Goal: Task Accomplishment & Management: Complete application form

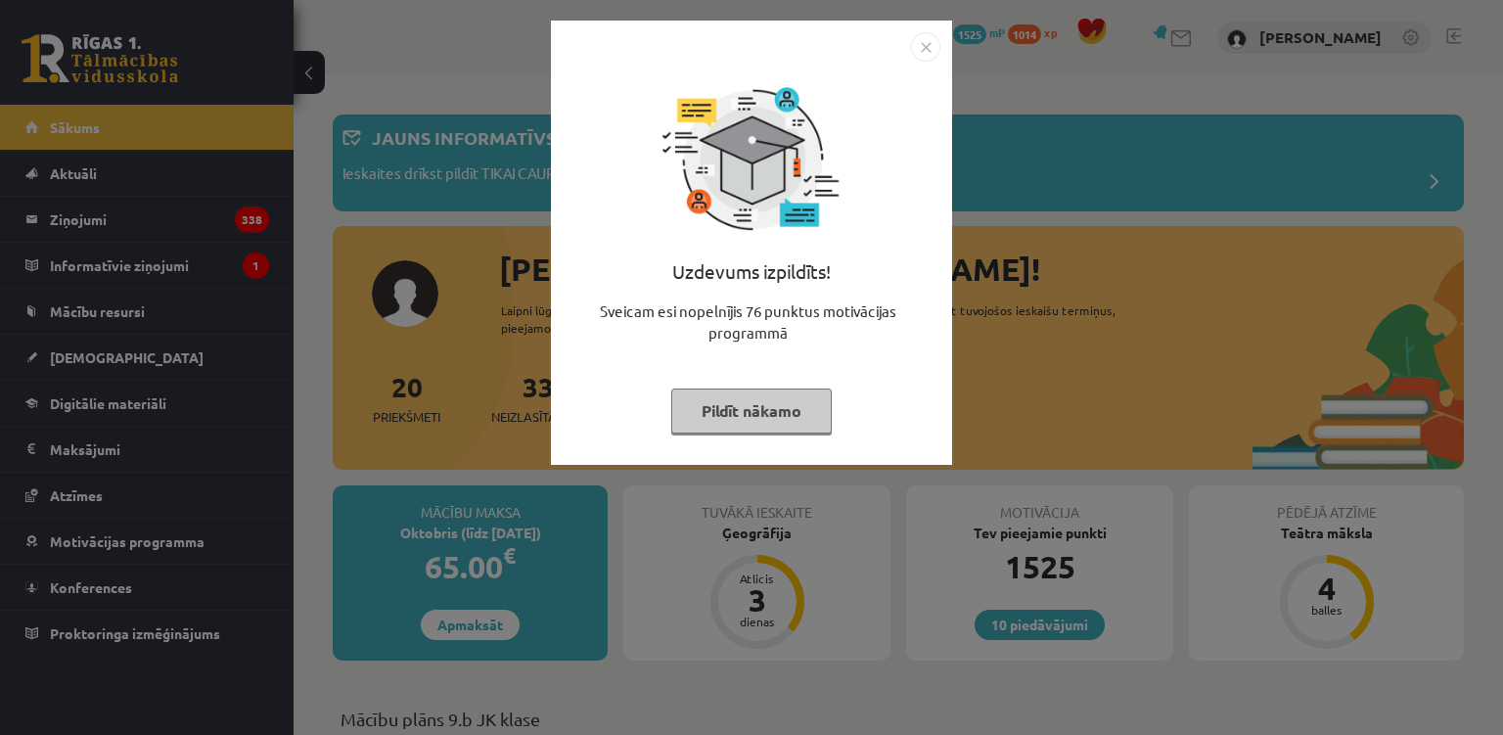
click at [927, 50] on img "Close" at bounding box center [925, 46] width 29 height 29
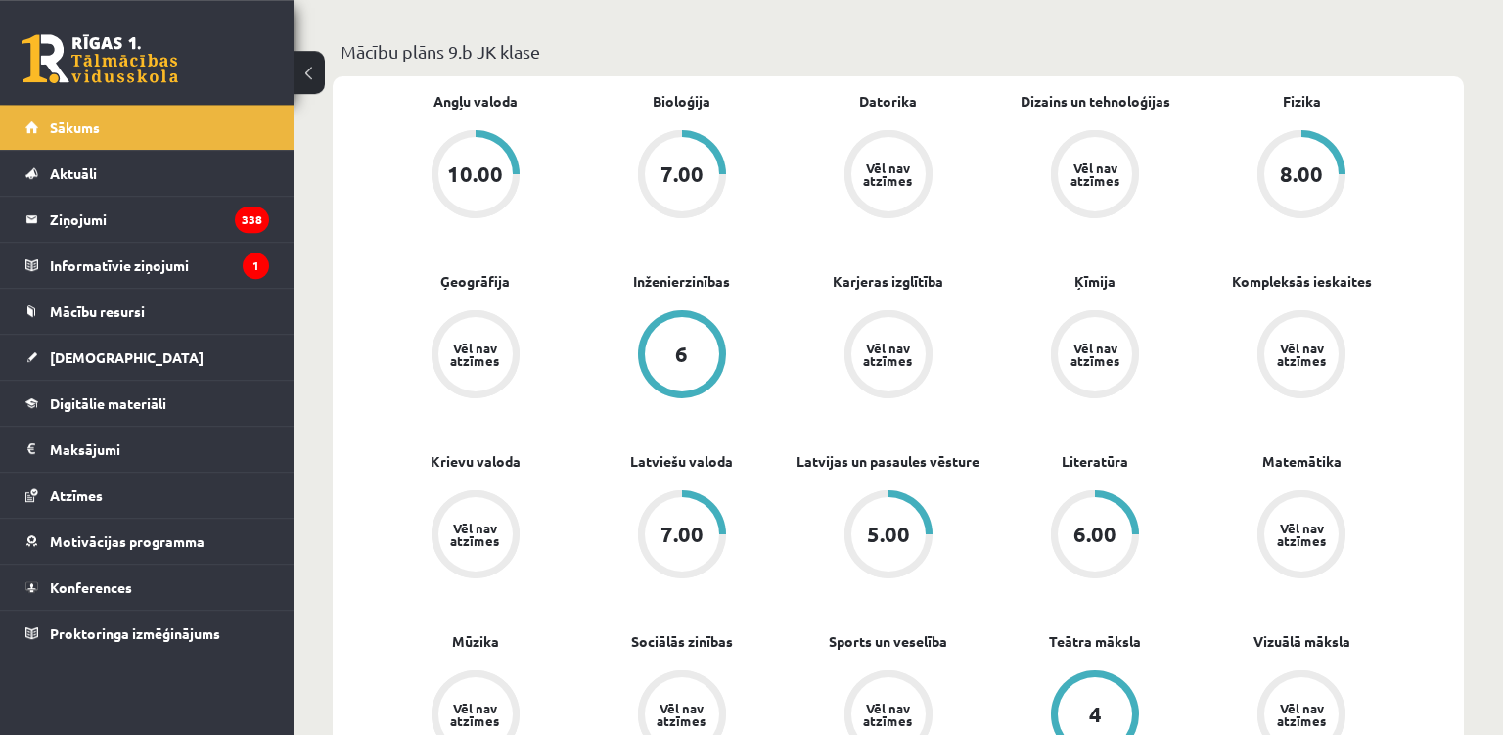
scroll to position [663, 0]
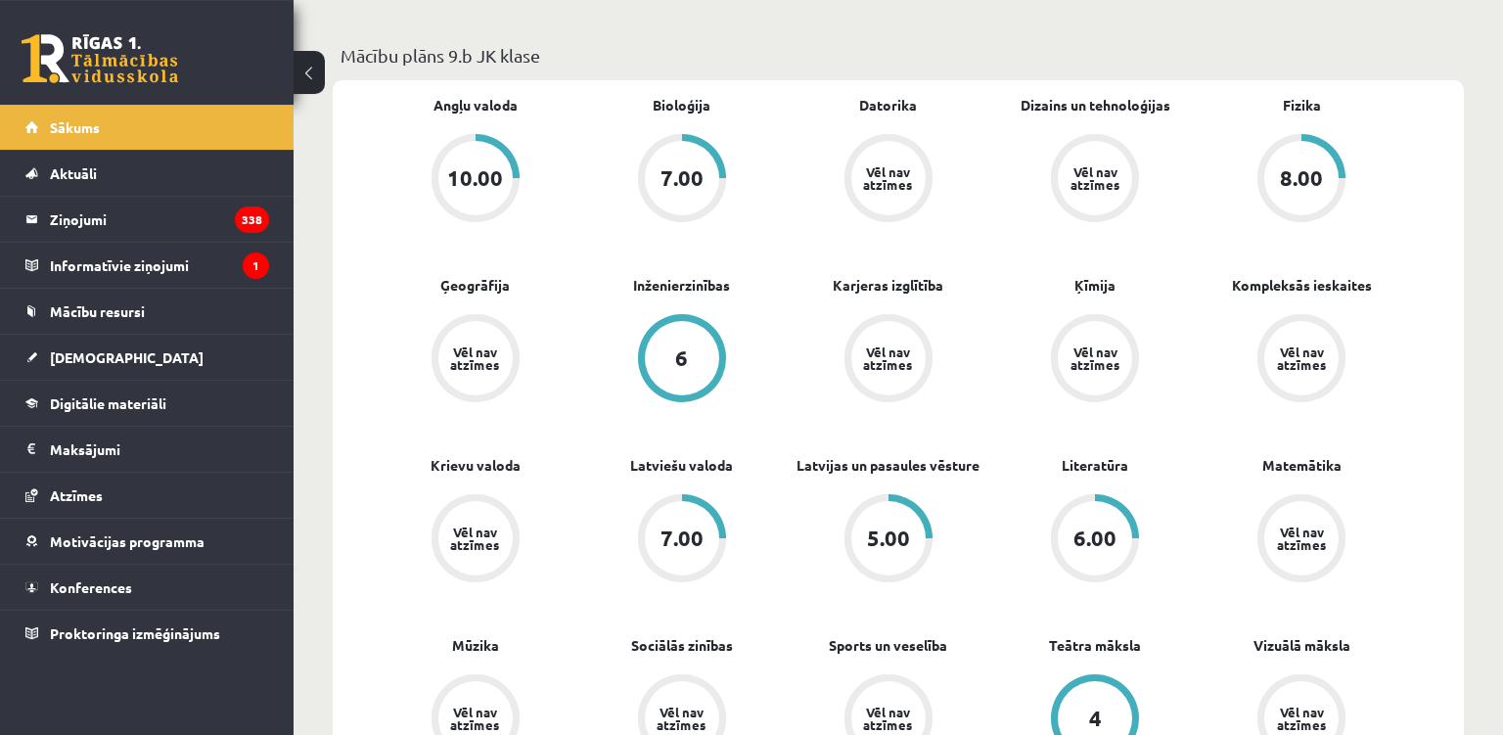
drag, startPoint x: 763, startPoint y: 107, endPoint x: 647, endPoint y: 56, distance: 127.1
click at [750, 67] on p "Mācību plāns 9.b JK klase" at bounding box center [897, 55] width 1115 height 26
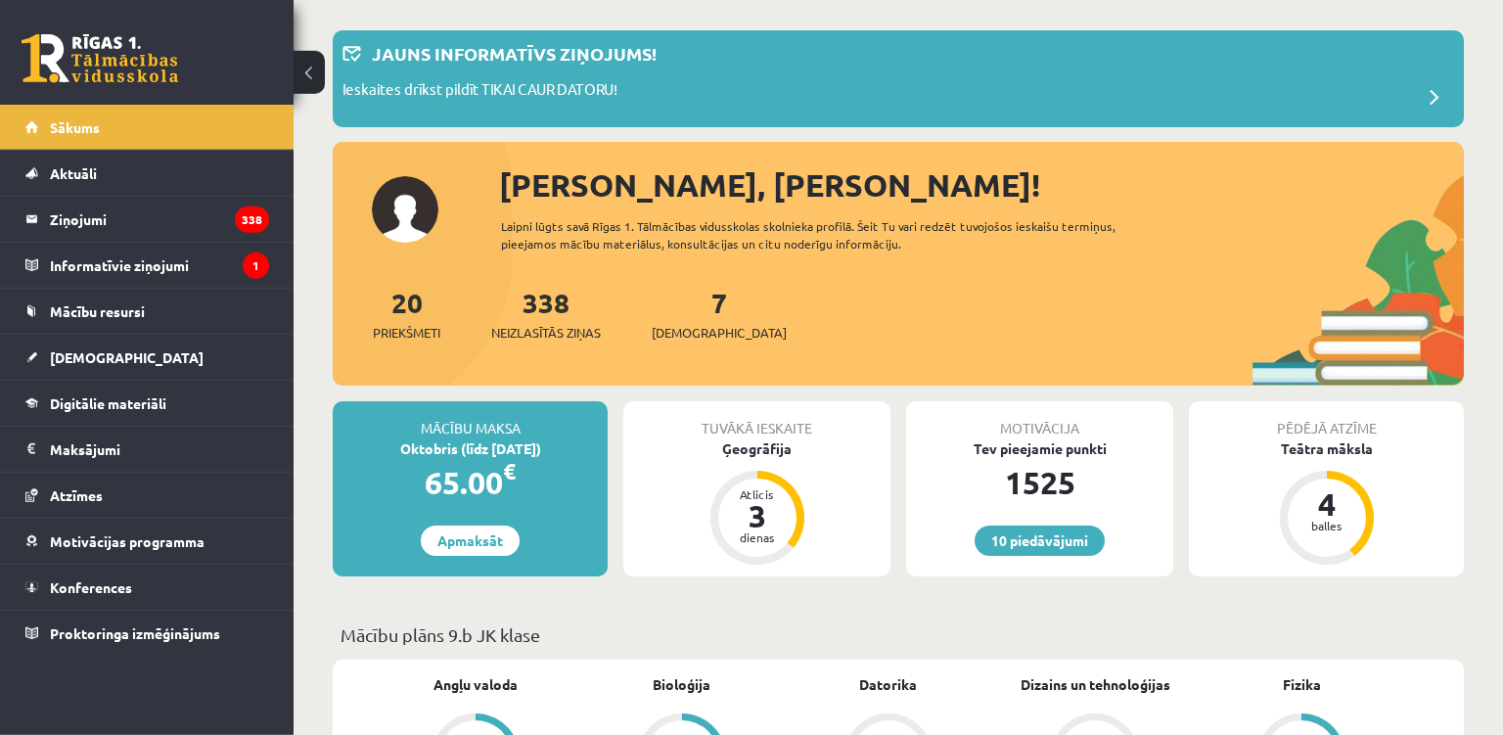
scroll to position [0, 0]
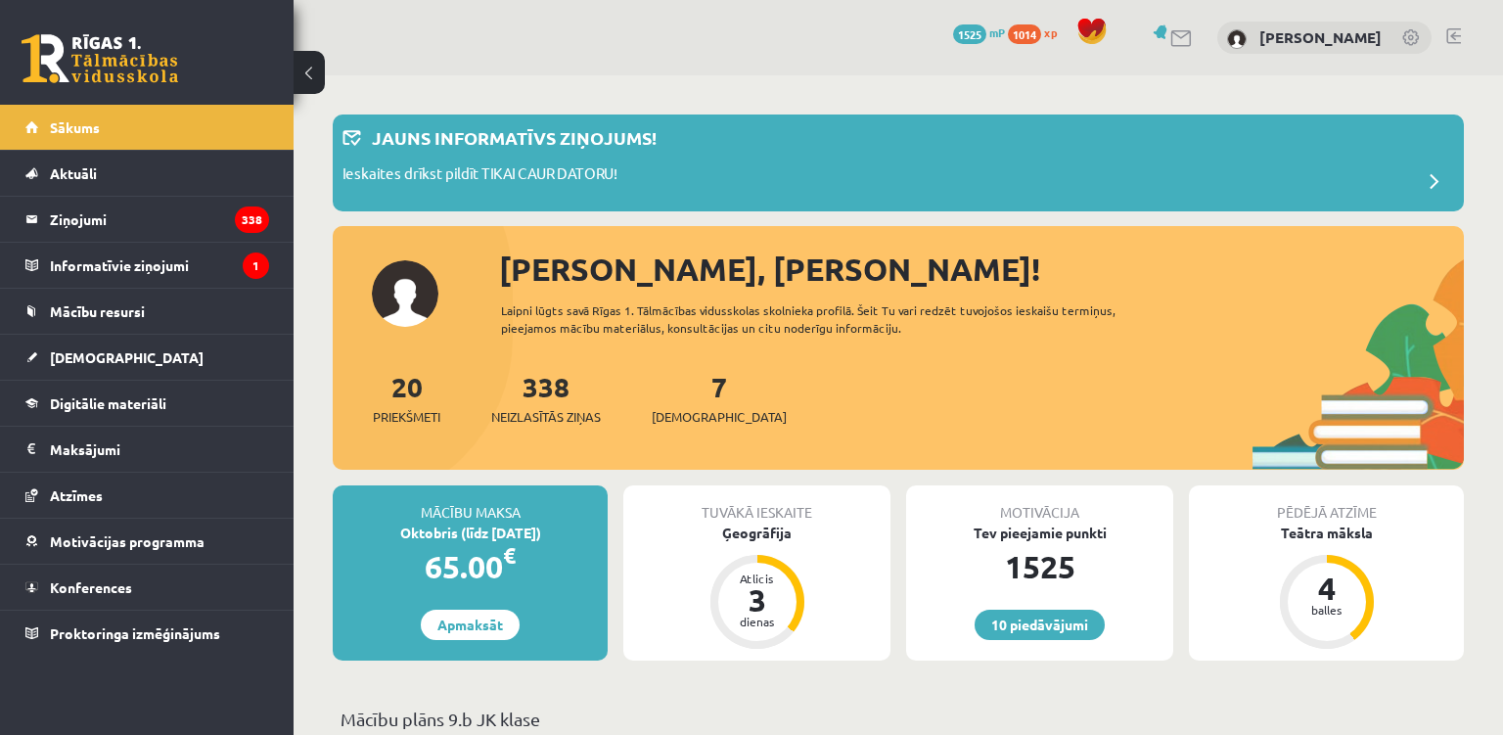
click at [305, 57] on button at bounding box center [309, 72] width 31 height 43
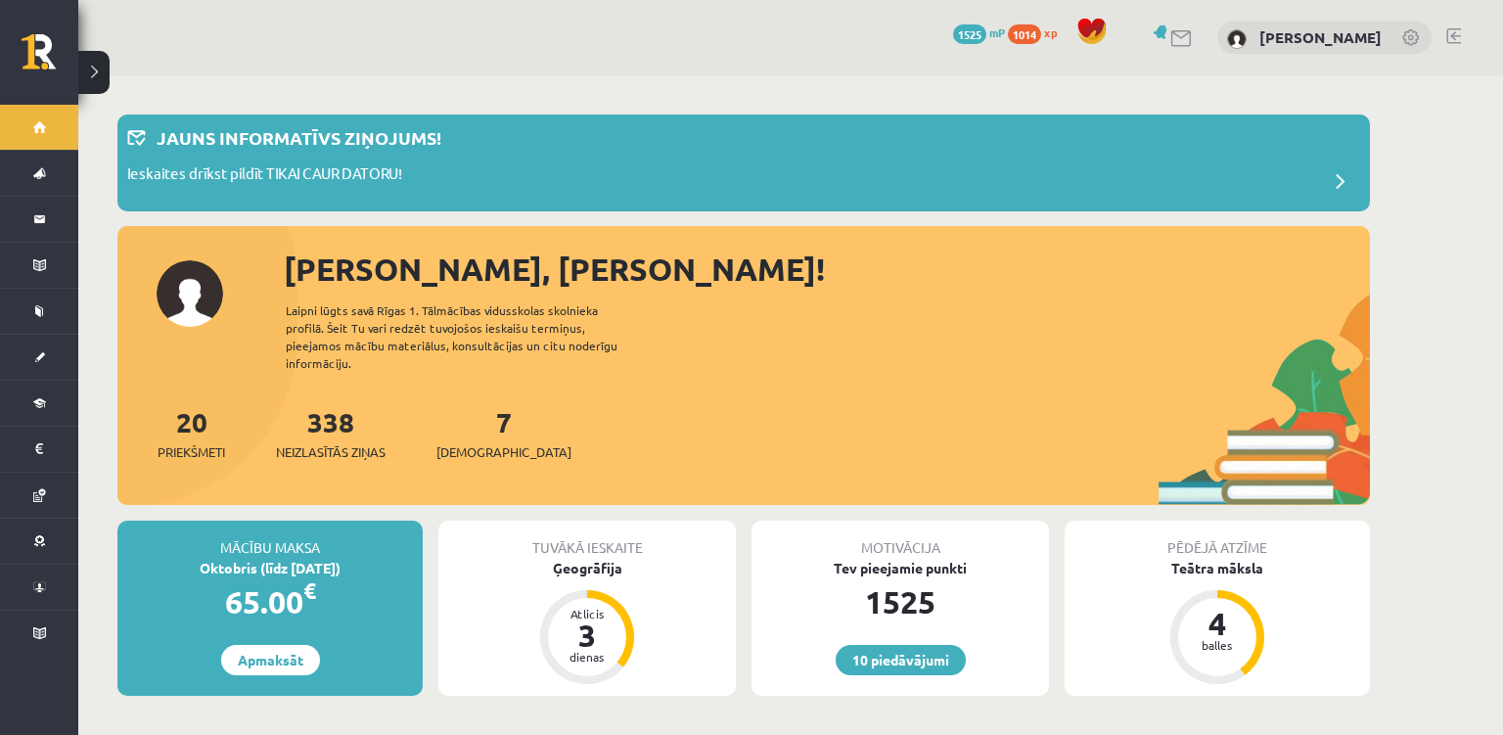
click at [94, 59] on button at bounding box center [93, 72] width 31 height 43
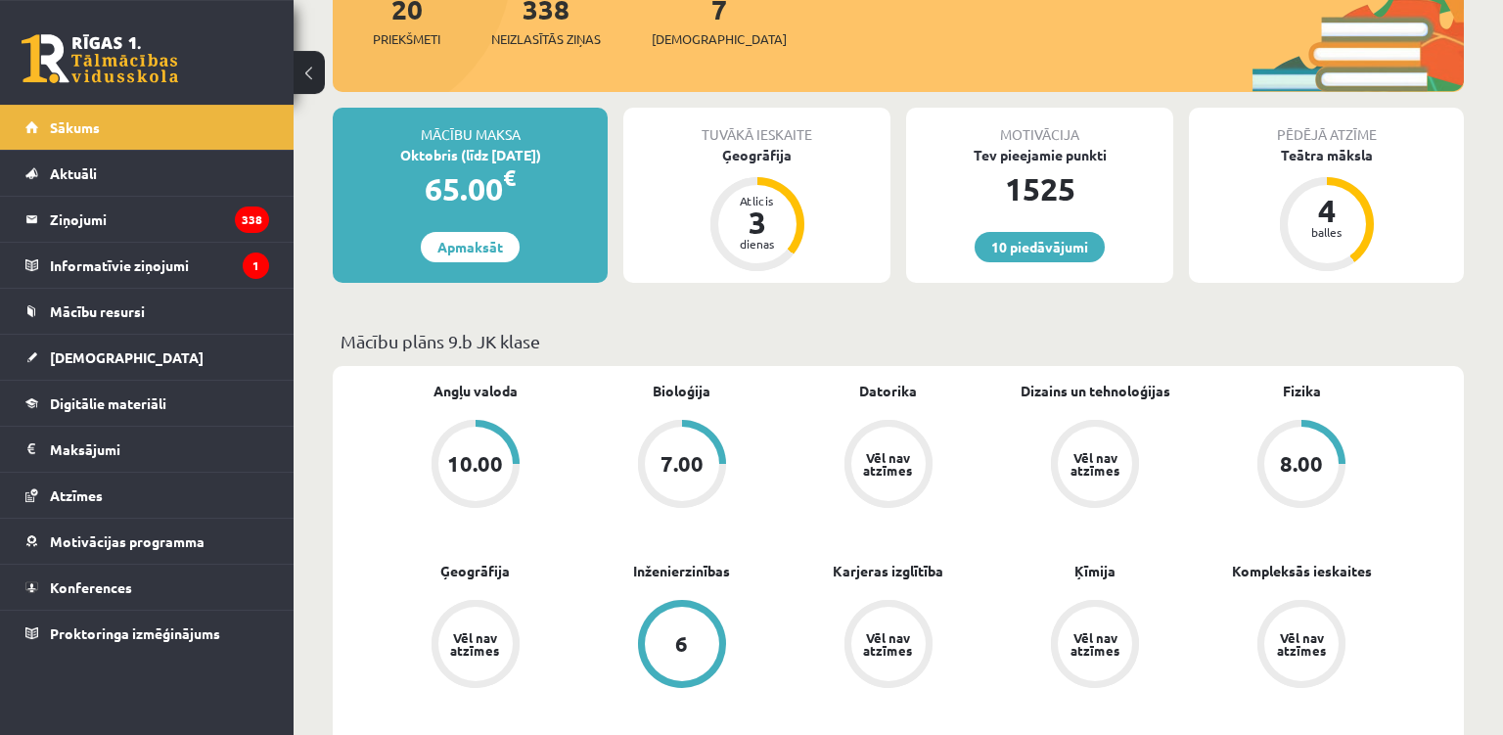
scroll to position [372, 0]
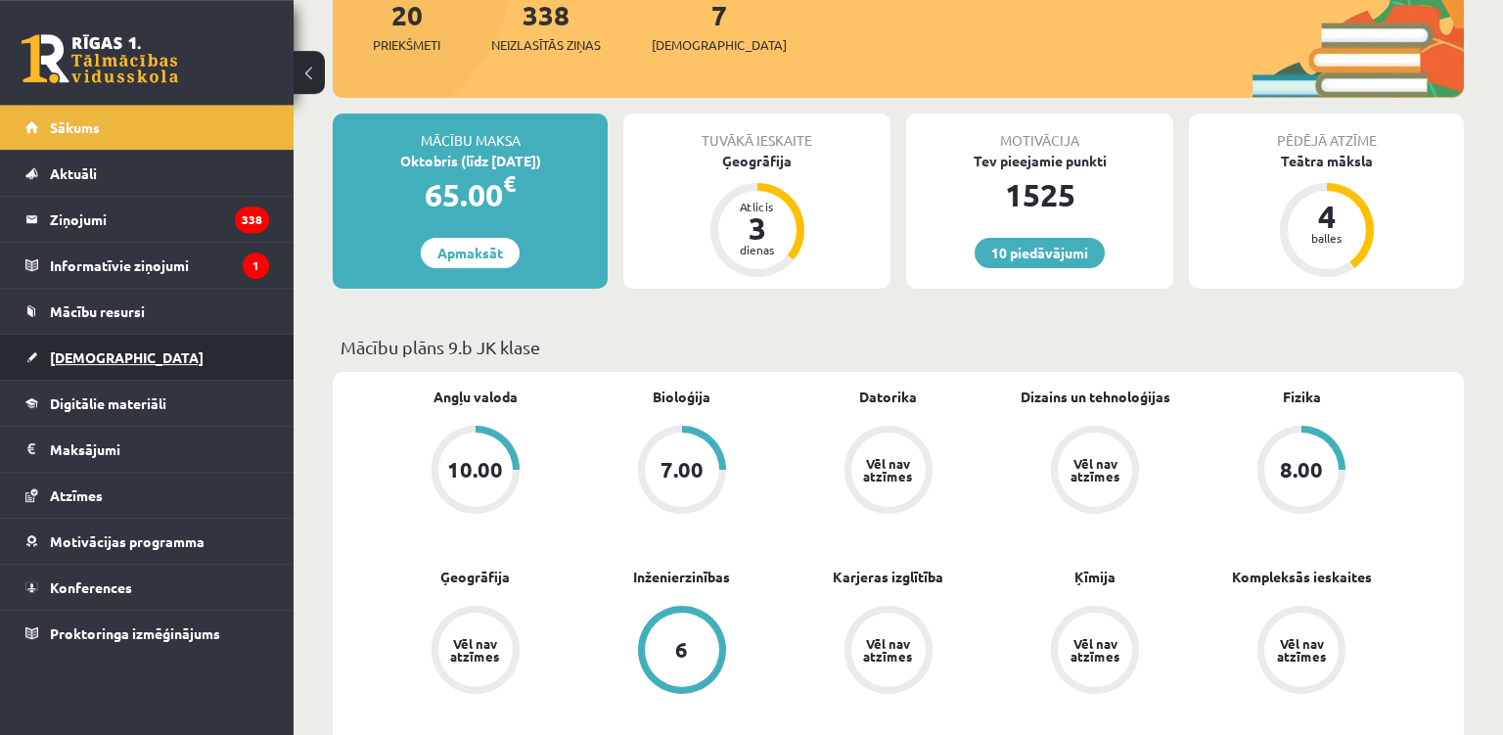
click at [217, 351] on link "[DEMOGRAPHIC_DATA]" at bounding box center [147, 357] width 244 height 45
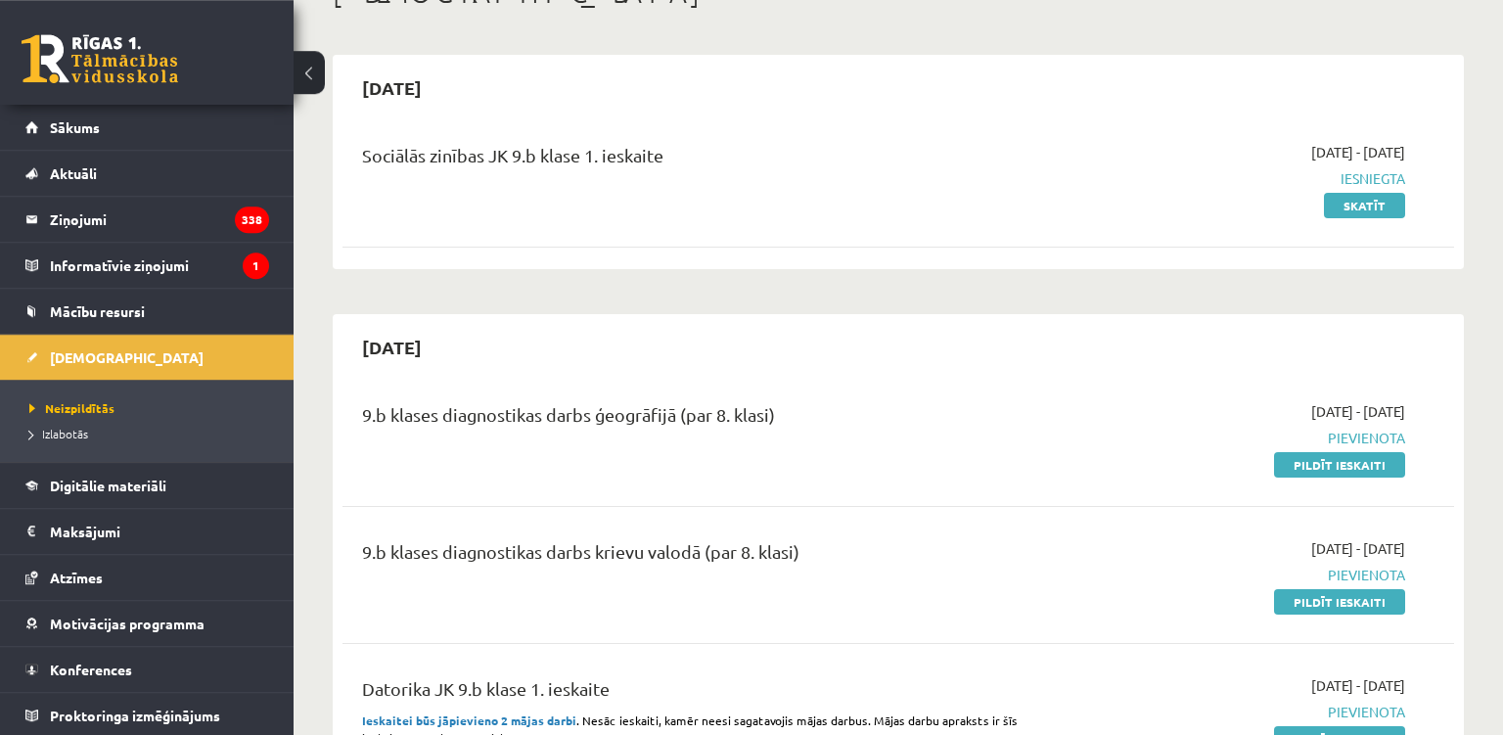
scroll to position [89, 0]
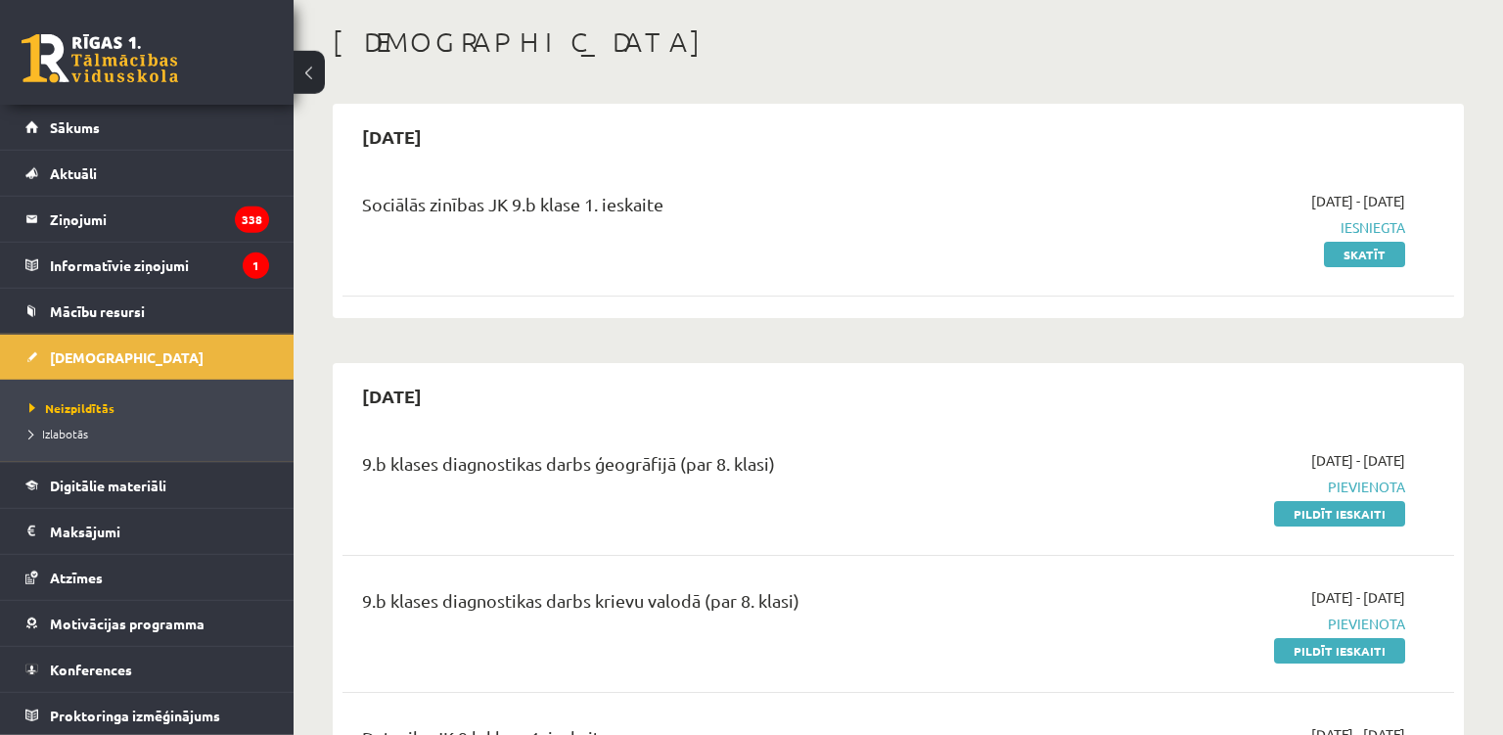
click at [1117, 237] on span "Iesniegta" at bounding box center [1241, 227] width 328 height 21
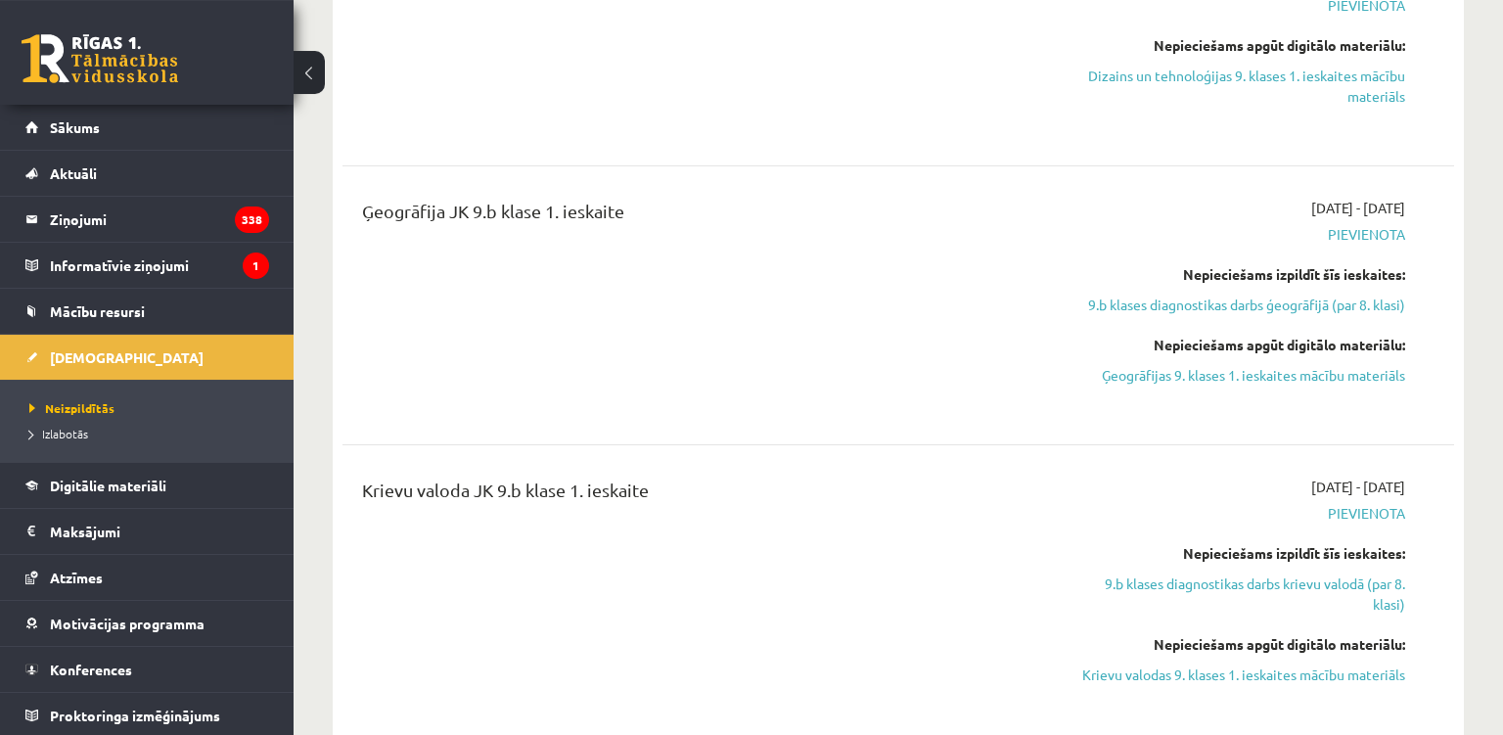
scroll to position [994, 0]
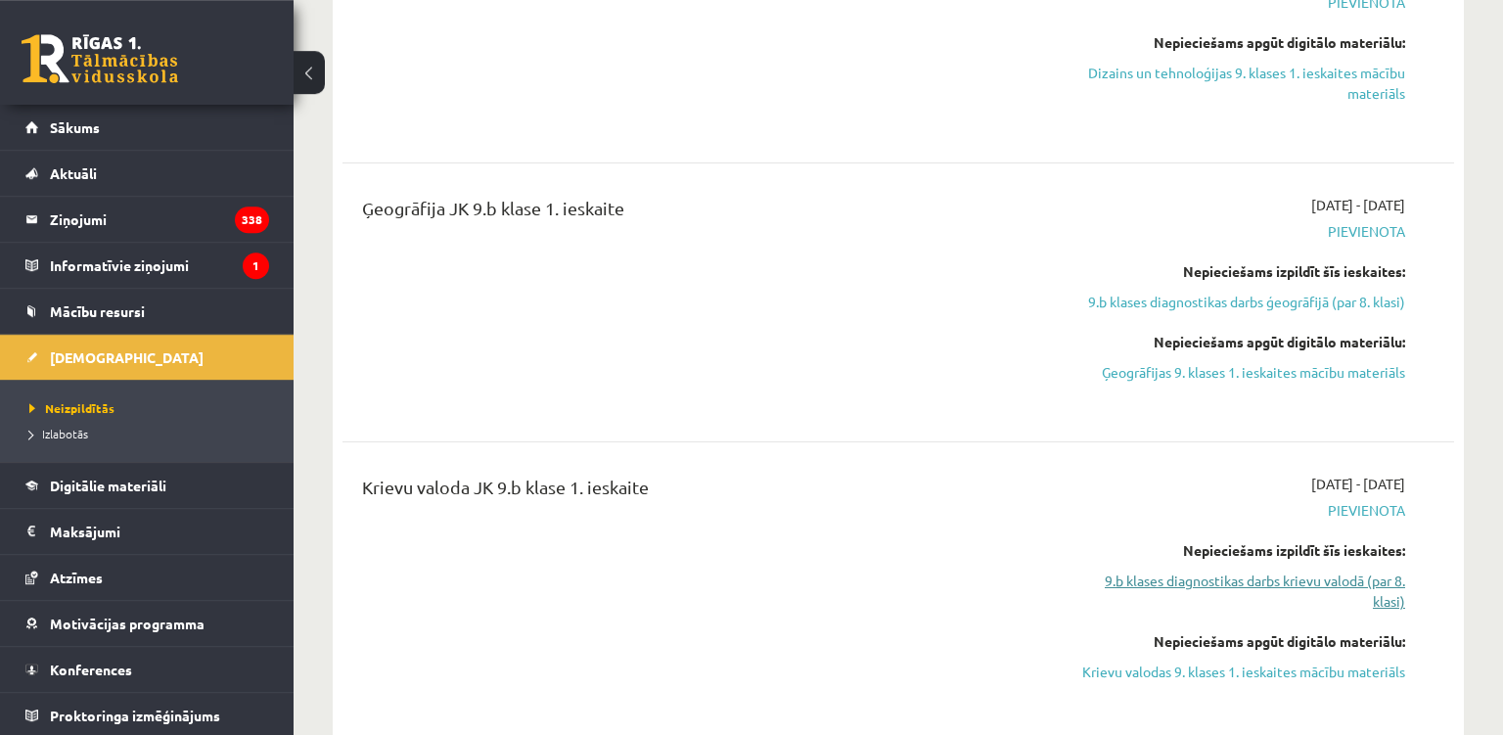
click at [1261, 574] on link "9.b klases diagnostikas darbs krievu valodā (par 8. klasi)" at bounding box center [1241, 590] width 328 height 41
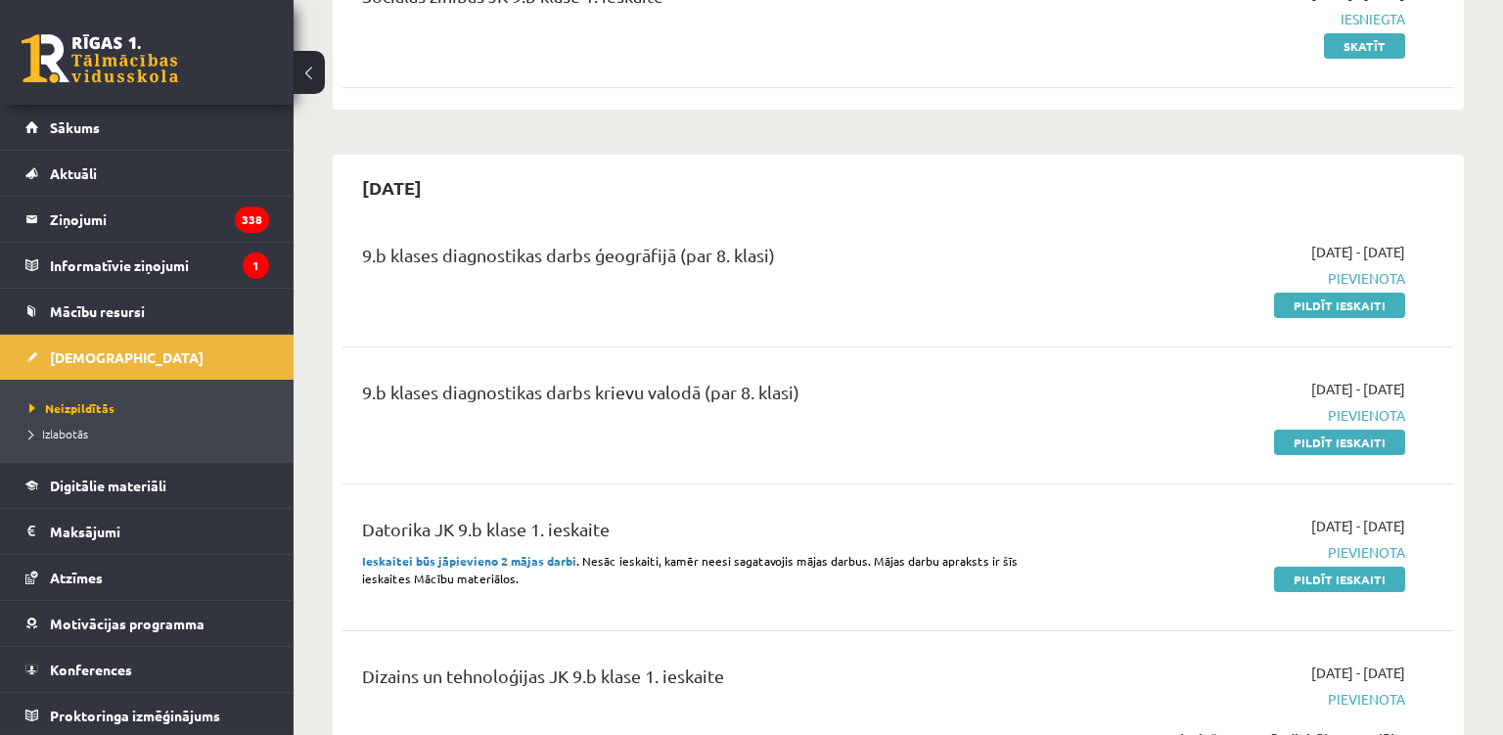
scroll to position [302, 0]
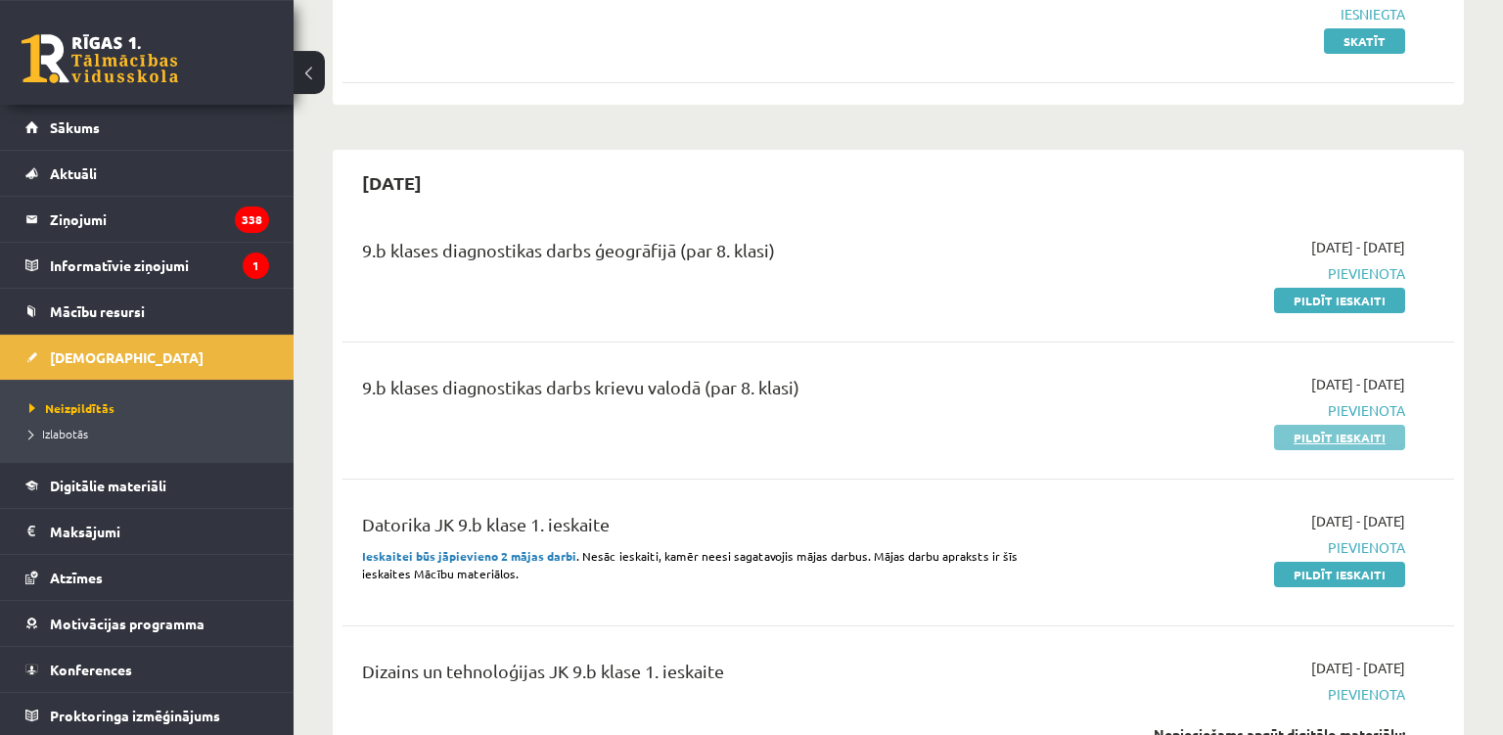
click at [1288, 429] on link "Pildīt ieskaiti" at bounding box center [1339, 437] width 131 height 25
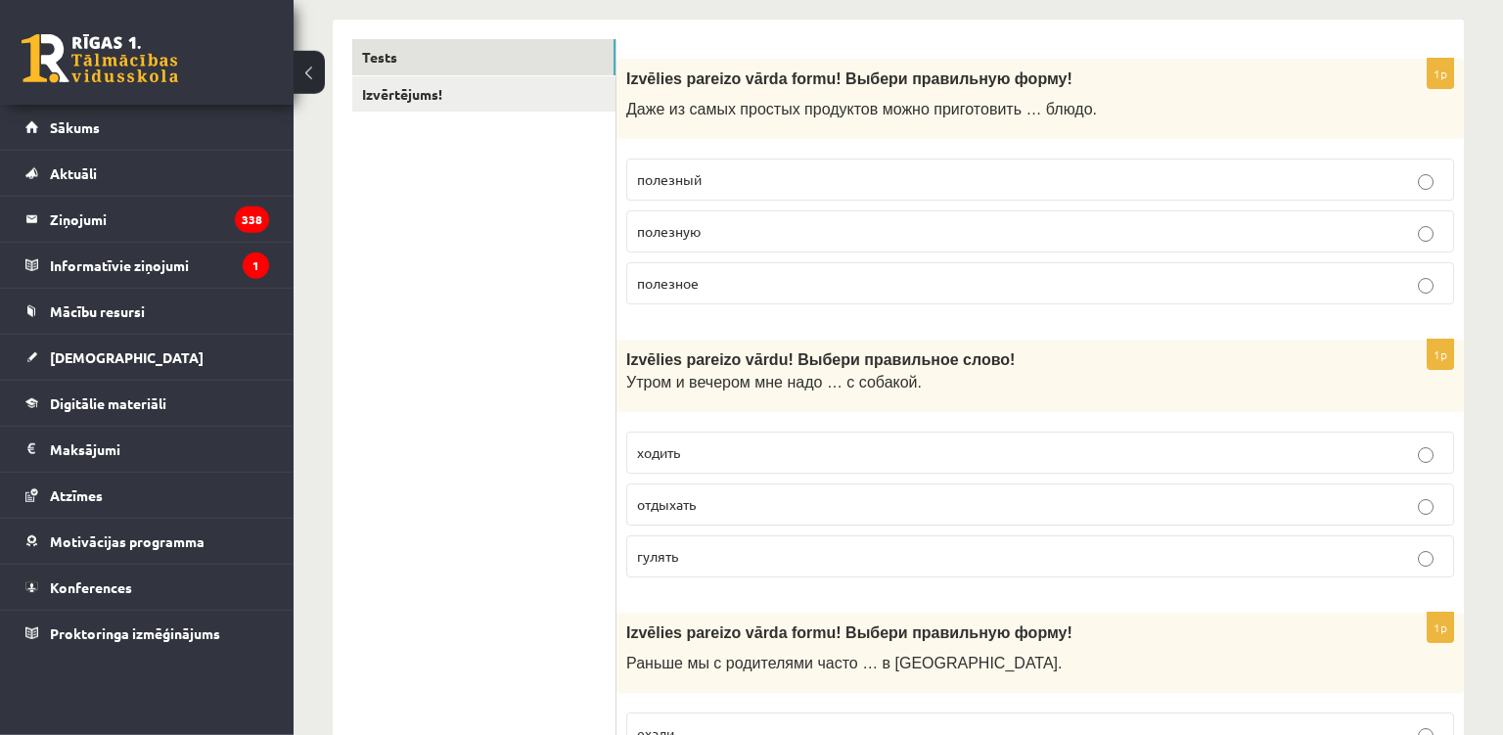
scroll to position [315, 0]
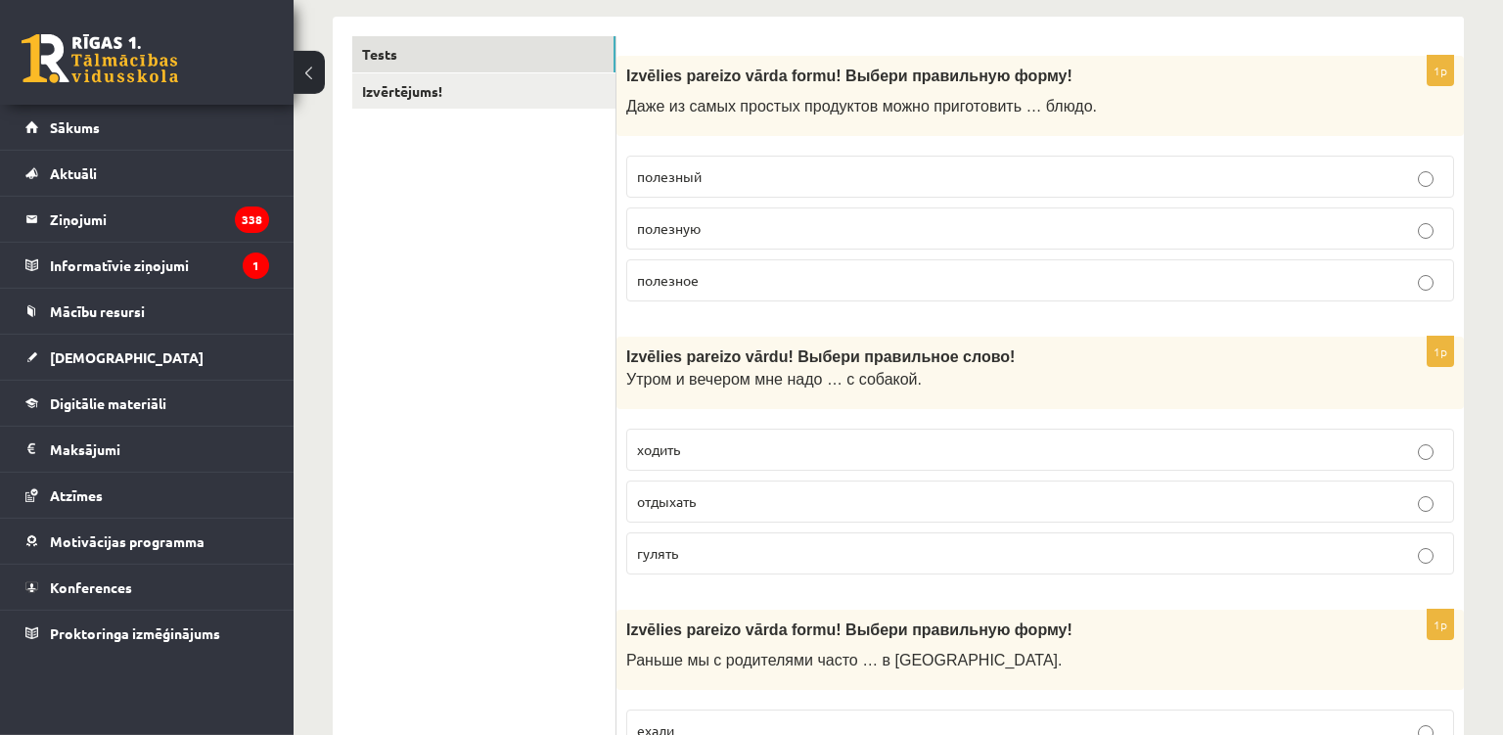
click at [851, 258] on fieldset "полезный полезную полезное" at bounding box center [1040, 226] width 828 height 161
click at [1065, 298] on label "полезное" at bounding box center [1040, 280] width 828 height 42
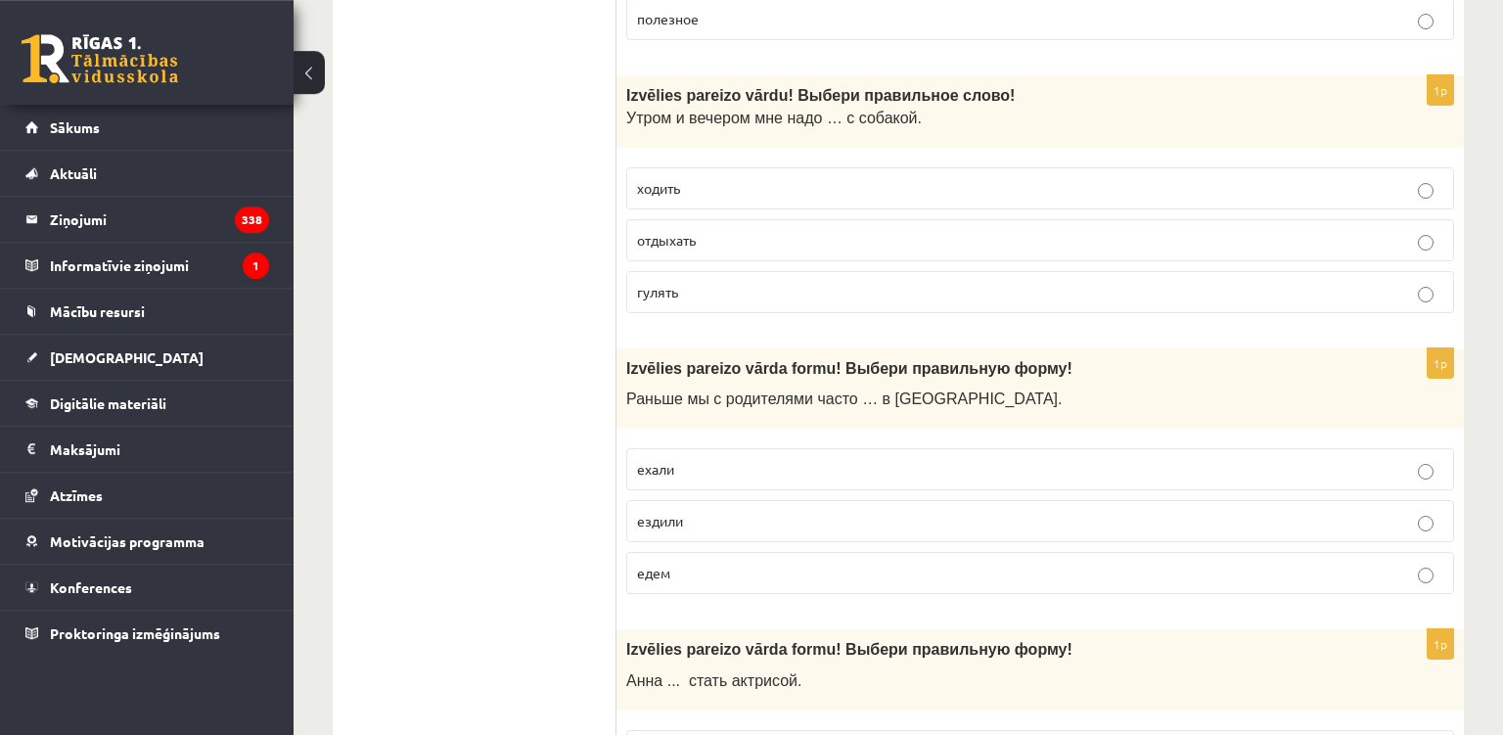
scroll to position [574, 0]
click at [834, 312] on label "гулять" at bounding box center [1040, 294] width 828 height 42
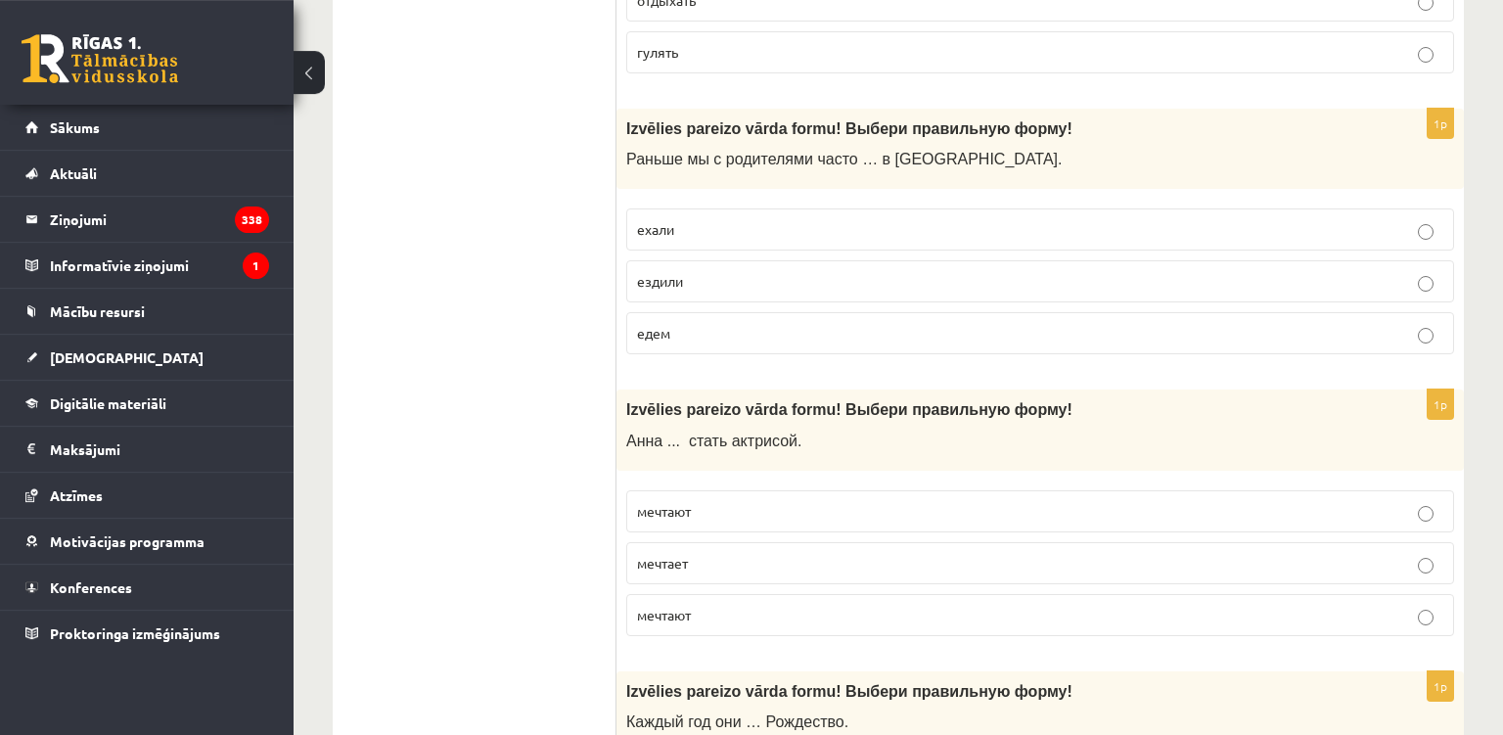
scroll to position [816, 0]
click at [825, 292] on p "ездили" at bounding box center [1040, 281] width 806 height 21
click at [820, 401] on span "Izvēlies pareizo vārda formu! Выбери правильную форму!" at bounding box center [849, 409] width 446 height 17
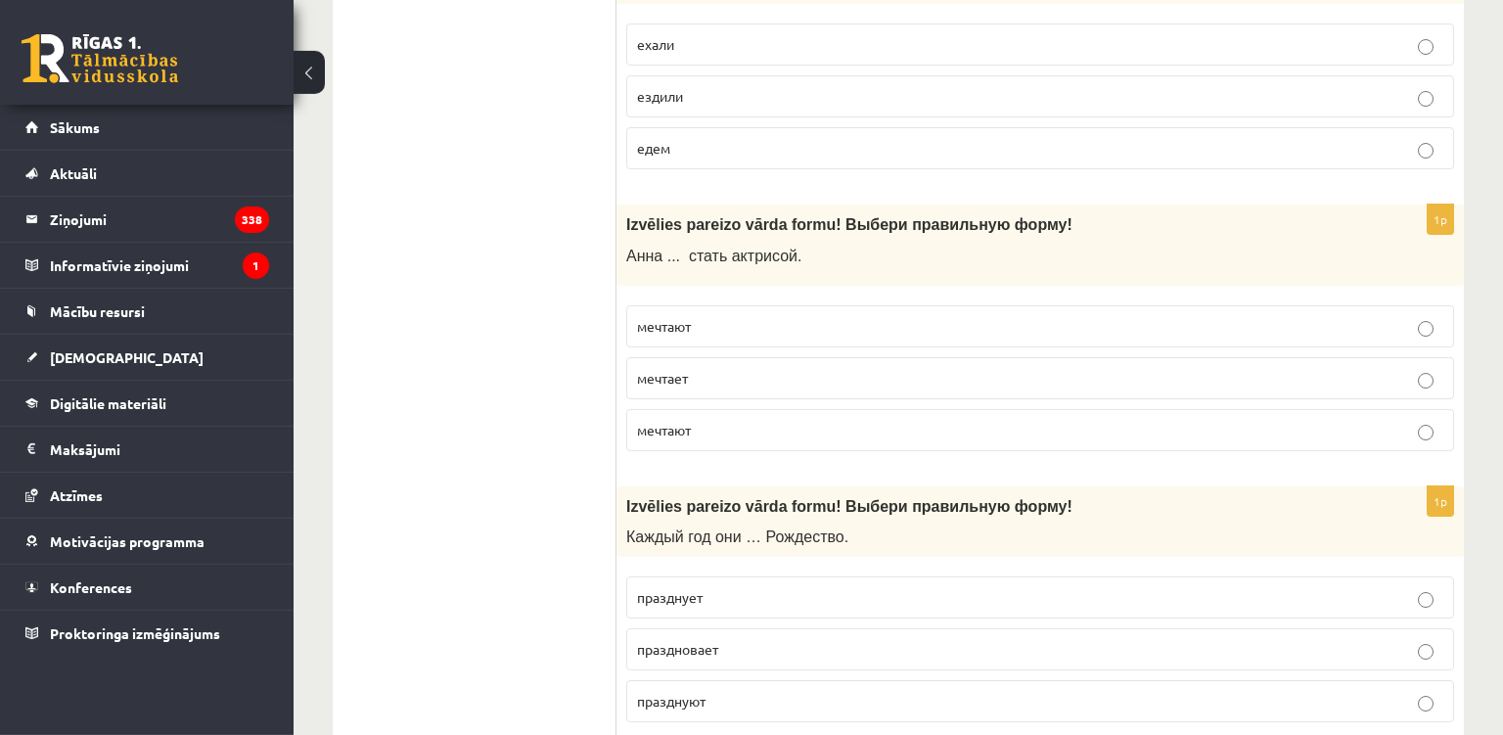
scroll to position [1000, 0]
click at [816, 372] on p "мечтает" at bounding box center [1040, 379] width 806 height 21
click at [828, 529] on span "Каждый год они … Рождество." at bounding box center [737, 537] width 222 height 17
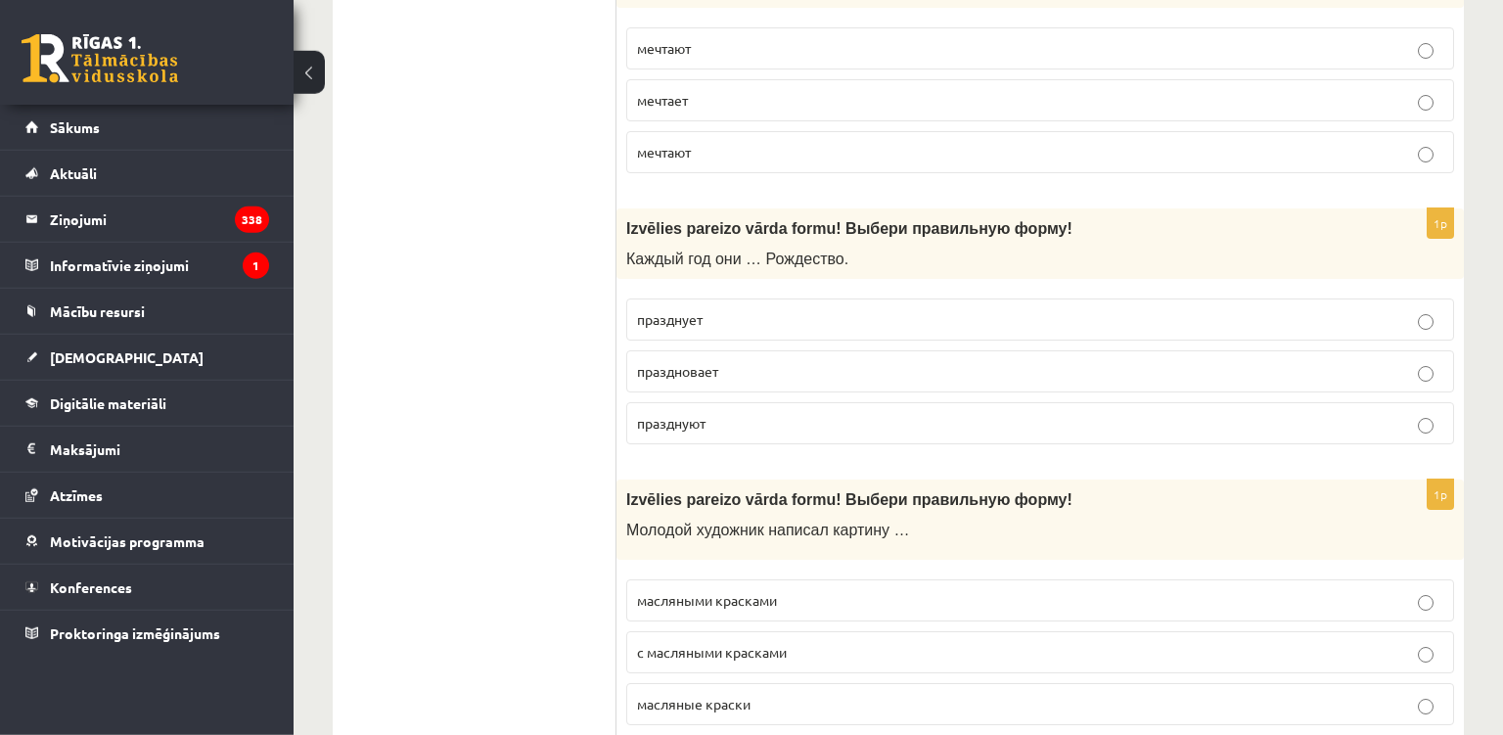
scroll to position [1278, 0]
click at [774, 392] on label "праздновает" at bounding box center [1040, 372] width 828 height 42
click at [781, 407] on label "празднуют" at bounding box center [1040, 424] width 828 height 42
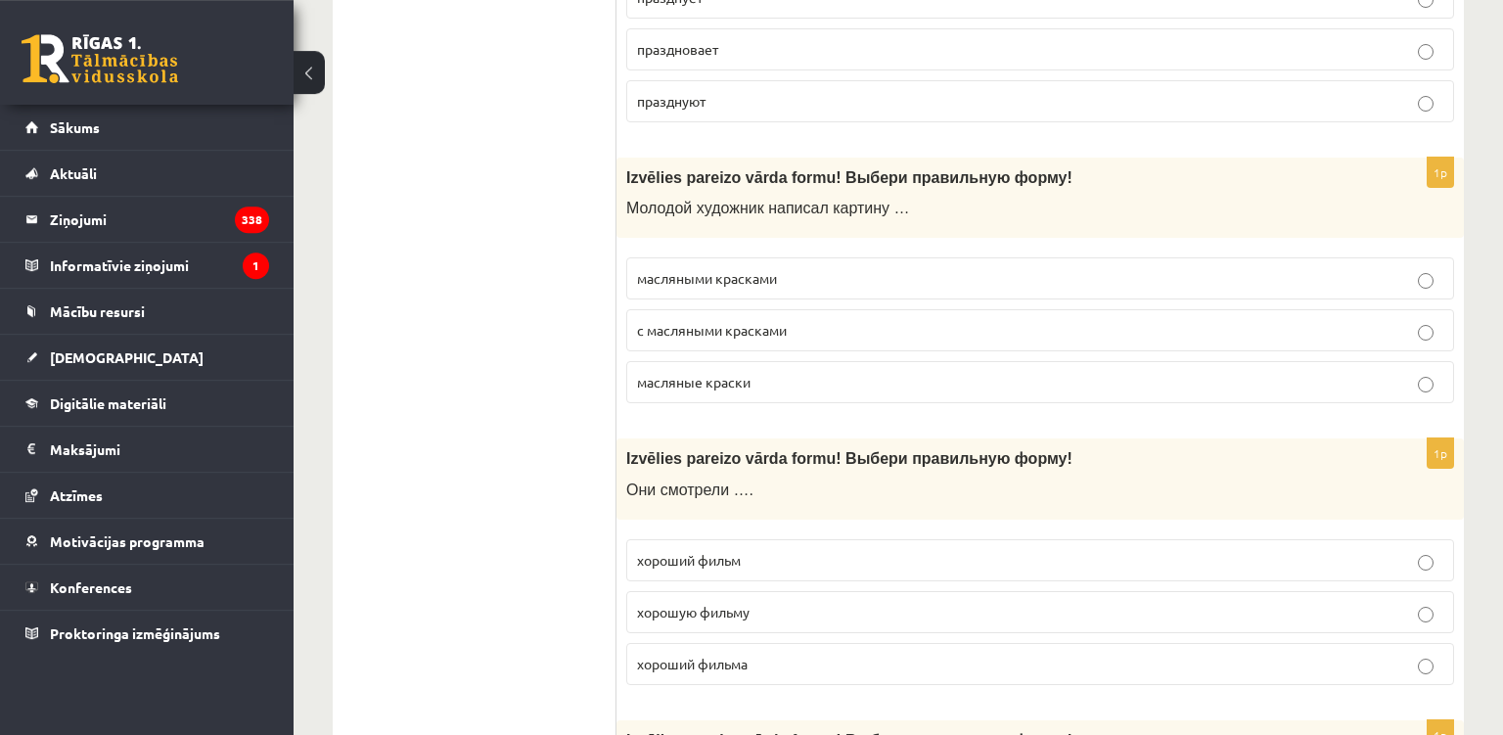
scroll to position [1605, 0]
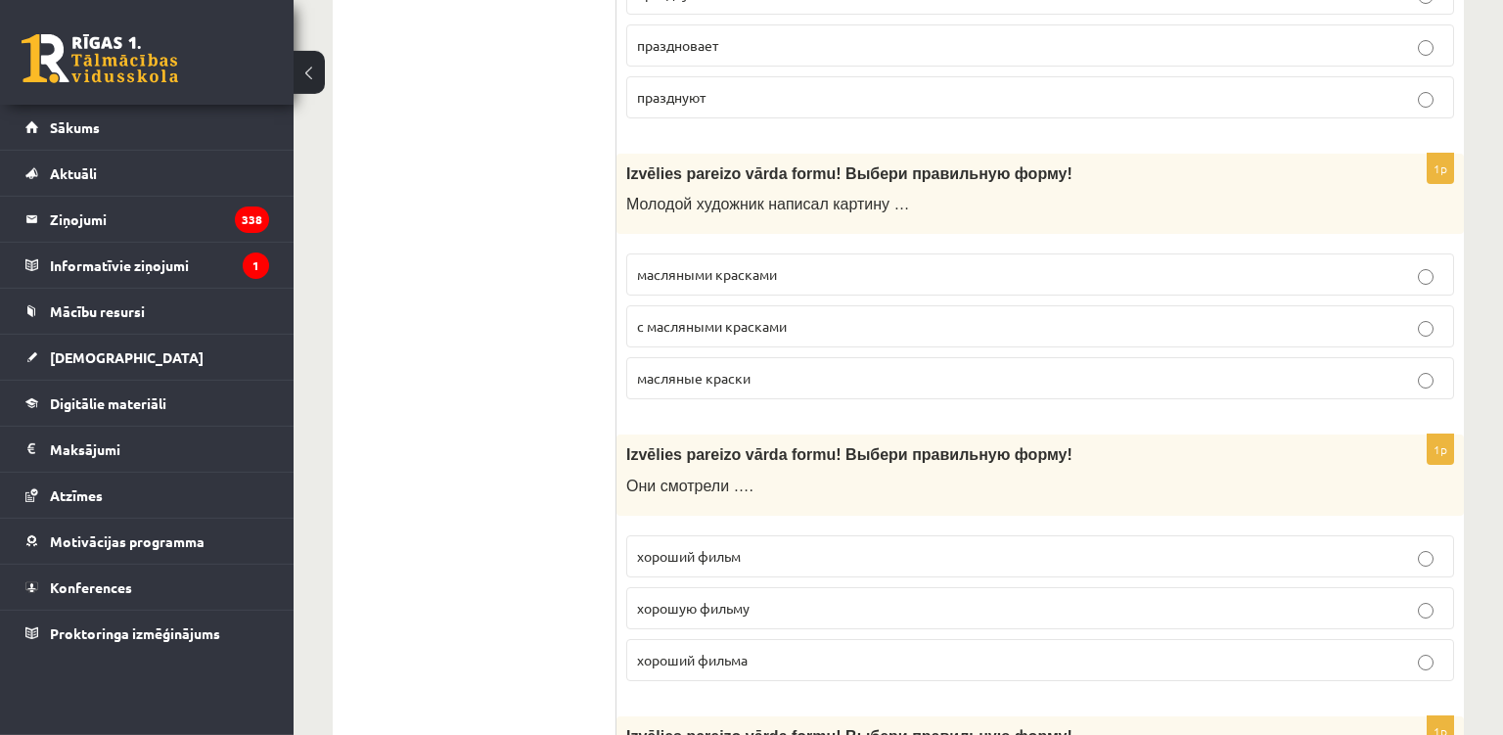
click at [836, 267] on p "масляными красками" at bounding box center [1040, 274] width 806 height 21
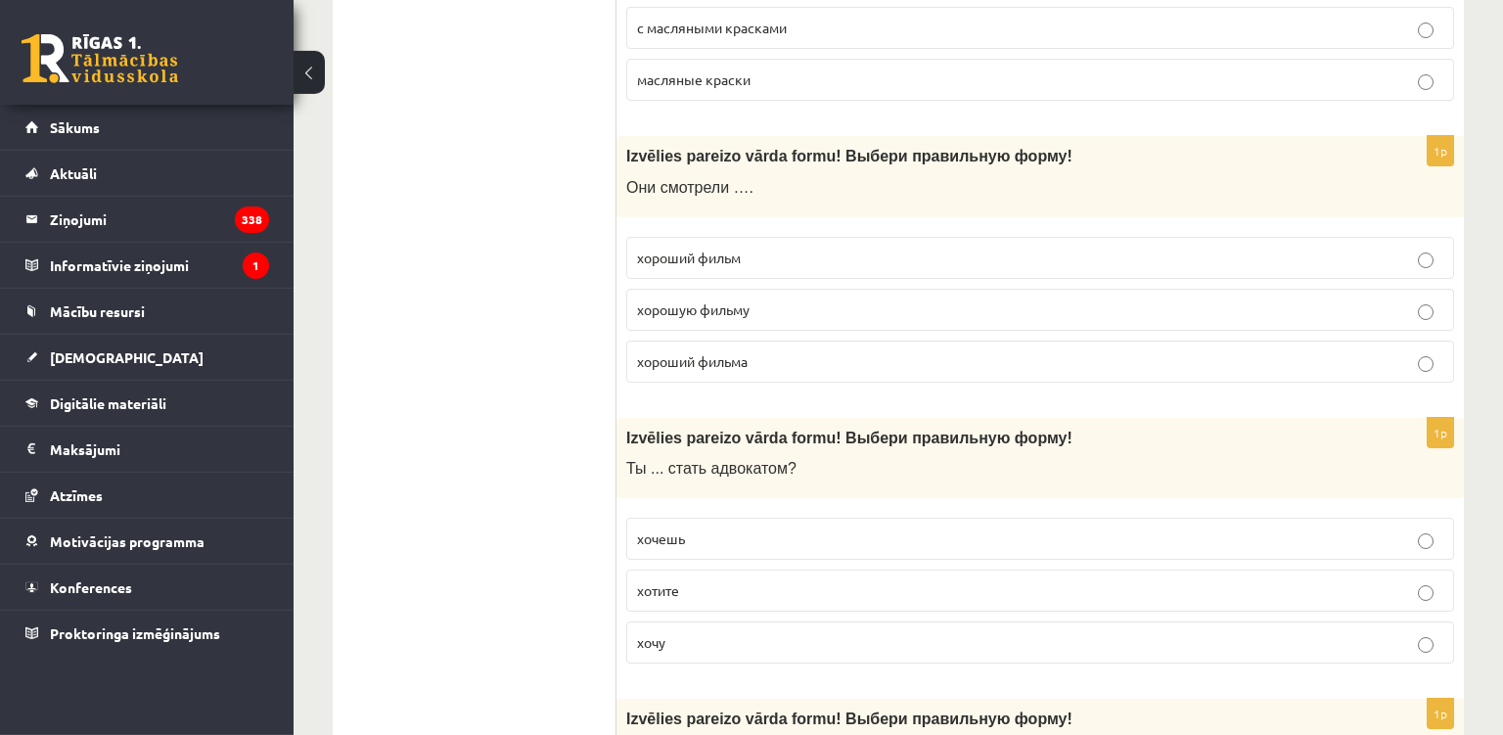
scroll to position [1975, 0]
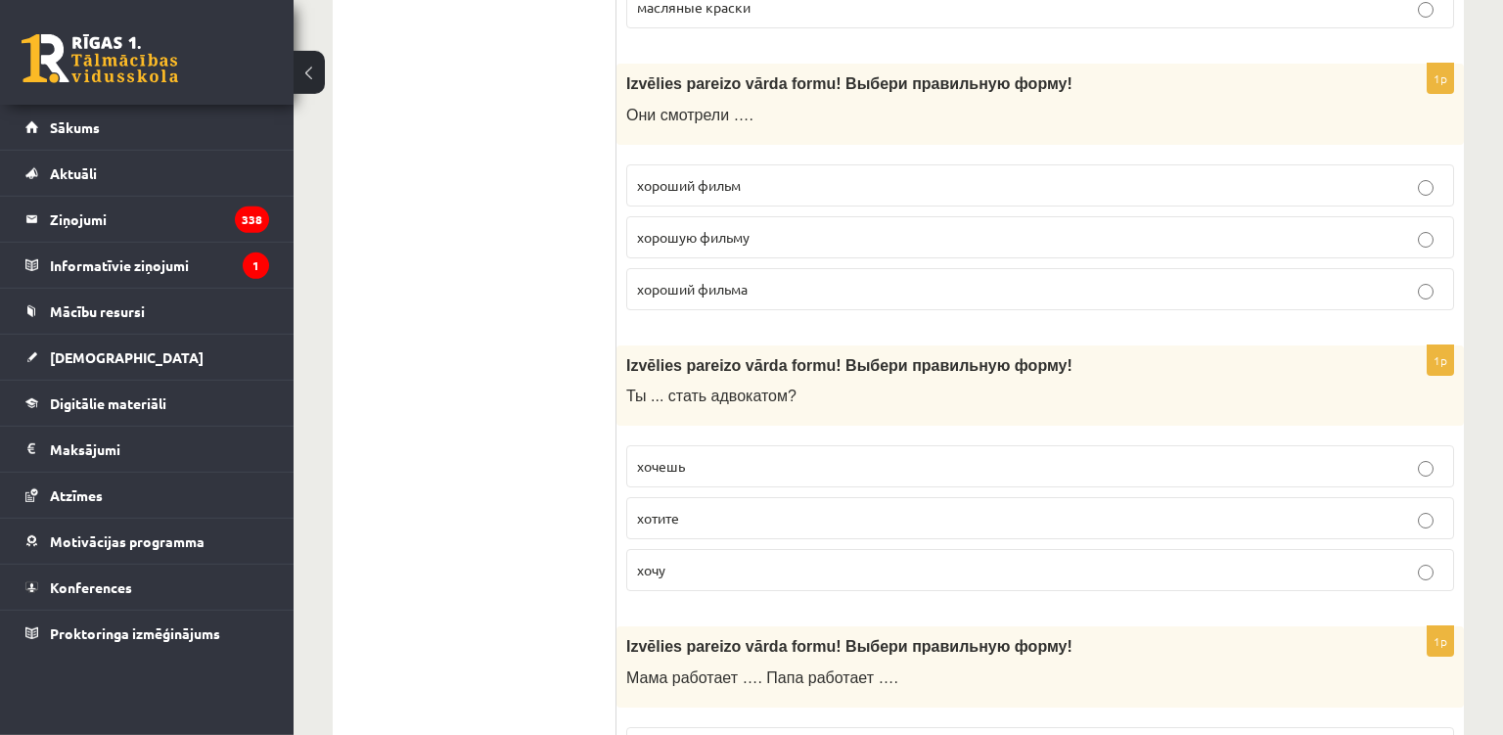
click at [869, 184] on p "хороший фильм" at bounding box center [1040, 185] width 806 height 21
click at [914, 105] on p "Они смотрели …." at bounding box center [991, 115] width 730 height 21
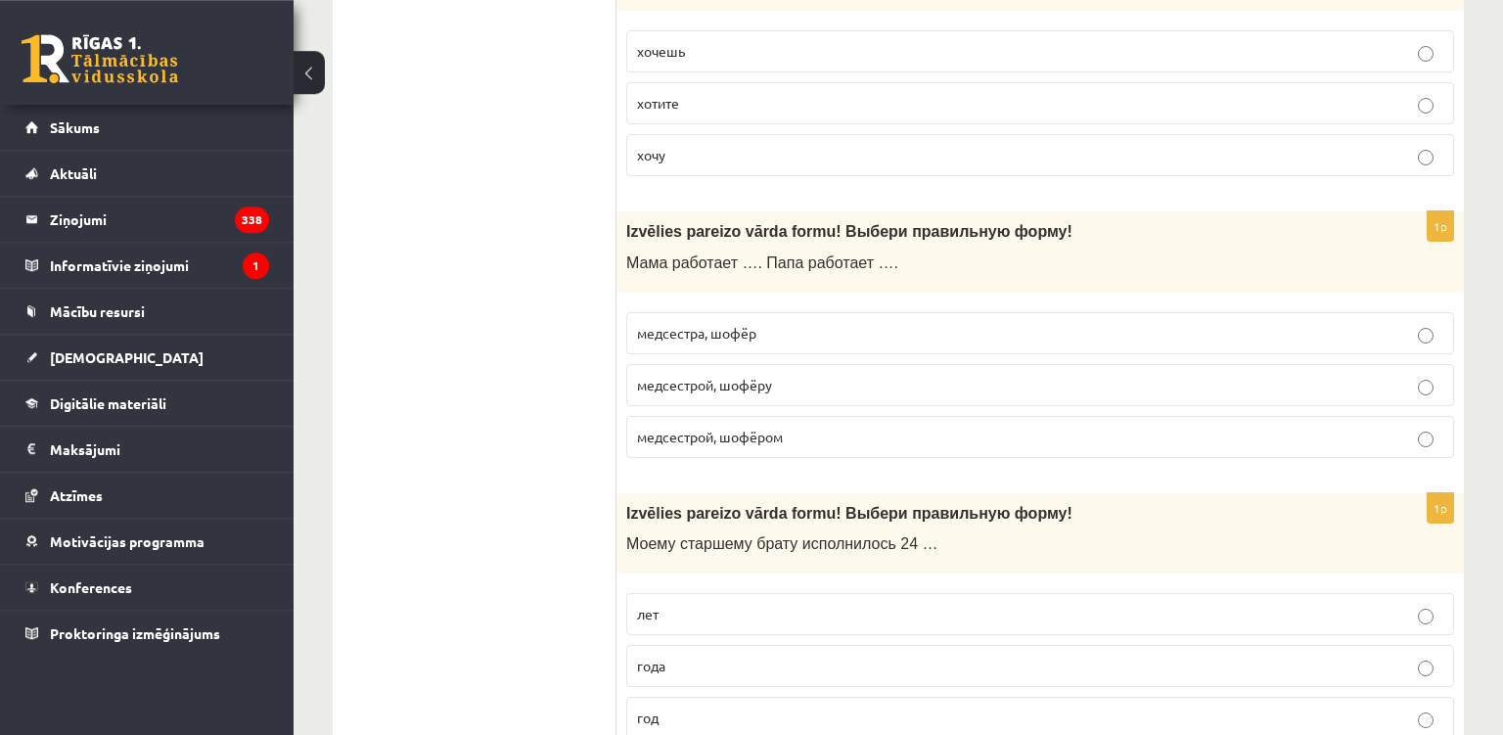
scroll to position [2391, 0]
click at [950, 66] on label "хочешь" at bounding box center [1040, 50] width 828 height 42
click at [939, 260] on p "Мама работает …. Папа работает …." at bounding box center [991, 261] width 730 height 21
click at [841, 451] on label "медсестрой, шофёром" at bounding box center [1040, 436] width 828 height 42
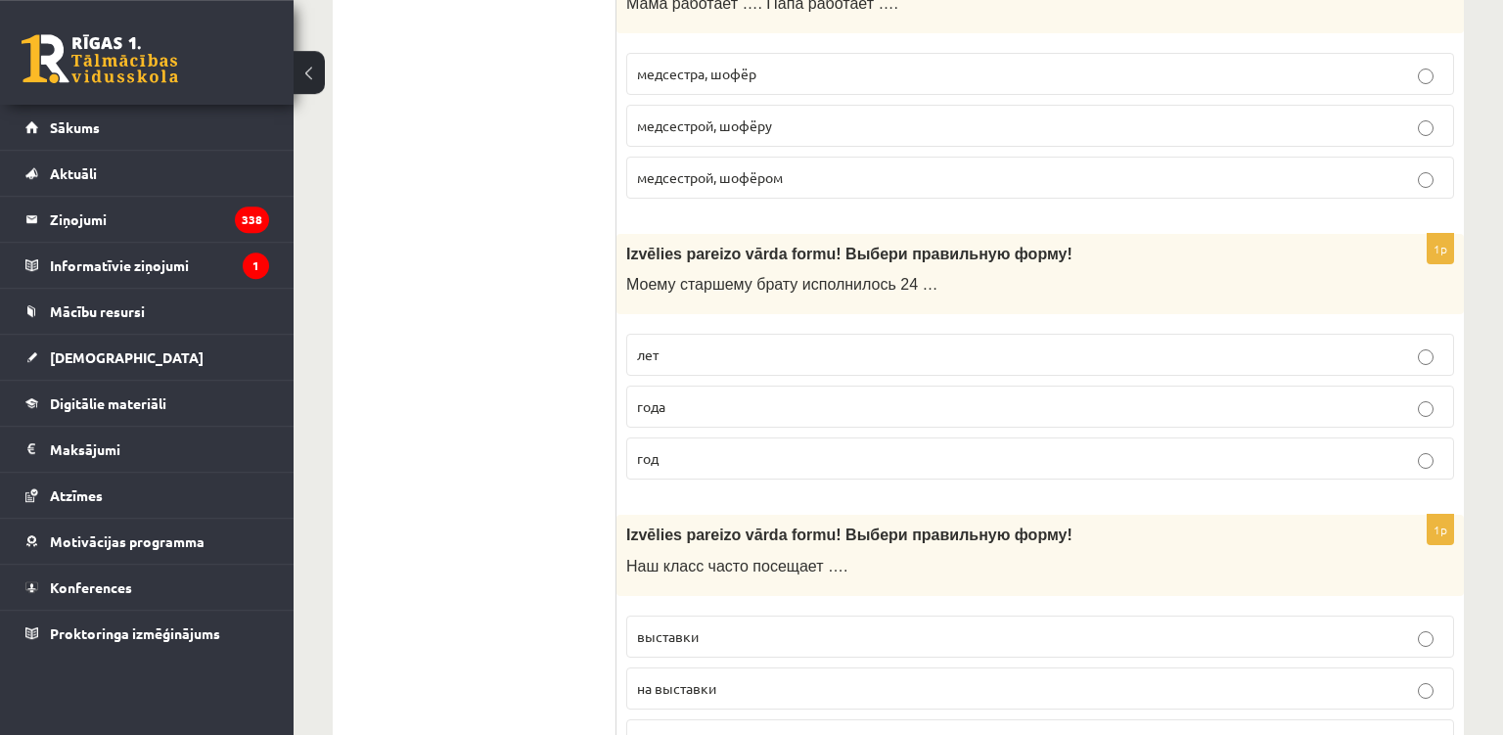
scroll to position [2647, 0]
click at [834, 403] on p "года" at bounding box center [1040, 408] width 806 height 21
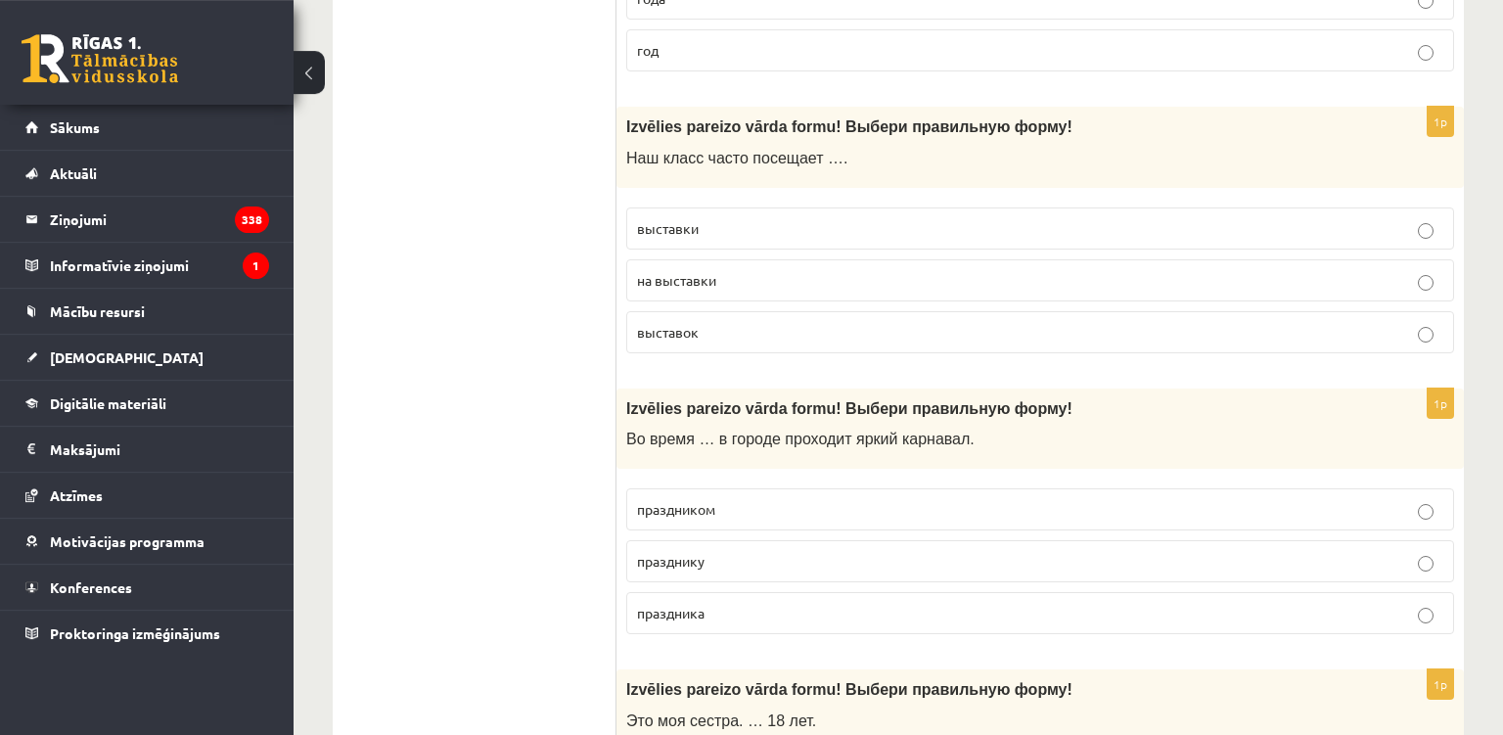
scroll to position [3054, 0]
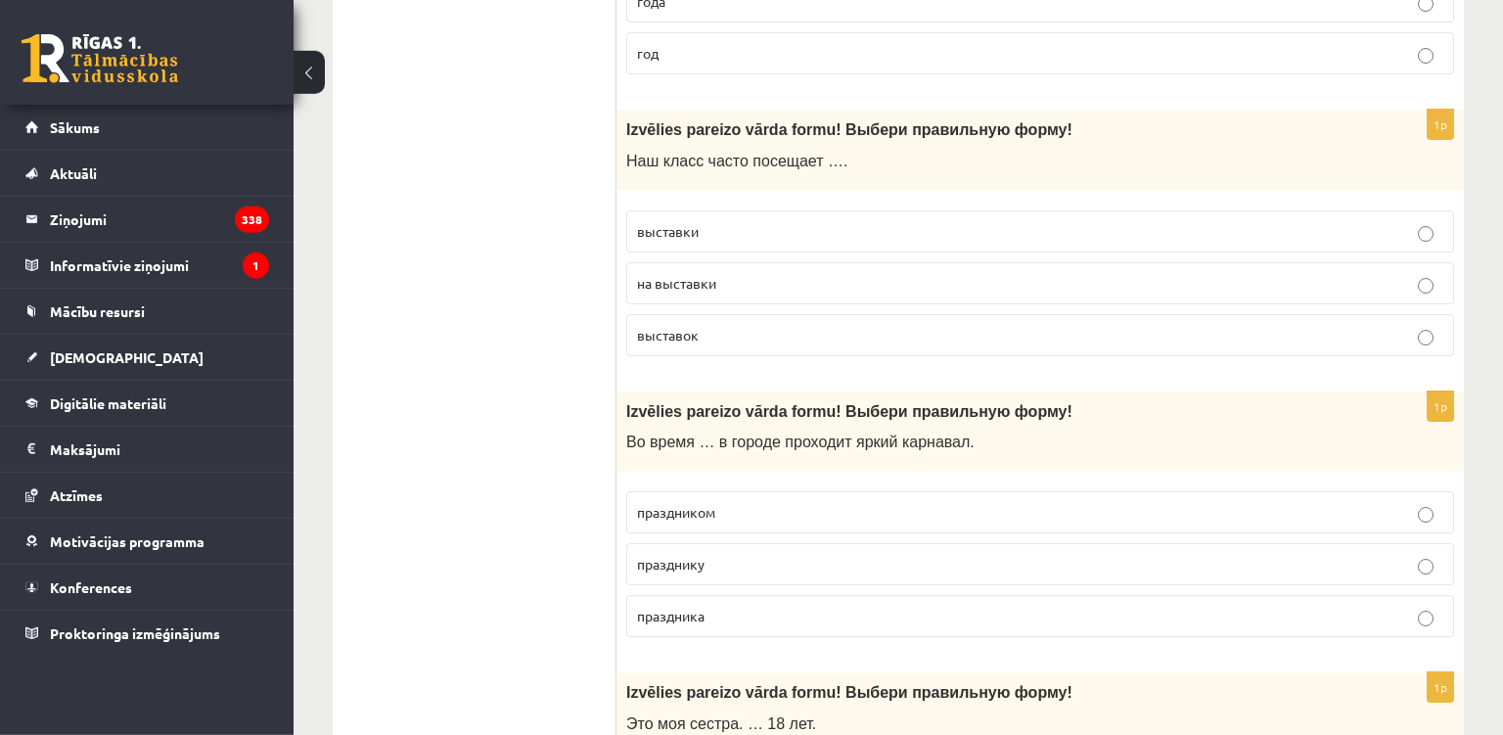
click at [805, 233] on p "выставки" at bounding box center [1040, 231] width 806 height 21
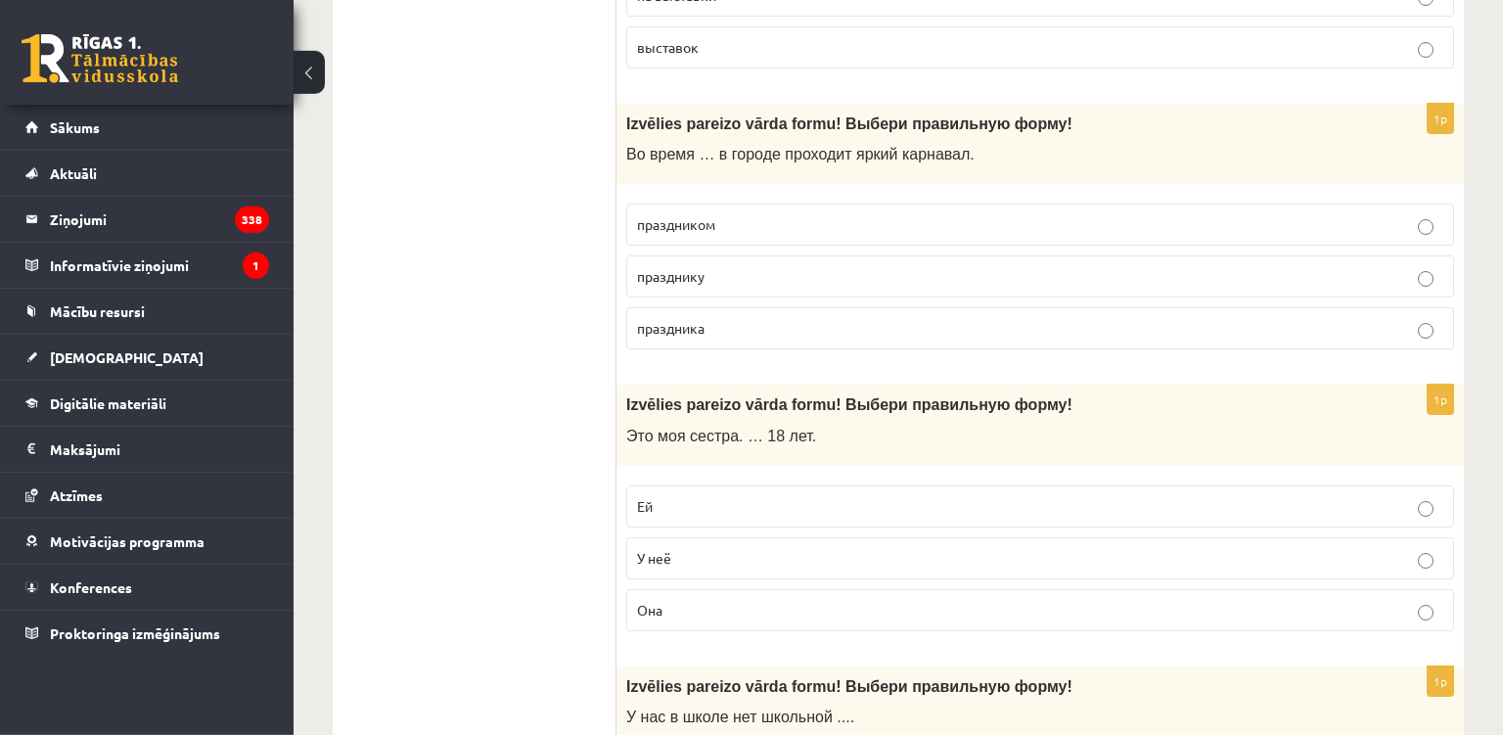
scroll to position [3341, 0]
click at [809, 312] on label "праздника" at bounding box center [1040, 329] width 828 height 42
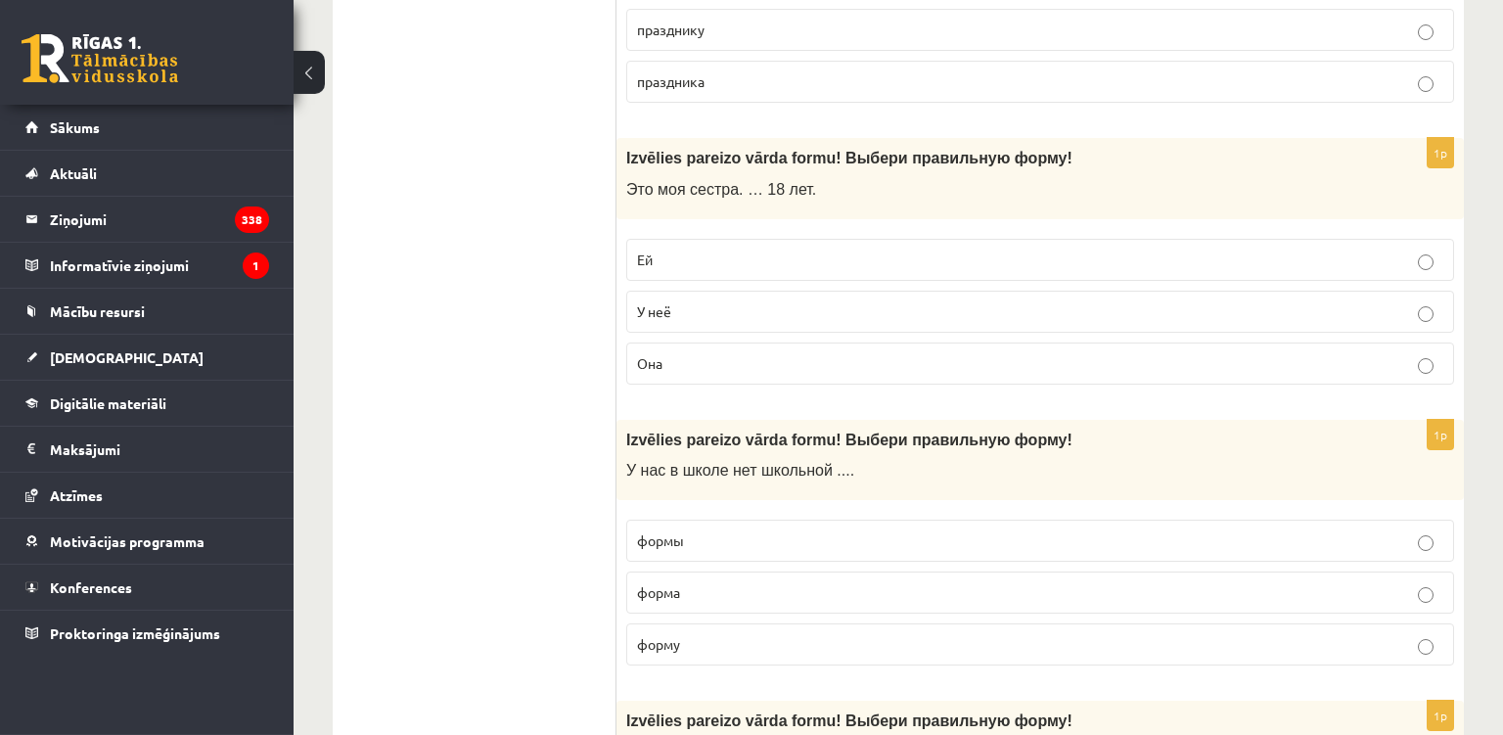
scroll to position [3587, 0]
click at [769, 252] on p "Ей" at bounding box center [1040, 261] width 806 height 21
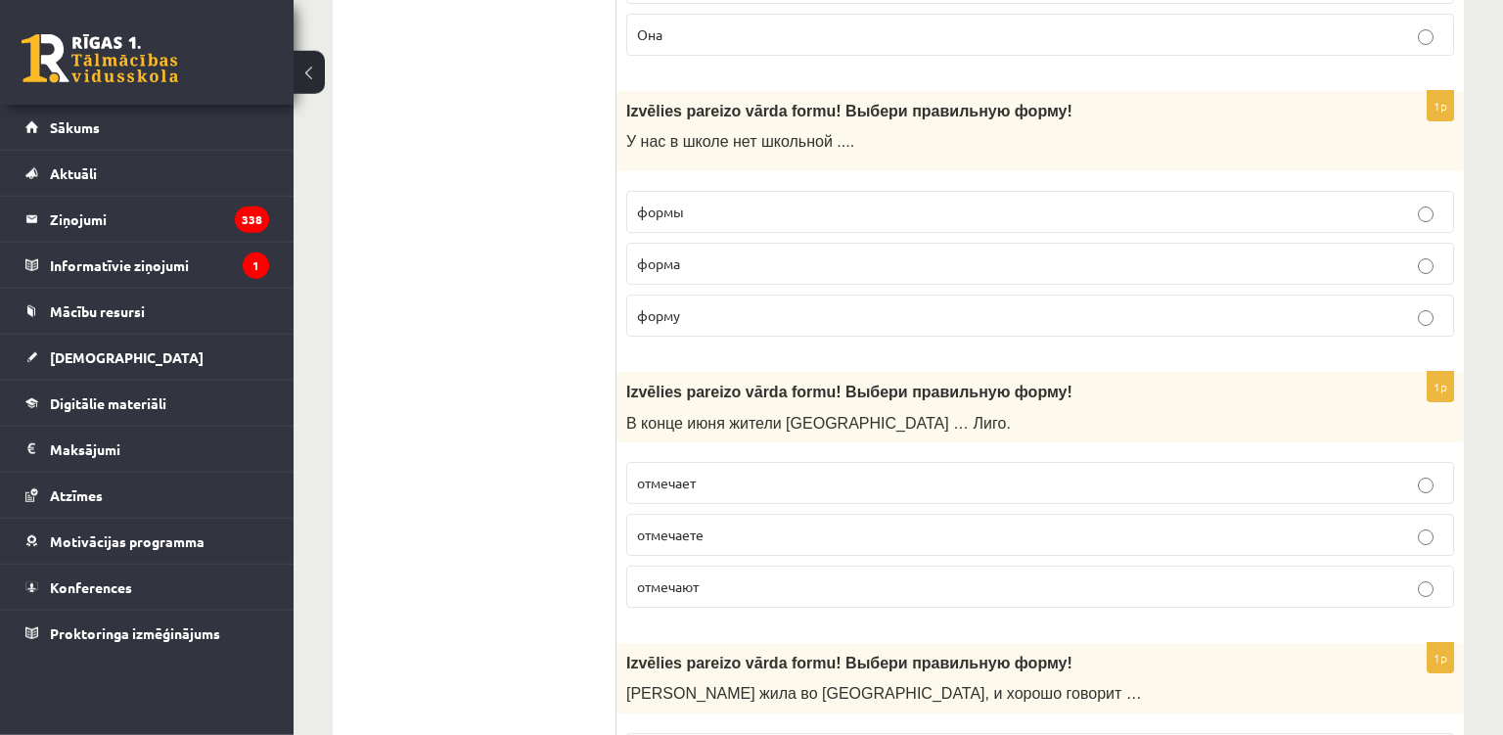
scroll to position [3921, 0]
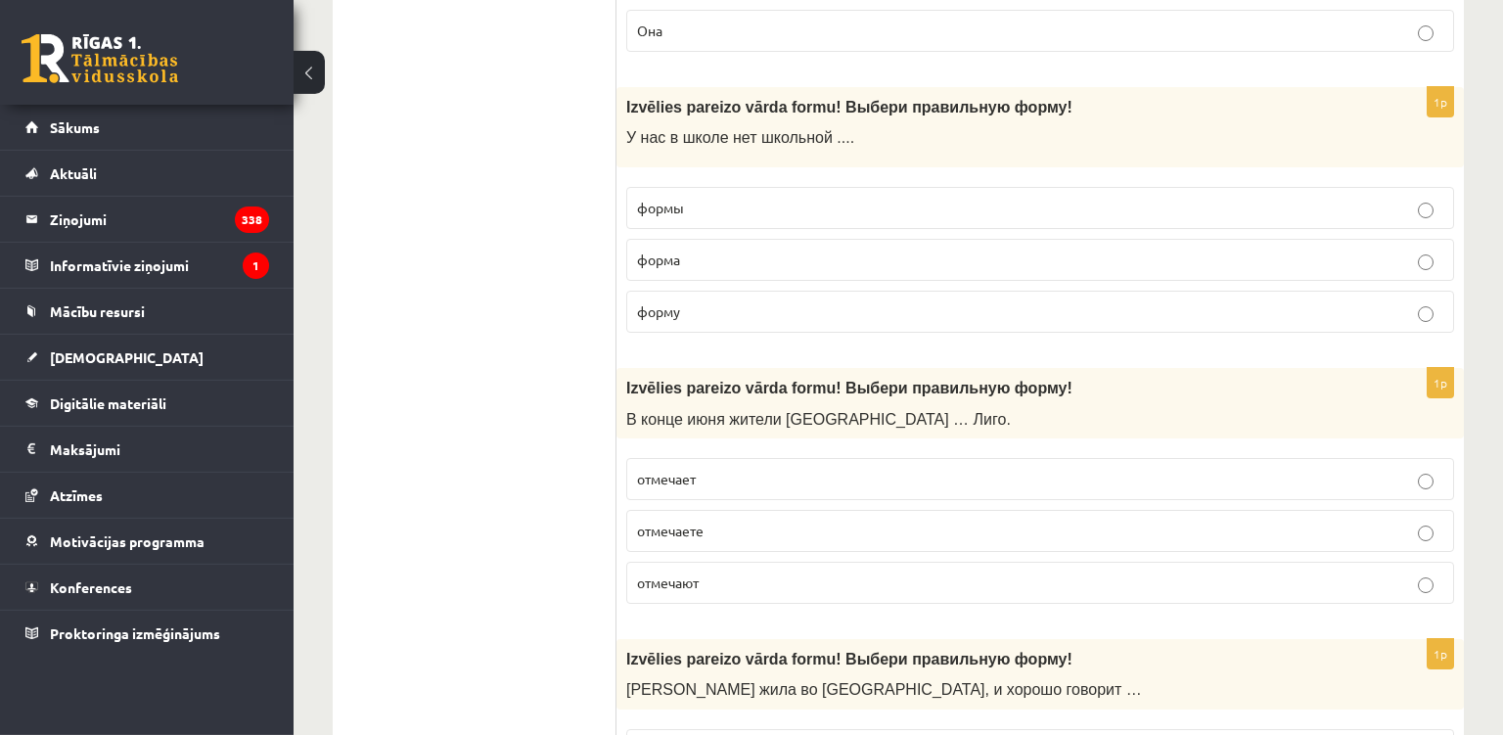
click at [835, 214] on p "формы" at bounding box center [1040, 208] width 806 height 21
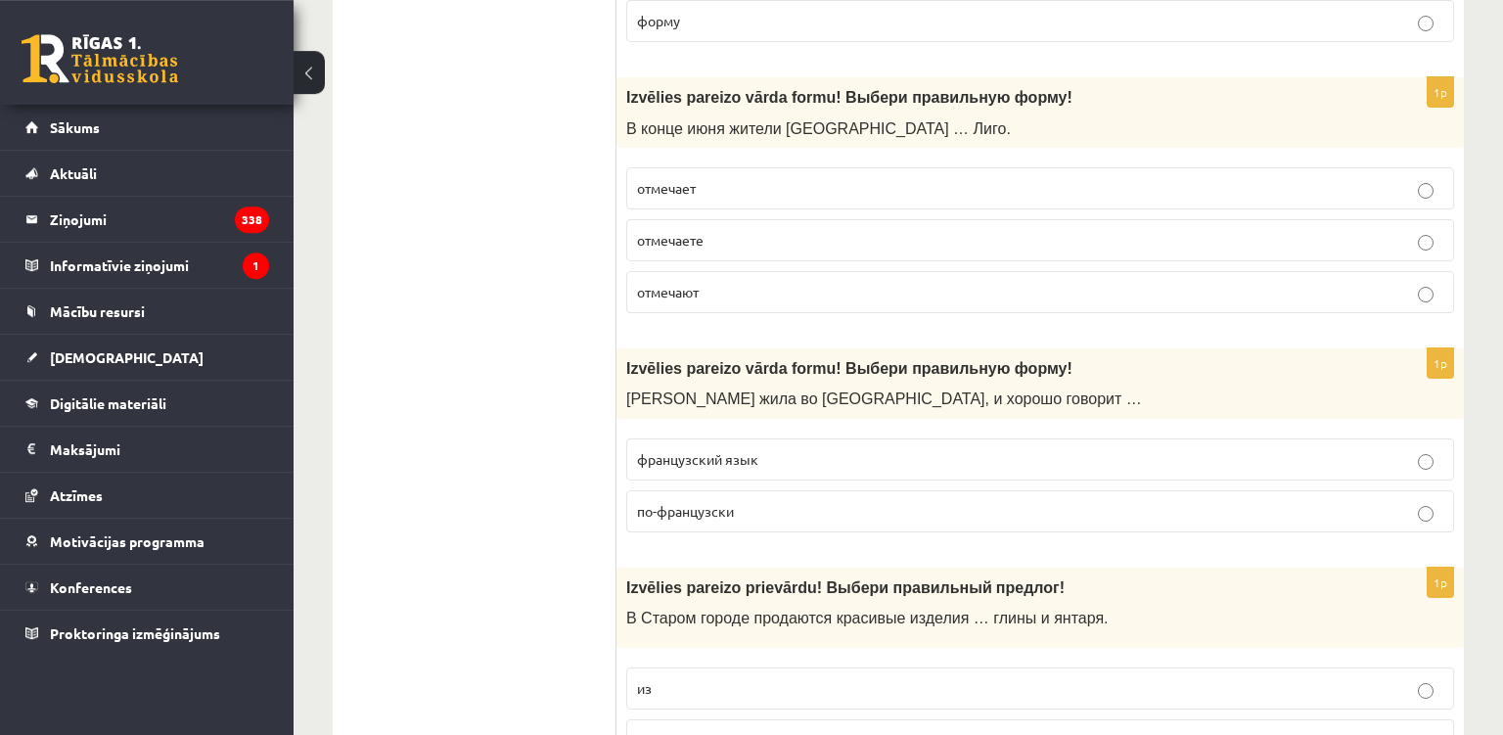
scroll to position [4208, 0]
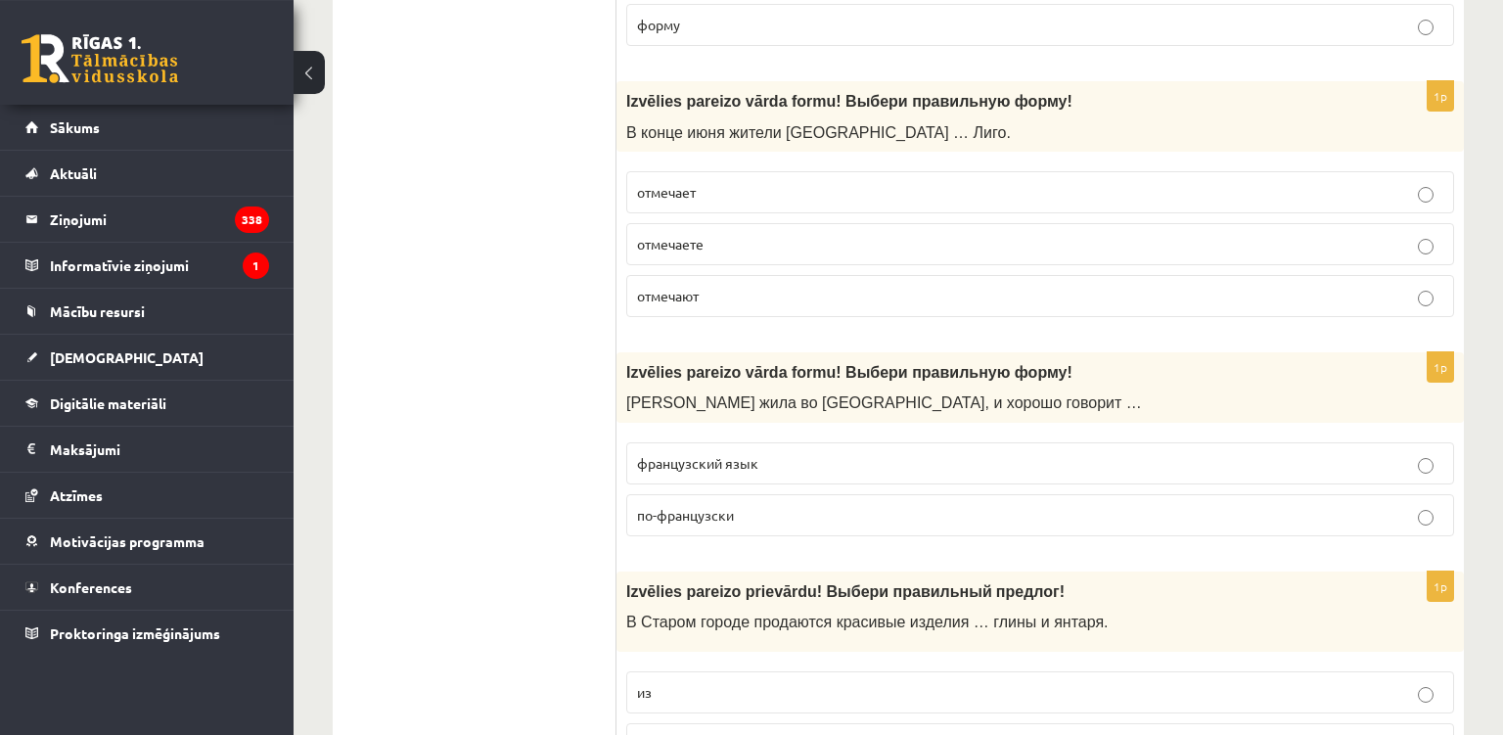
click at [841, 311] on label "отмечают" at bounding box center [1040, 296] width 828 height 42
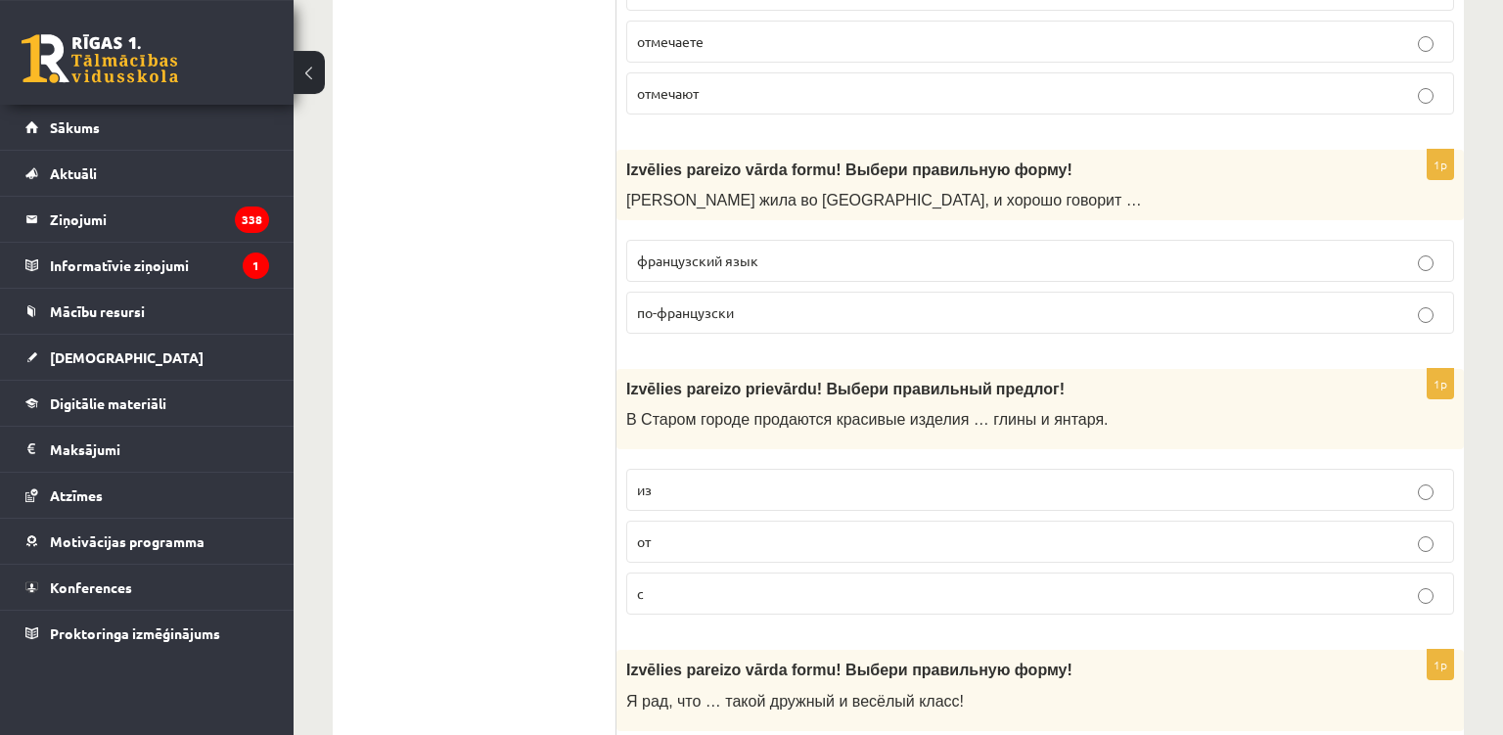
scroll to position [4412, 0]
click at [878, 251] on p "французский язык" at bounding box center [1040, 259] width 806 height 21
click at [864, 320] on label "по-французски" at bounding box center [1040, 311] width 828 height 42
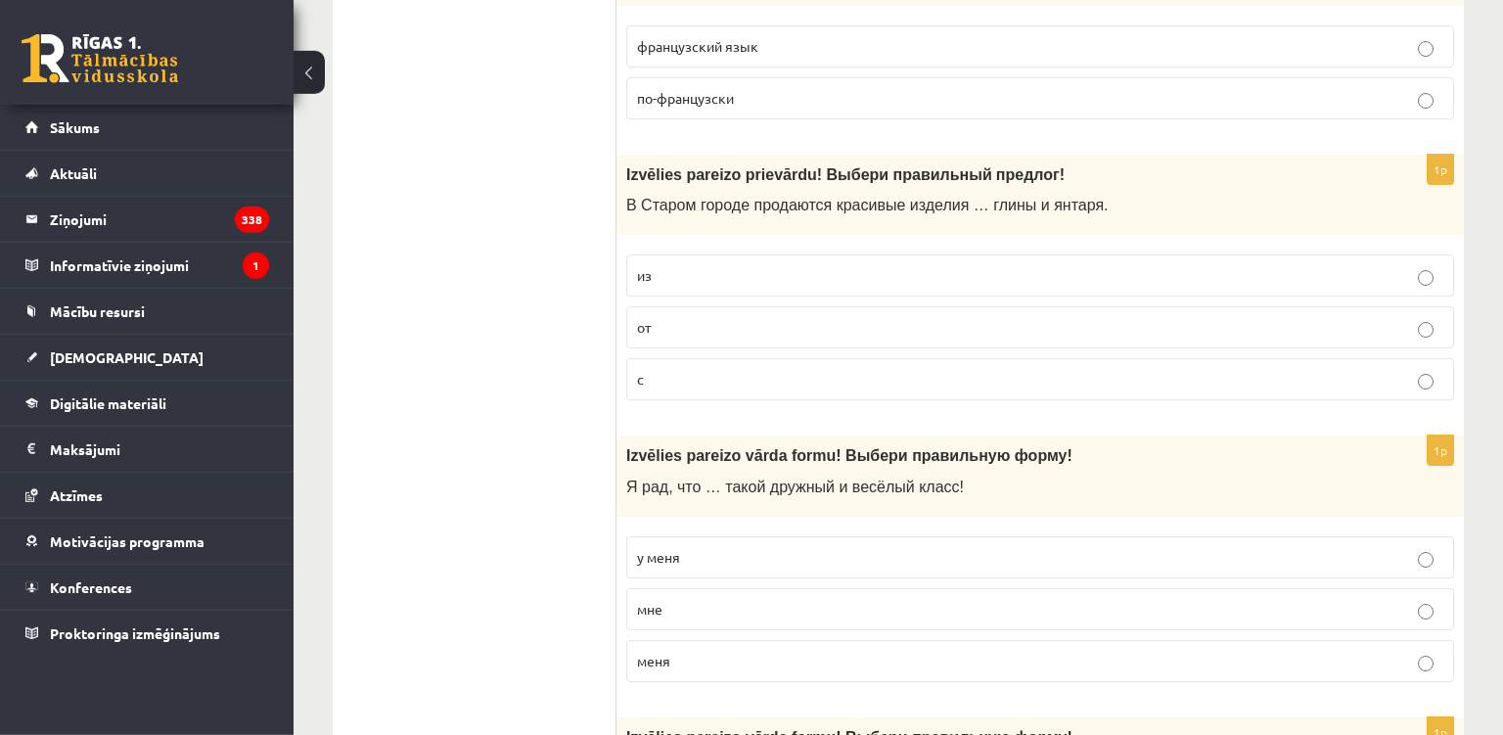
scroll to position [4621, 0]
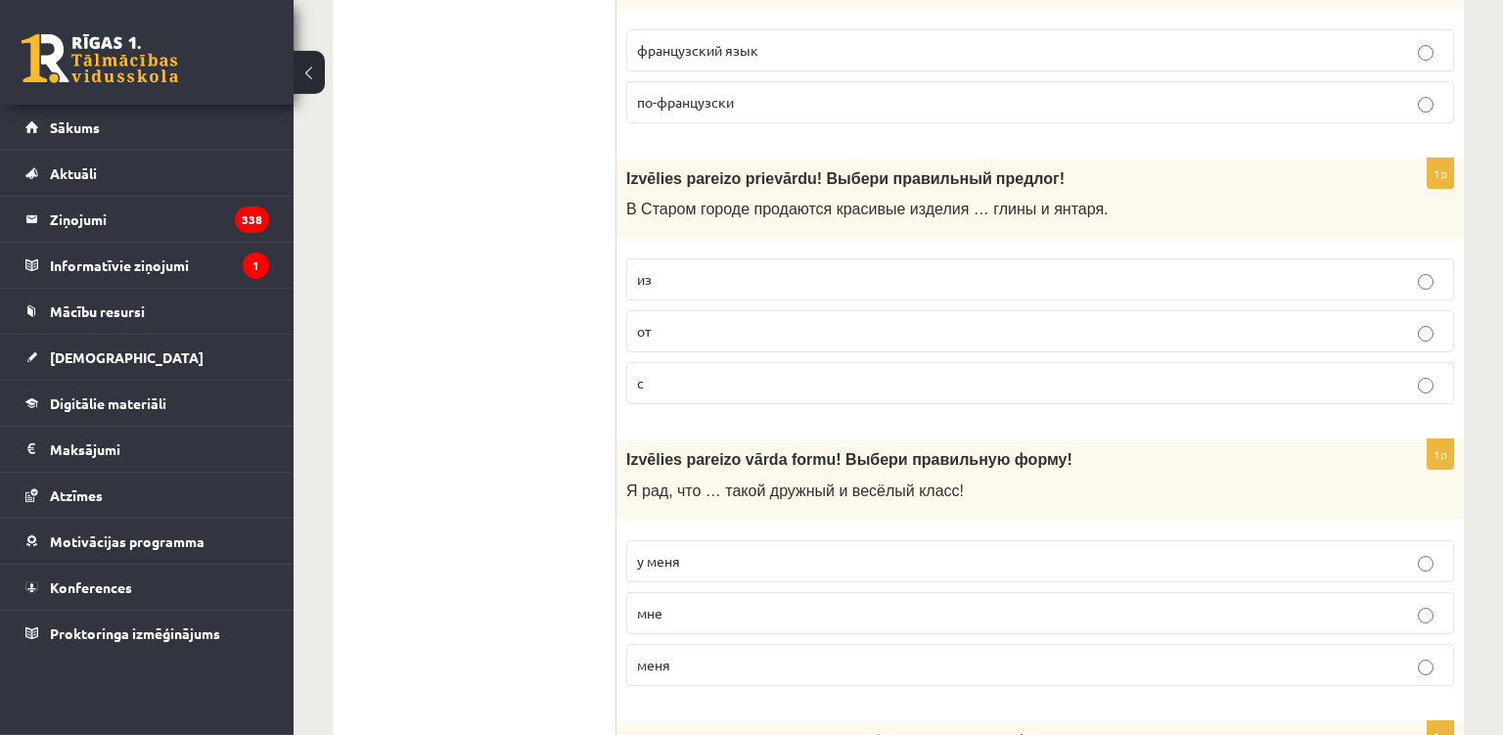
click at [792, 293] on label "из" at bounding box center [1040, 279] width 828 height 42
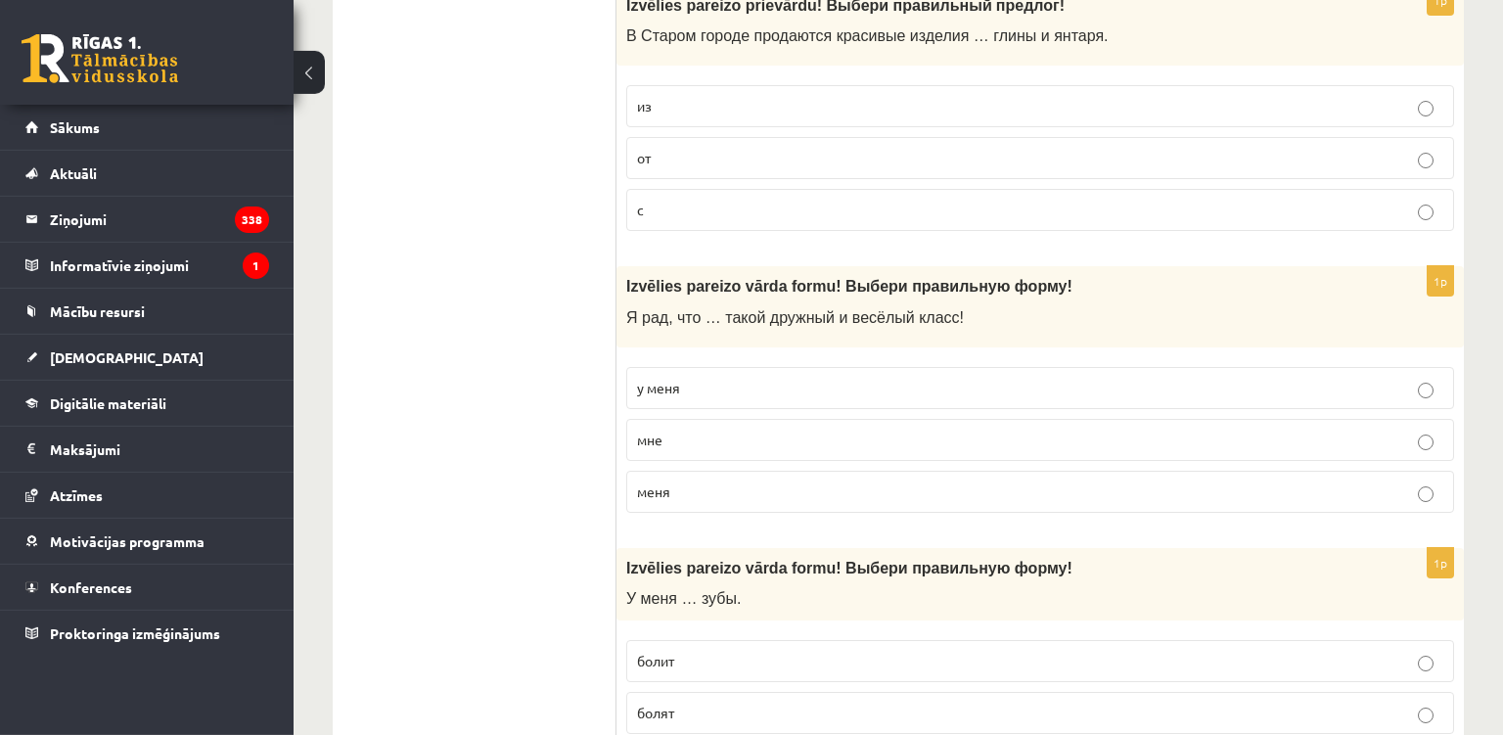
scroll to position [4790, 0]
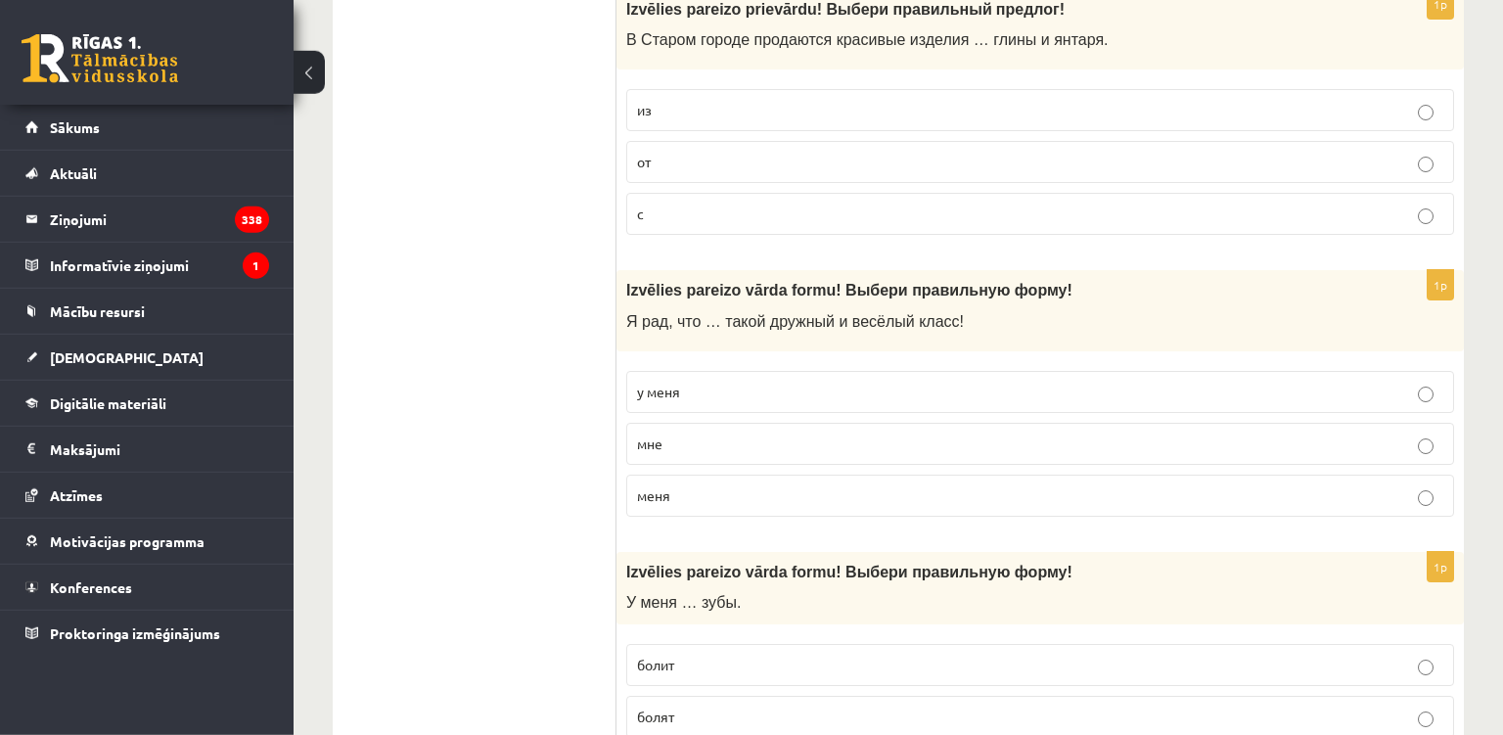
click at [691, 388] on p "у меня" at bounding box center [1040, 392] width 806 height 21
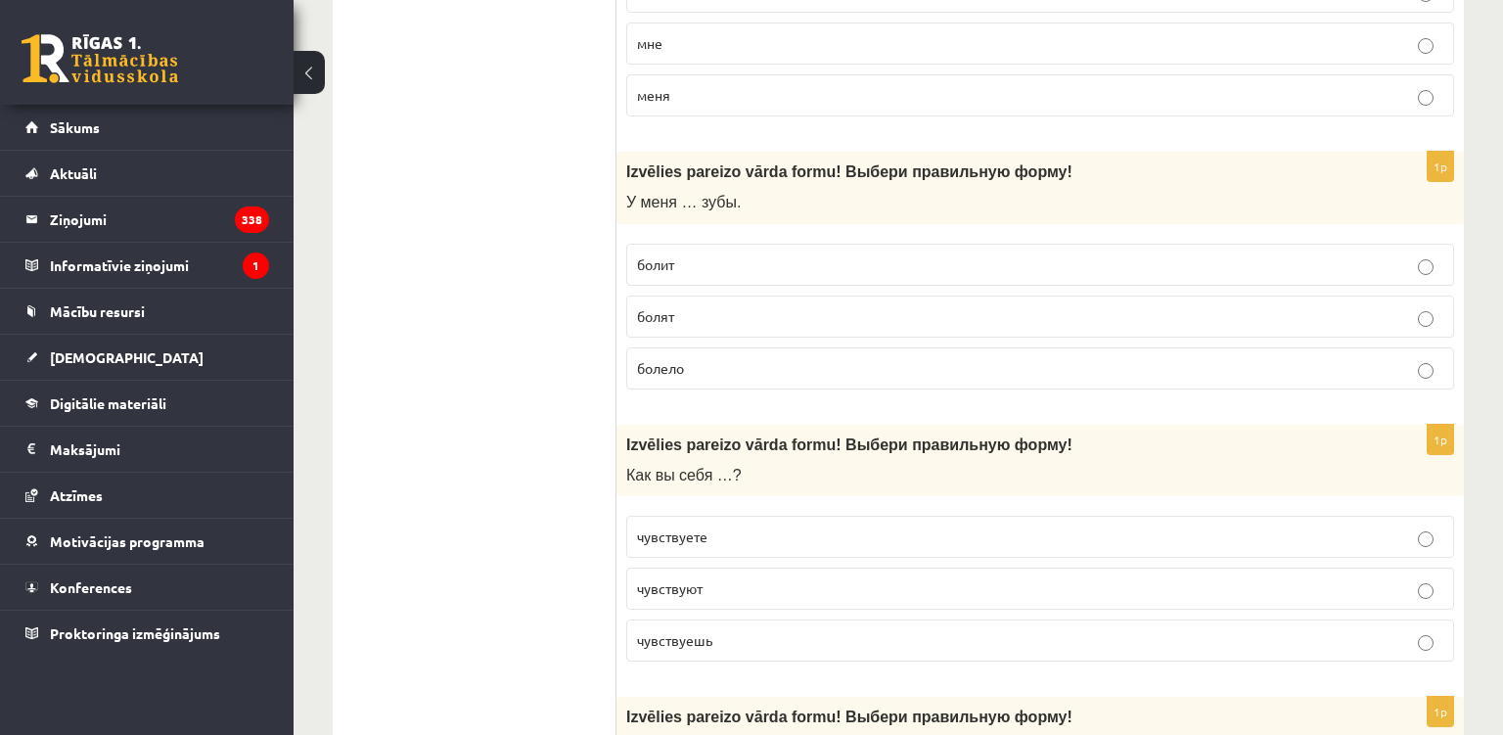
scroll to position [5192, 0]
click at [707, 268] on p "болит" at bounding box center [1040, 262] width 806 height 21
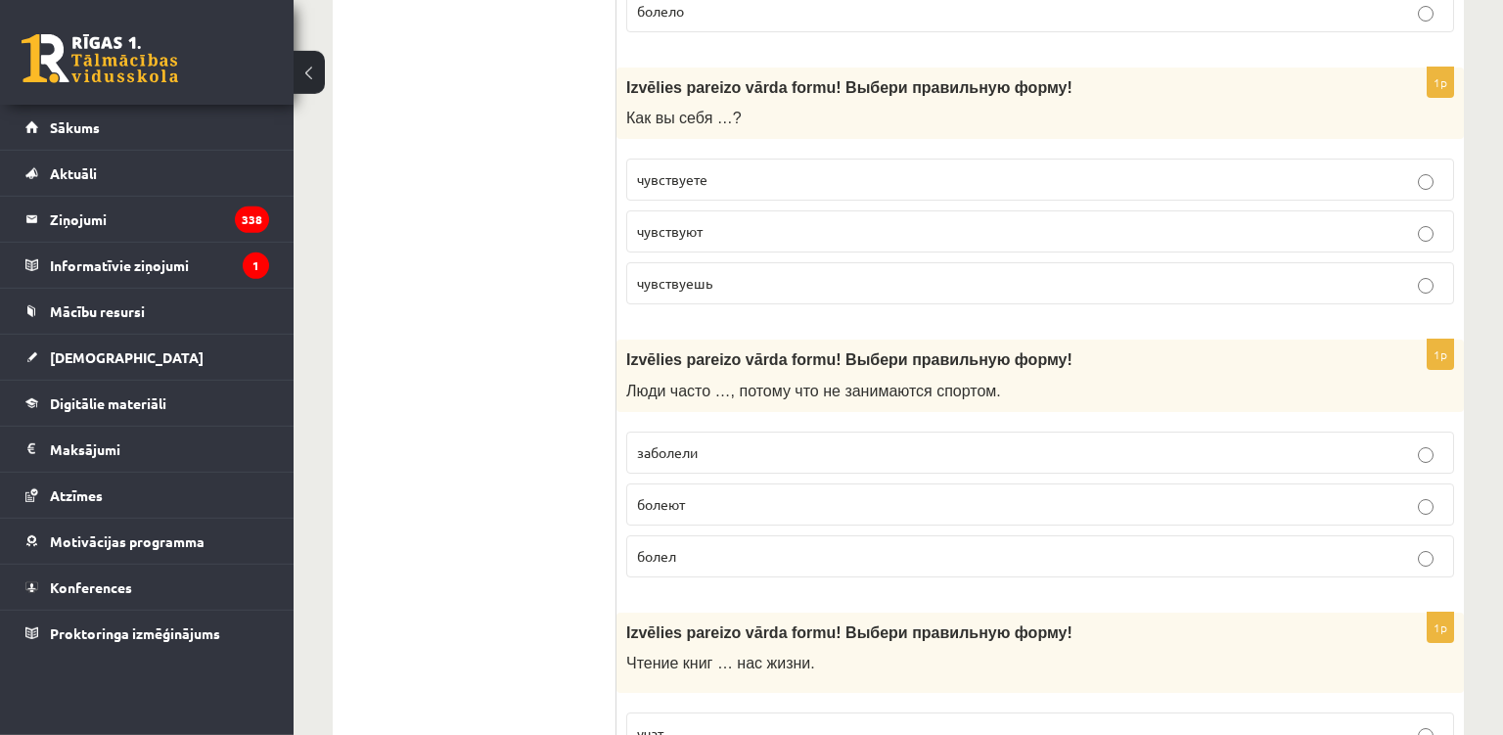
scroll to position [5545, 0]
click at [718, 186] on p "чувствуете" at bounding box center [1040, 181] width 806 height 21
click at [691, 498] on p "болеют" at bounding box center [1040, 506] width 806 height 21
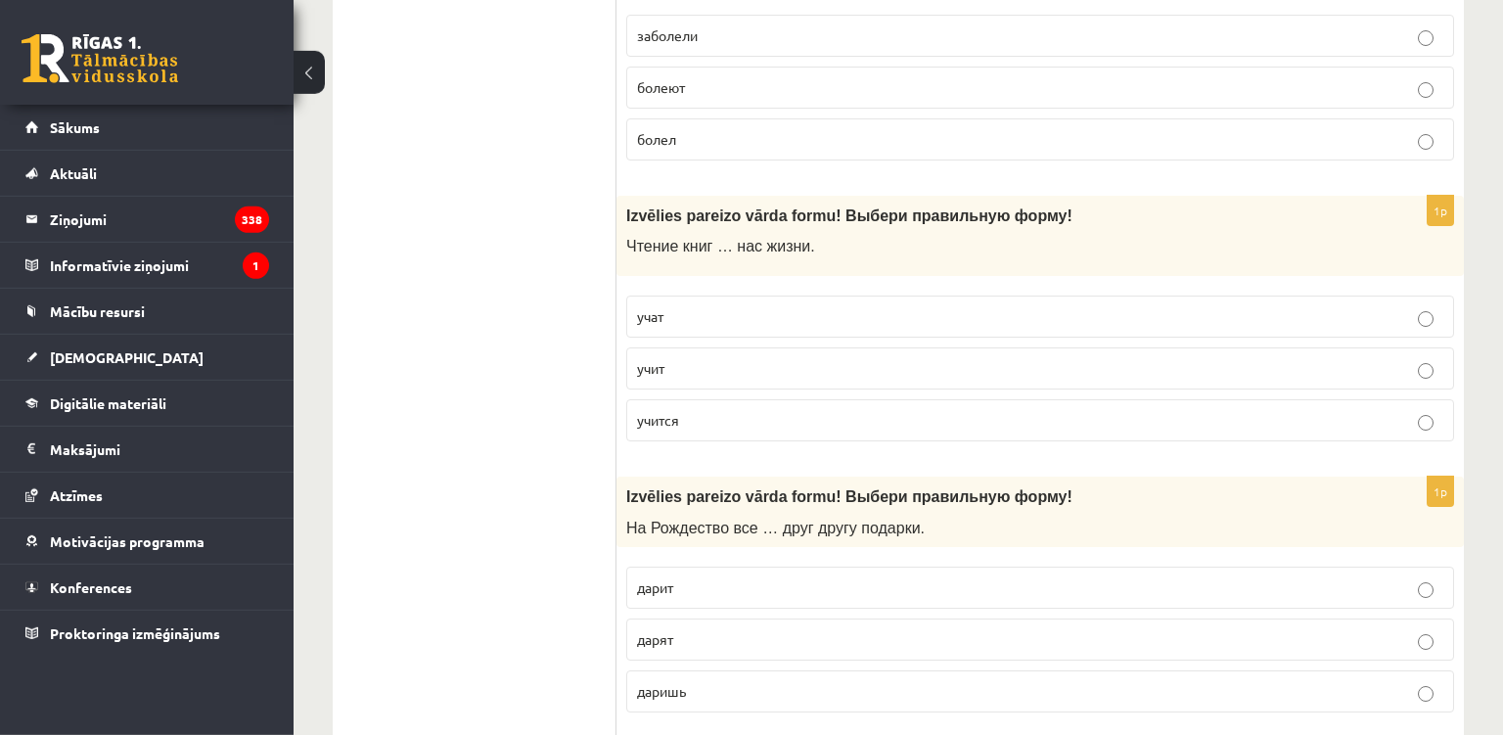
scroll to position [5961, 0]
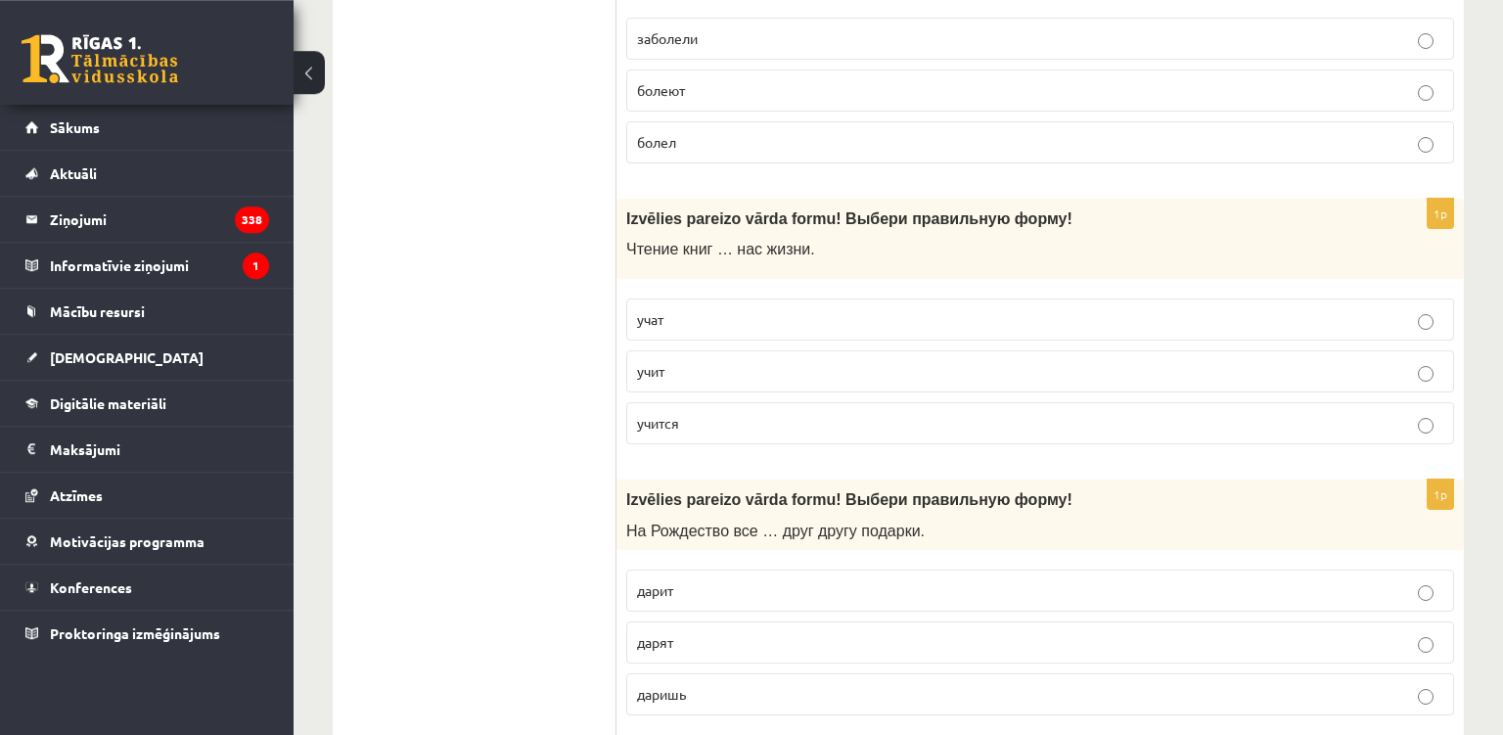
click at [750, 370] on p "учит" at bounding box center [1040, 371] width 806 height 21
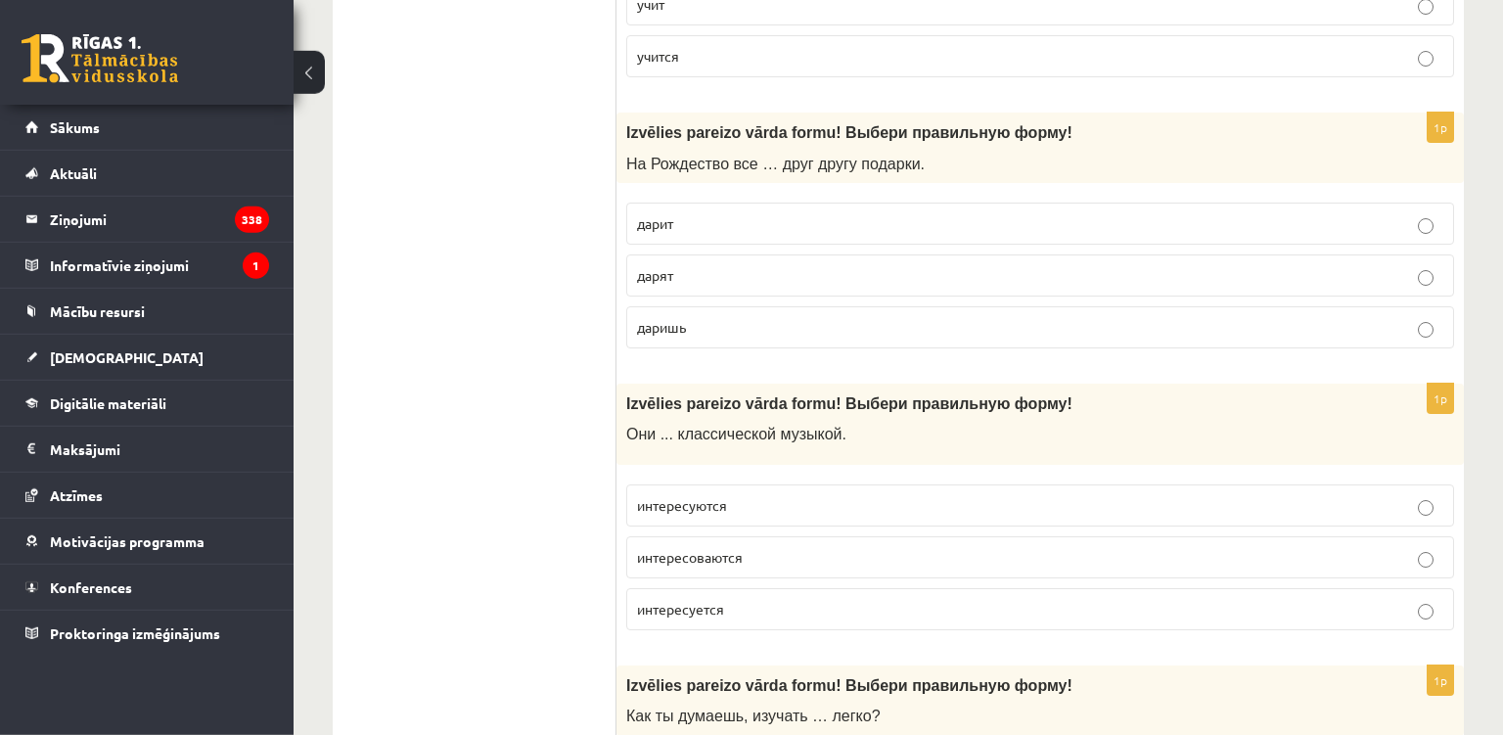
scroll to position [6323, 0]
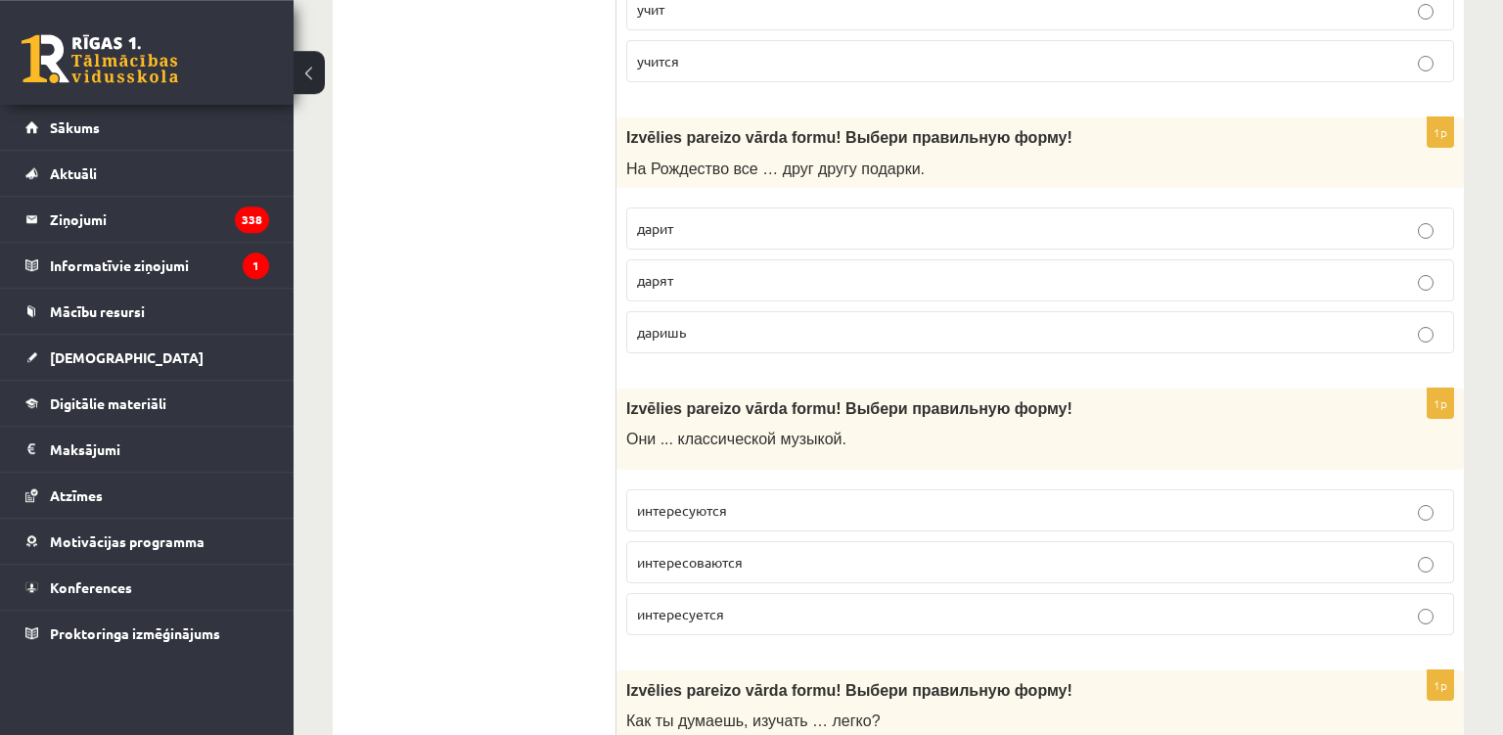
click at [720, 272] on p "дарят" at bounding box center [1040, 280] width 806 height 21
click at [766, 496] on label "интересуются" at bounding box center [1040, 510] width 828 height 42
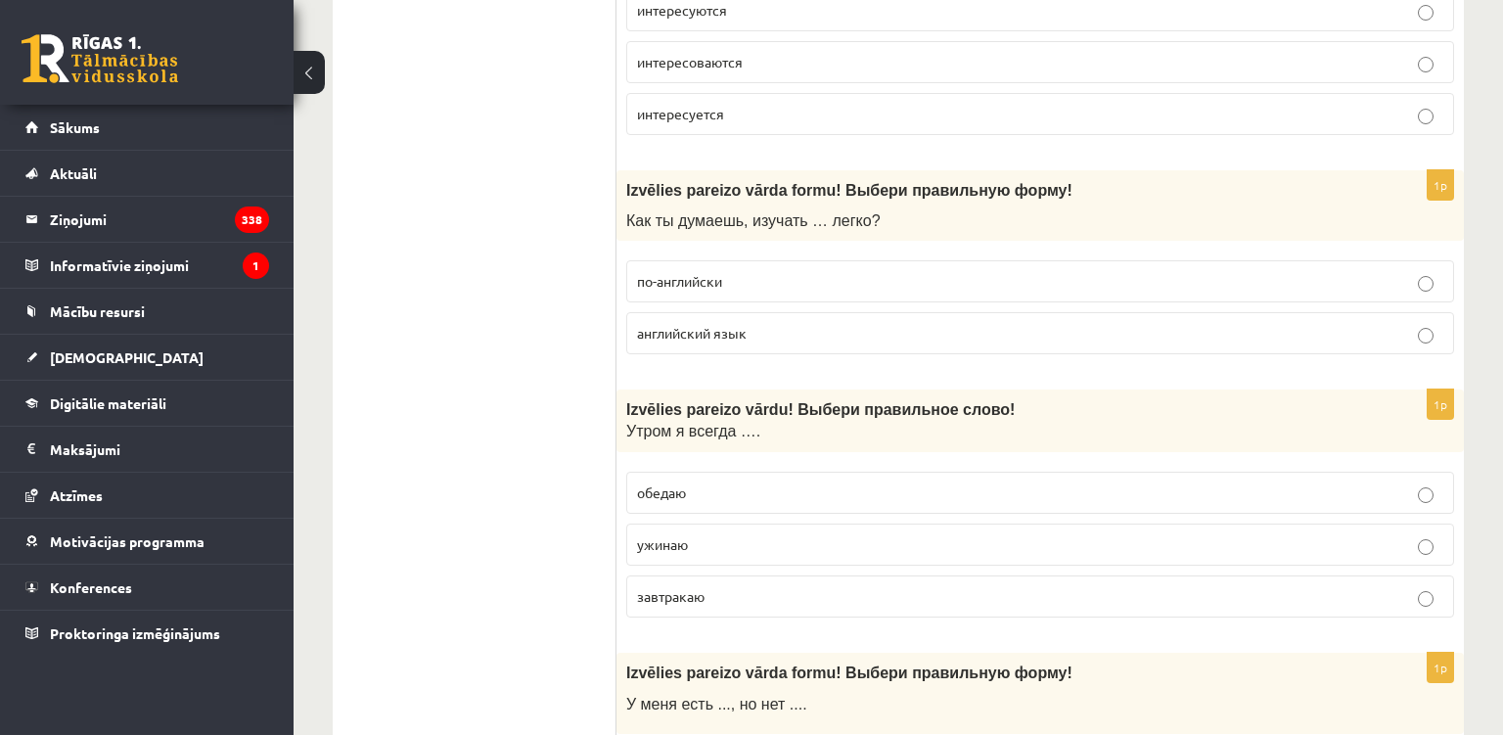
scroll to position [6815, 0]
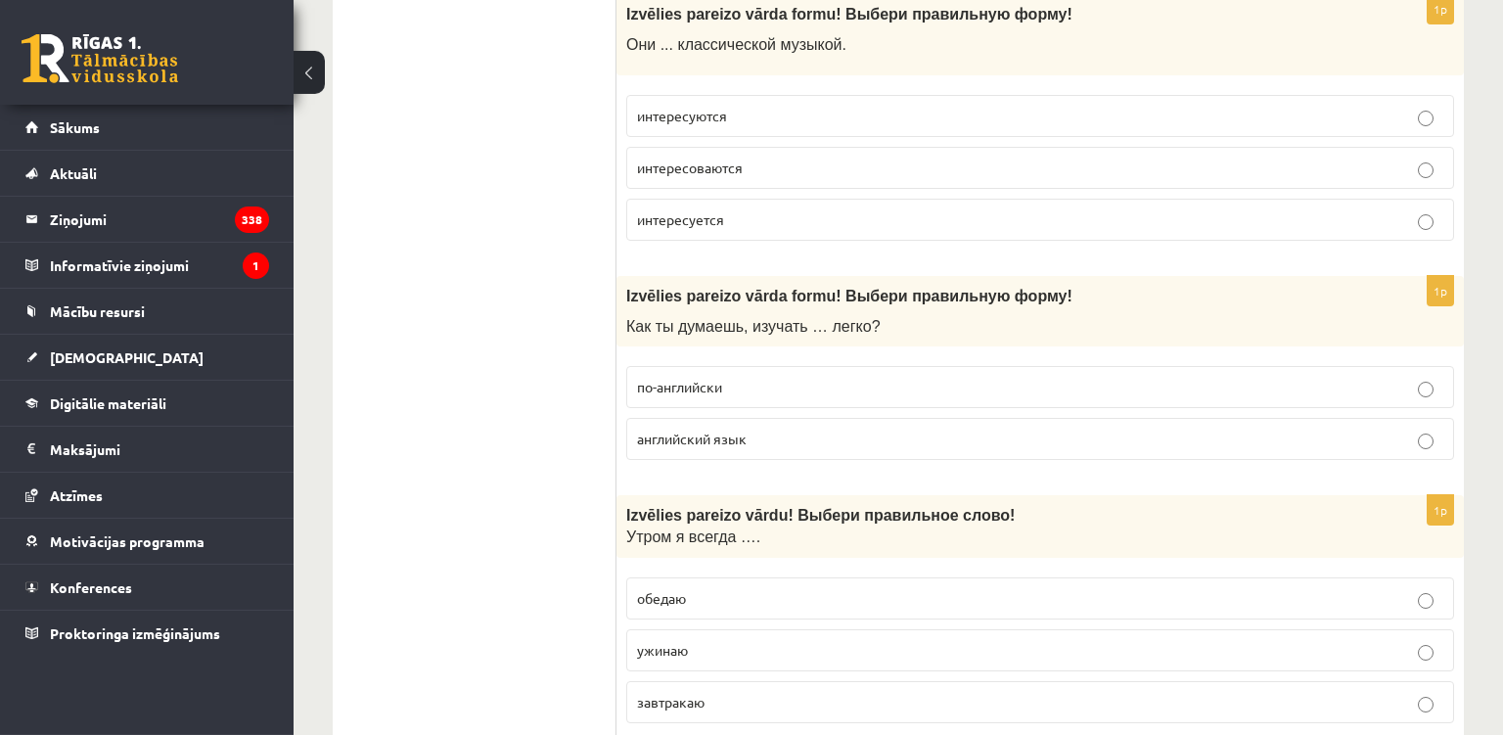
scroll to position [6718, 0]
click at [714, 451] on label "английский язык" at bounding box center [1040, 439] width 828 height 42
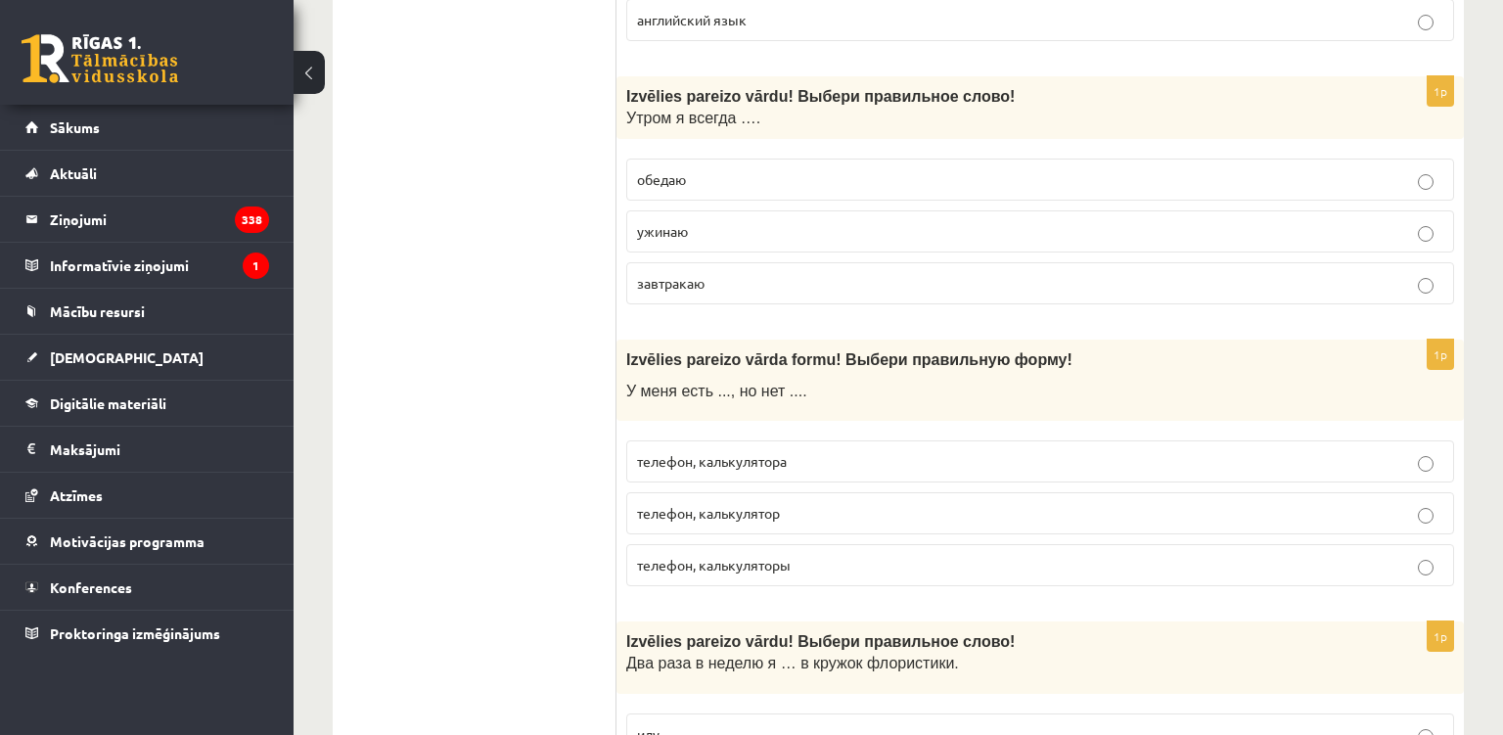
scroll to position [7125, 0]
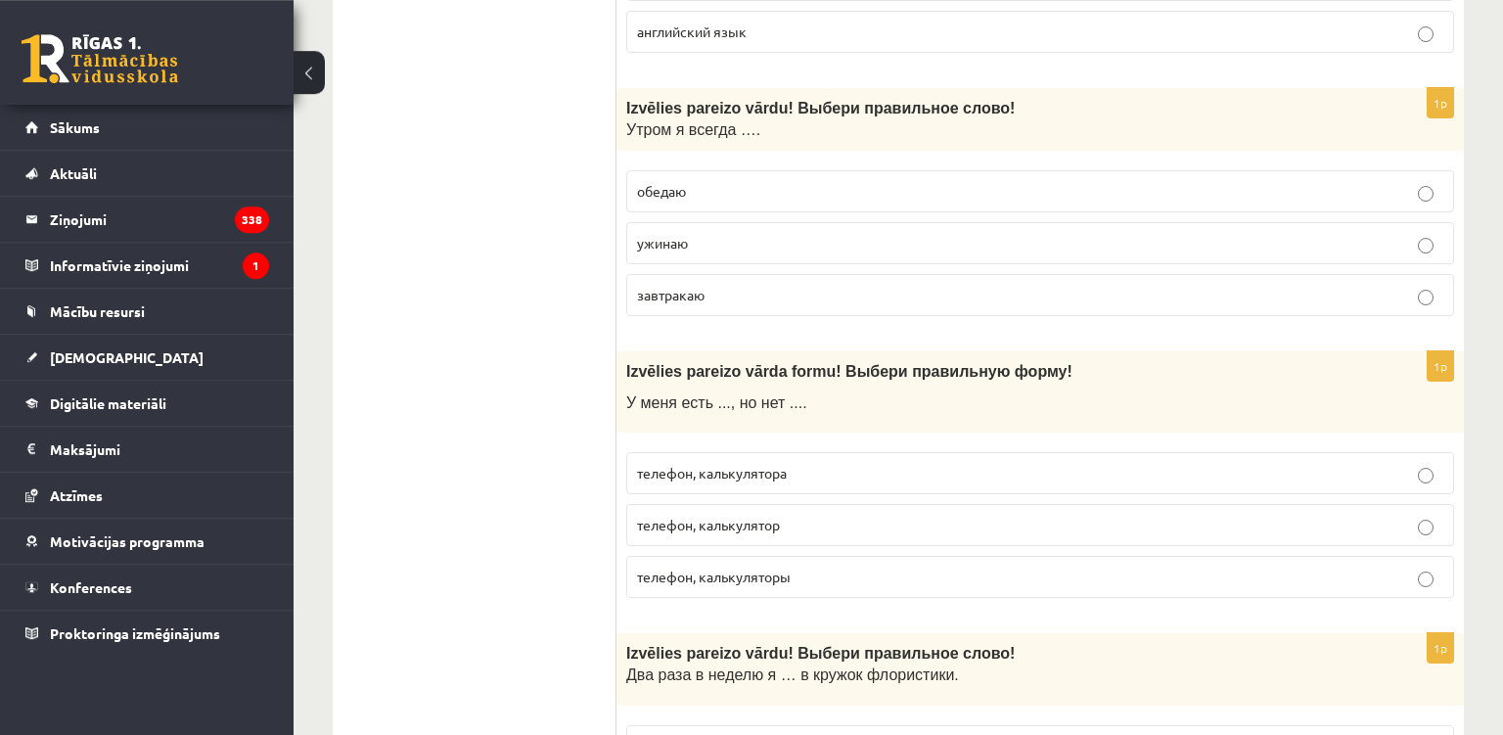
click at [678, 285] on p "завтракаю" at bounding box center [1040, 295] width 806 height 21
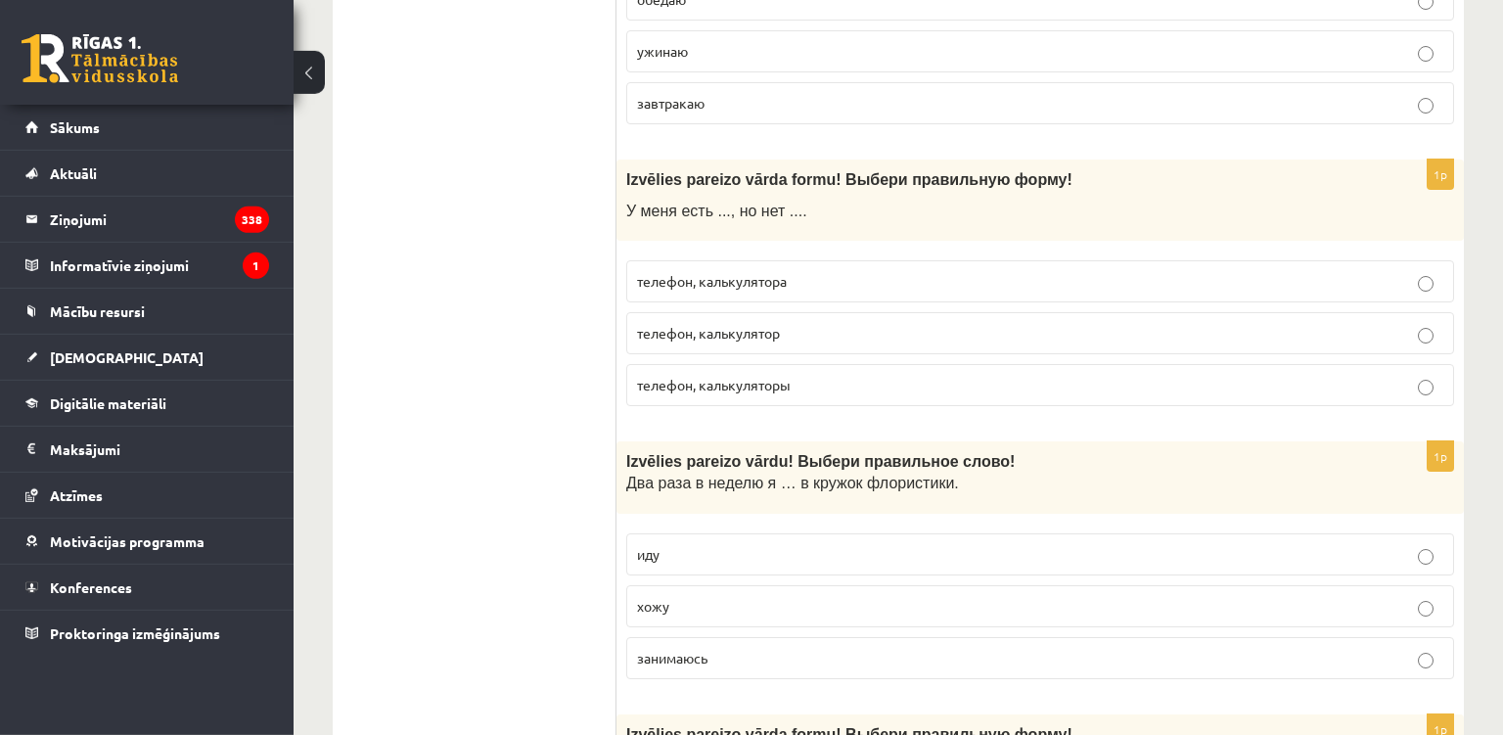
scroll to position [7314, 0]
click at [872, 266] on label "телефон, калькулятора" at bounding box center [1040, 283] width 828 height 42
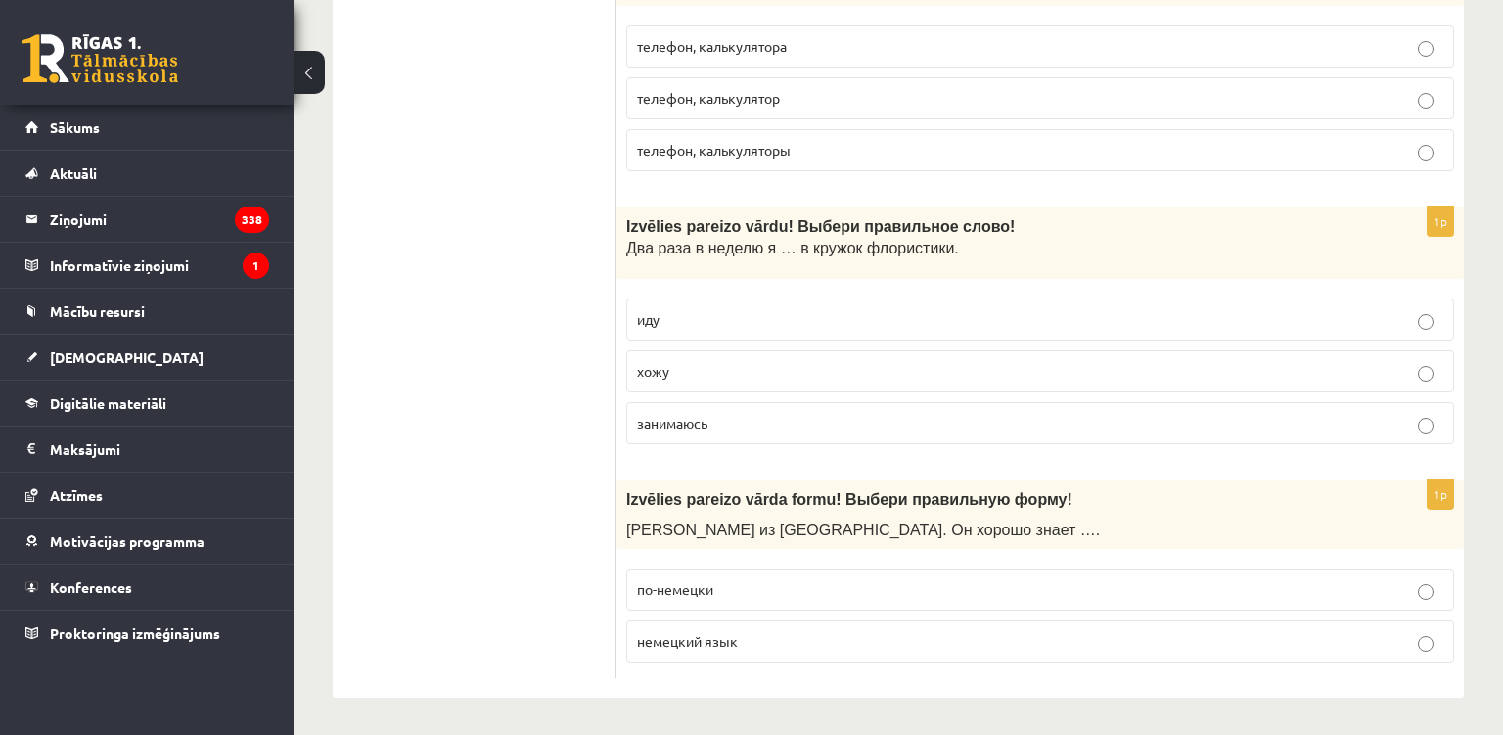
scroll to position [7548, 0]
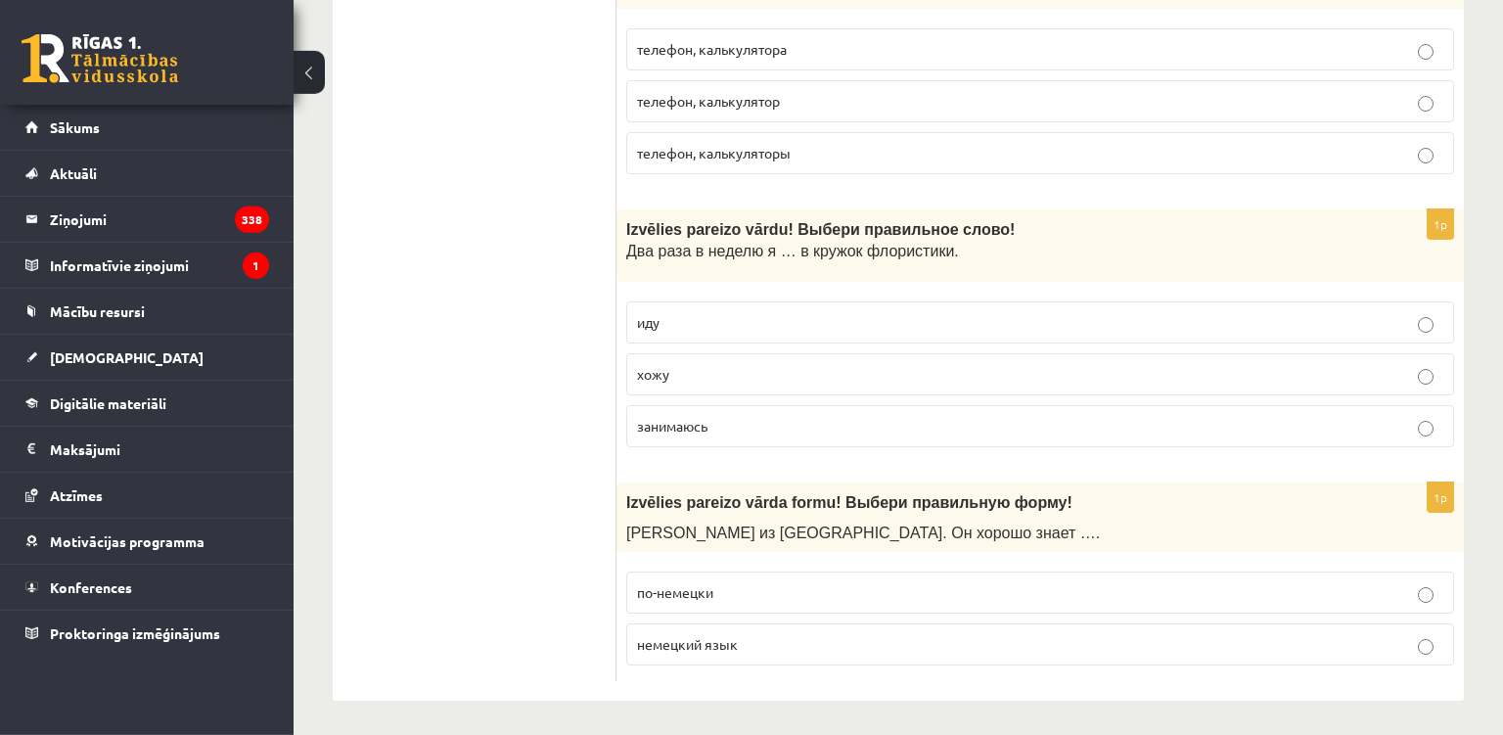
click at [796, 358] on label "хожу" at bounding box center [1040, 374] width 828 height 42
click at [759, 654] on label "немецкий язык" at bounding box center [1040, 644] width 828 height 42
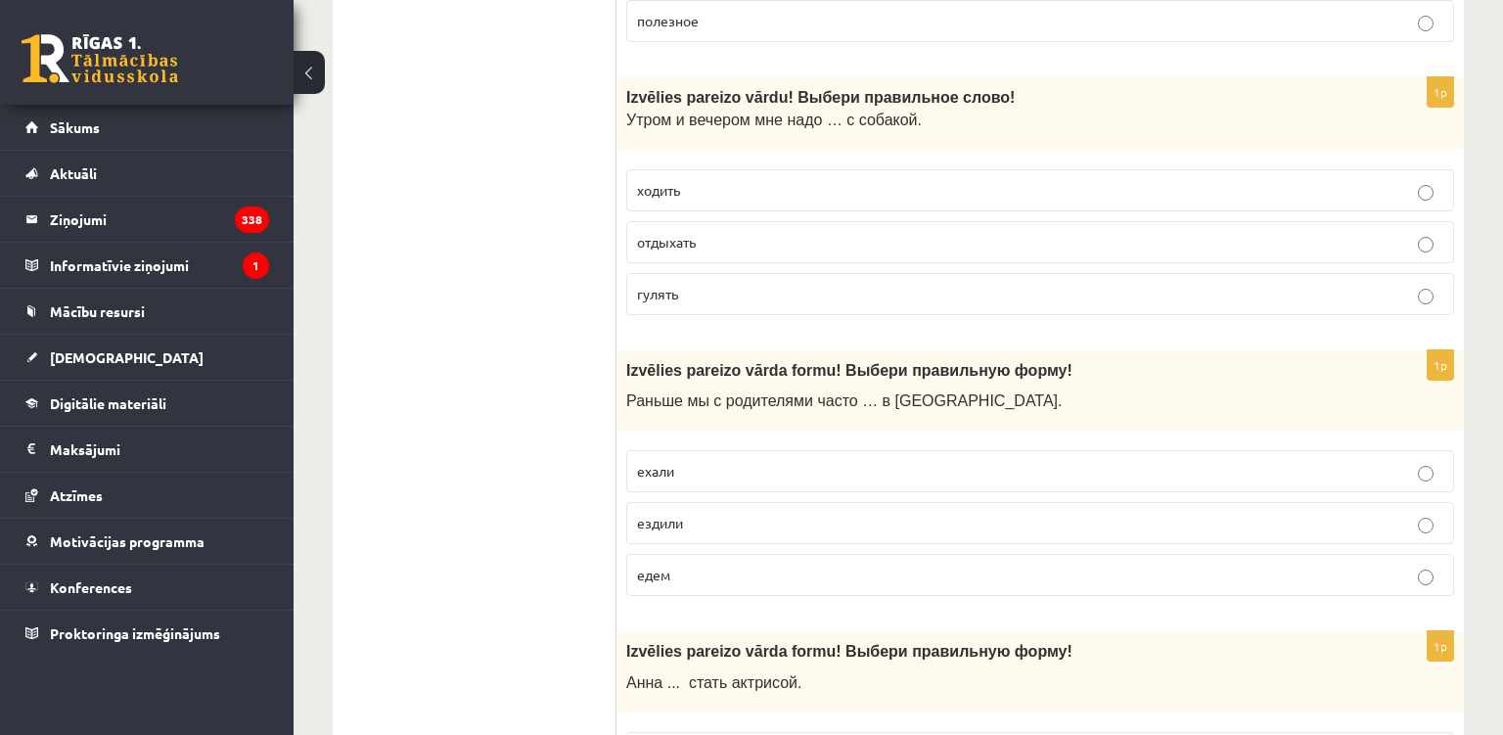
scroll to position [0, 0]
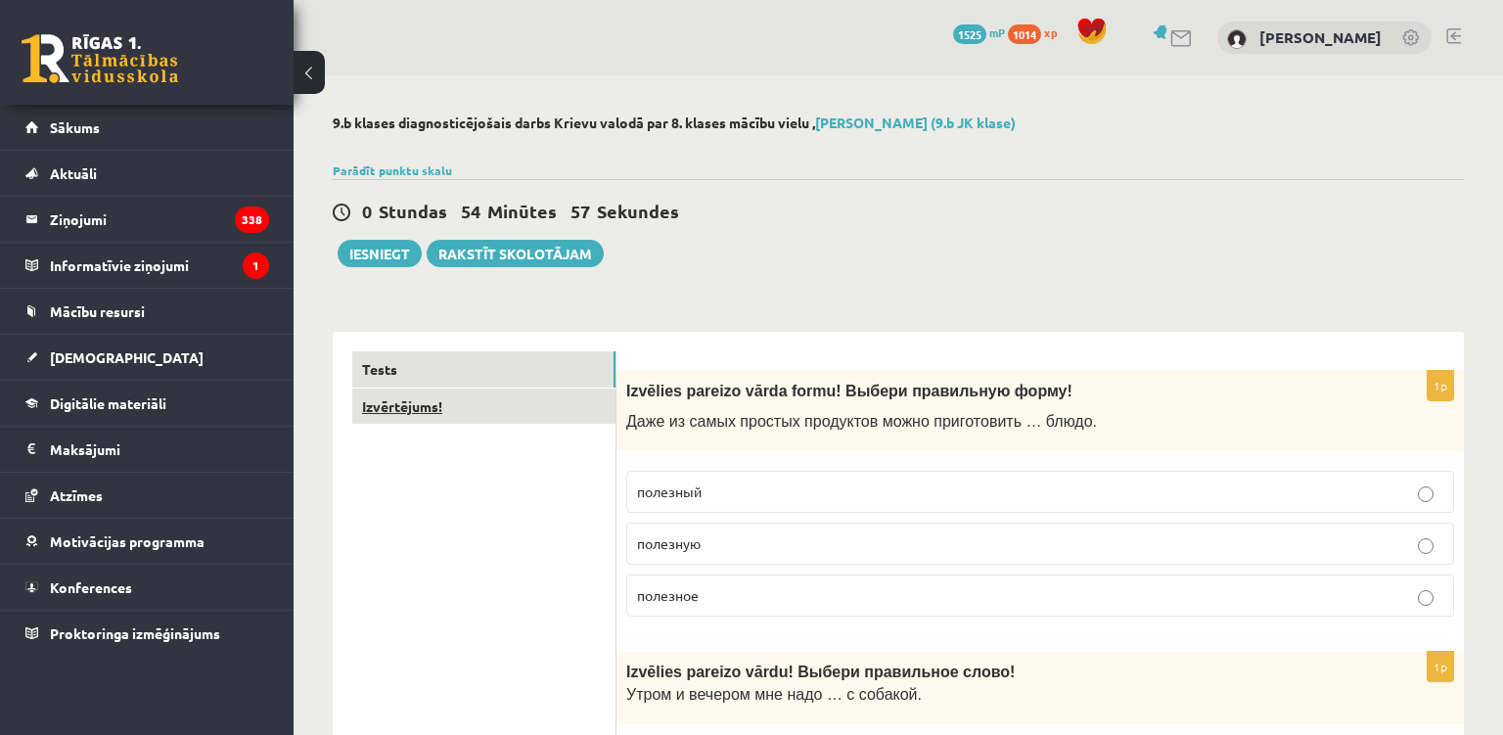
click at [404, 398] on link "Izvērtējums!" at bounding box center [483, 406] width 263 height 36
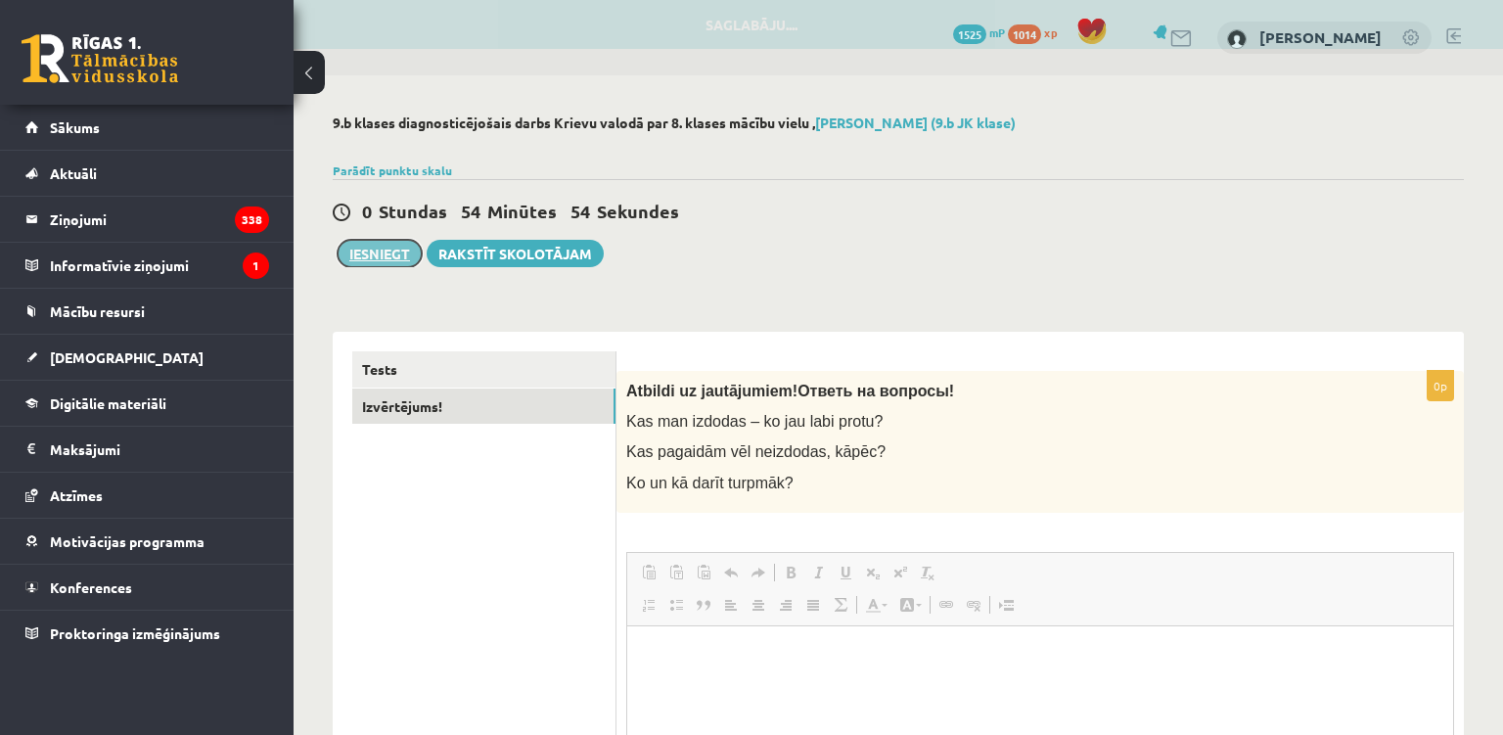
click at [397, 252] on button "Iesniegt" at bounding box center [380, 253] width 84 height 27
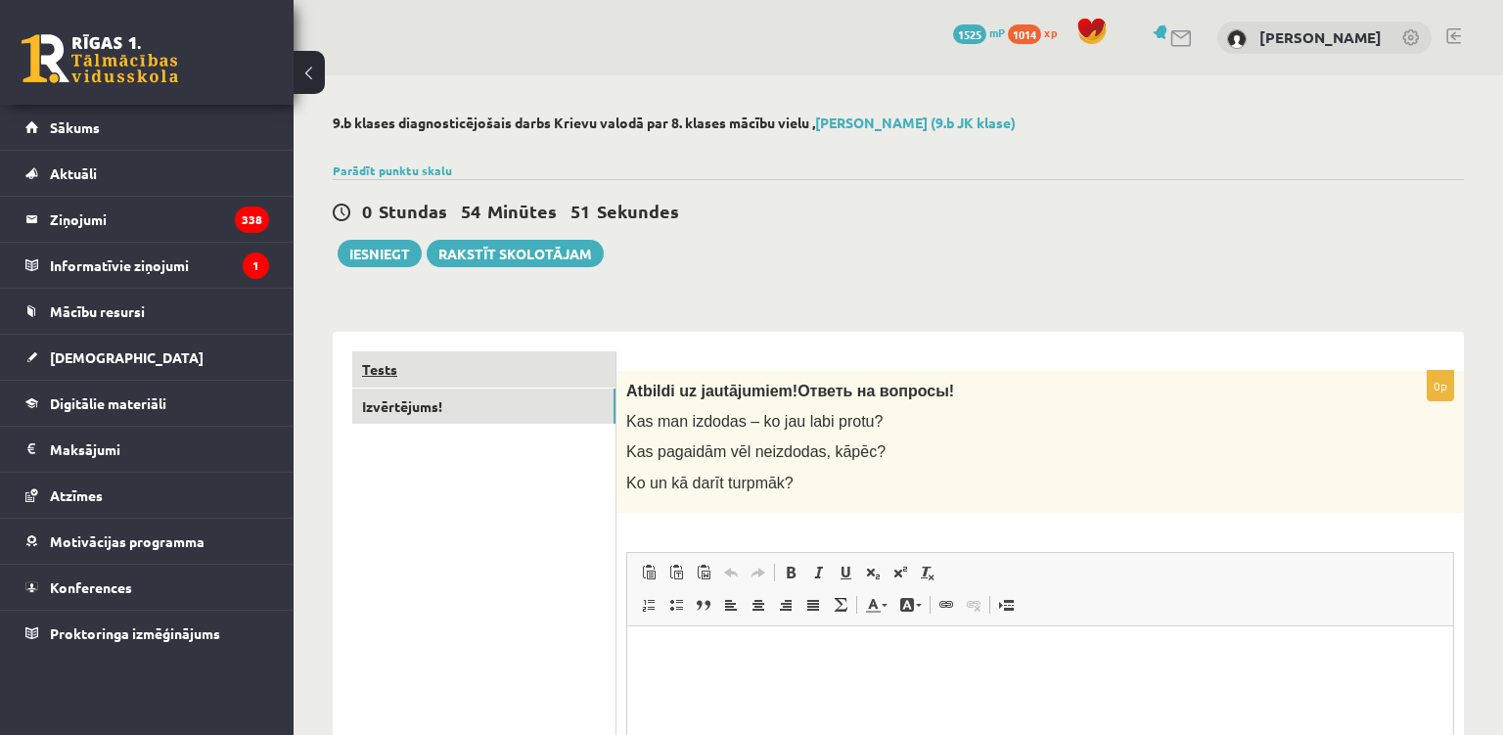
click at [580, 363] on link "Tests" at bounding box center [483, 369] width 263 height 36
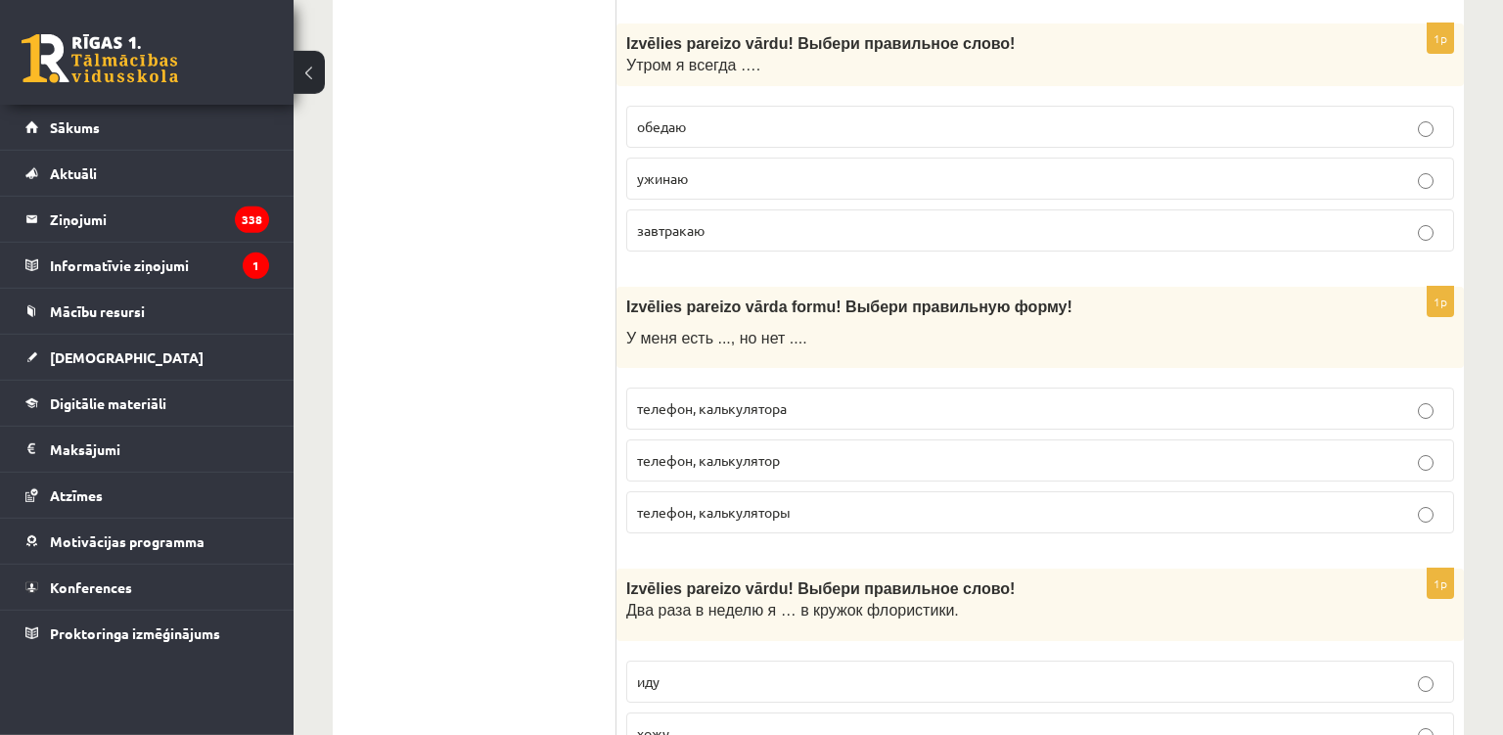
scroll to position [7551, 0]
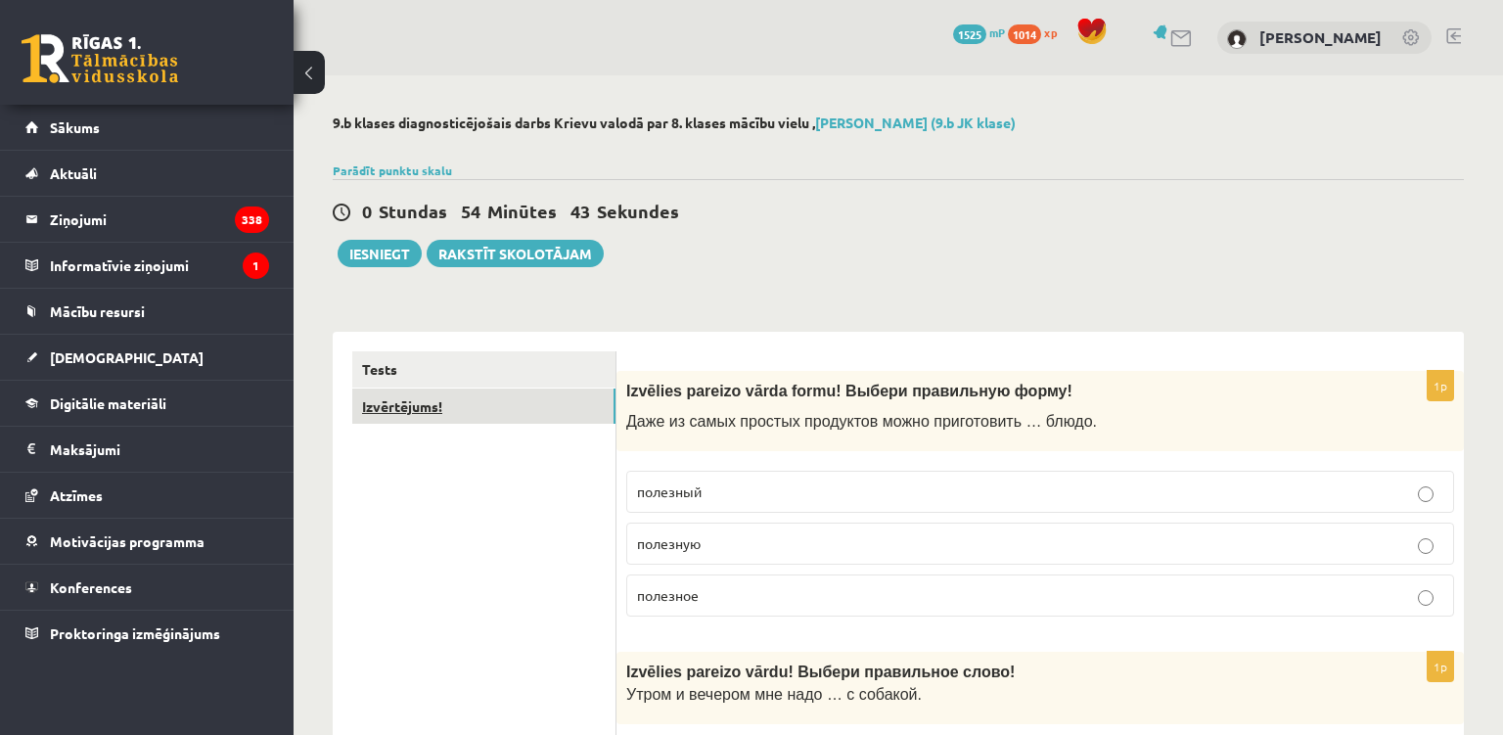
click at [545, 402] on link "Izvērtējums!" at bounding box center [483, 406] width 263 height 36
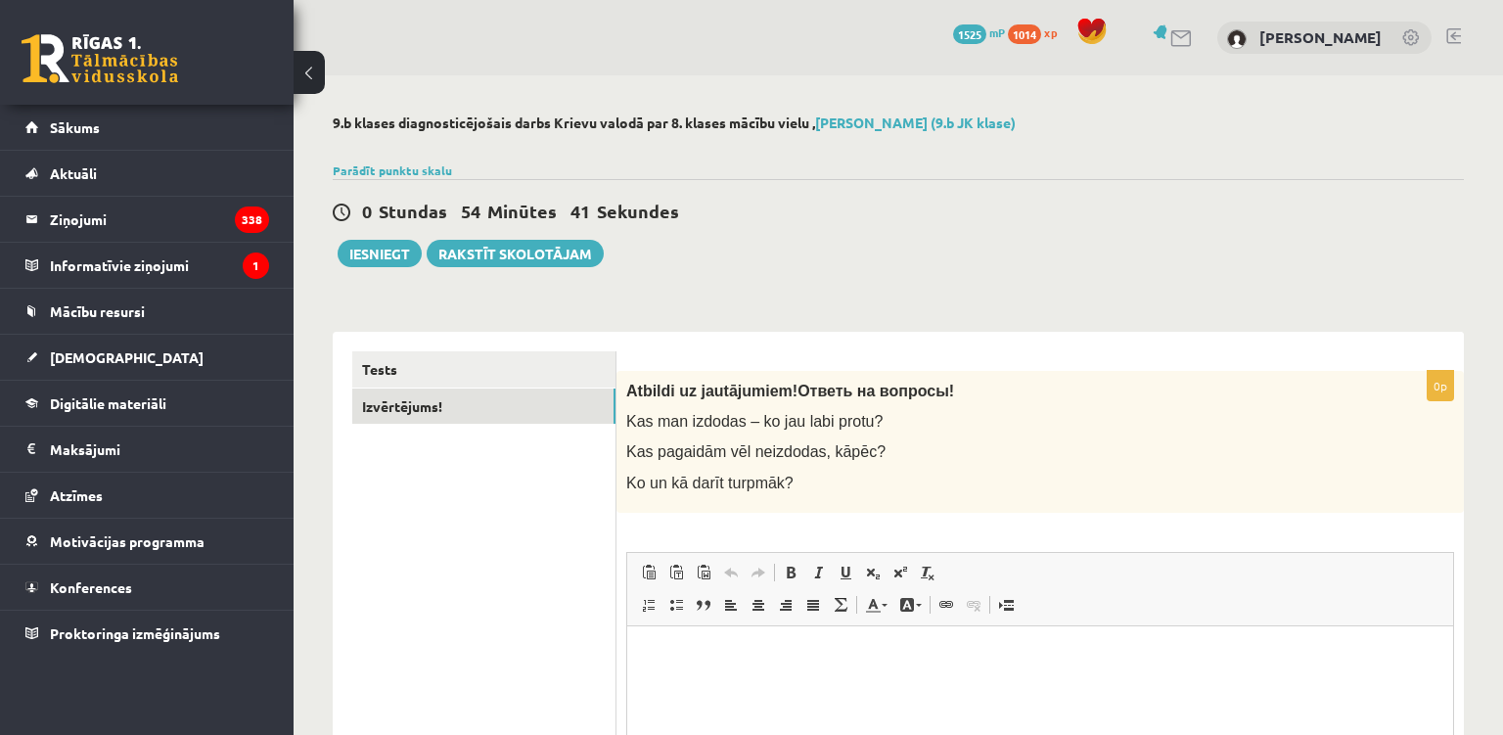
click at [404, 235] on div "0 Stundas 54 Minūtes 41 Sekundes Ieskaite saglabāta! Iesniegt Rakstīt skolotājam" at bounding box center [898, 223] width 1131 height 88
click at [402, 255] on button "Iesniegt" at bounding box center [380, 253] width 84 height 27
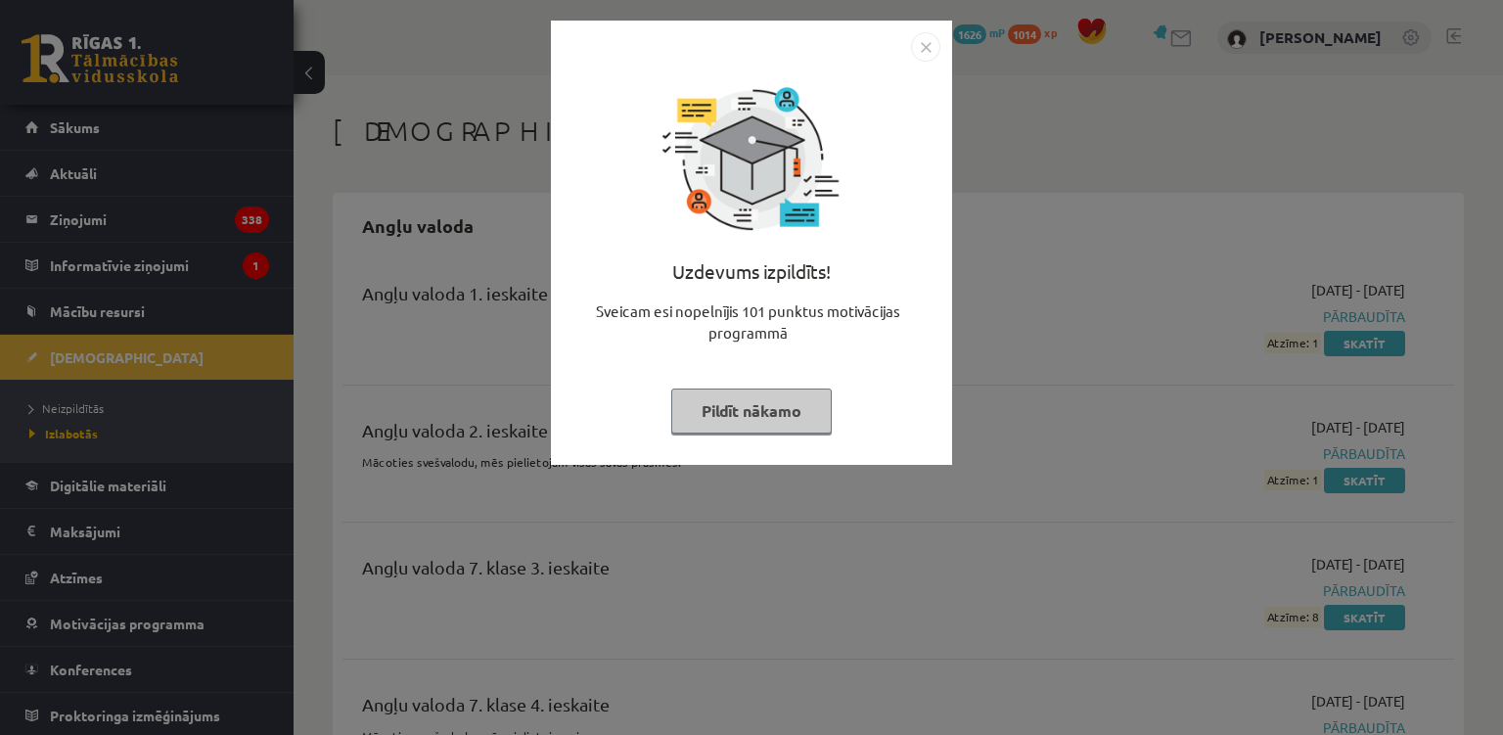
click at [999, 509] on div "Uzdevums izpildīts! Sveicam esi nopelnījis 101 punktus motivācijas programmā Pi…" at bounding box center [751, 367] width 1503 height 735
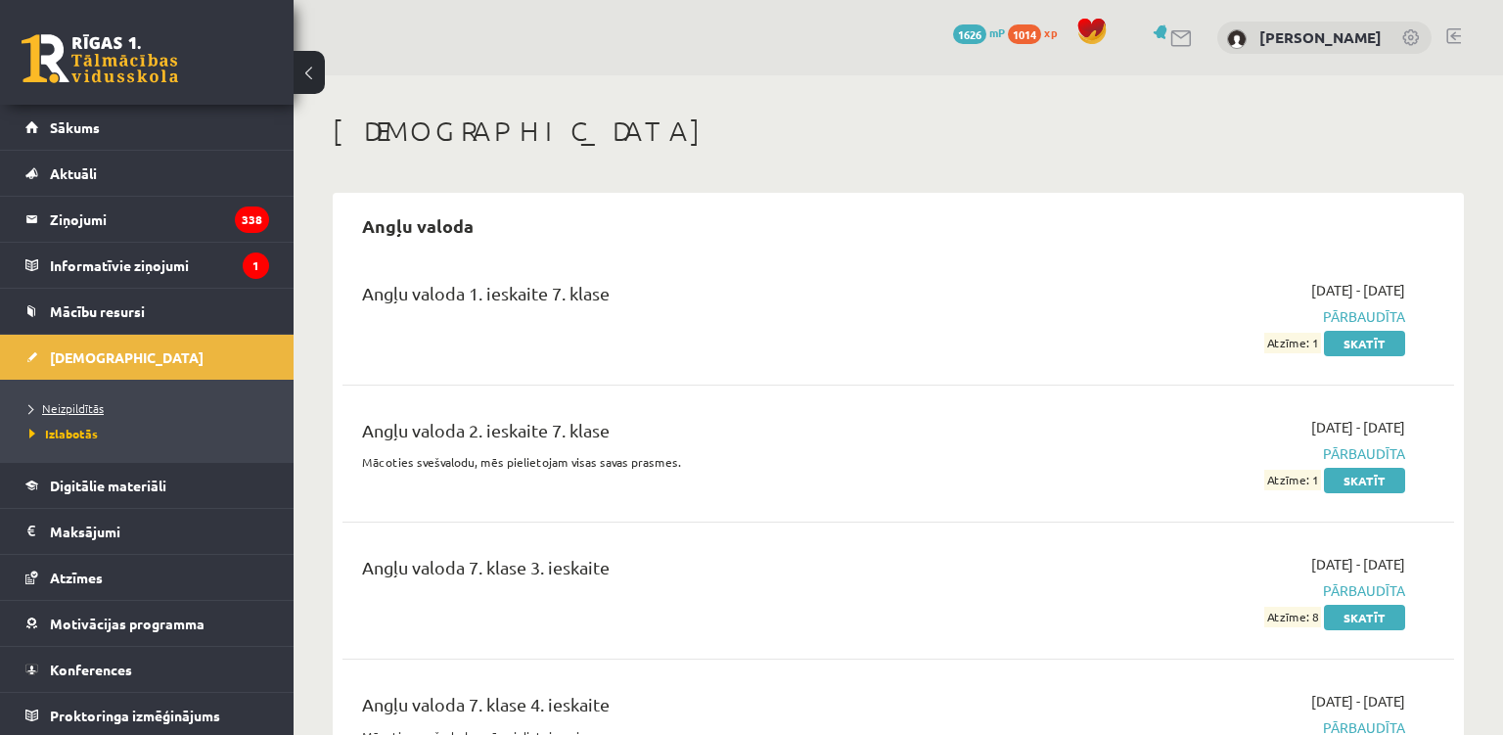
click at [90, 403] on span "Neizpildītās" at bounding box center [66, 408] width 74 height 16
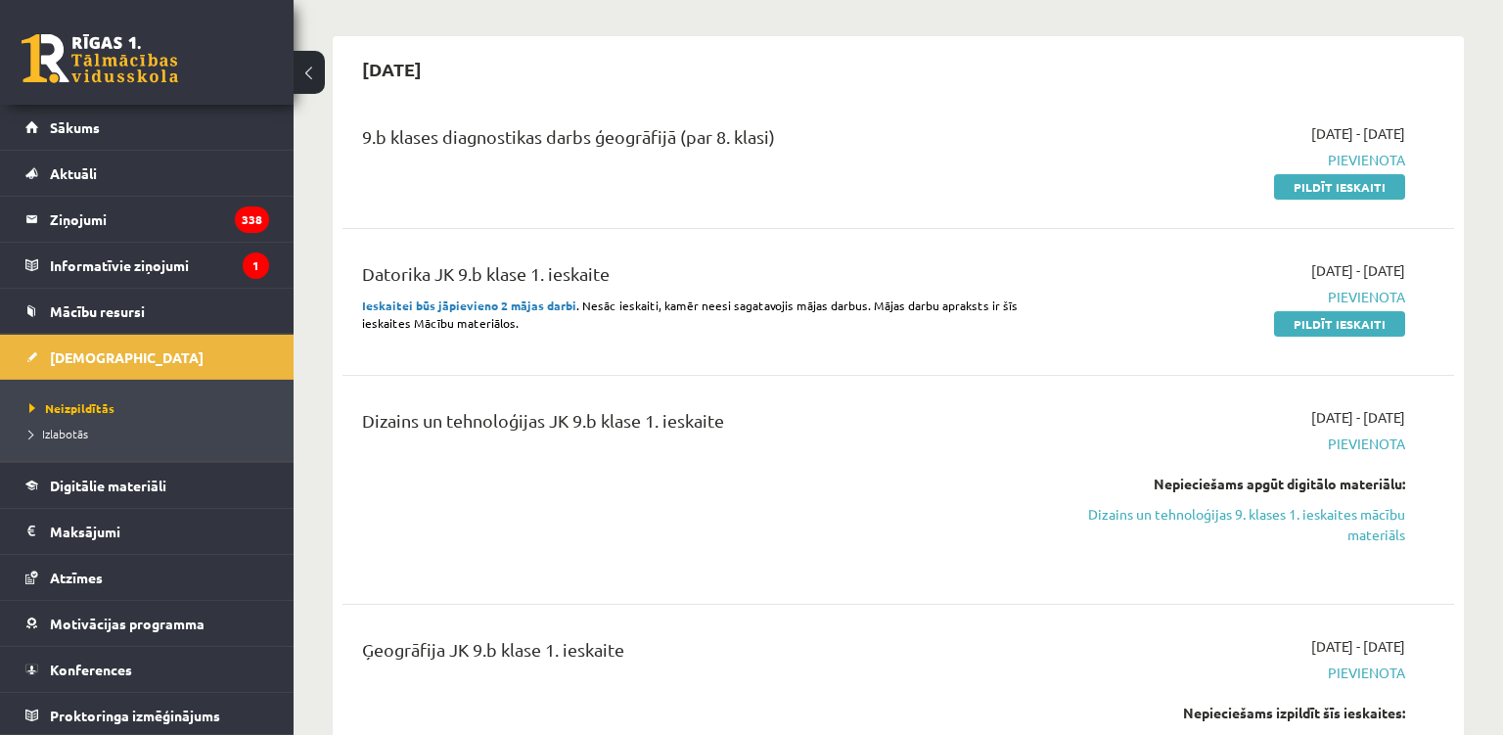
scroll to position [414, 0]
drag, startPoint x: 821, startPoint y: 362, endPoint x: 0, endPoint y: 385, distance: 821.2
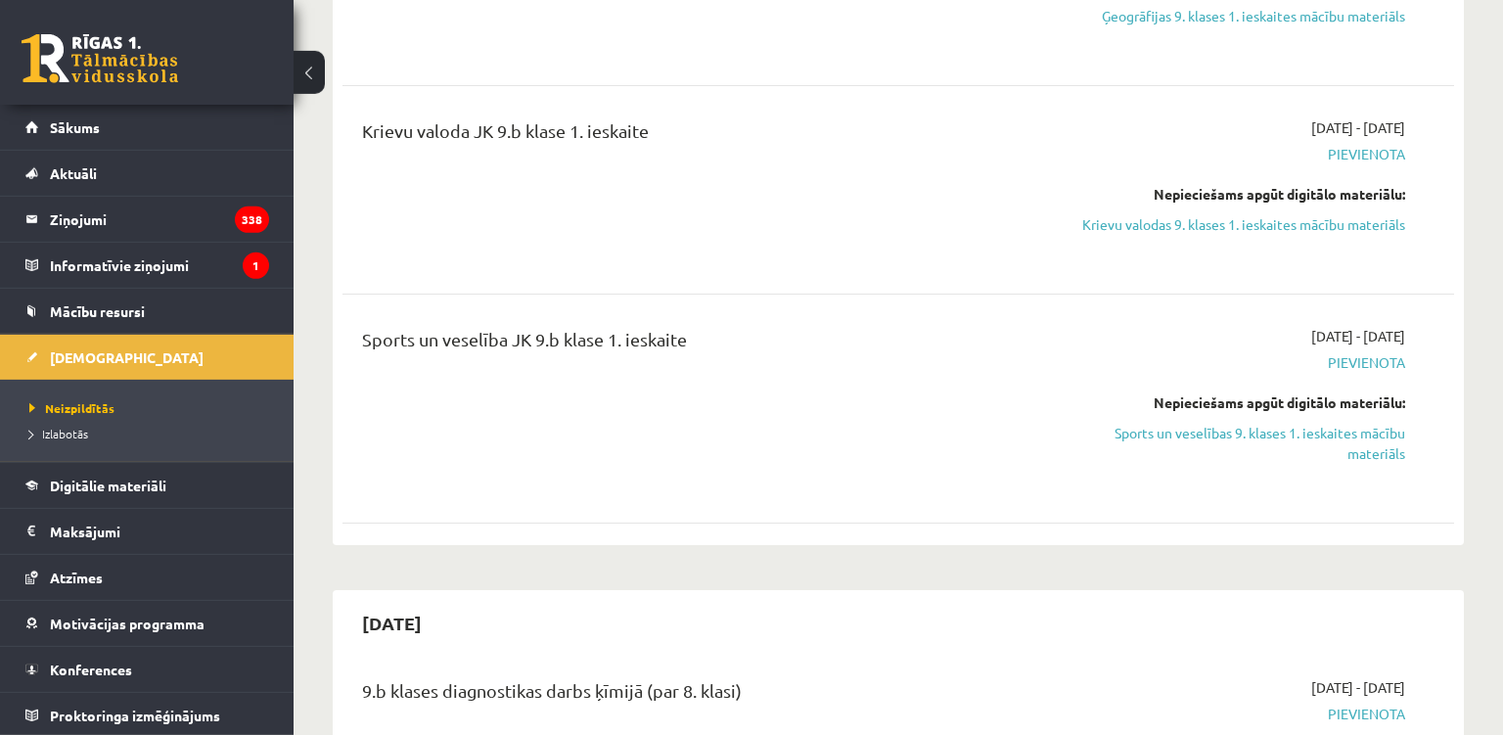
scroll to position [1240, 0]
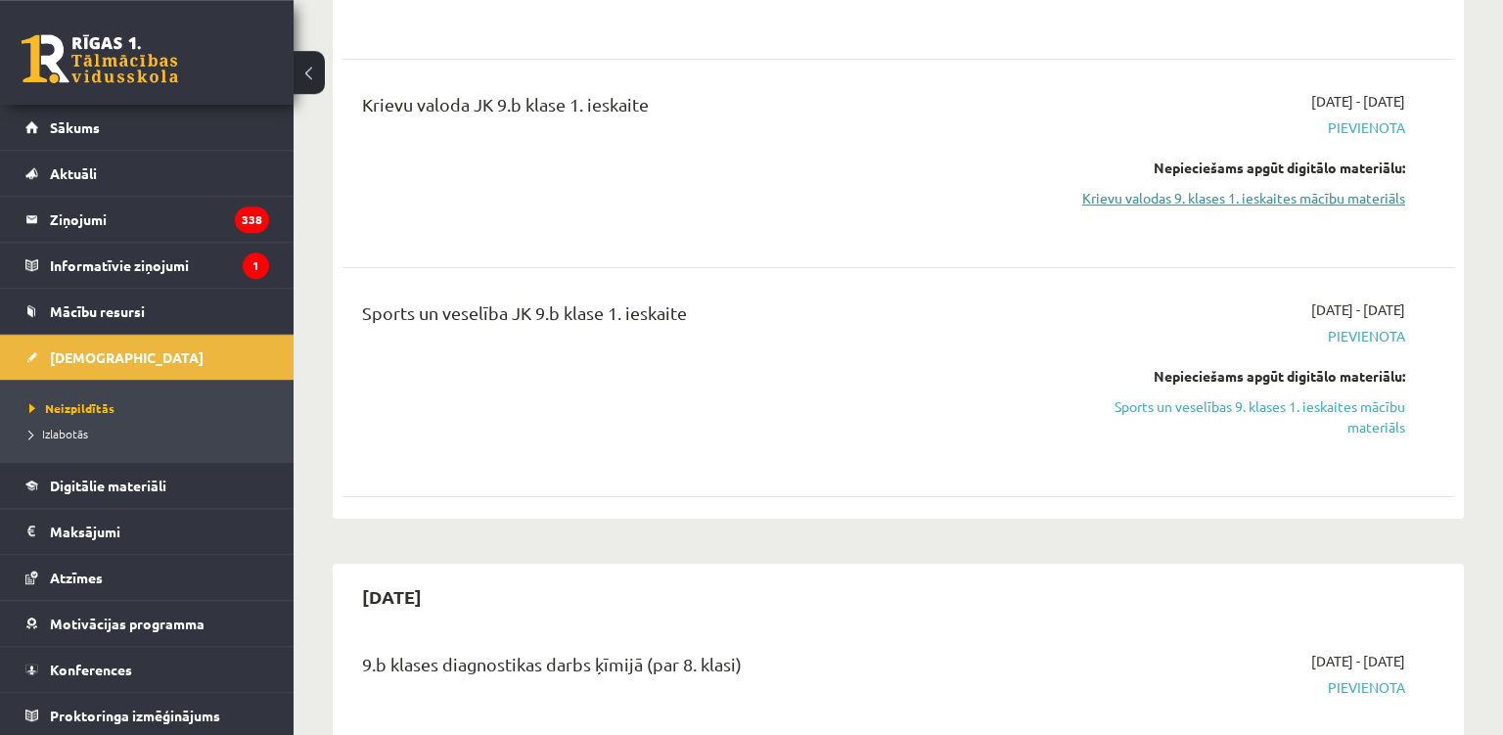
click at [1154, 197] on link "Krievu valodas 9. klases 1. ieskaites mācību materiāls" at bounding box center [1241, 198] width 328 height 21
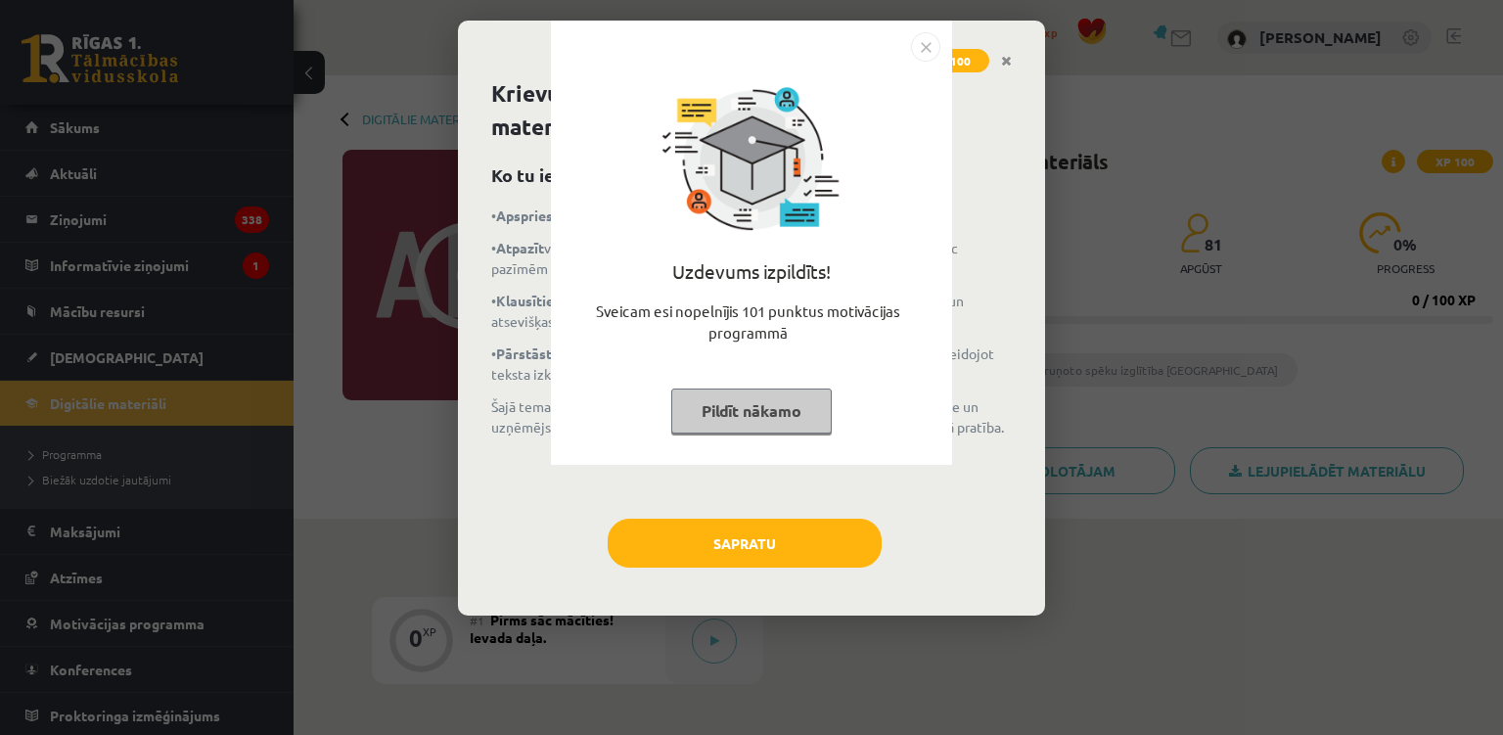
click at [775, 423] on button "Pildīt nākamo" at bounding box center [751, 410] width 160 height 45
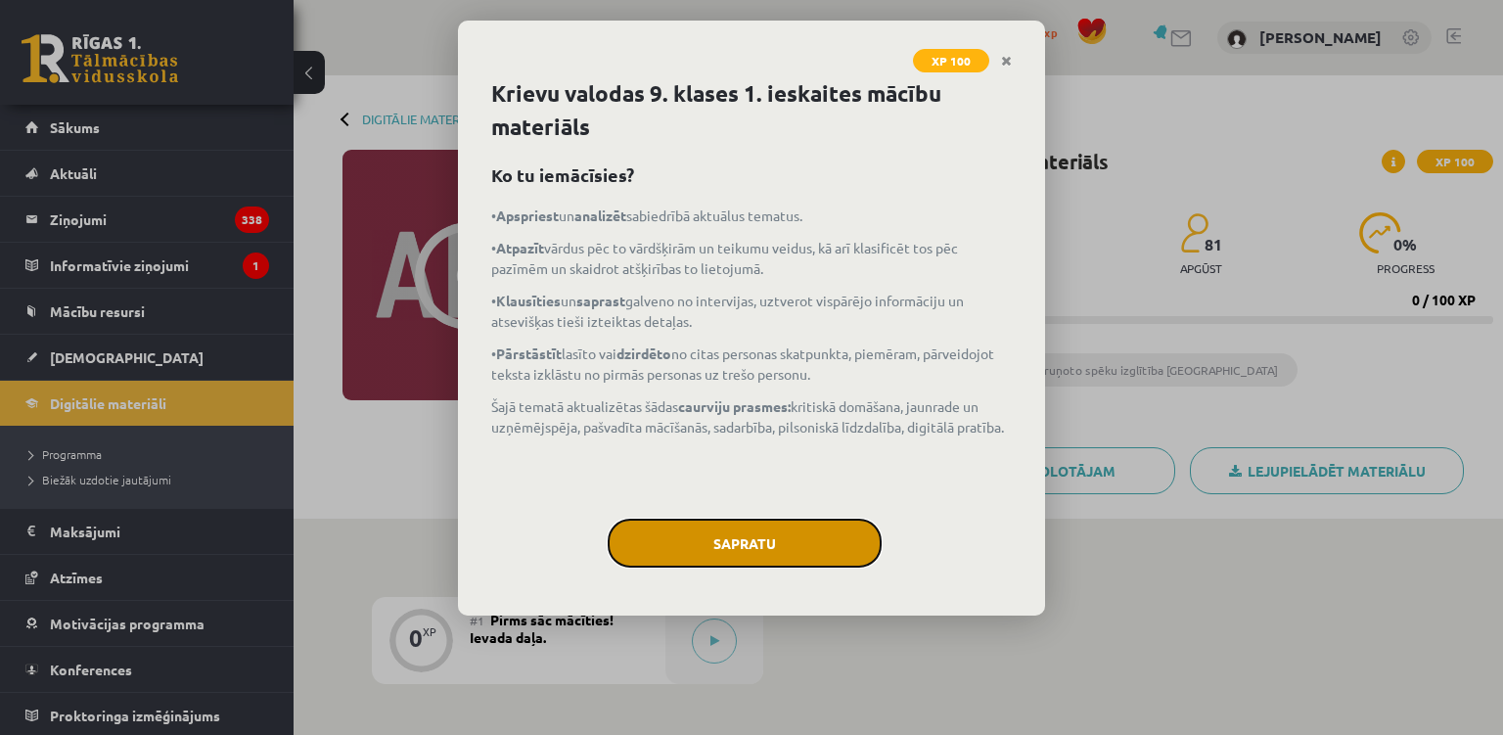
click at [753, 543] on button "Sapratu" at bounding box center [745, 543] width 274 height 49
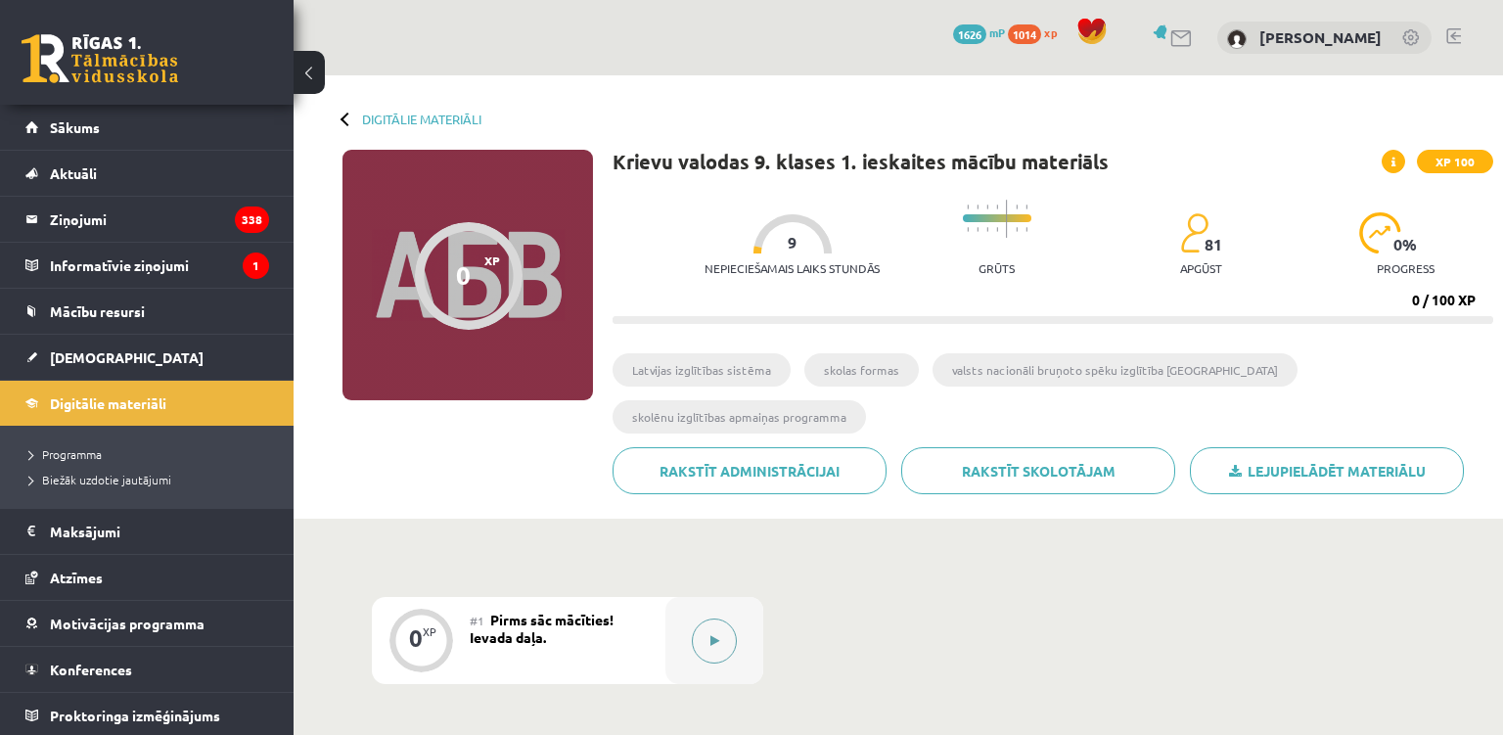
click at [726, 617] on div at bounding box center [714, 640] width 98 height 87
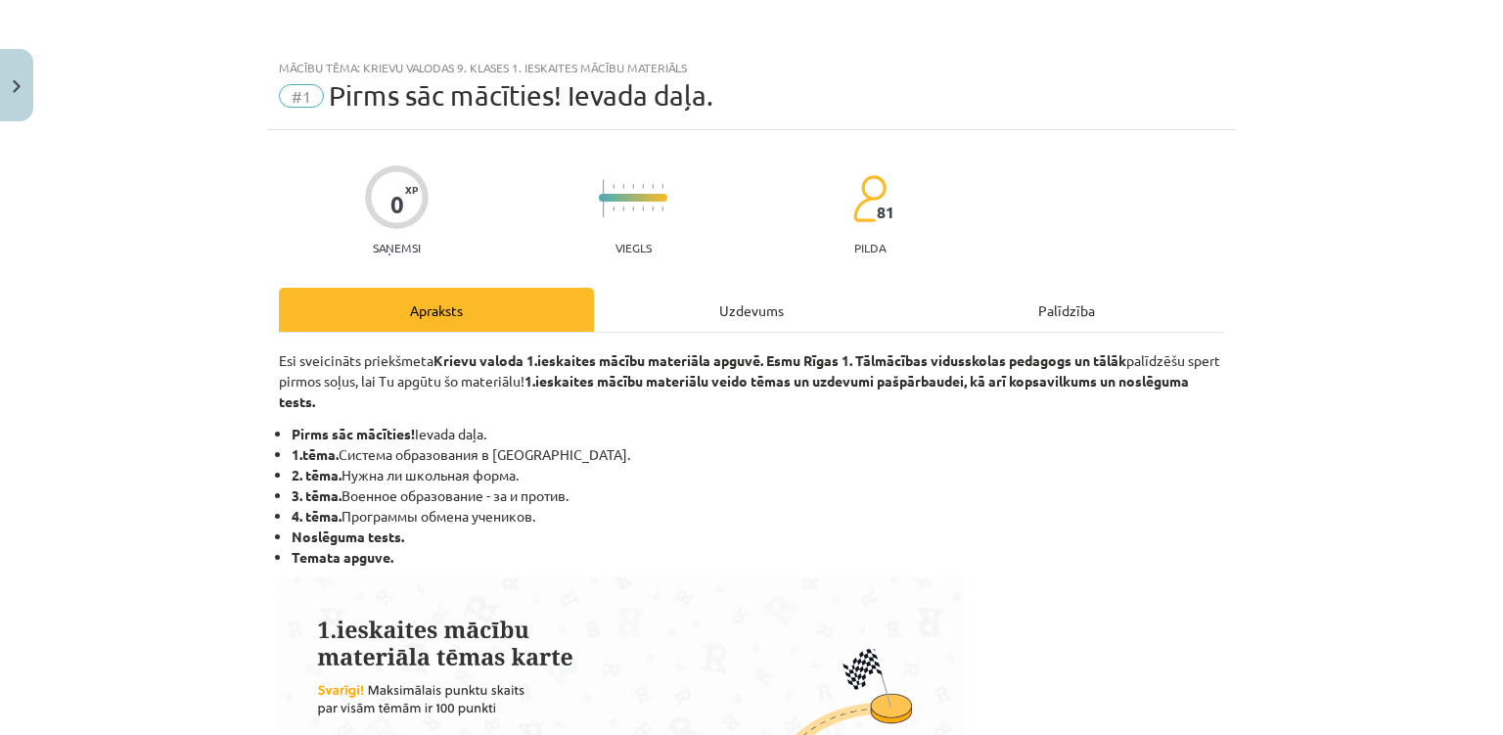
scroll to position [1092, 0]
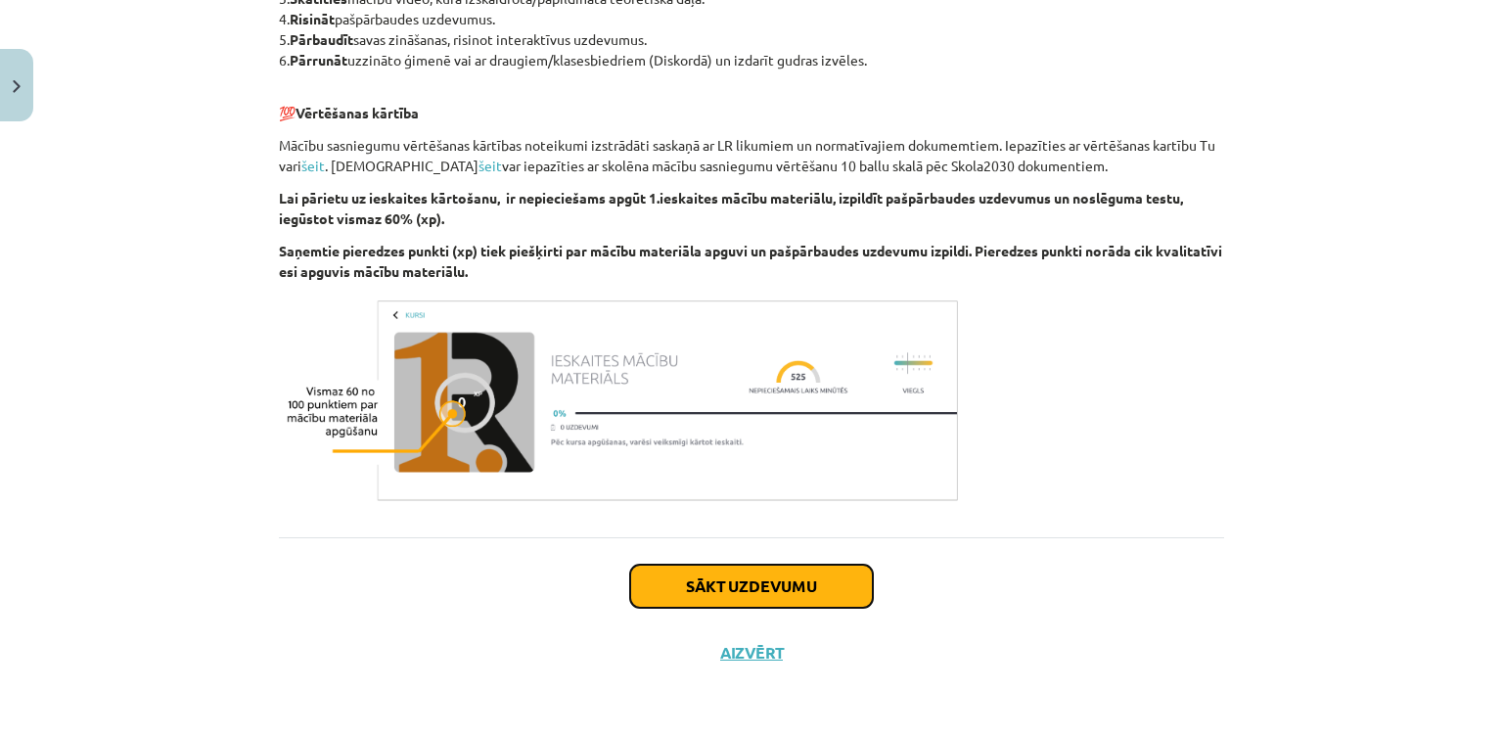
click at [837, 570] on button "Sākt uzdevumu" at bounding box center [751, 586] width 243 height 43
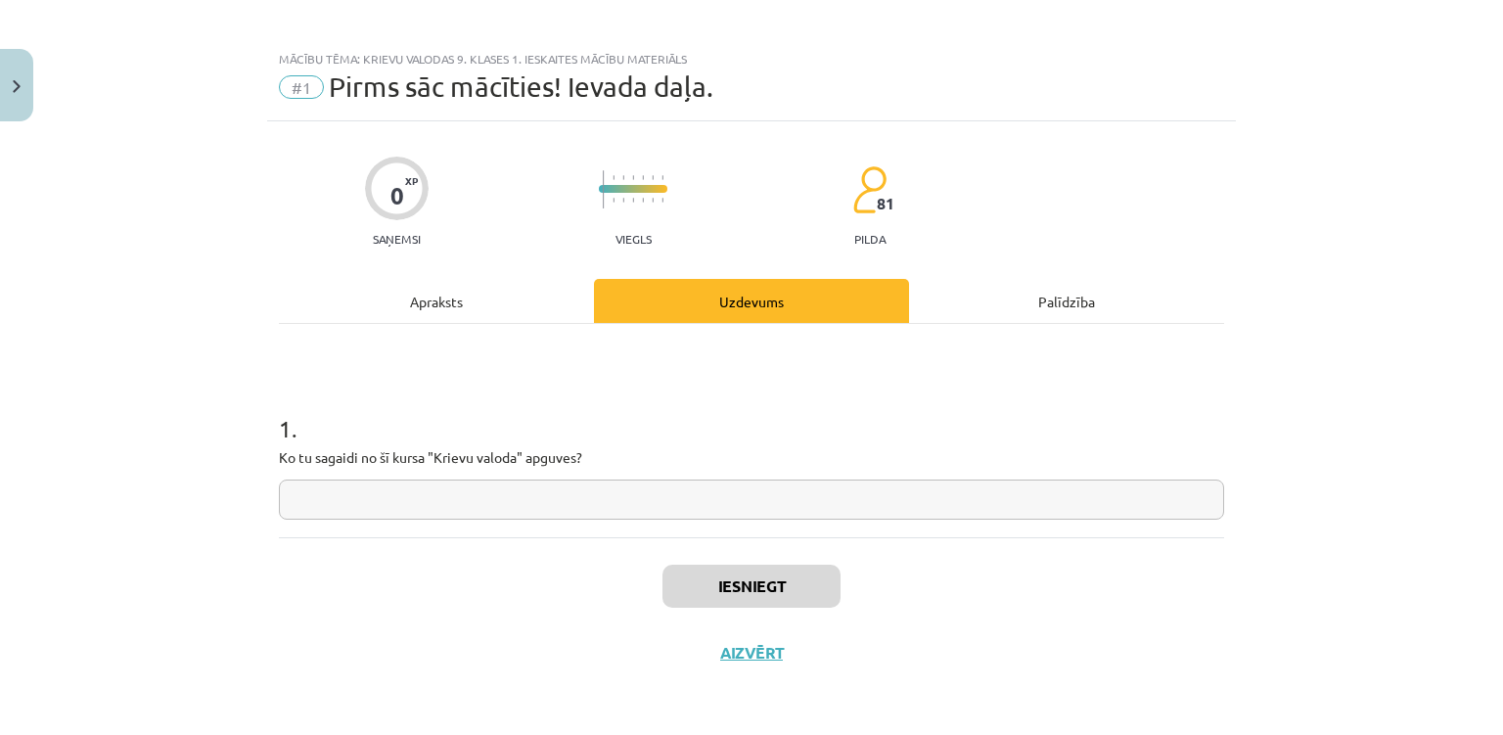
scroll to position [9, 0]
click at [739, 502] on input "text" at bounding box center [751, 499] width 945 height 40
type input "******"
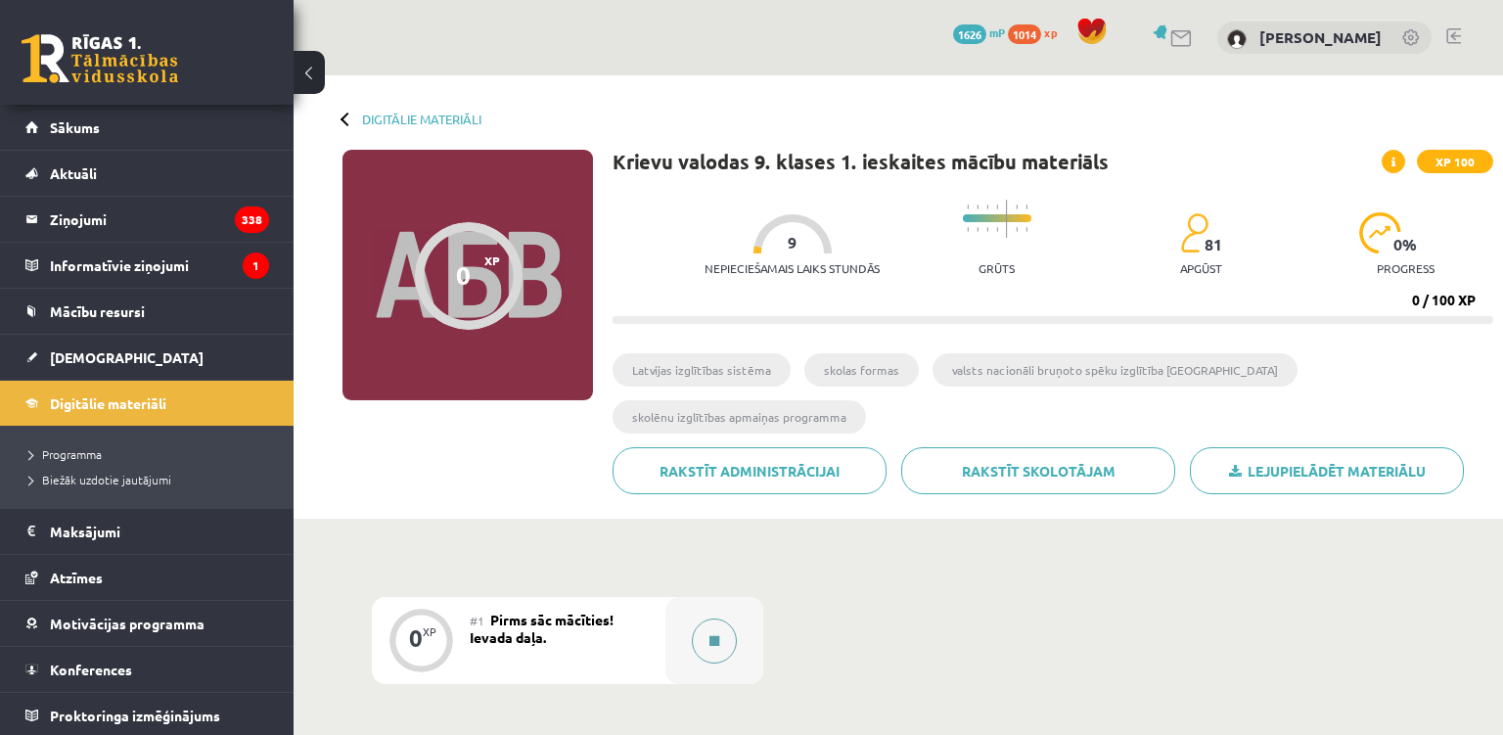
click at [714, 618] on button at bounding box center [714, 640] width 45 height 45
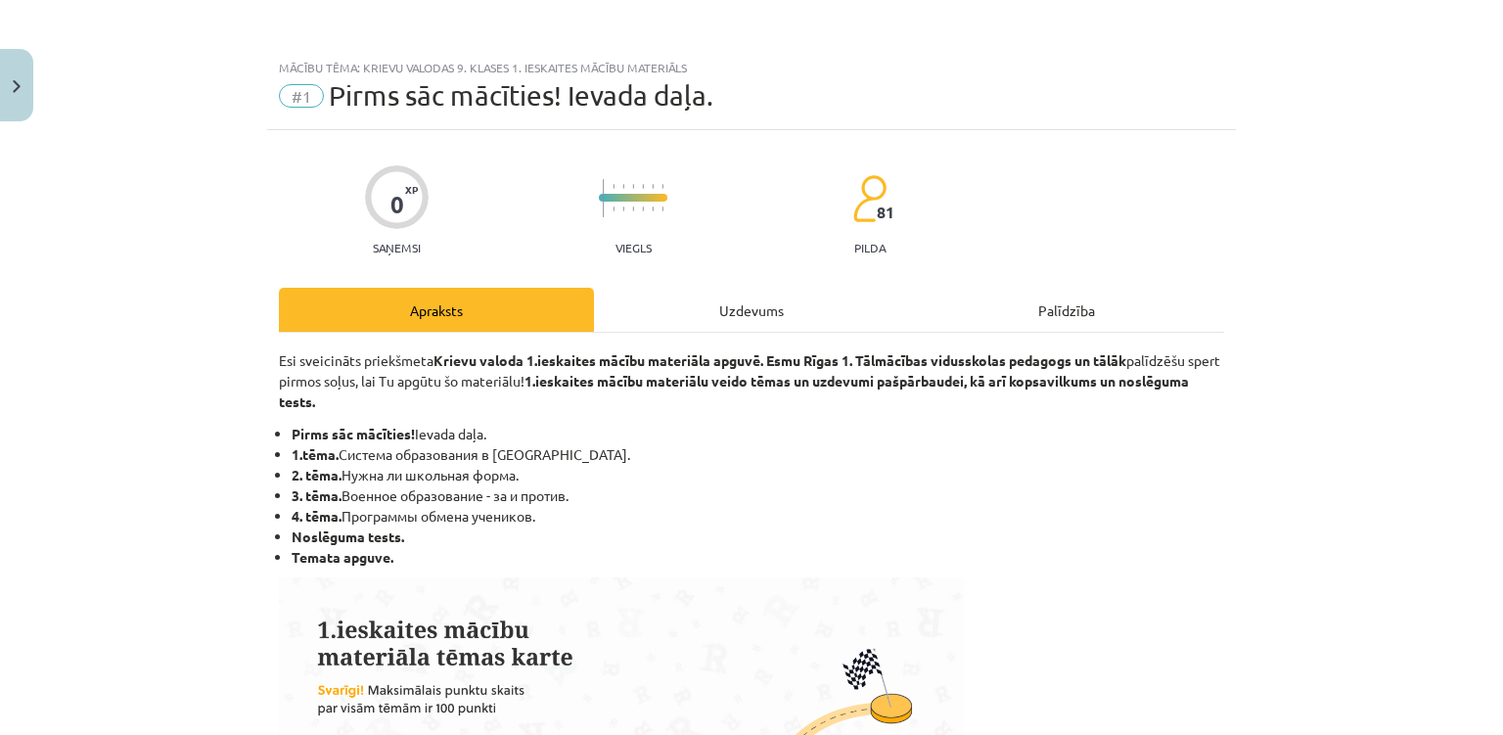
scroll to position [1092, 0]
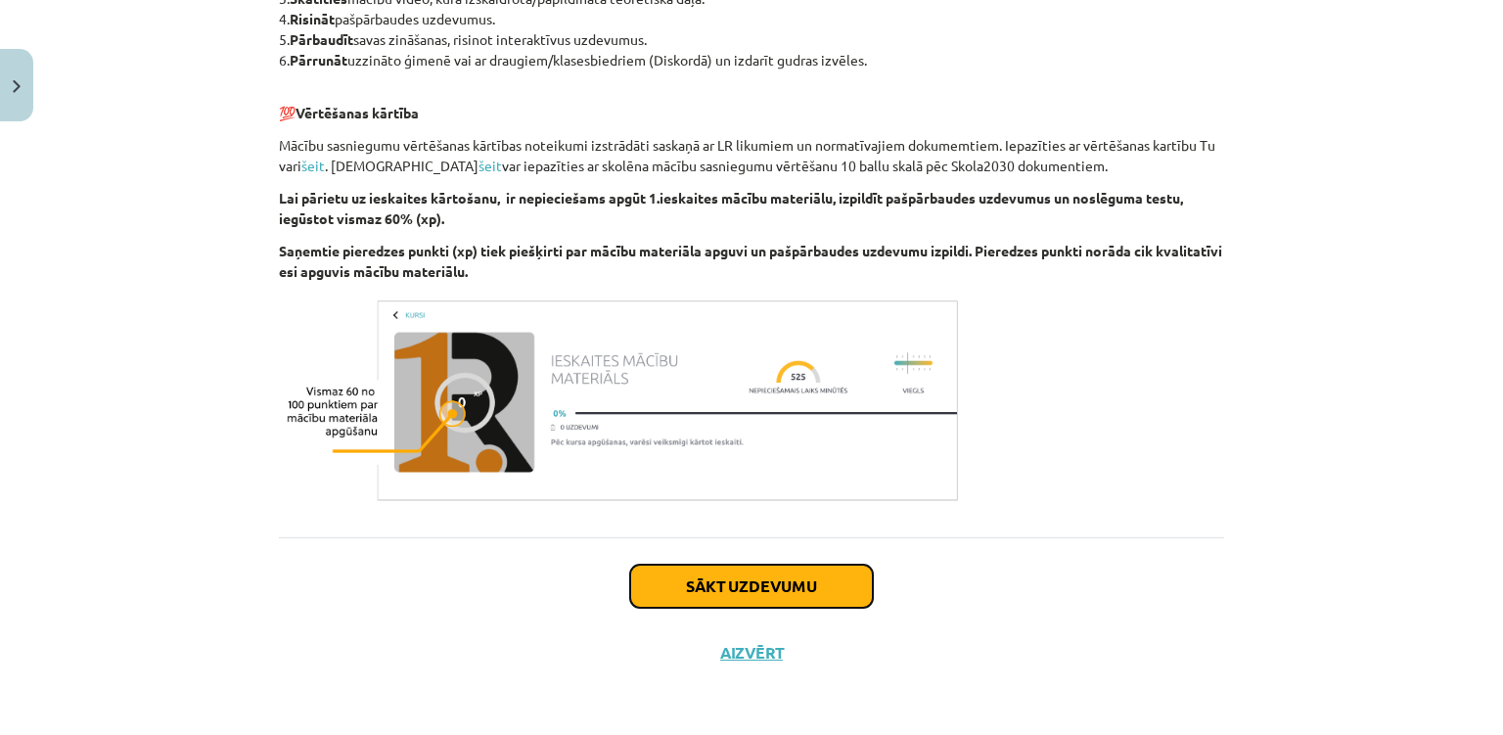
click at [806, 589] on button "Sākt uzdevumu" at bounding box center [751, 586] width 243 height 43
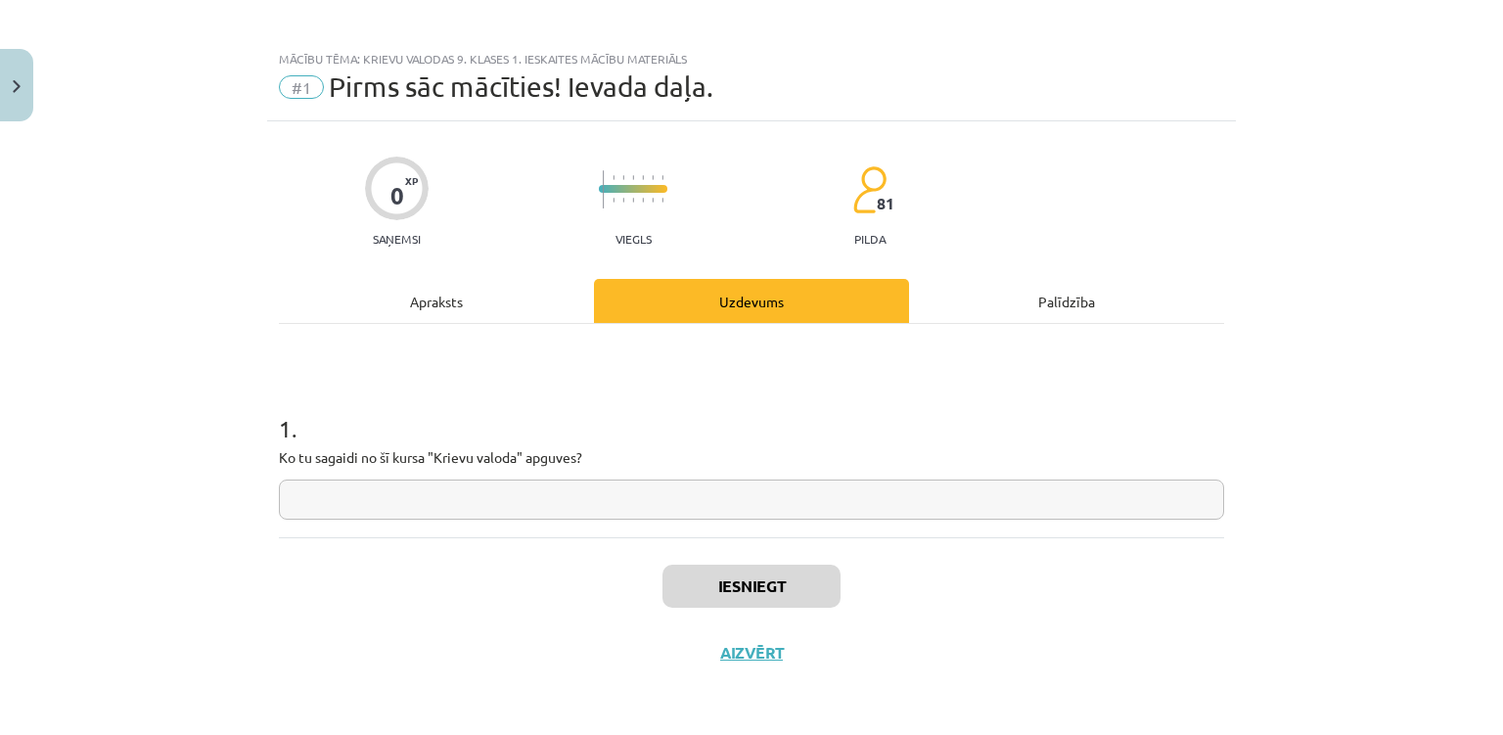
click at [762, 511] on input "text" at bounding box center [751, 499] width 945 height 40
type input "******"
click at [798, 592] on button "Iesniegt" at bounding box center [751, 586] width 178 height 43
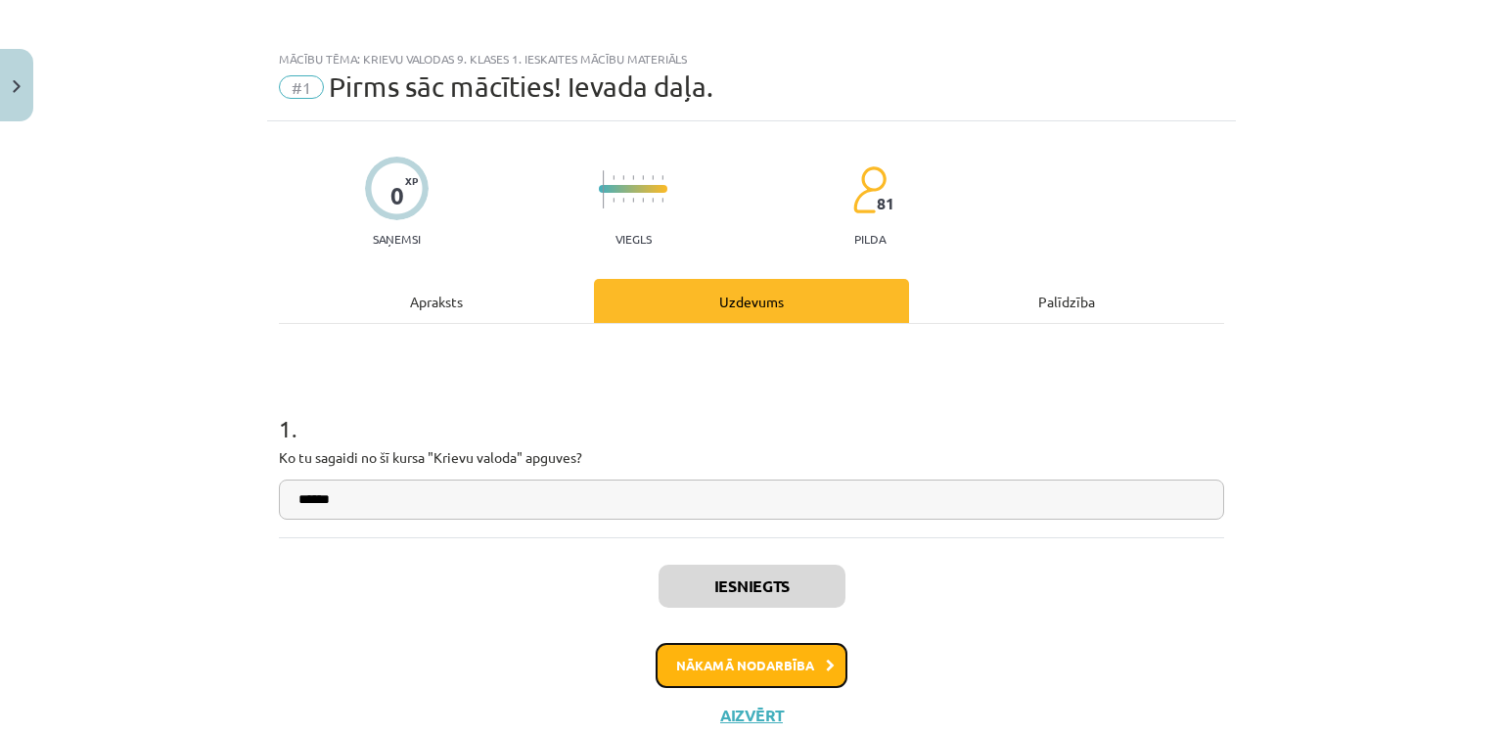
click at [773, 655] on button "Nākamā nodarbība" at bounding box center [752, 665] width 192 height 45
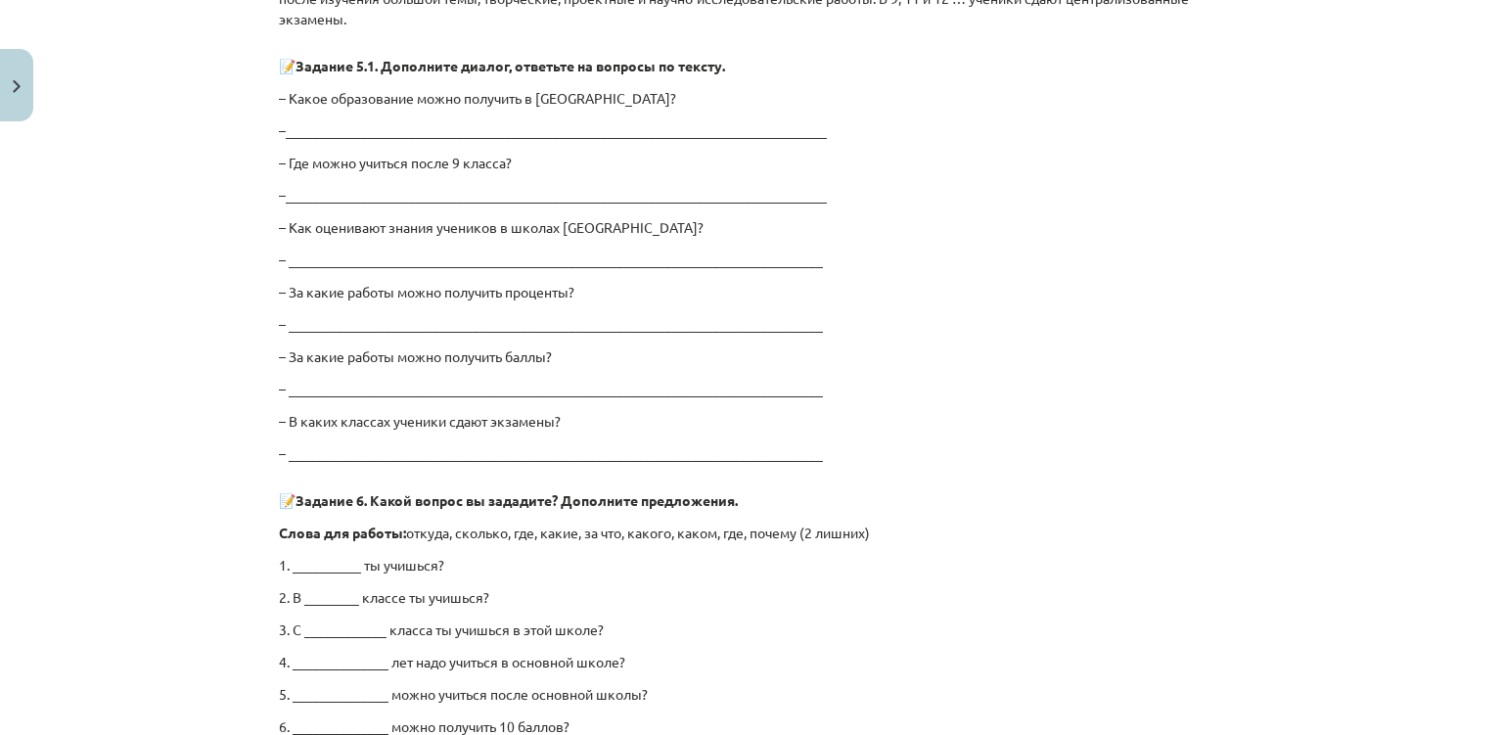
scroll to position [3786, 0]
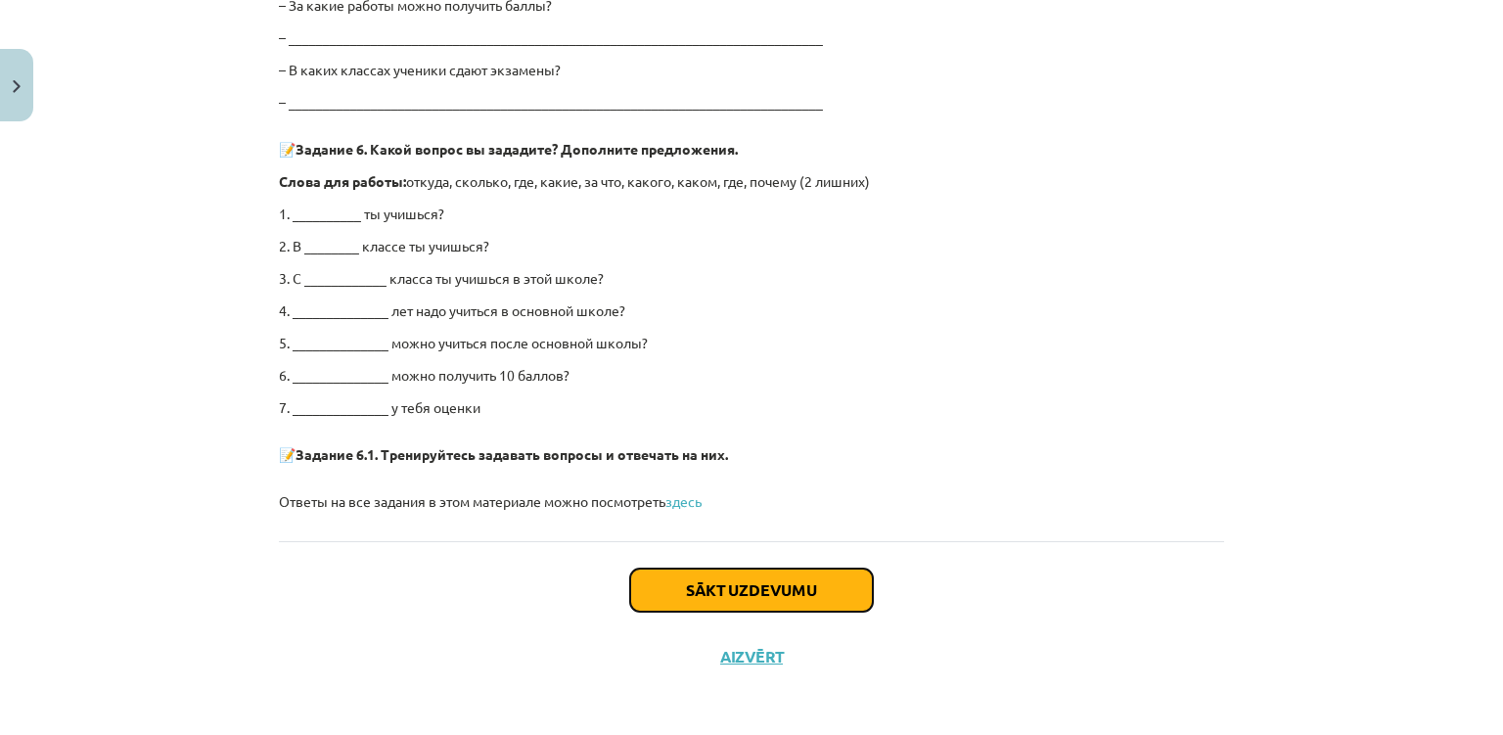
click at [688, 578] on button "Sākt uzdevumu" at bounding box center [751, 589] width 243 height 43
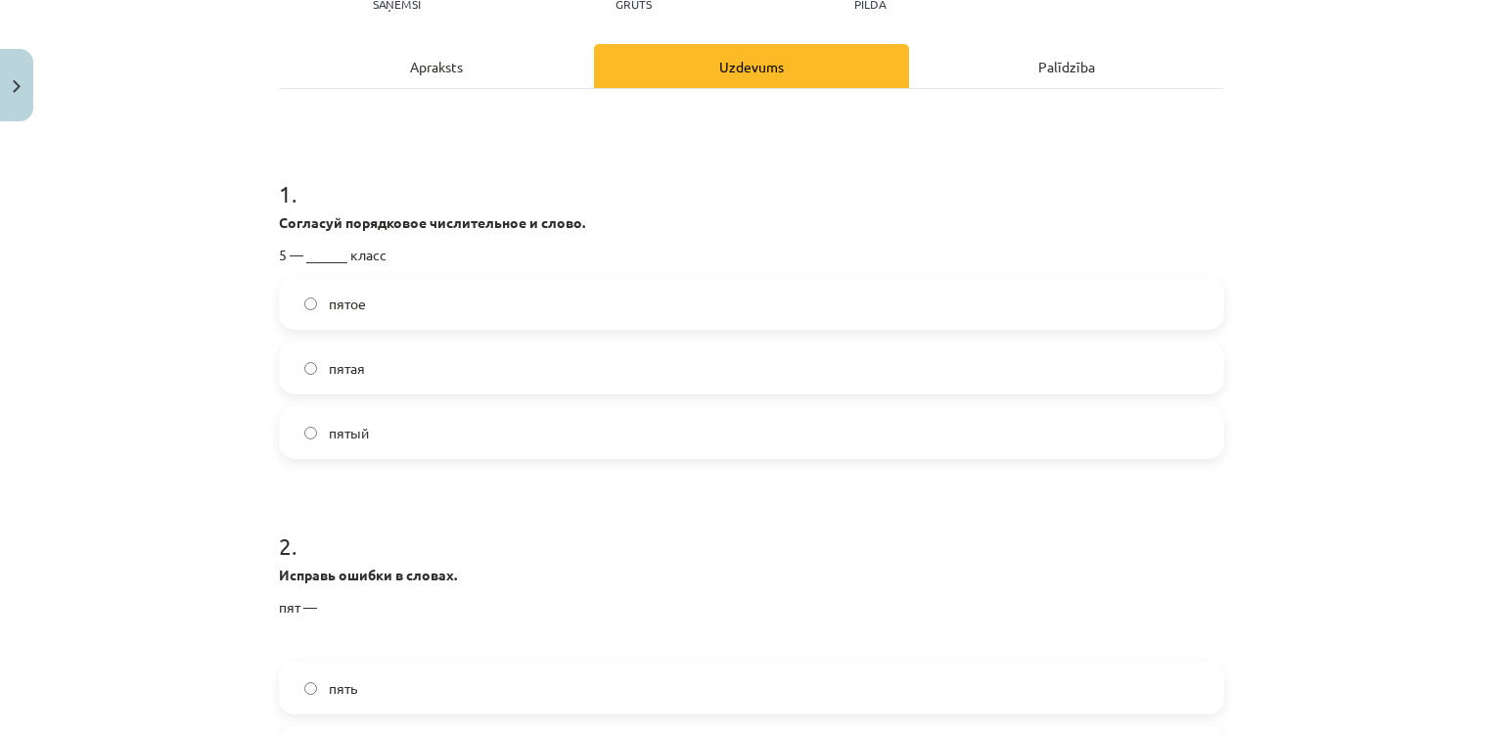
scroll to position [233, 0]
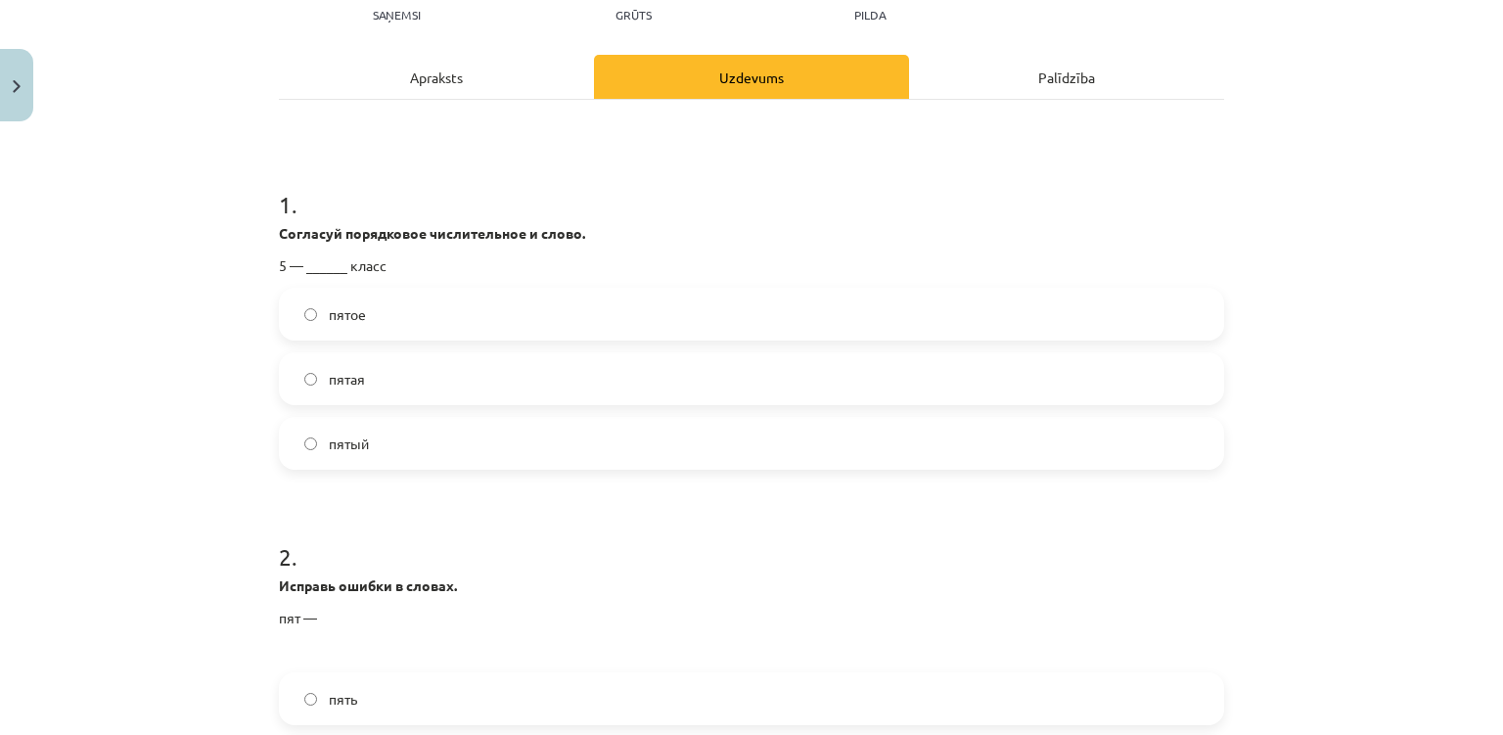
click at [567, 448] on label "пятый" at bounding box center [751, 443] width 941 height 49
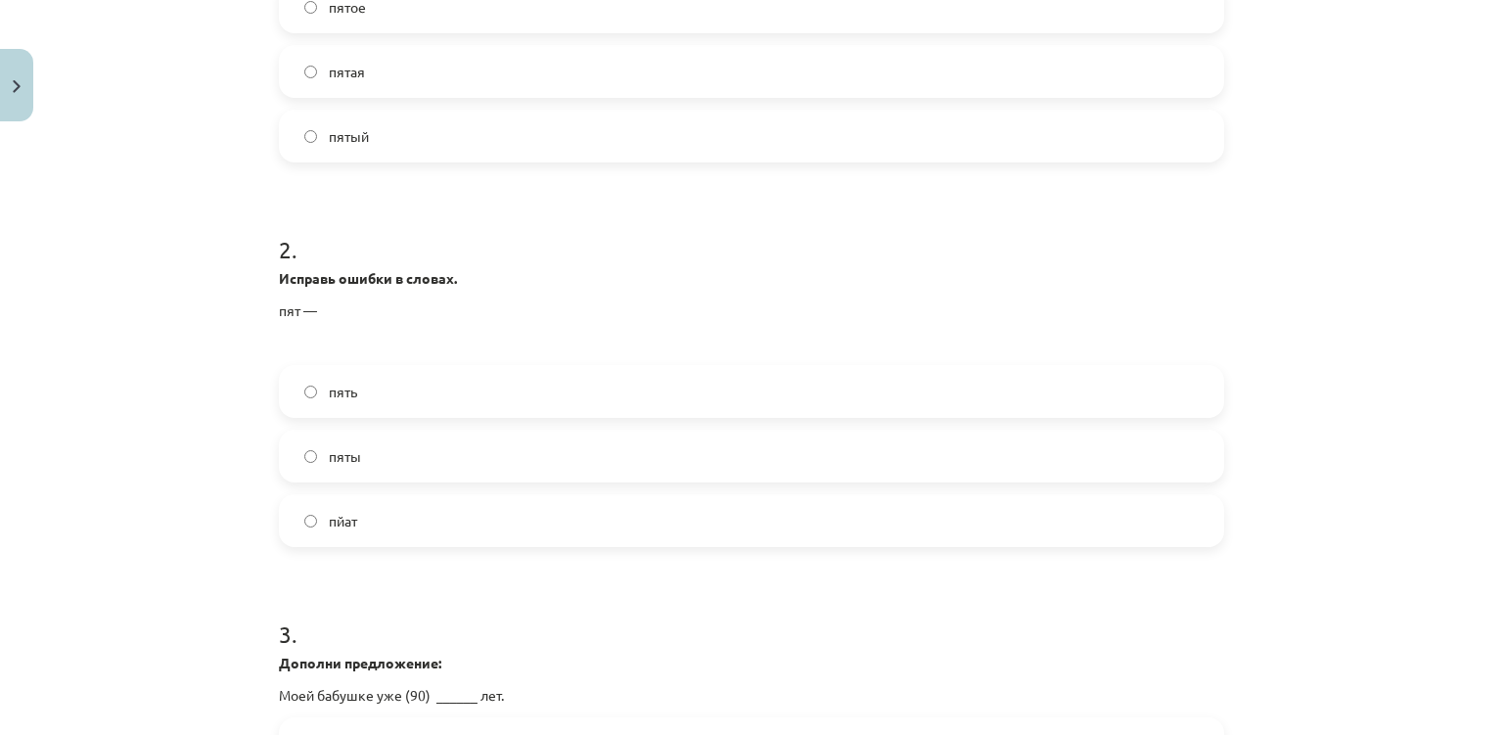
scroll to position [544, 0]
click at [485, 391] on label "пять" at bounding box center [751, 387] width 941 height 49
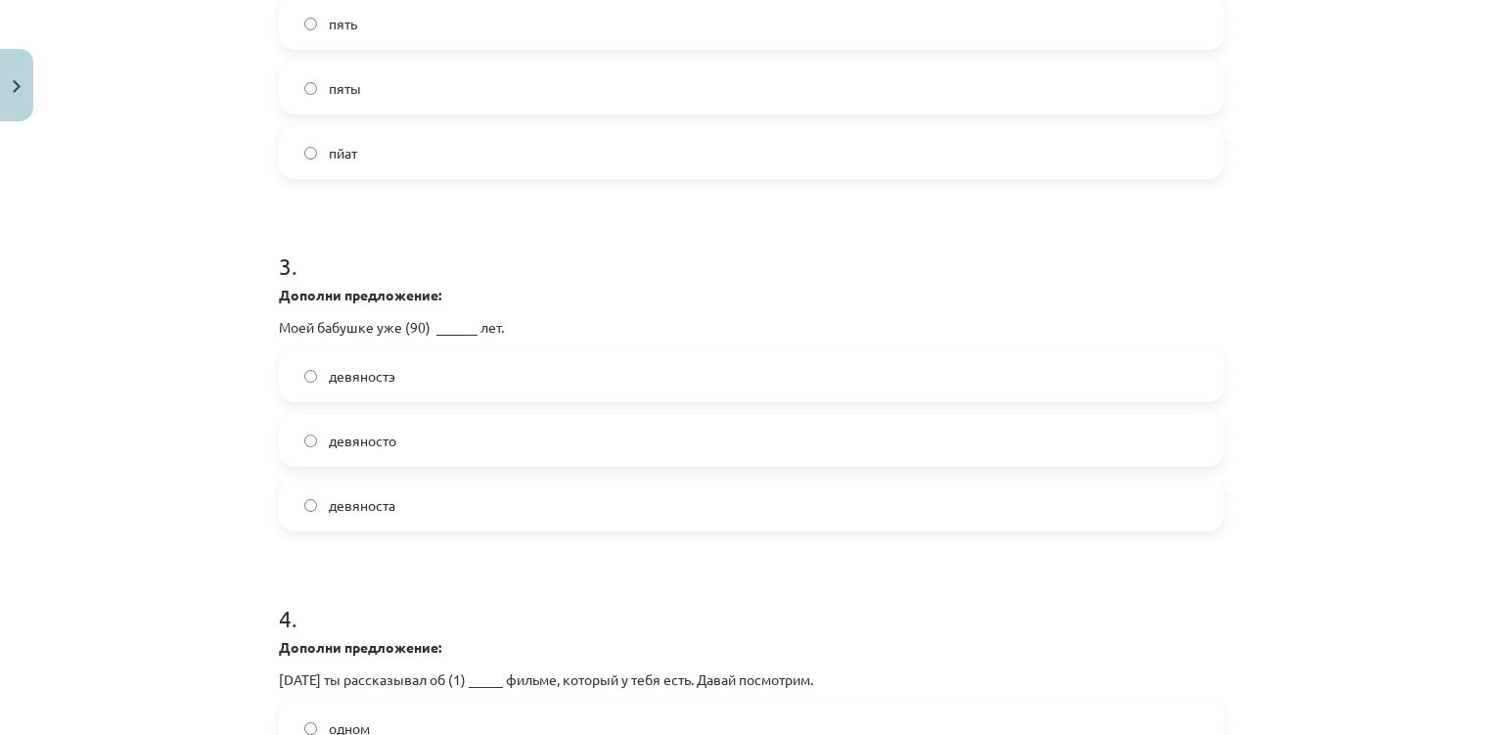
scroll to position [907, 0]
click at [420, 521] on label "девяноста" at bounding box center [751, 505] width 941 height 49
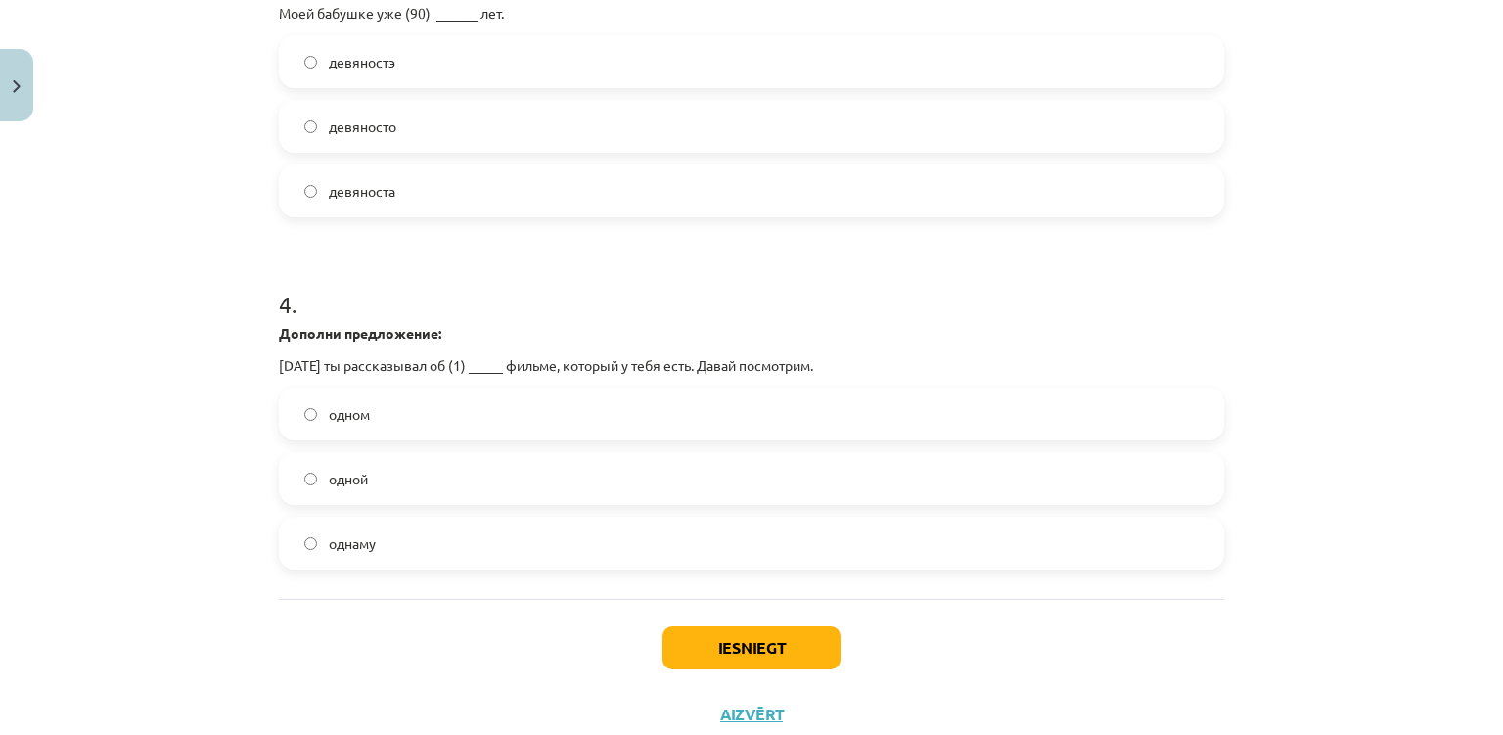
scroll to position [1224, 0]
click at [388, 417] on label "одном" at bounding box center [751, 411] width 941 height 49
click at [793, 634] on button "Iesniegt" at bounding box center [751, 645] width 178 height 43
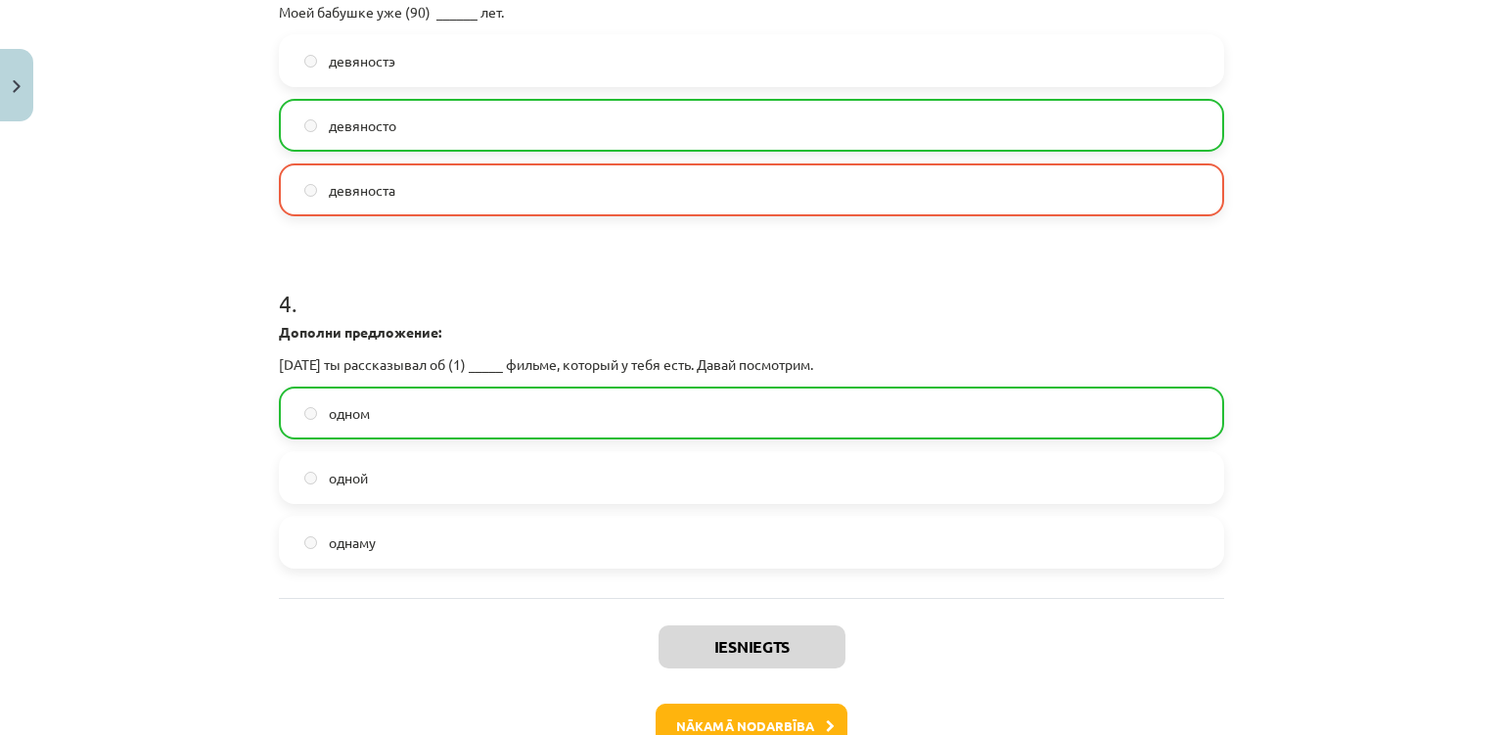
scroll to position [1345, 0]
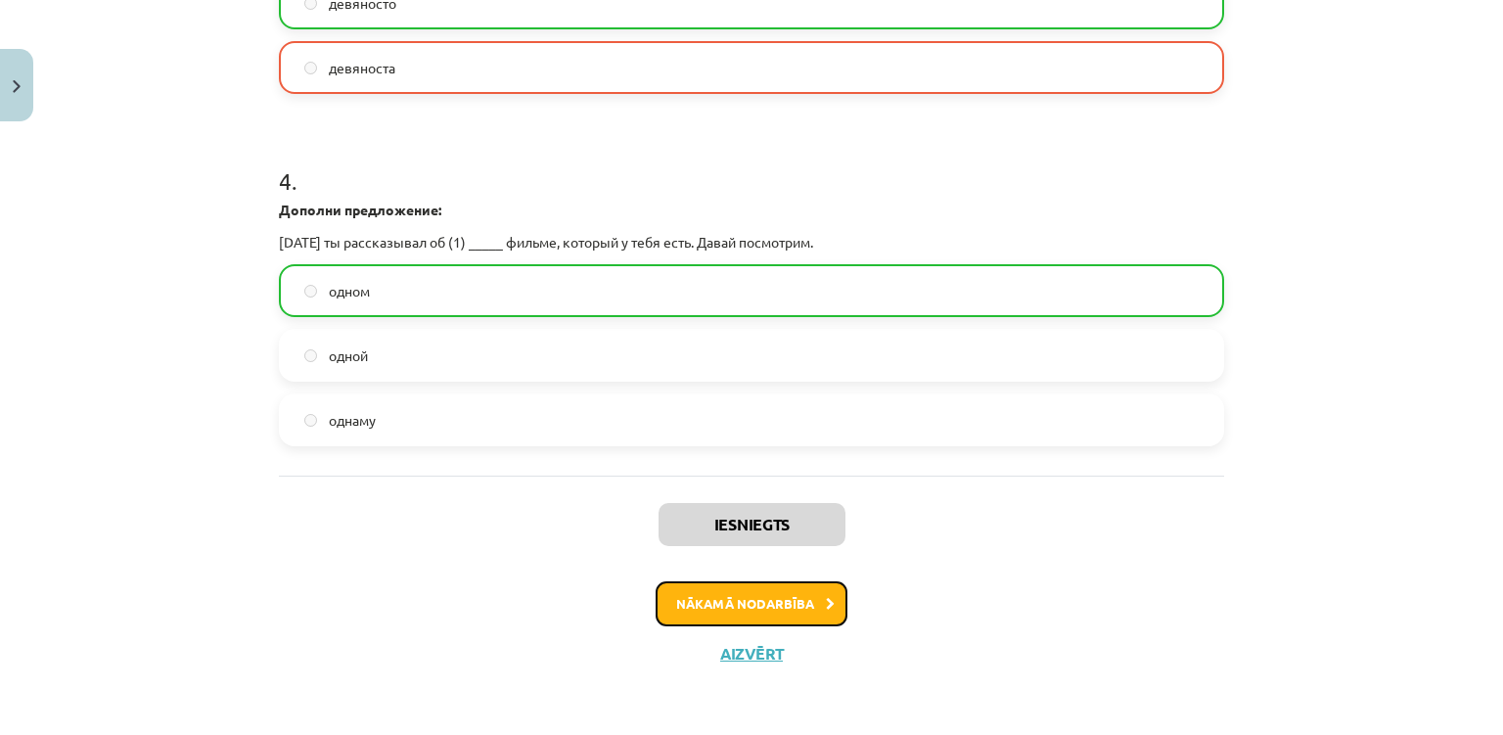
click at [787, 588] on button "Nākamā nodarbība" at bounding box center [752, 603] width 192 height 45
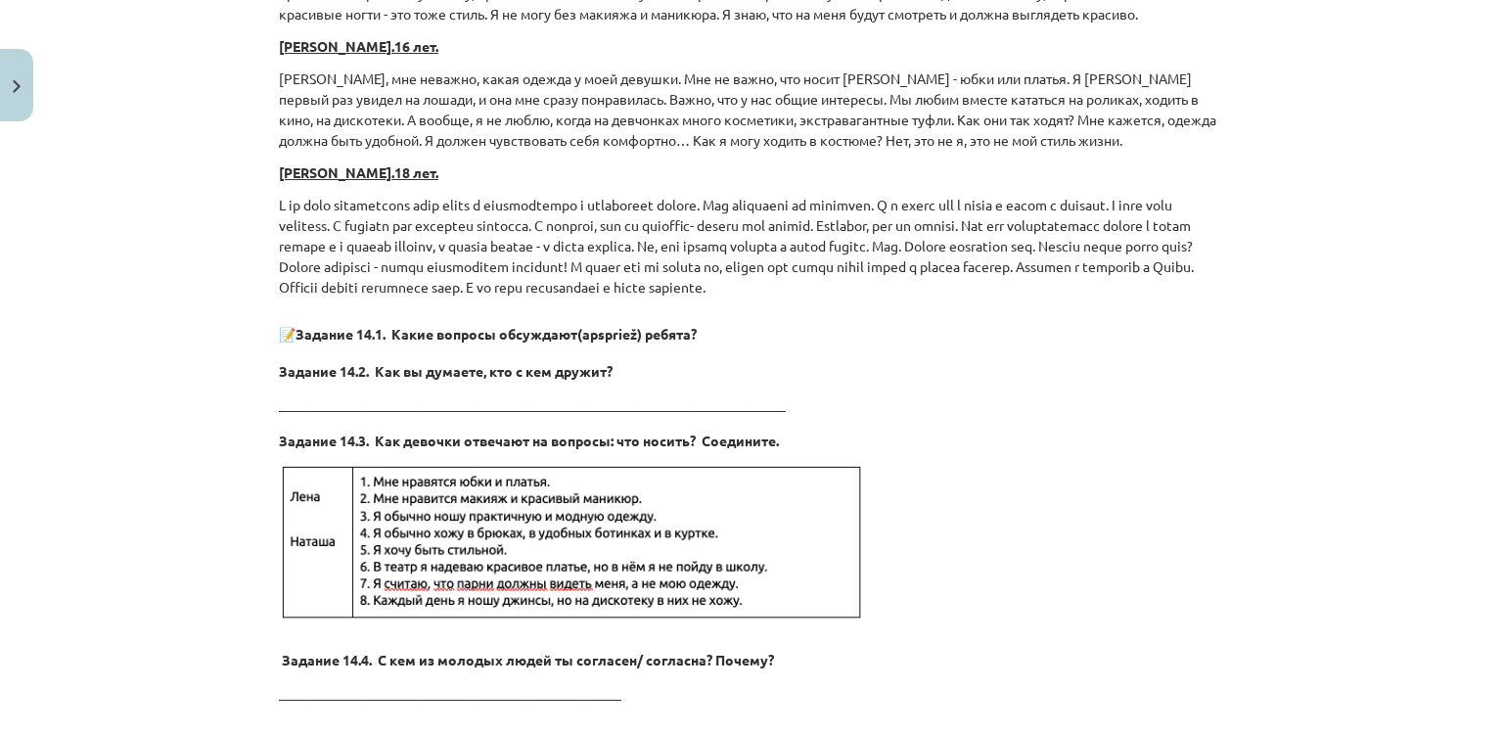
scroll to position [4538, 0]
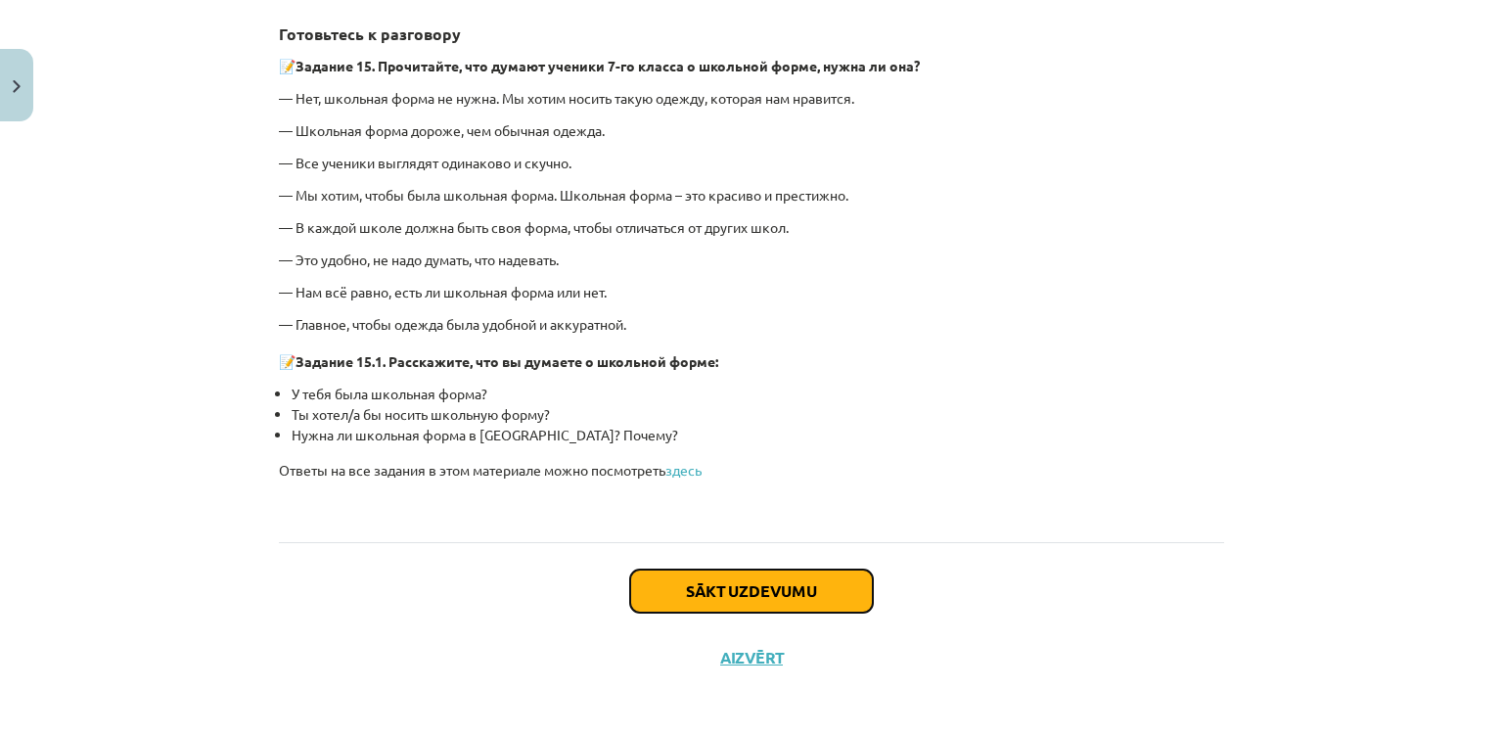
click at [790, 576] on button "Sākt uzdevumu" at bounding box center [751, 590] width 243 height 43
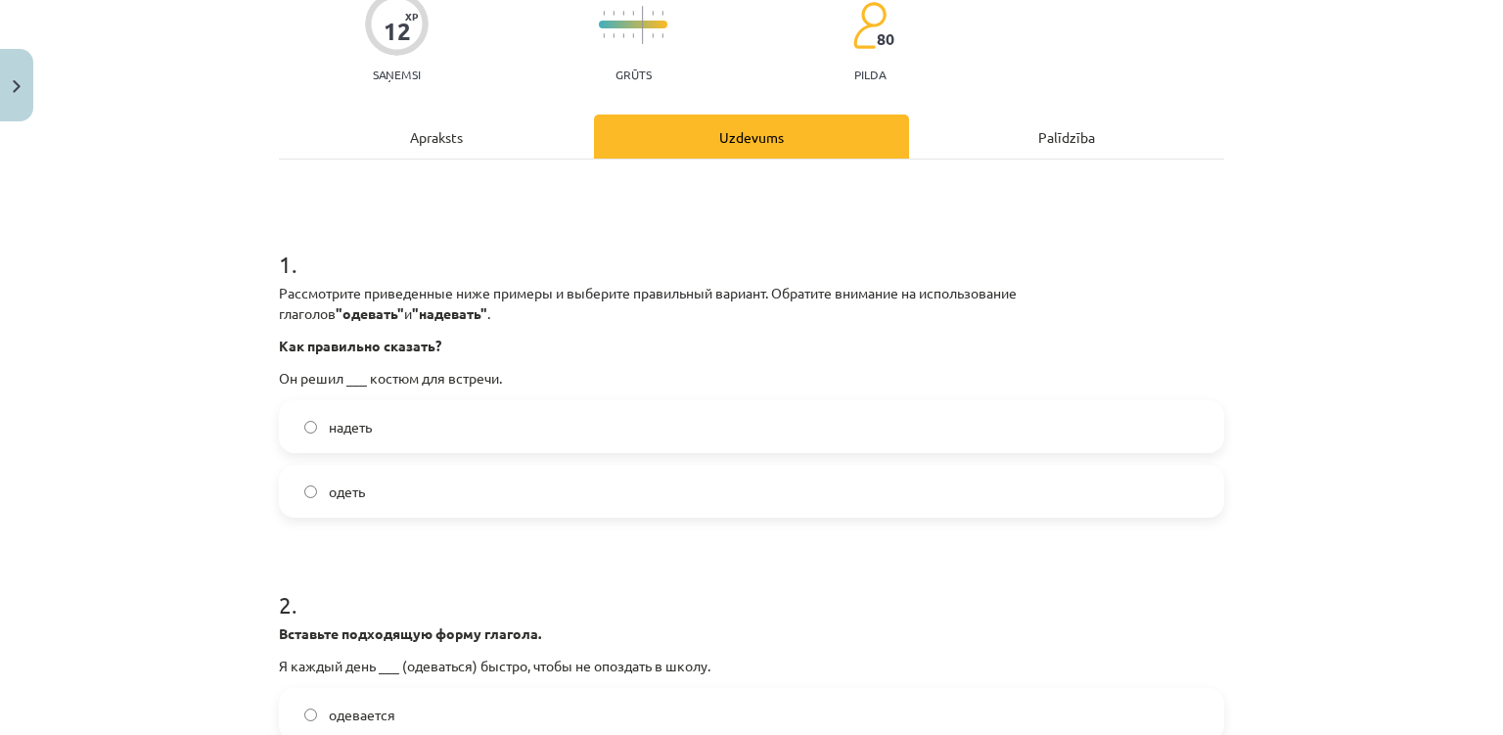
scroll to position [167, 0]
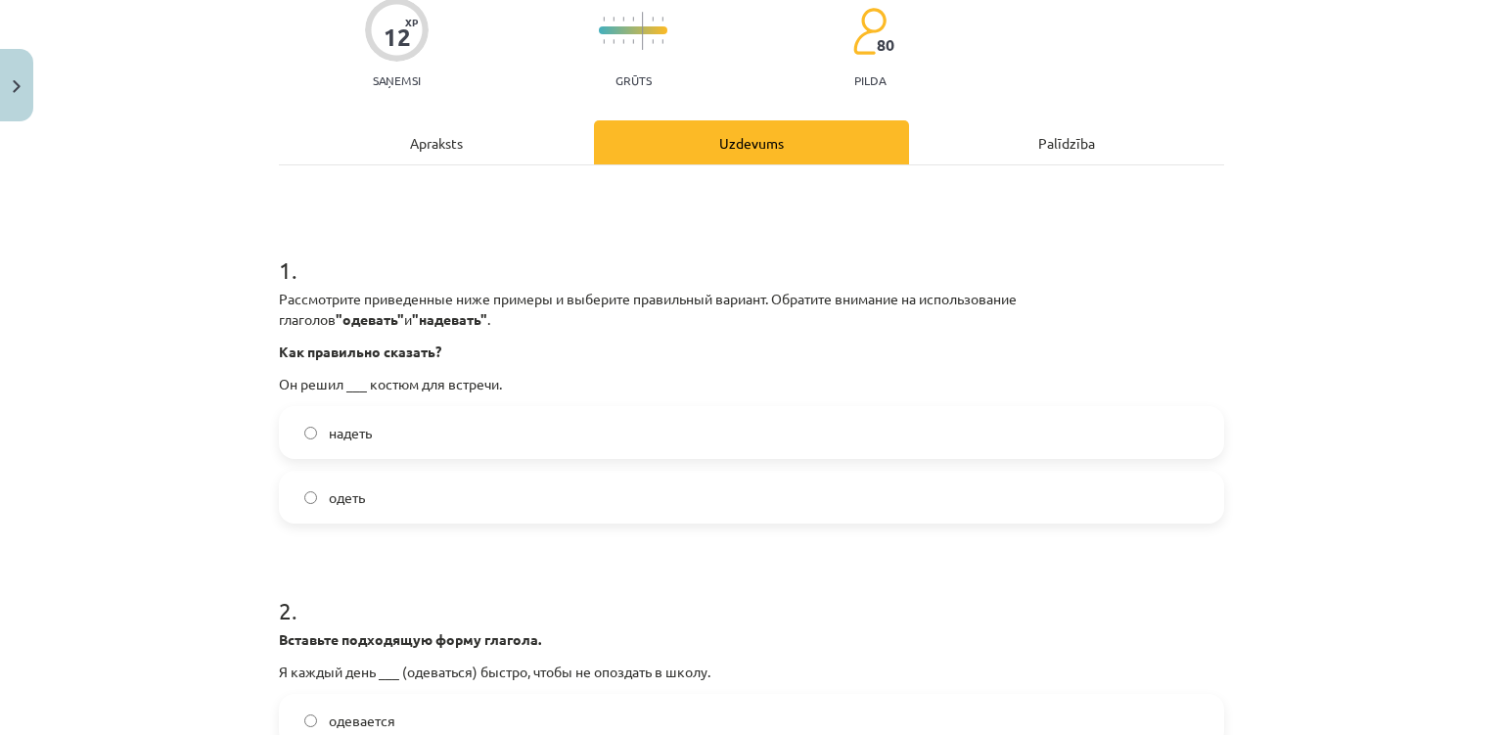
click at [727, 440] on label "надеть" at bounding box center [751, 432] width 941 height 49
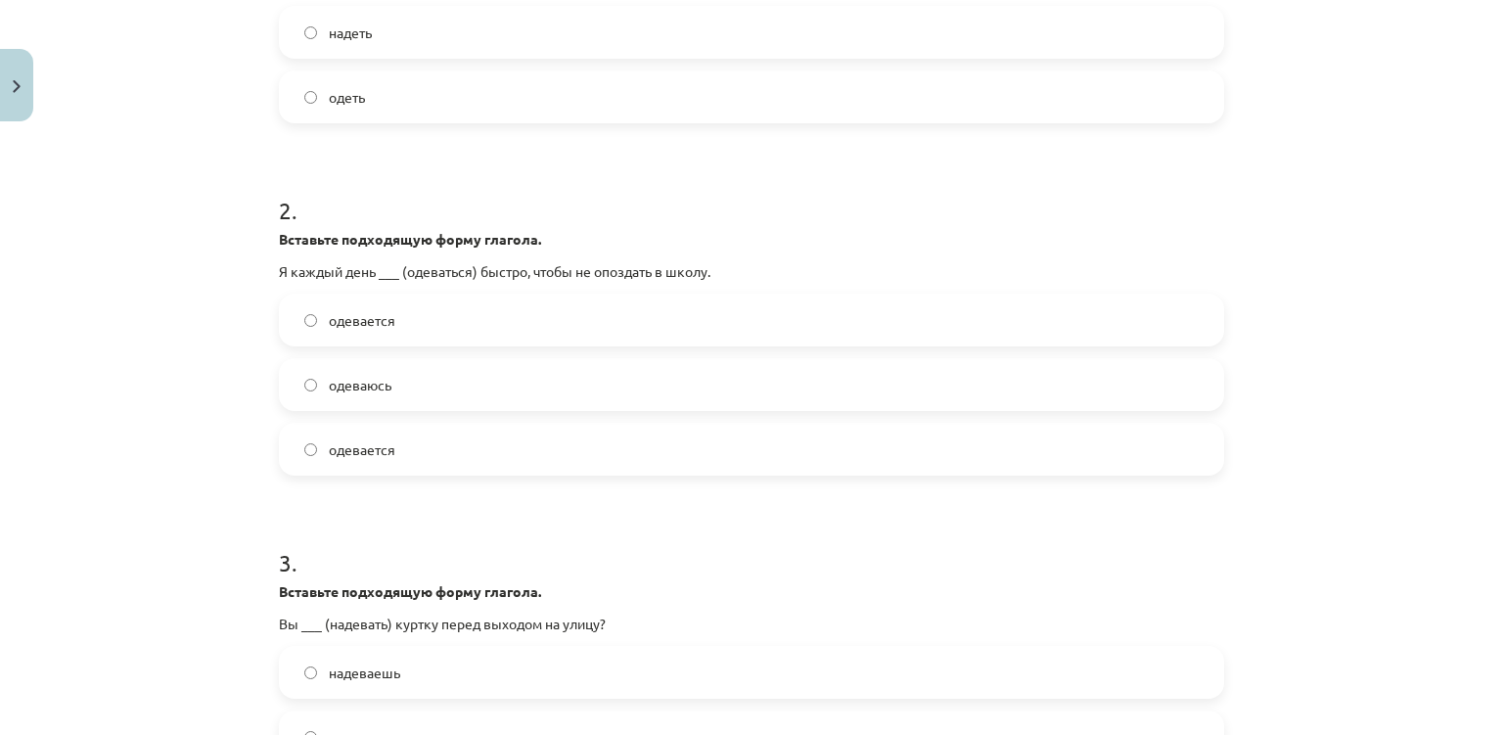
scroll to position [556, 0]
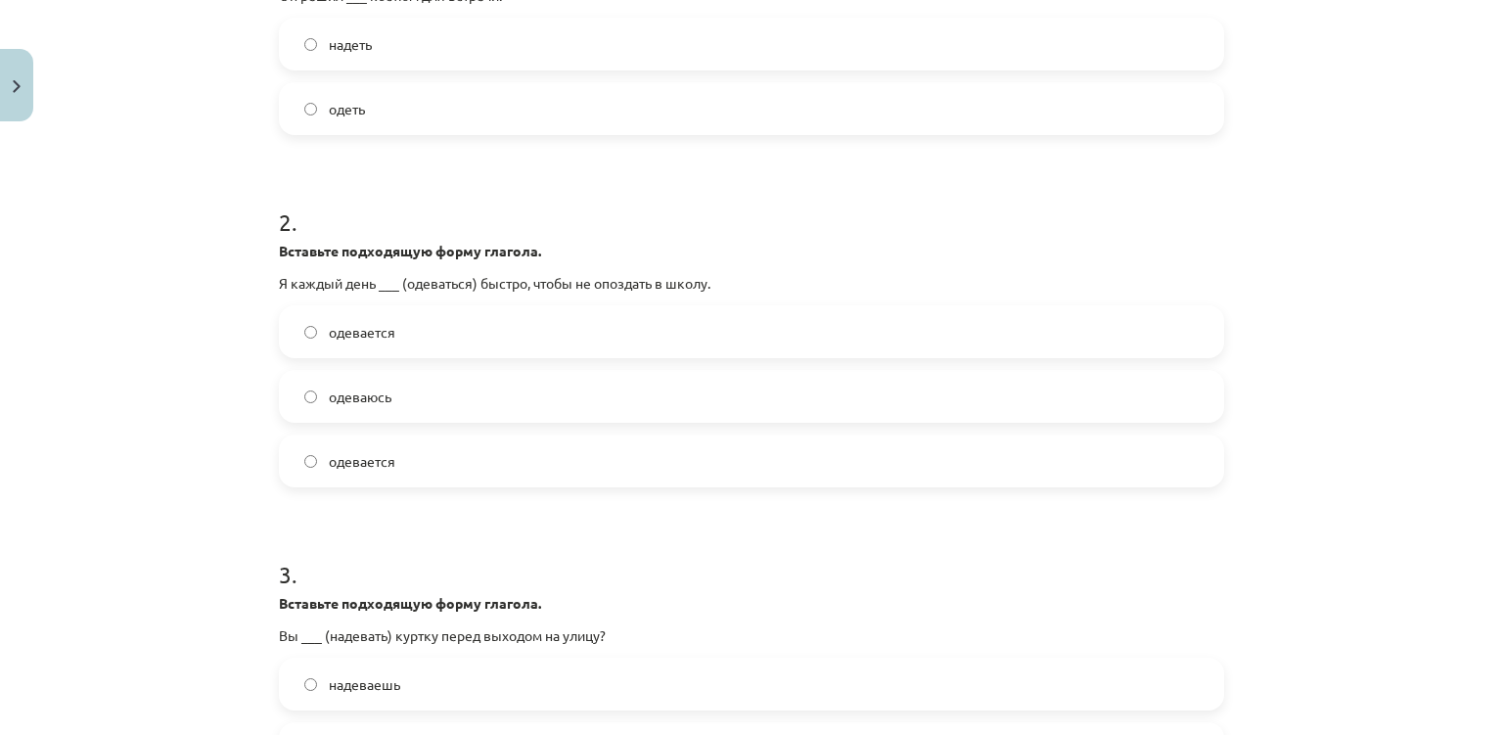
click at [669, 404] on label "одеваюсь" at bounding box center [751, 396] width 941 height 49
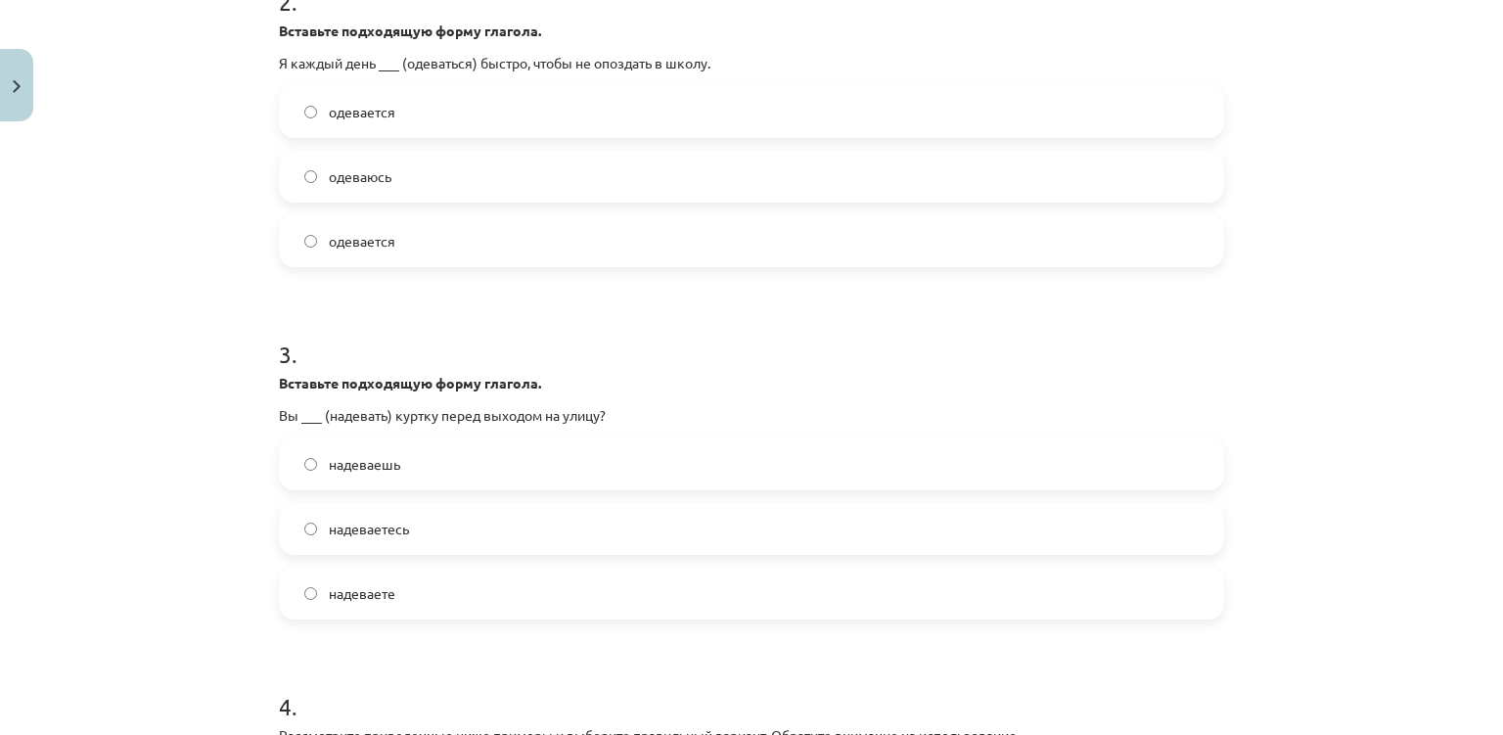
scroll to position [774, 0]
click at [456, 616] on label "надеваете" at bounding box center [751, 594] width 941 height 49
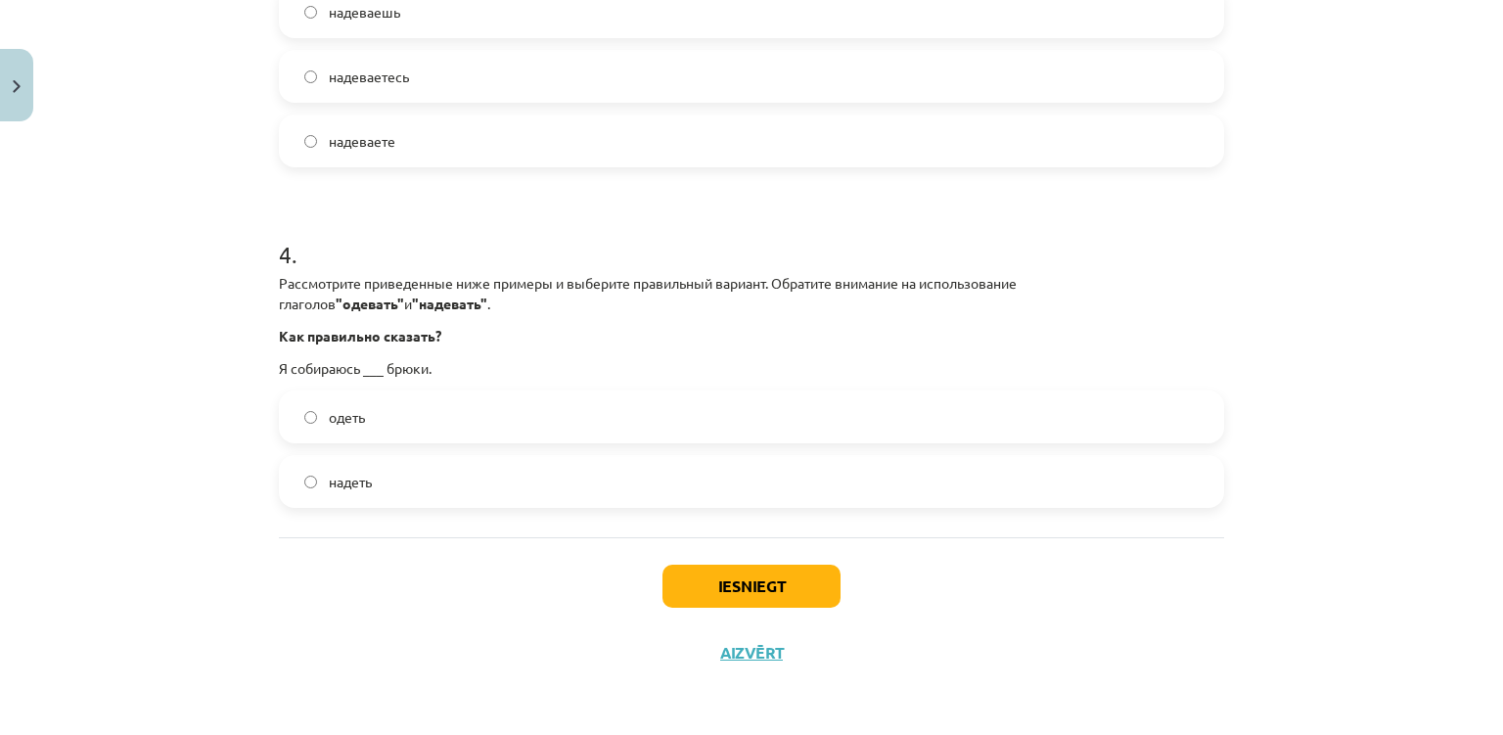
scroll to position [1227, 0]
click at [432, 484] on label "надеть" at bounding box center [751, 482] width 941 height 49
click at [688, 585] on button "Iesniegt" at bounding box center [751, 587] width 178 height 43
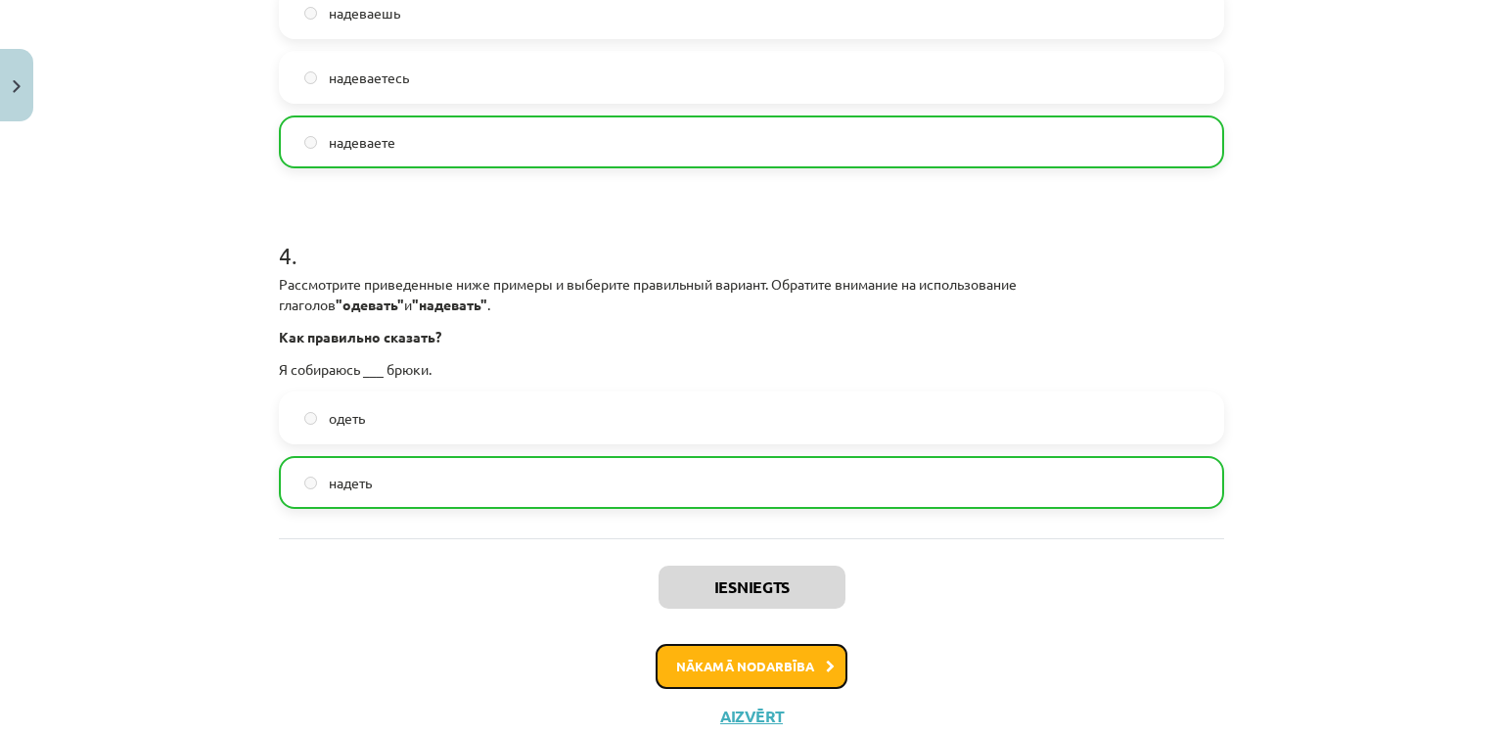
click at [692, 661] on button "Nākamā nodarbība" at bounding box center [752, 666] width 192 height 45
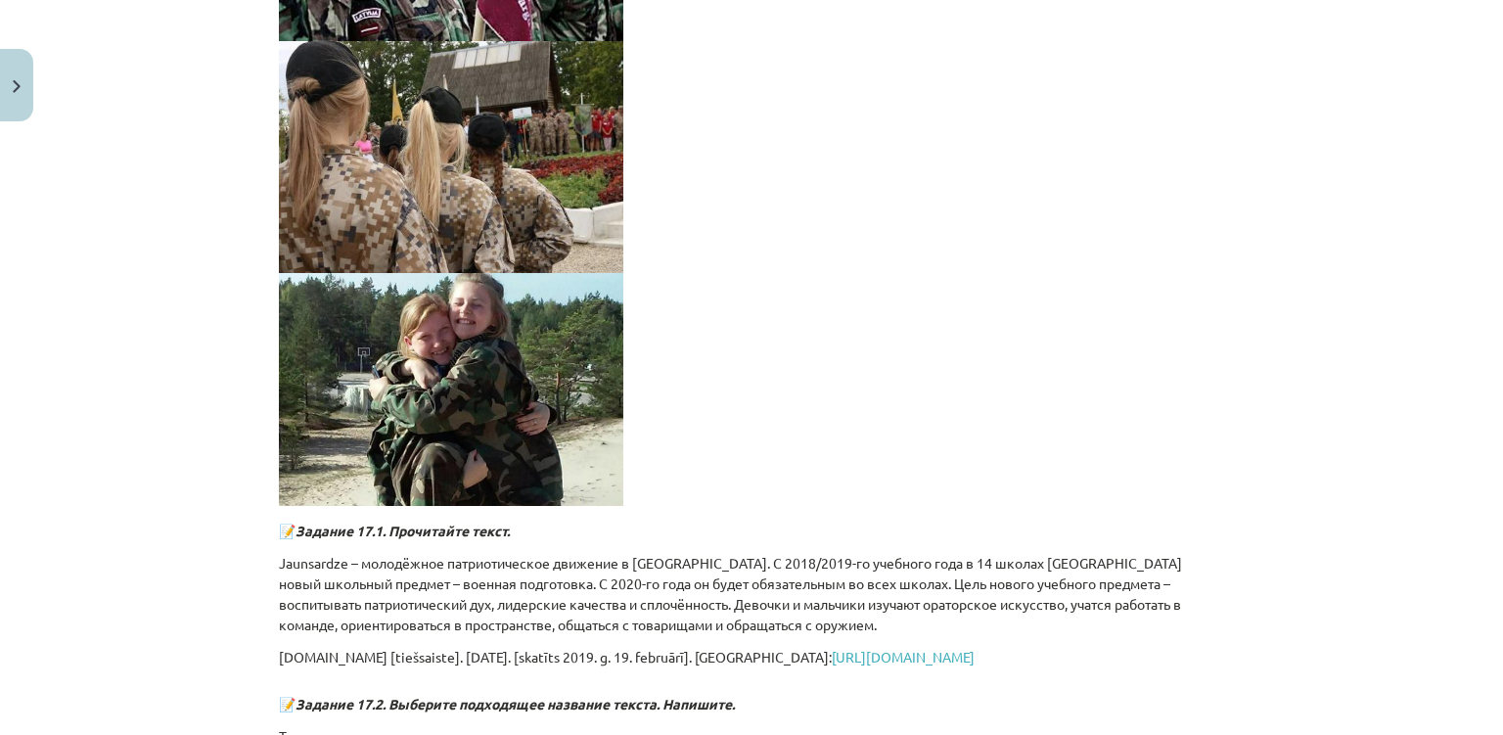
scroll to position [3524, 0]
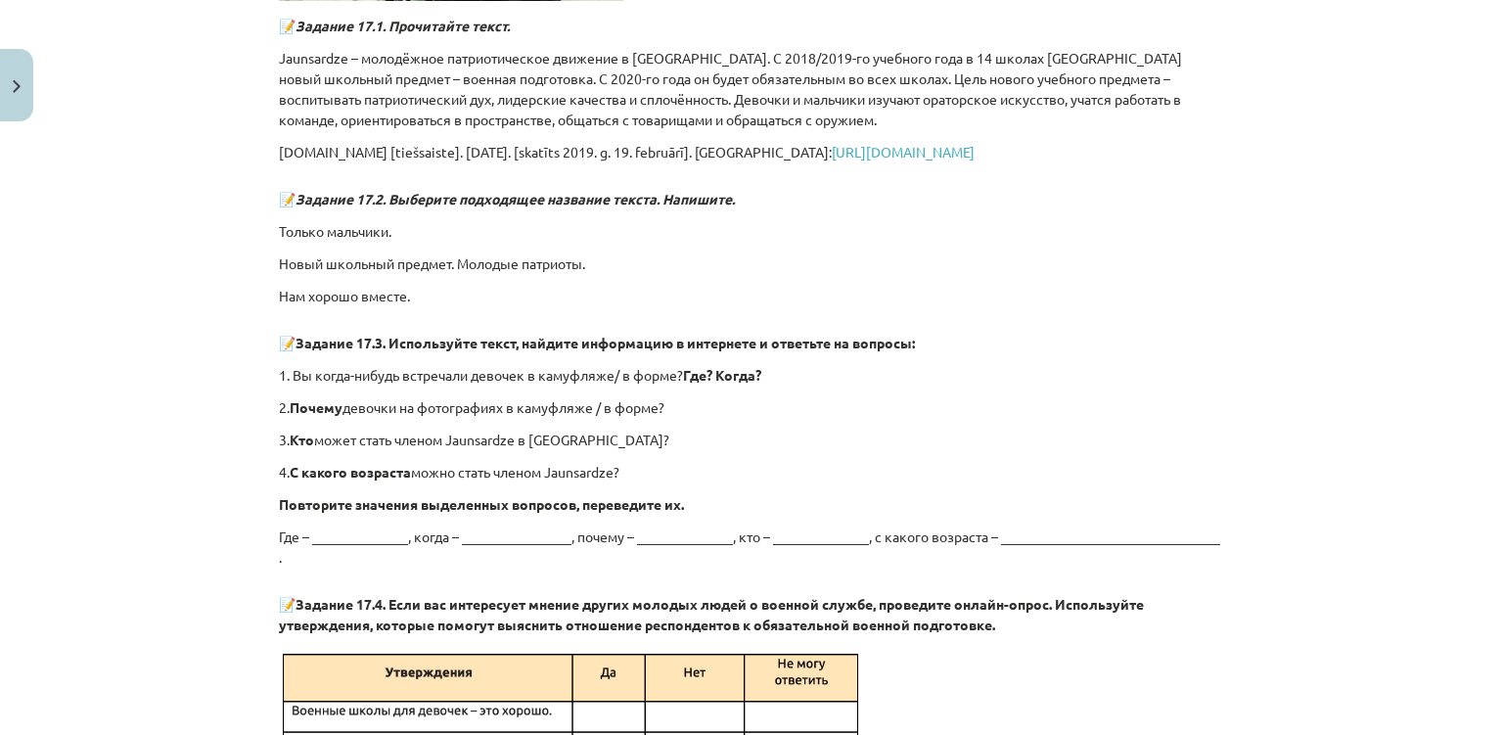
click at [1246, 254] on div "Mācību tēma: Krievu valodas 9. klases 1. ieskaites mācību materiāls #4 Военное …" at bounding box center [751, 367] width 1503 height 735
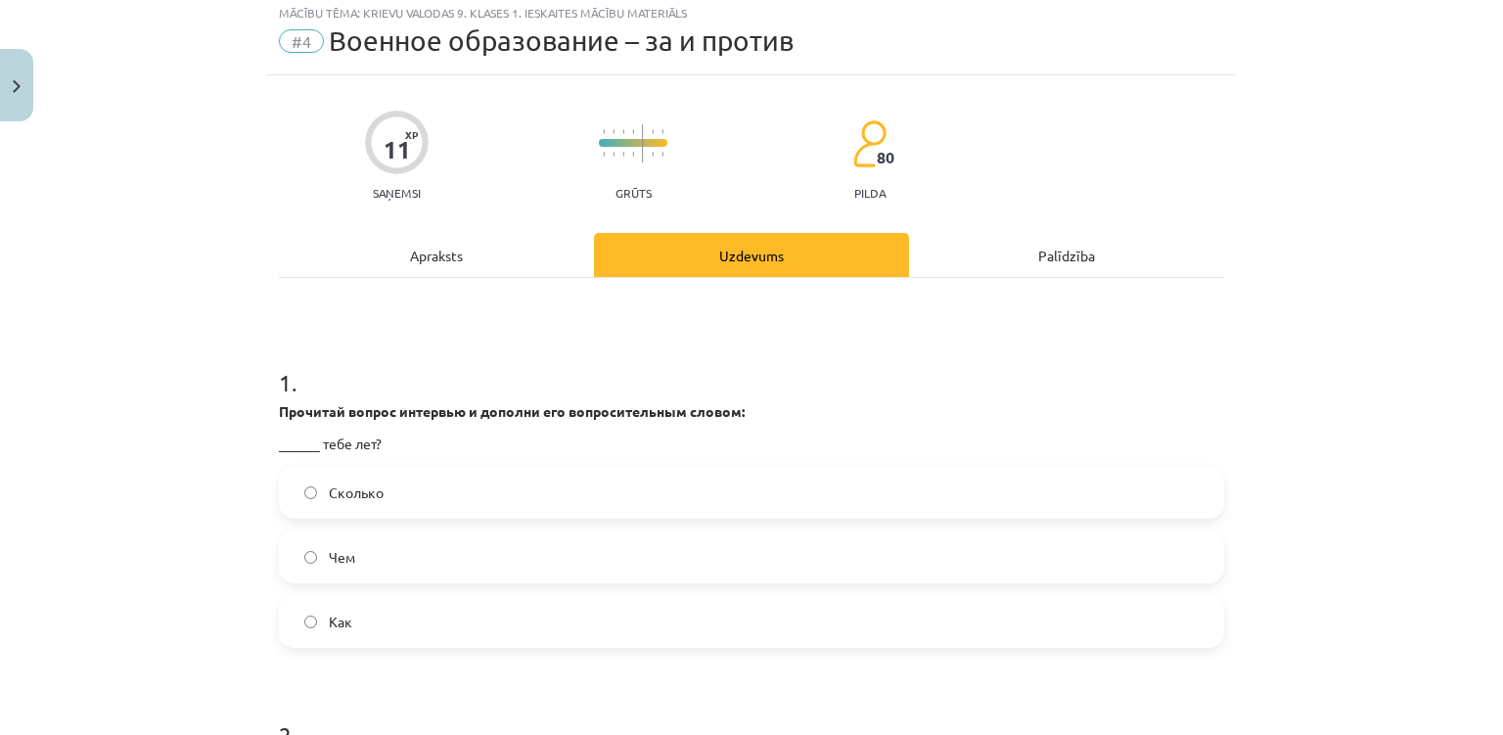
scroll to position [51, 0]
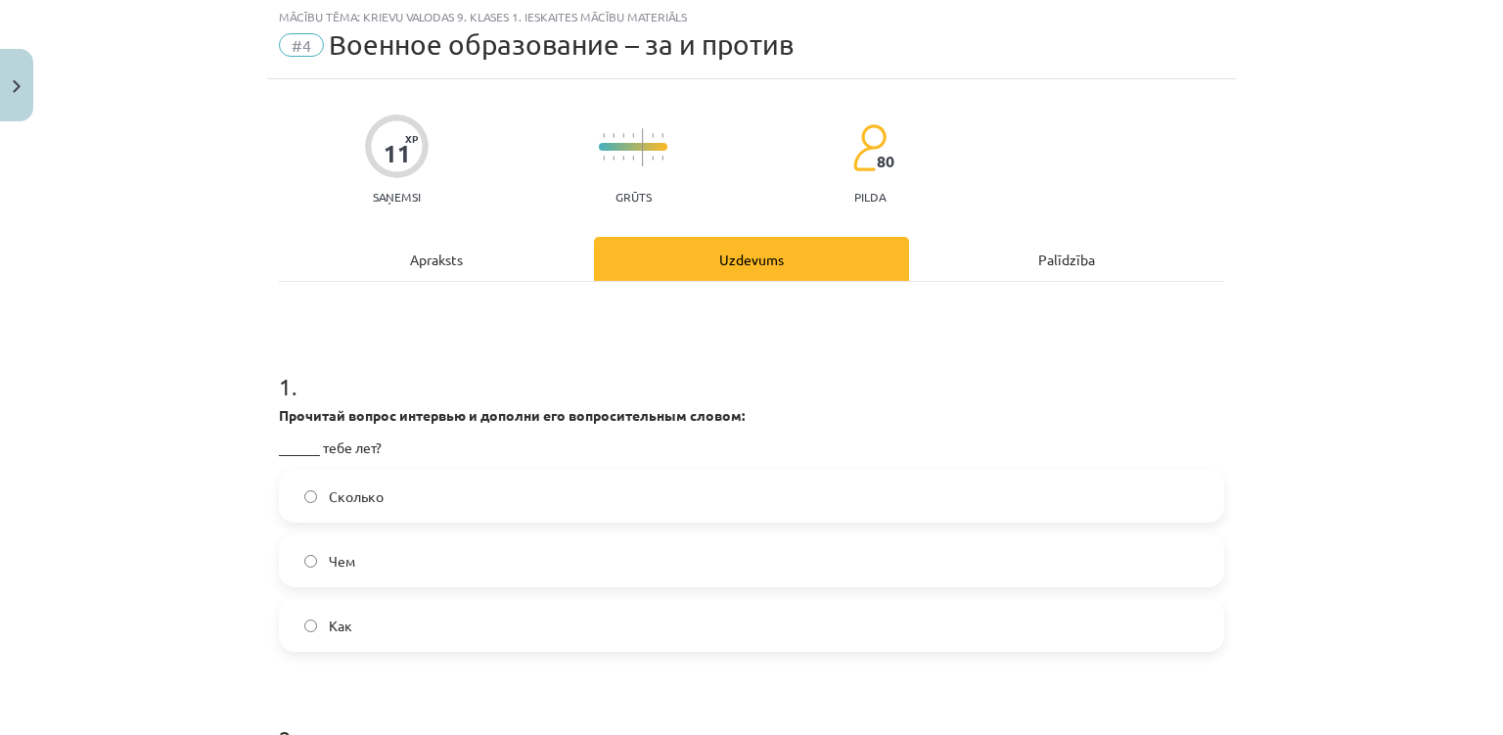
click at [505, 499] on label "Сколько" at bounding box center [751, 496] width 941 height 49
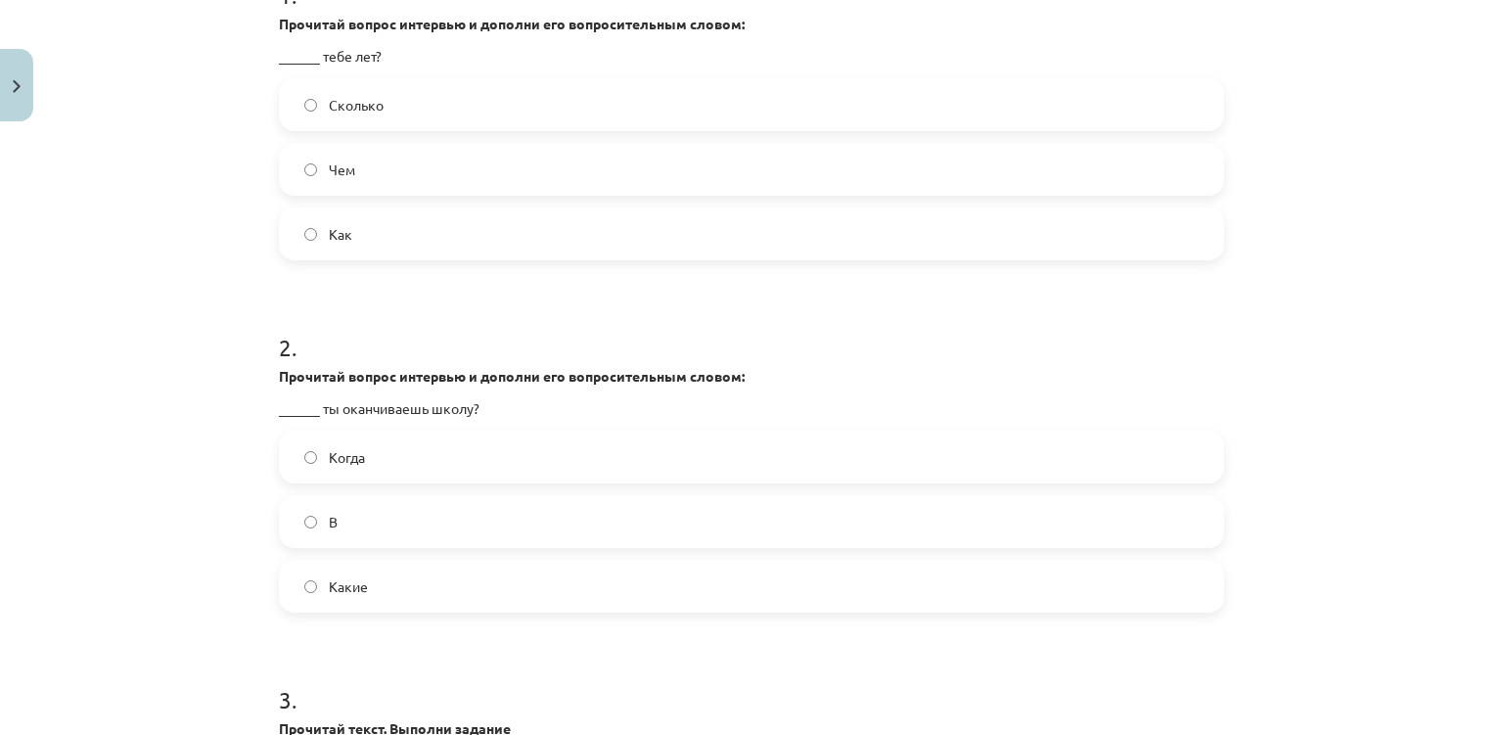
scroll to position [441, 0]
click at [365, 463] on span "Когда" at bounding box center [347, 458] width 36 height 21
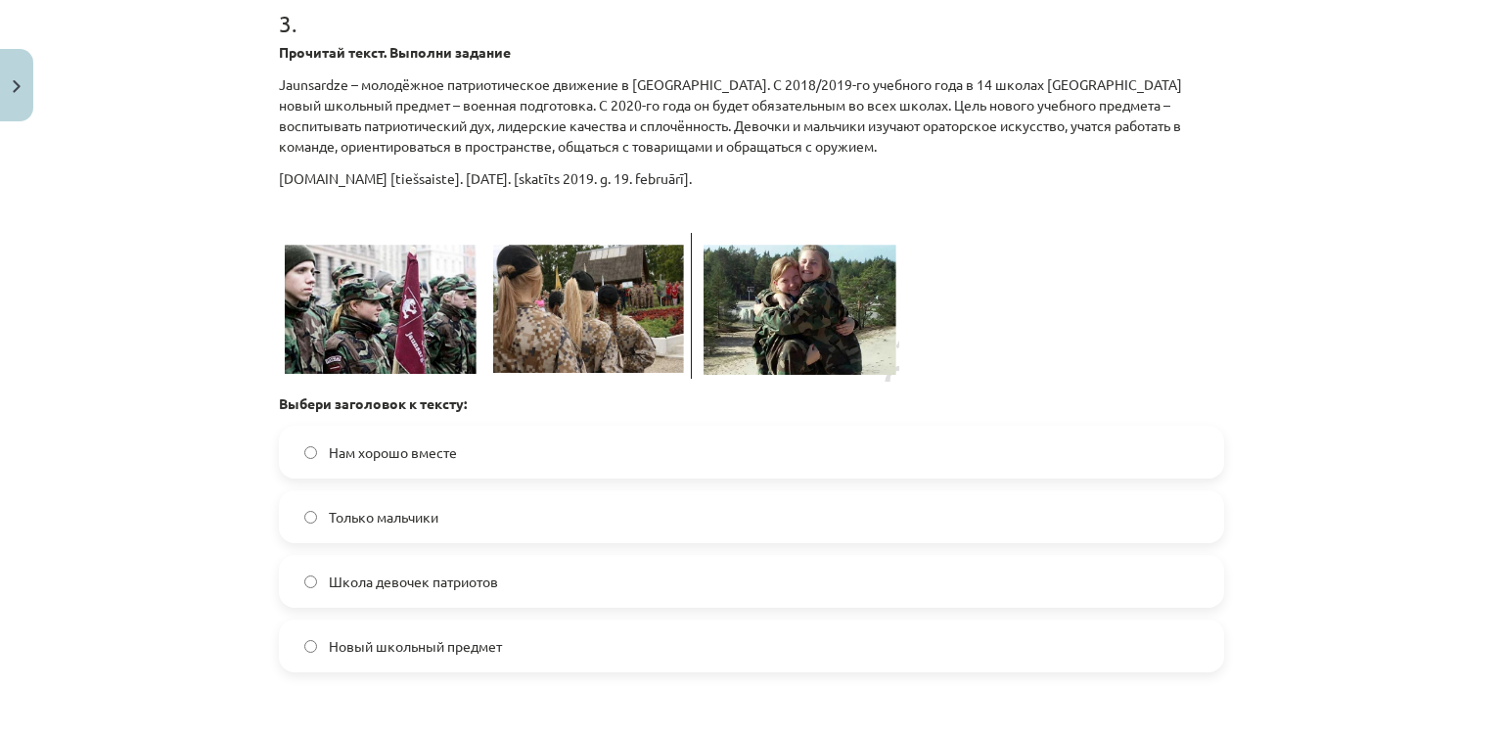
scroll to position [1119, 0]
click at [38, 540] on div "Mācību tēma: Krievu valodas 9. klases 1. ieskaites mācību materiāls #4 Военное …" at bounding box center [751, 367] width 1503 height 735
click at [332, 647] on span "Новый школьный предмет" at bounding box center [415, 645] width 173 height 21
click at [224, 453] on div "Mācību tēma: Krievu valodas 9. klases 1. ieskaites mācību materiāls #4 Военное …" at bounding box center [751, 367] width 1503 height 735
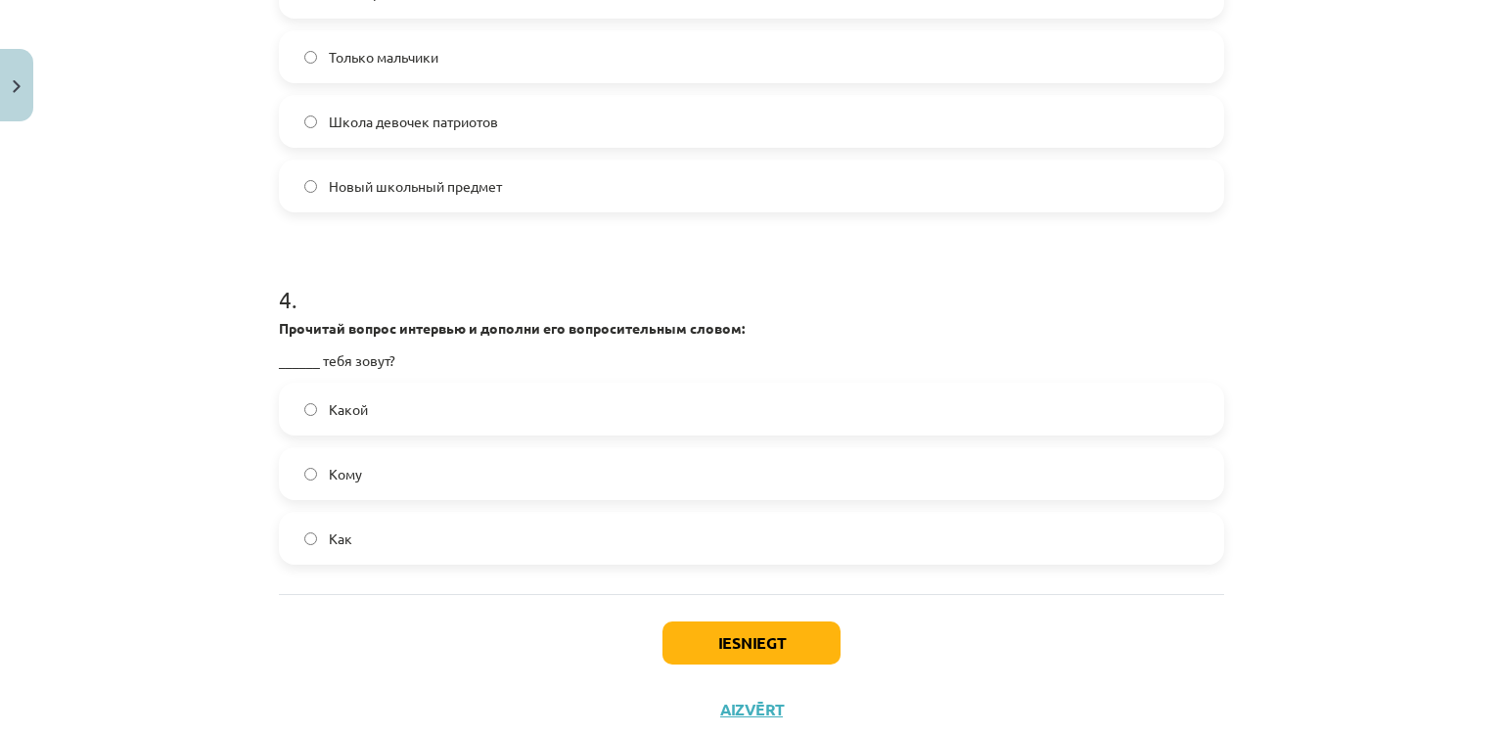
scroll to position [1577, 0]
click at [341, 545] on span "Как" at bounding box center [340, 539] width 23 height 21
click at [726, 640] on button "Iesniegt" at bounding box center [751, 643] width 178 height 43
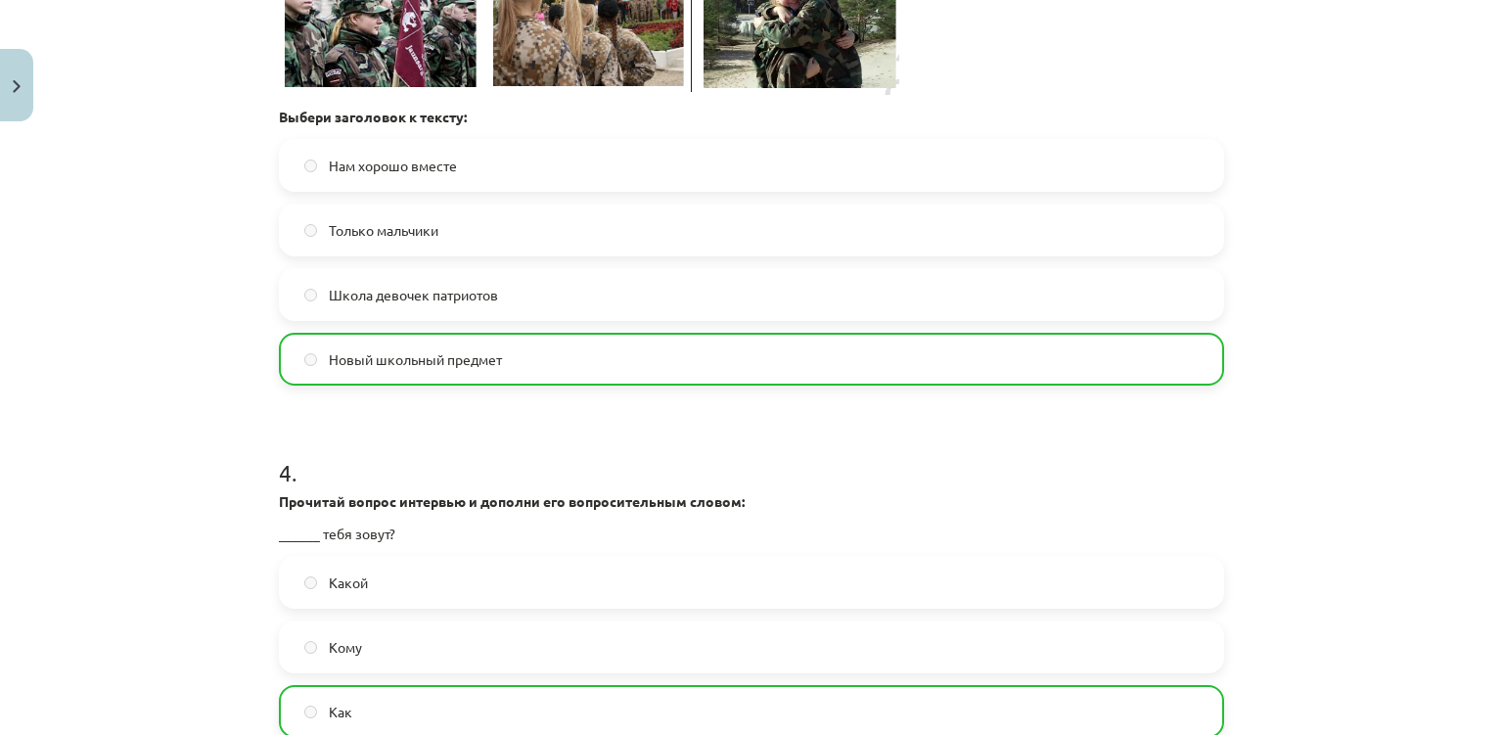
scroll to position [1697, 0]
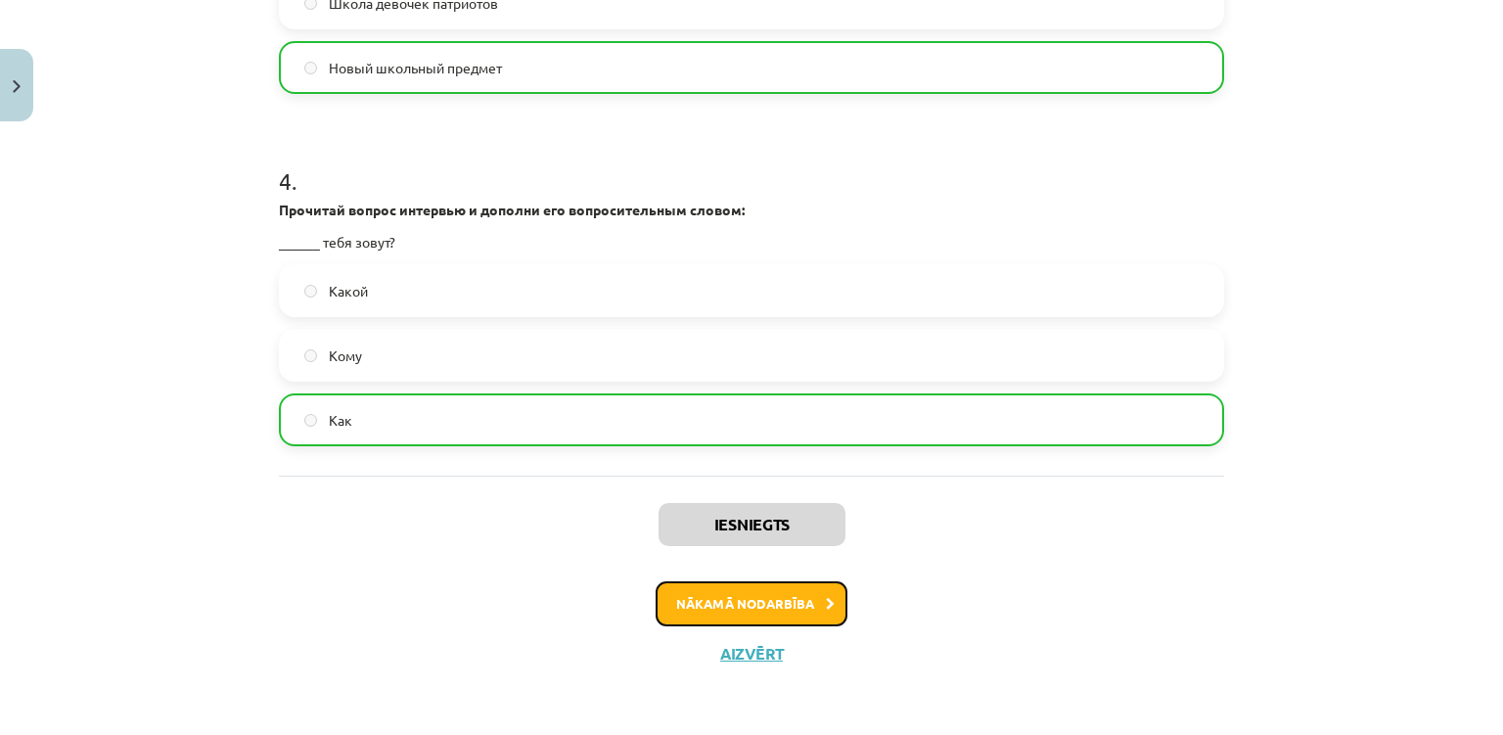
click at [736, 591] on button "Nākamā nodarbība" at bounding box center [752, 603] width 192 height 45
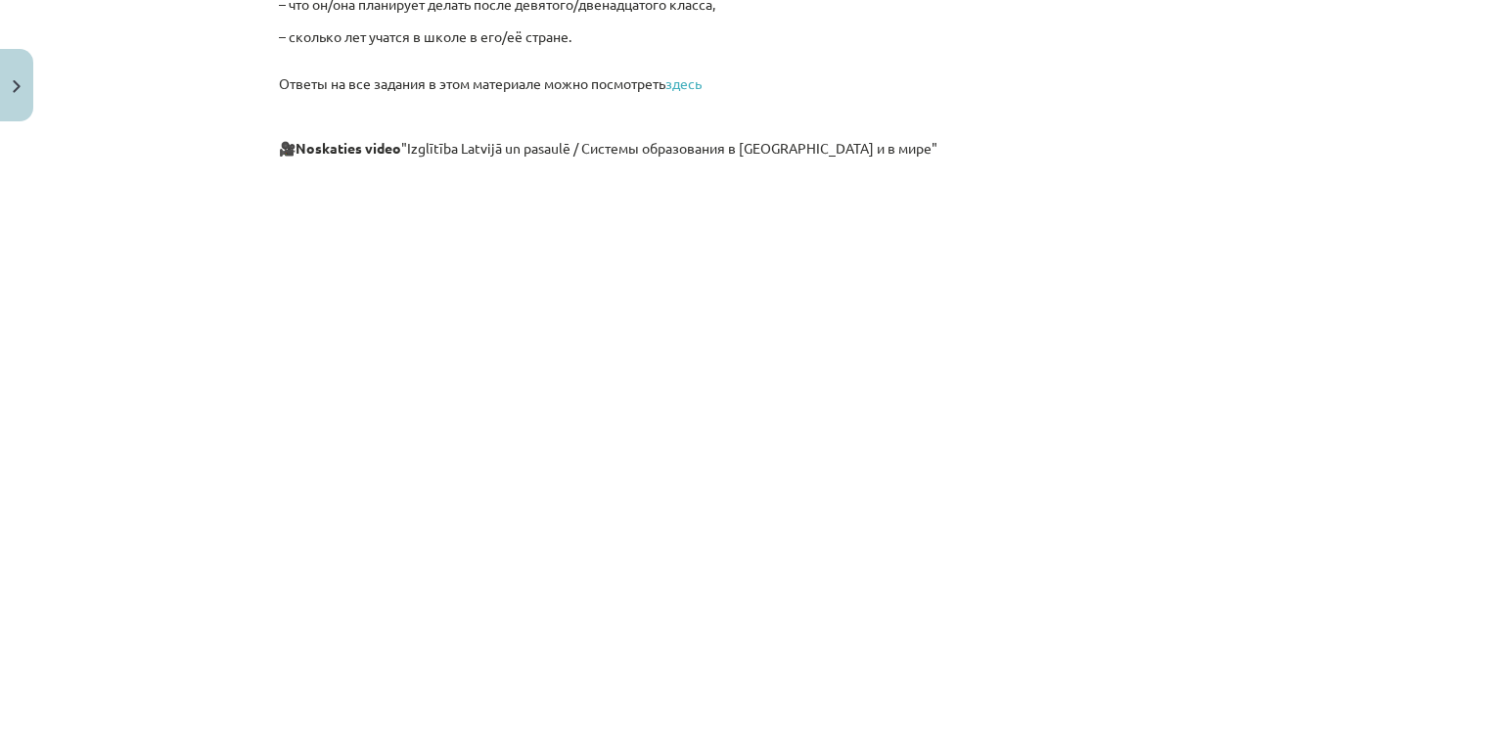
scroll to position [5791, 0]
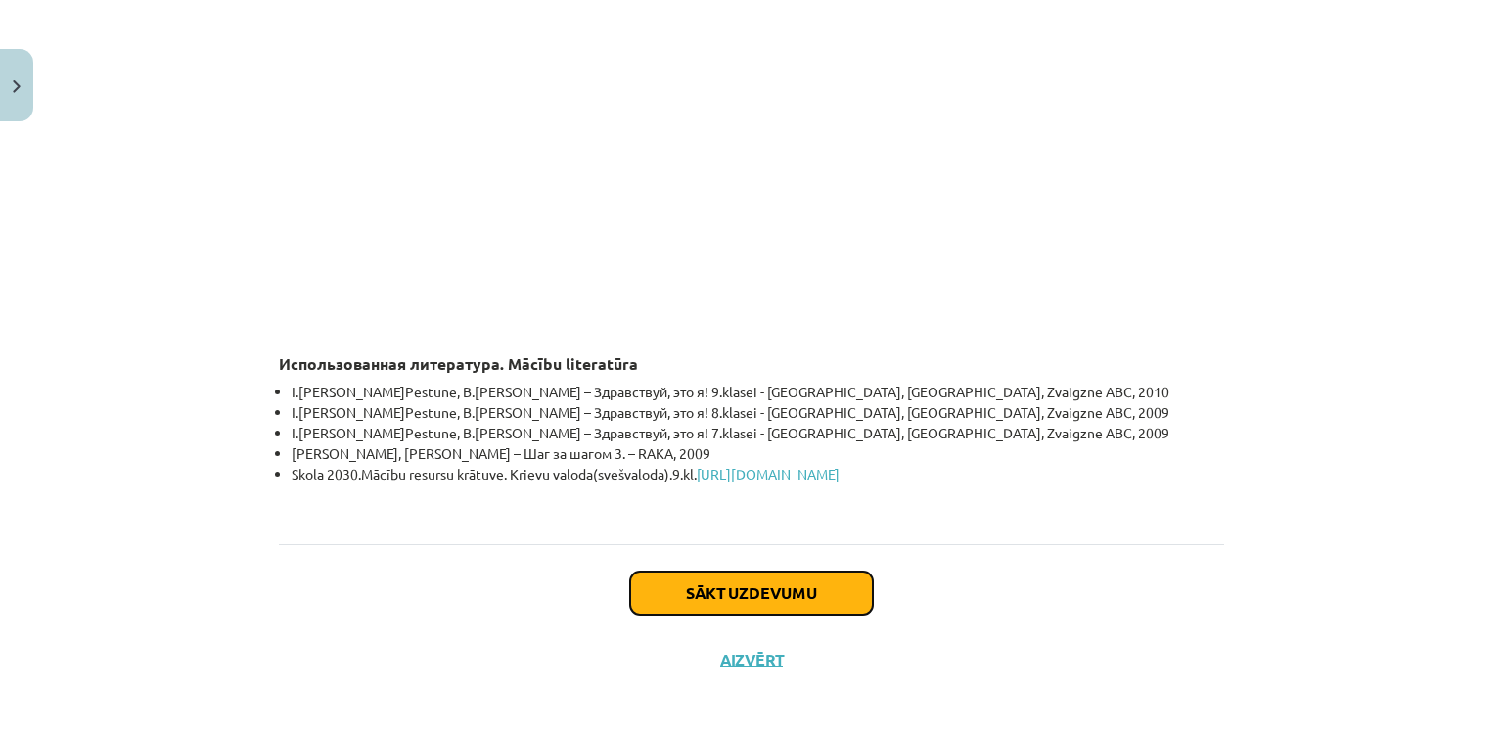
click at [734, 595] on button "Sākt uzdevumu" at bounding box center [751, 592] width 243 height 43
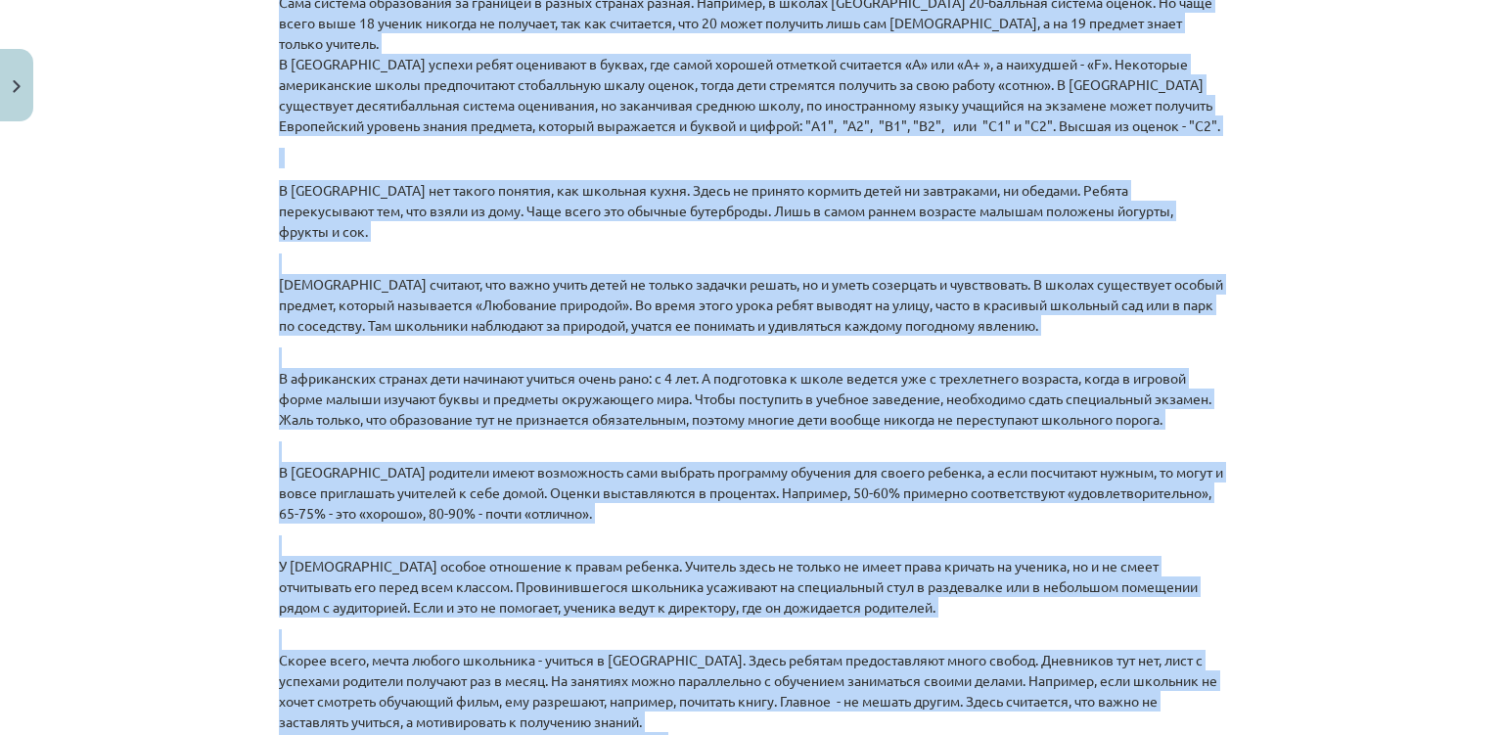
scroll to position [719, 0]
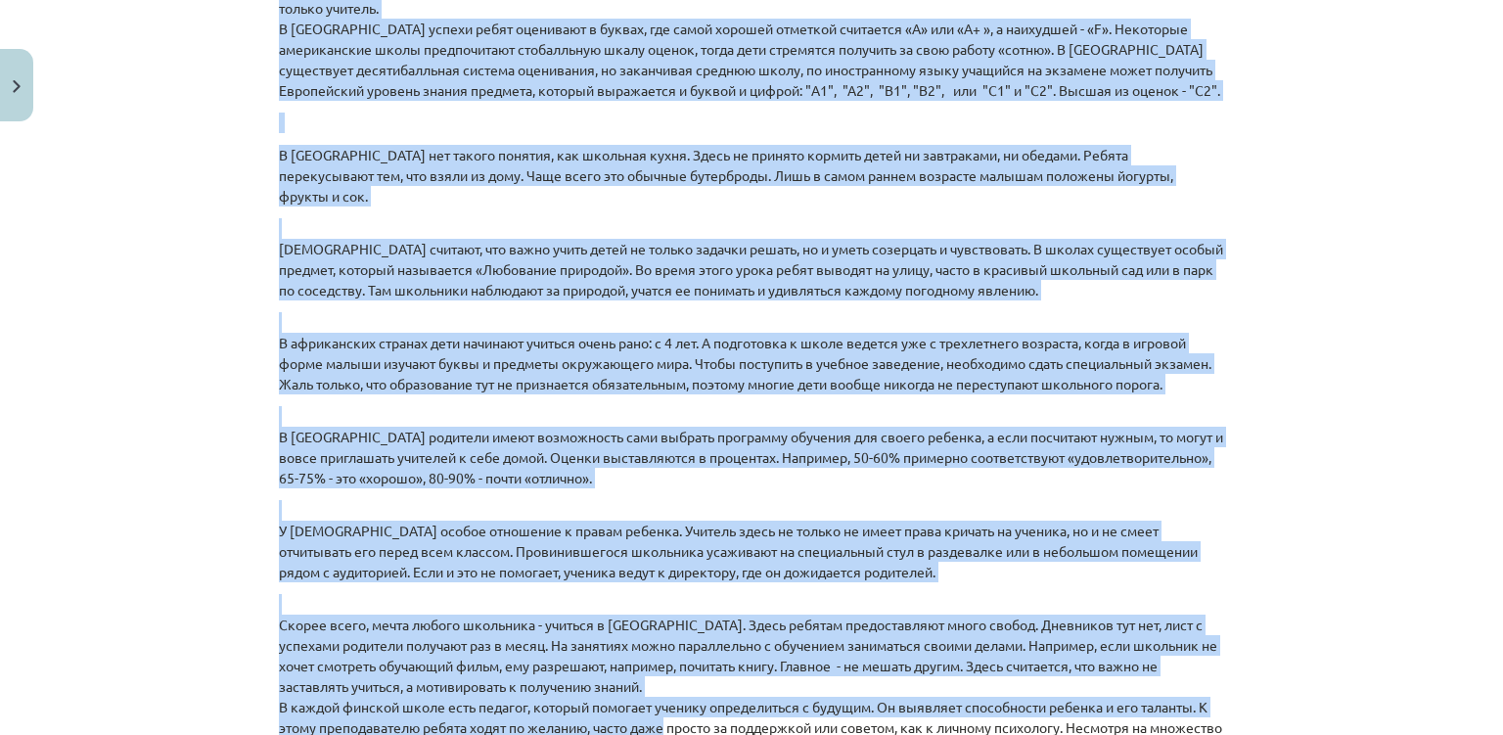
drag, startPoint x: 257, startPoint y: 420, endPoint x: 667, endPoint y: 730, distance: 514.0
click at [668, 729] on div "Mācību tēma: Krievu valodas 9. klases 1. ieskaites mācību materiāls #5 Программ…" at bounding box center [751, 367] width 1503 height 735
drag, startPoint x: 637, startPoint y: 614, endPoint x: 663, endPoint y: 531, distance: 87.3
click at [663, 531] on div "Прочитай текст. Выполни задание . Школа в разных странах . Сама система образов…" at bounding box center [751, 343] width 945 height 1212
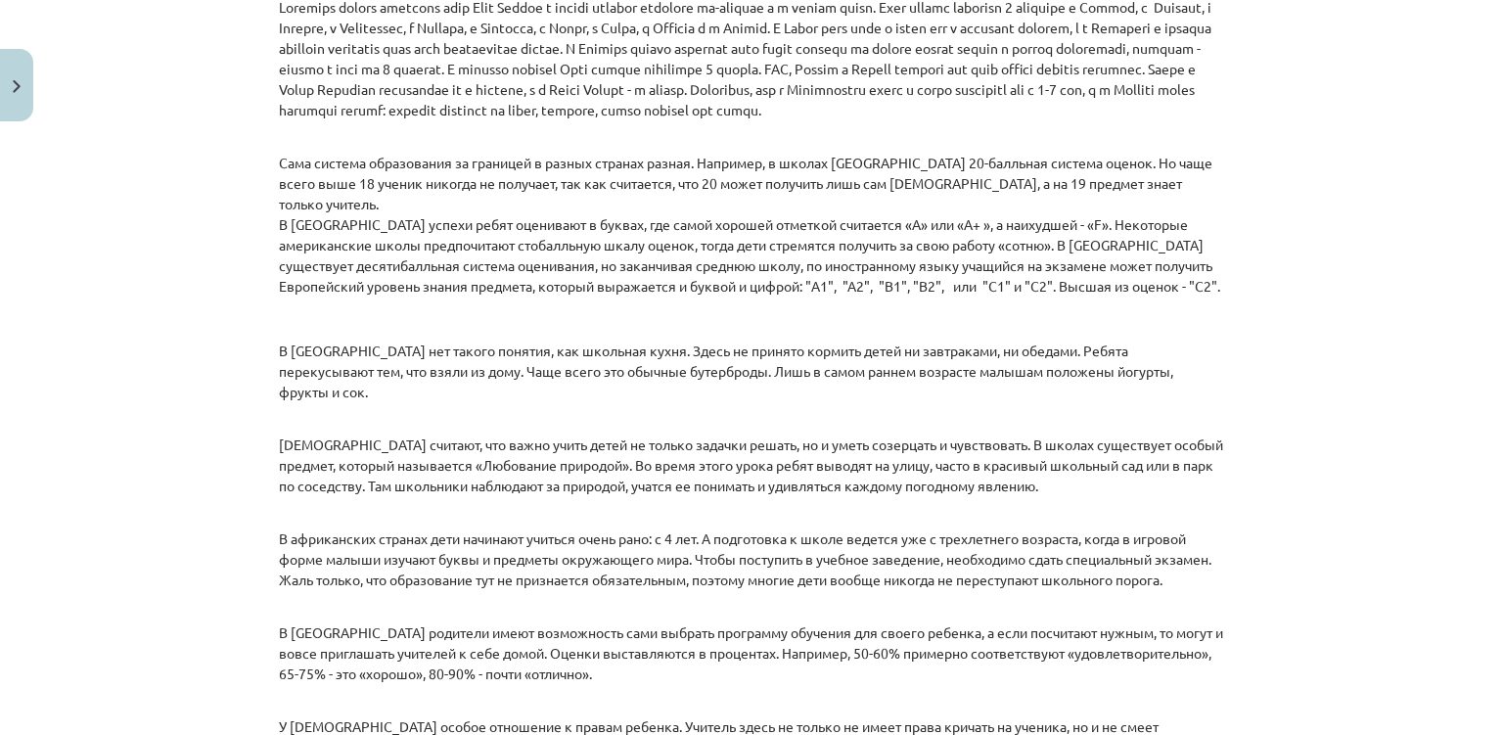
scroll to position [0, 0]
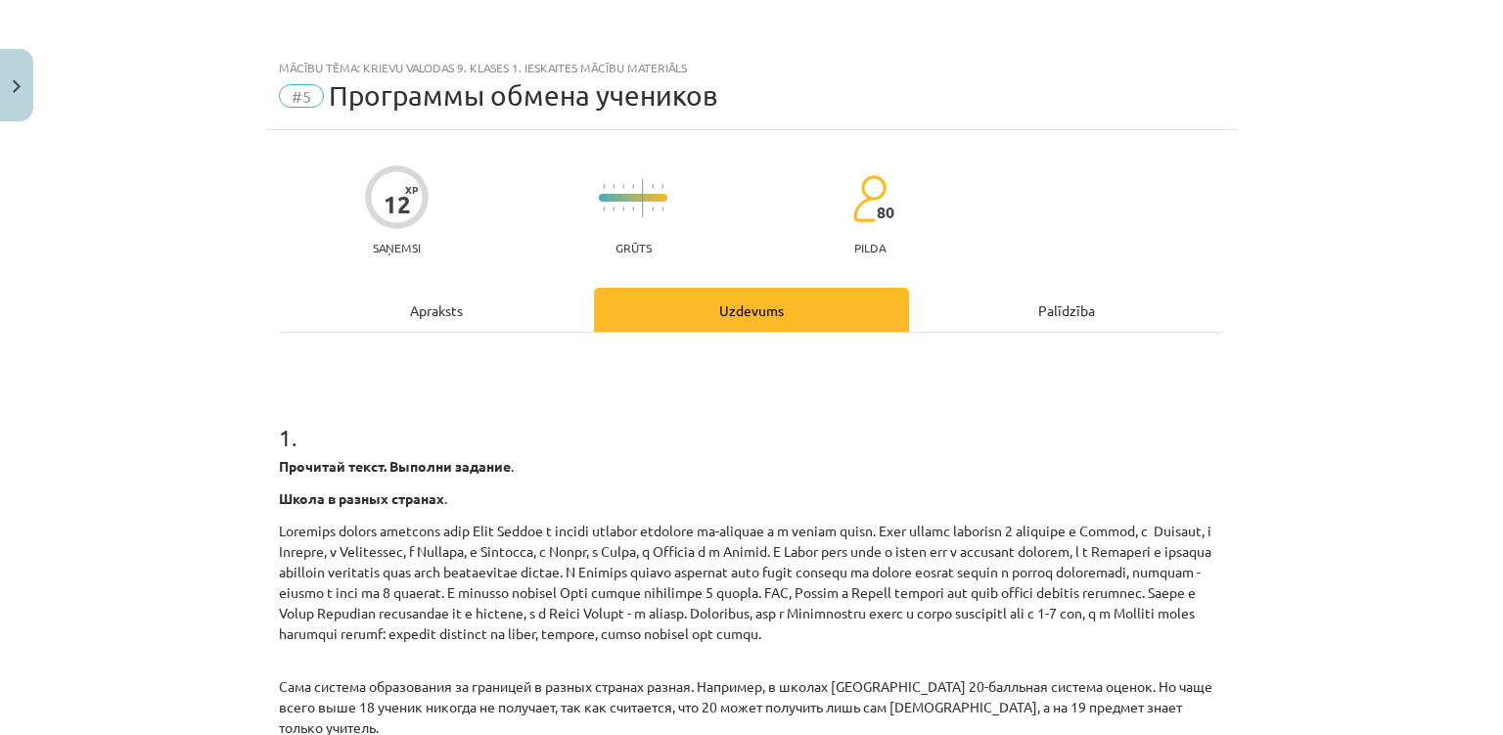
copy defs
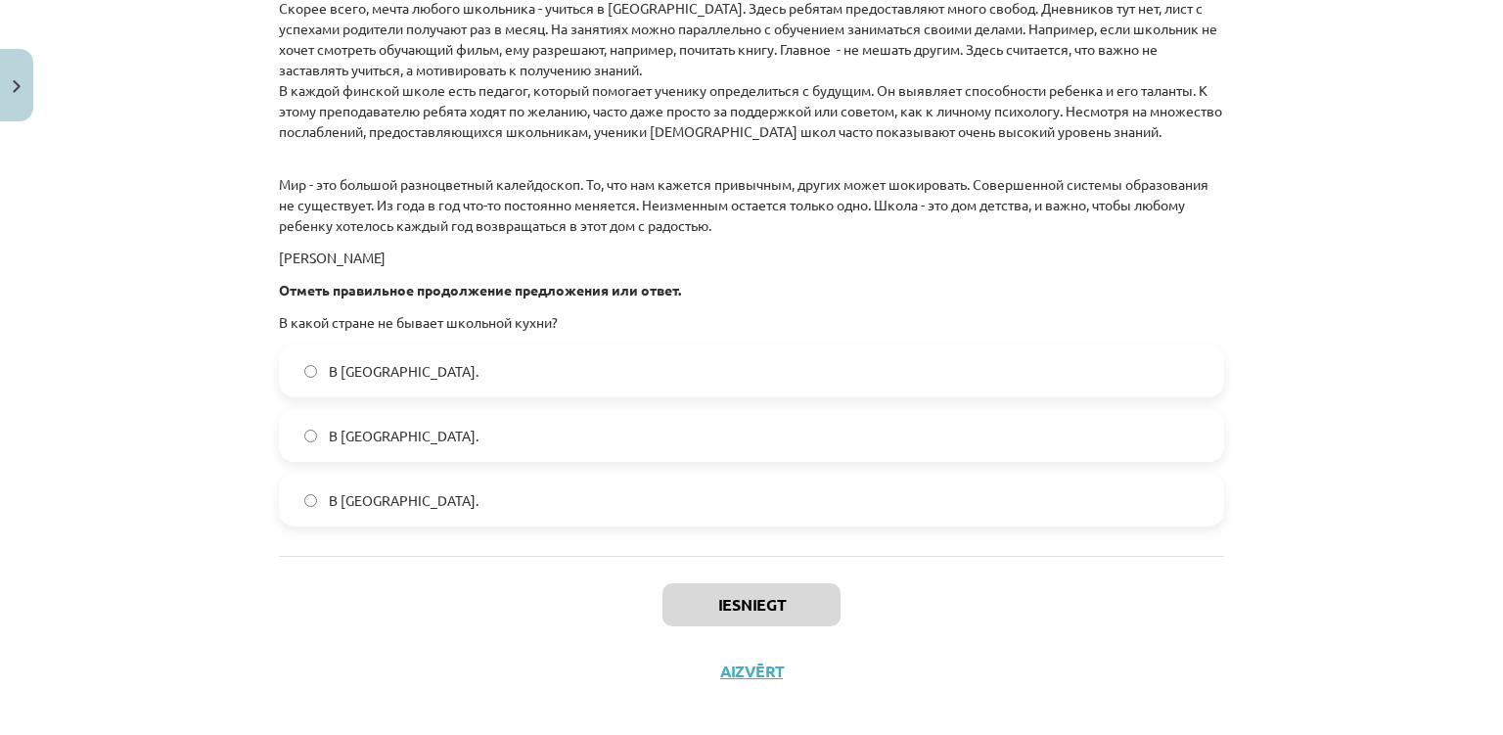
scroll to position [2801, 0]
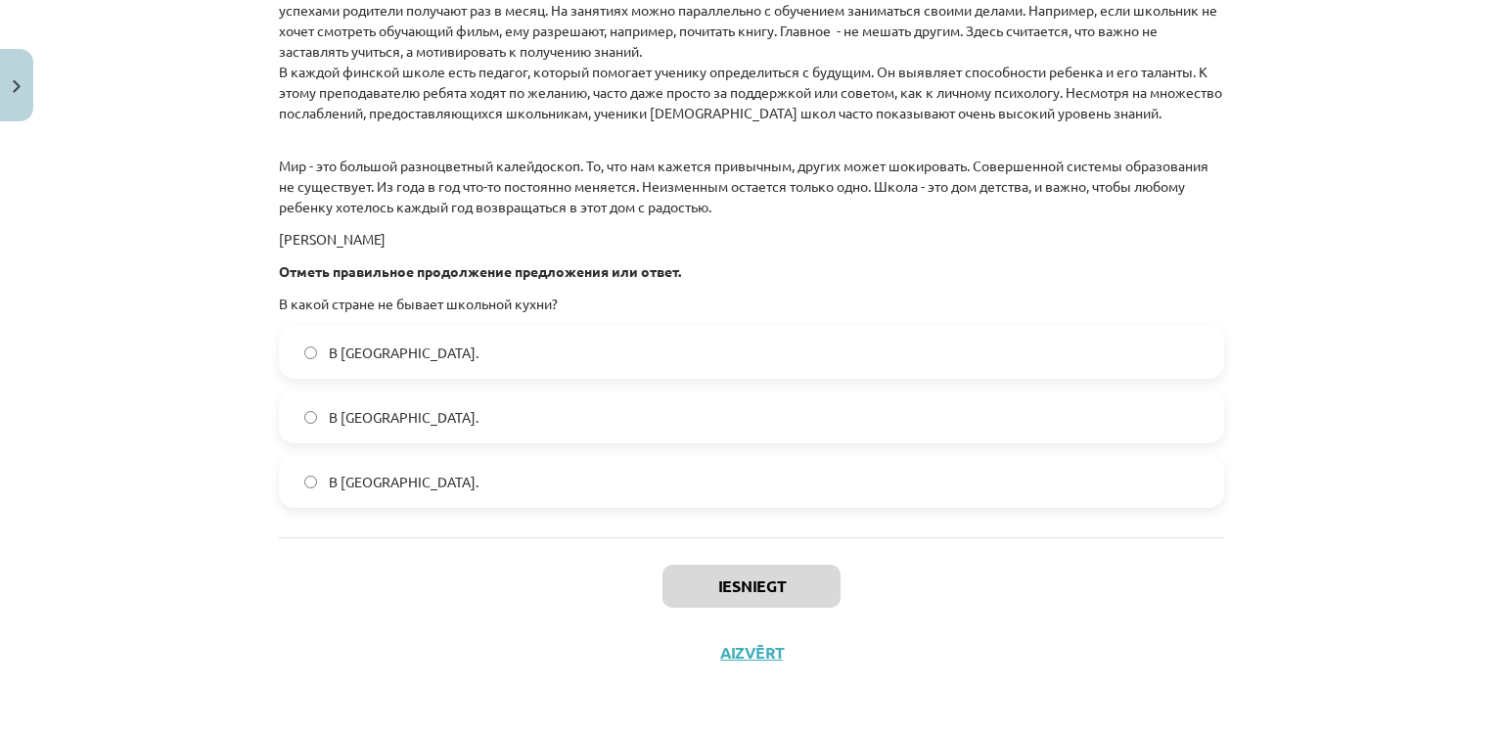
click at [489, 415] on label "В Норвегии." at bounding box center [751, 416] width 941 height 49
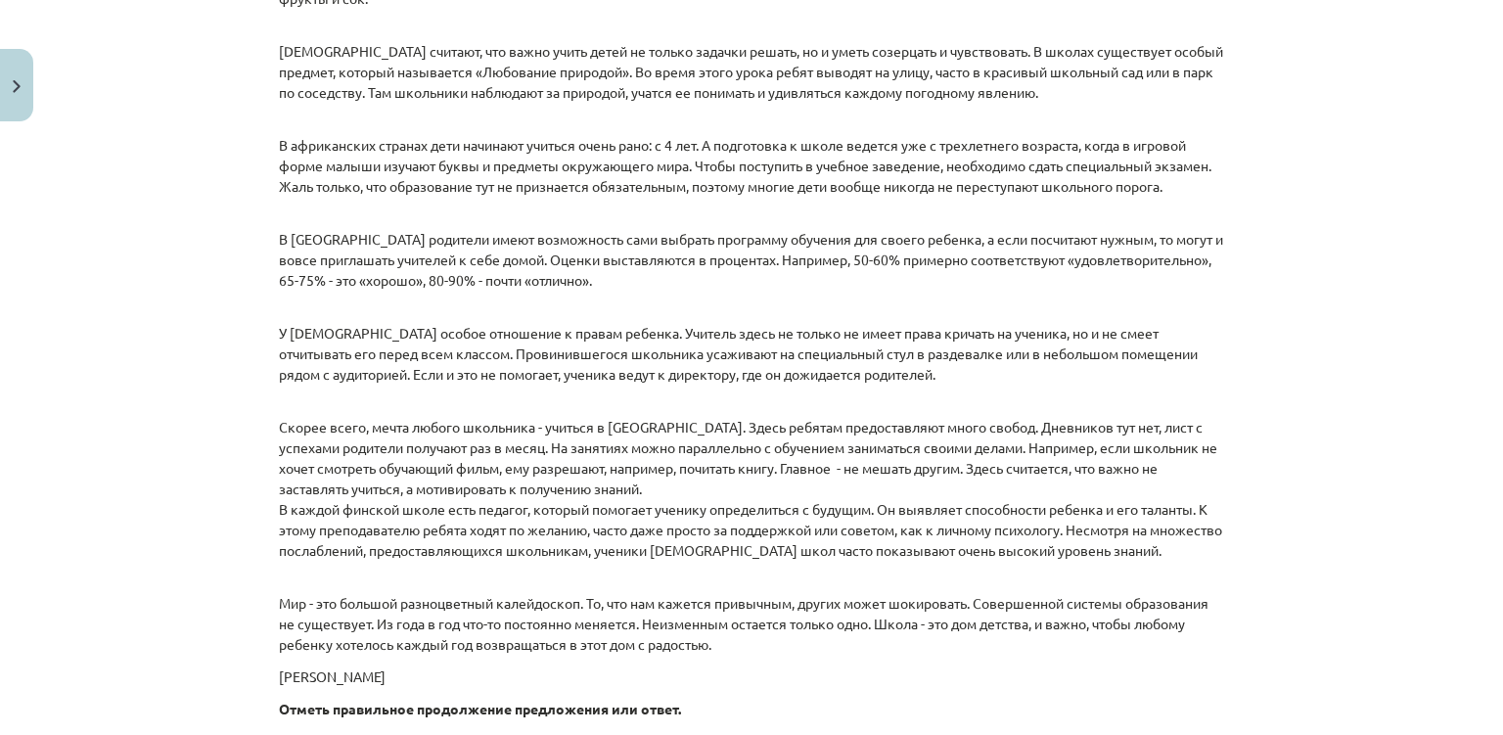
scroll to position [0, 0]
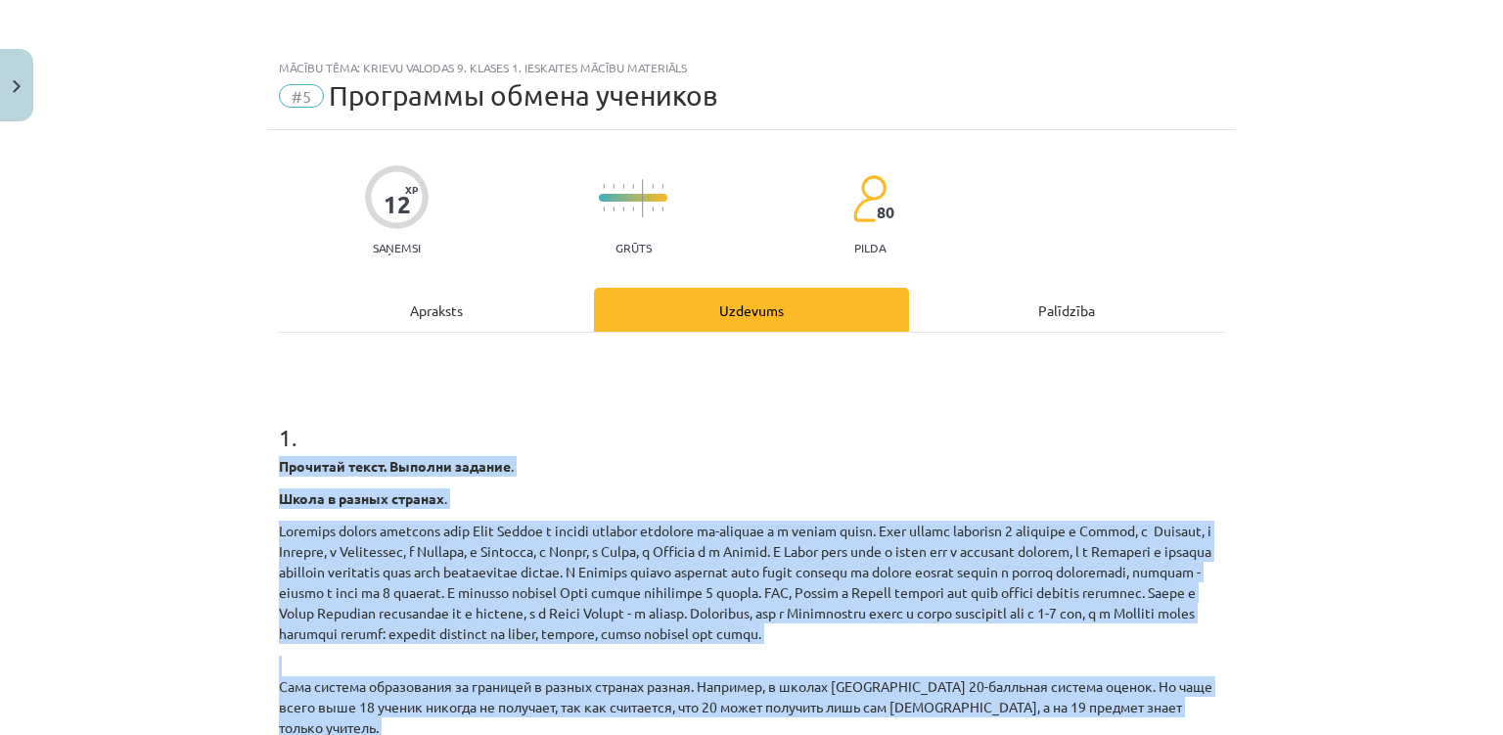
drag, startPoint x: 633, startPoint y: 658, endPoint x: 231, endPoint y: 453, distance: 451.6
click at [231, 453] on div "Mācību tēma: Krievu valodas 9. klases 1. ieskaites mācību materiāls #5 Программ…" at bounding box center [751, 367] width 1503 height 735
copy div "Прочитай текст. Выполни задание . Школа в разных странах . Праздник начала учеб…"
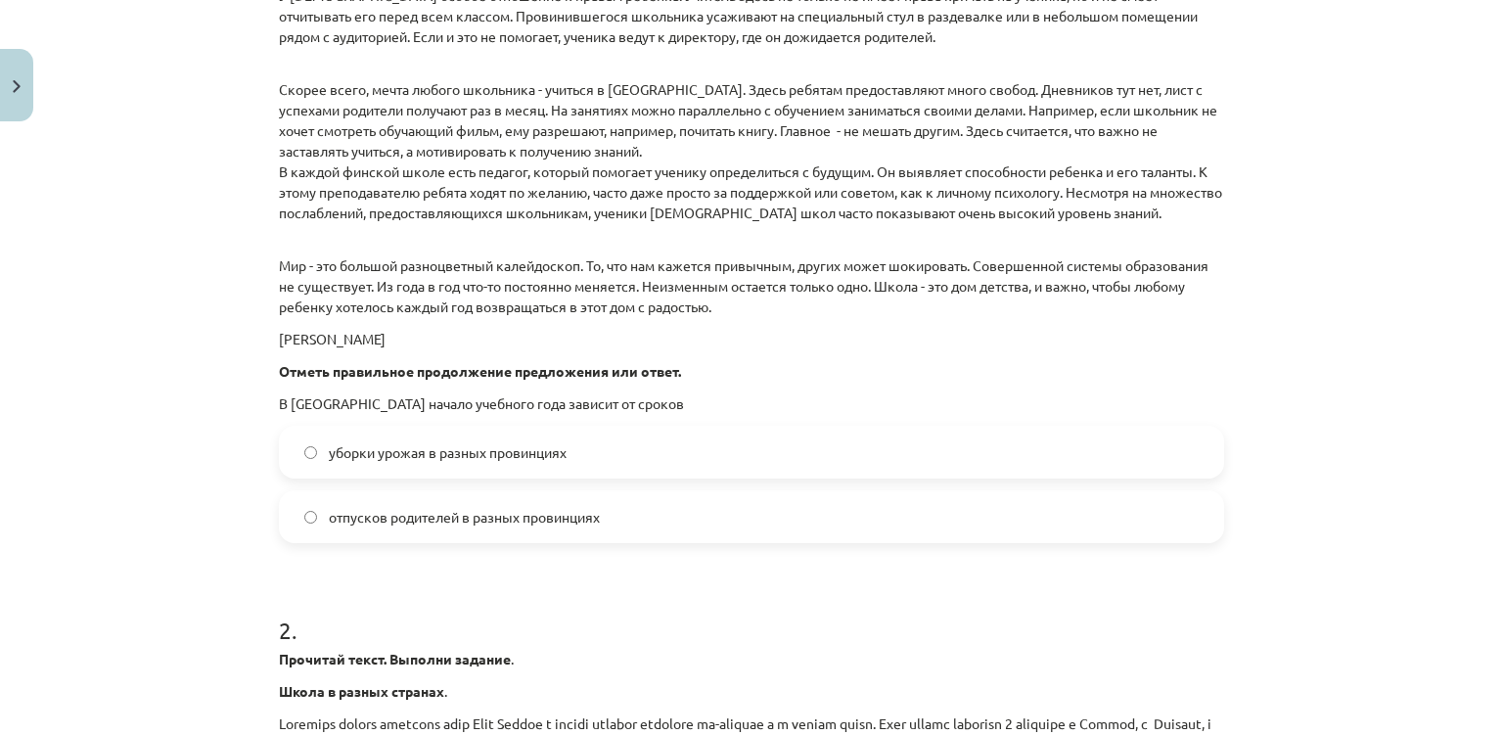
scroll to position [1256, 0]
click at [492, 448] on span "уборки урожая в разных провинциях" at bounding box center [448, 450] width 238 height 21
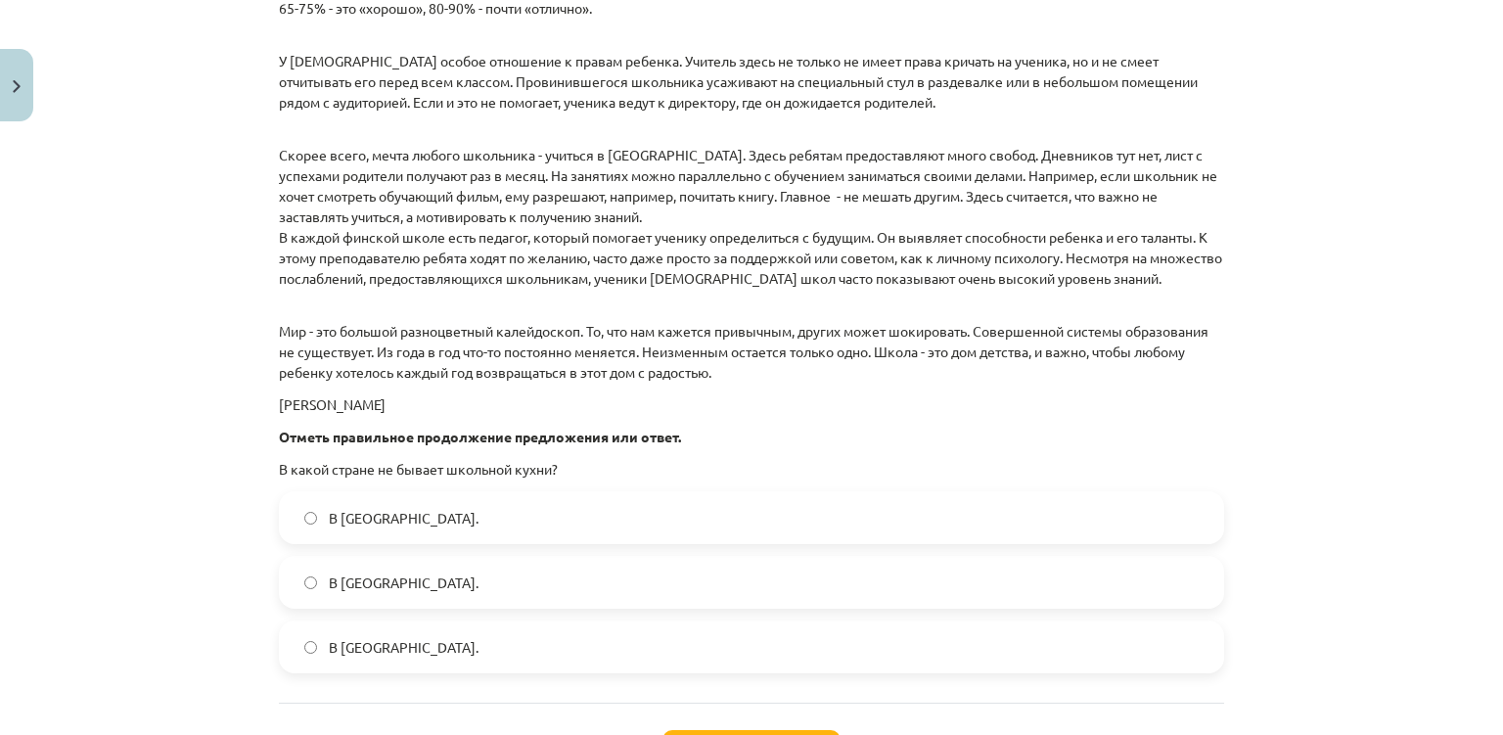
scroll to position [2801, 0]
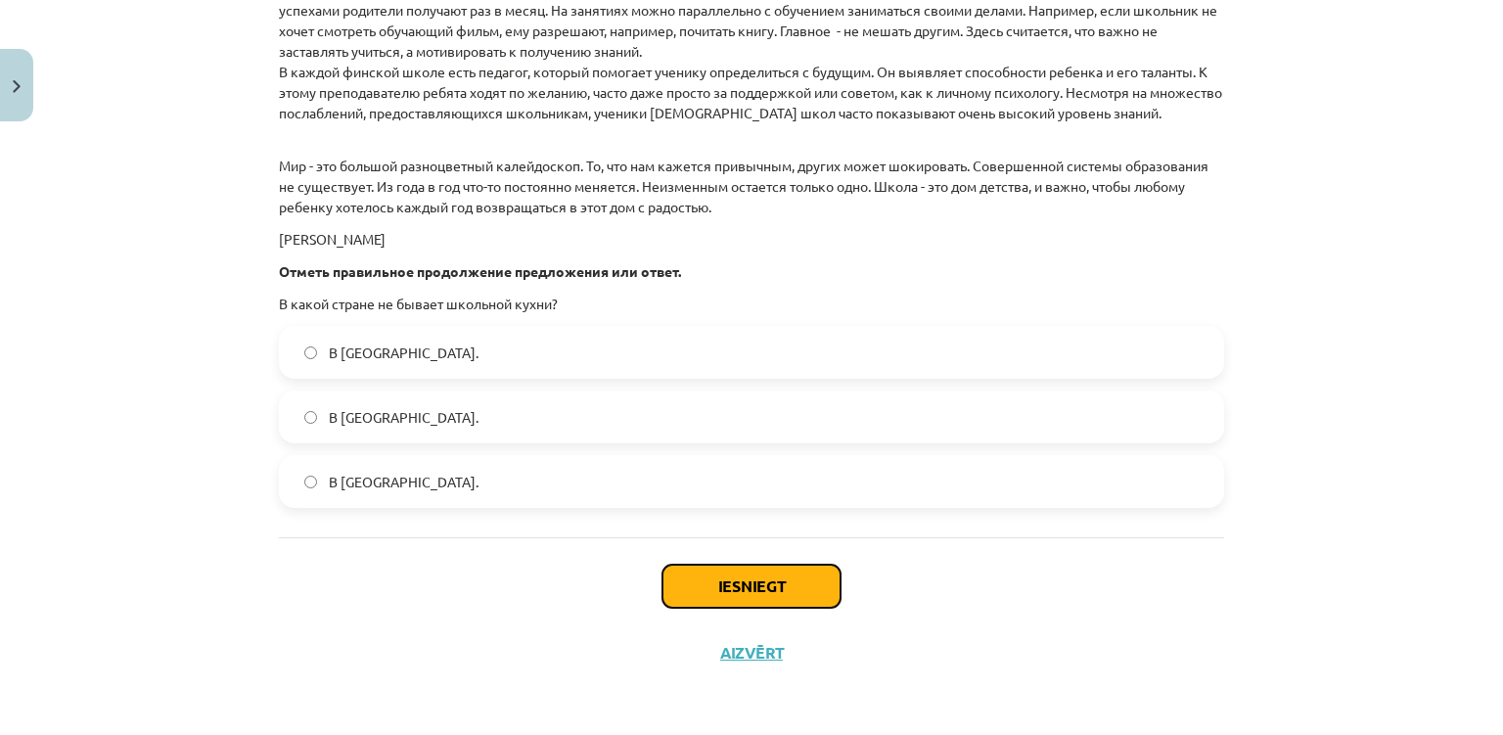
click at [708, 572] on button "Iesniegt" at bounding box center [751, 586] width 178 height 43
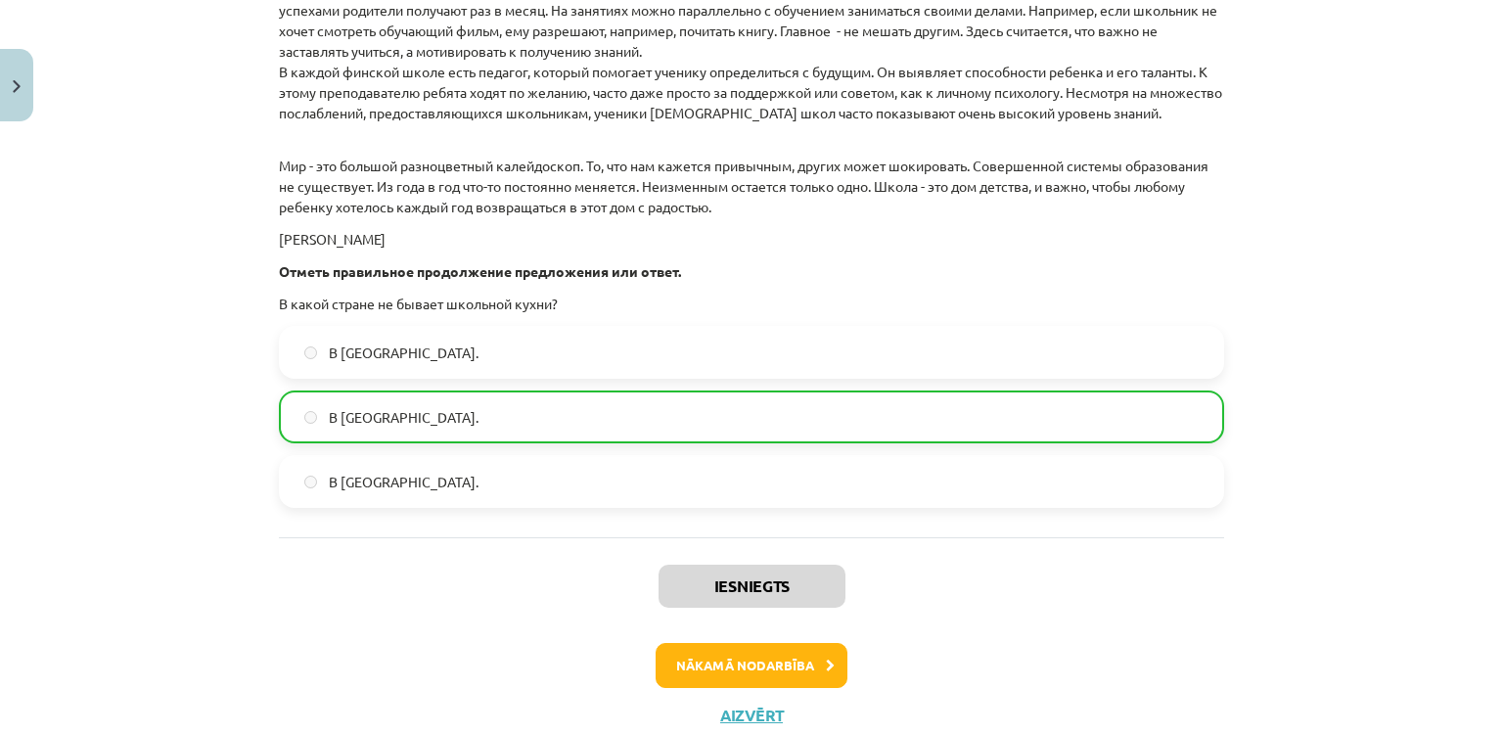
click at [126, 510] on div "Mācību tēma: Krievu valodas 9. klases 1. ieskaites mācību materiāls #5 Программ…" at bounding box center [751, 367] width 1503 height 735
click at [766, 646] on button "Nākamā nodarbība" at bounding box center [752, 665] width 192 height 45
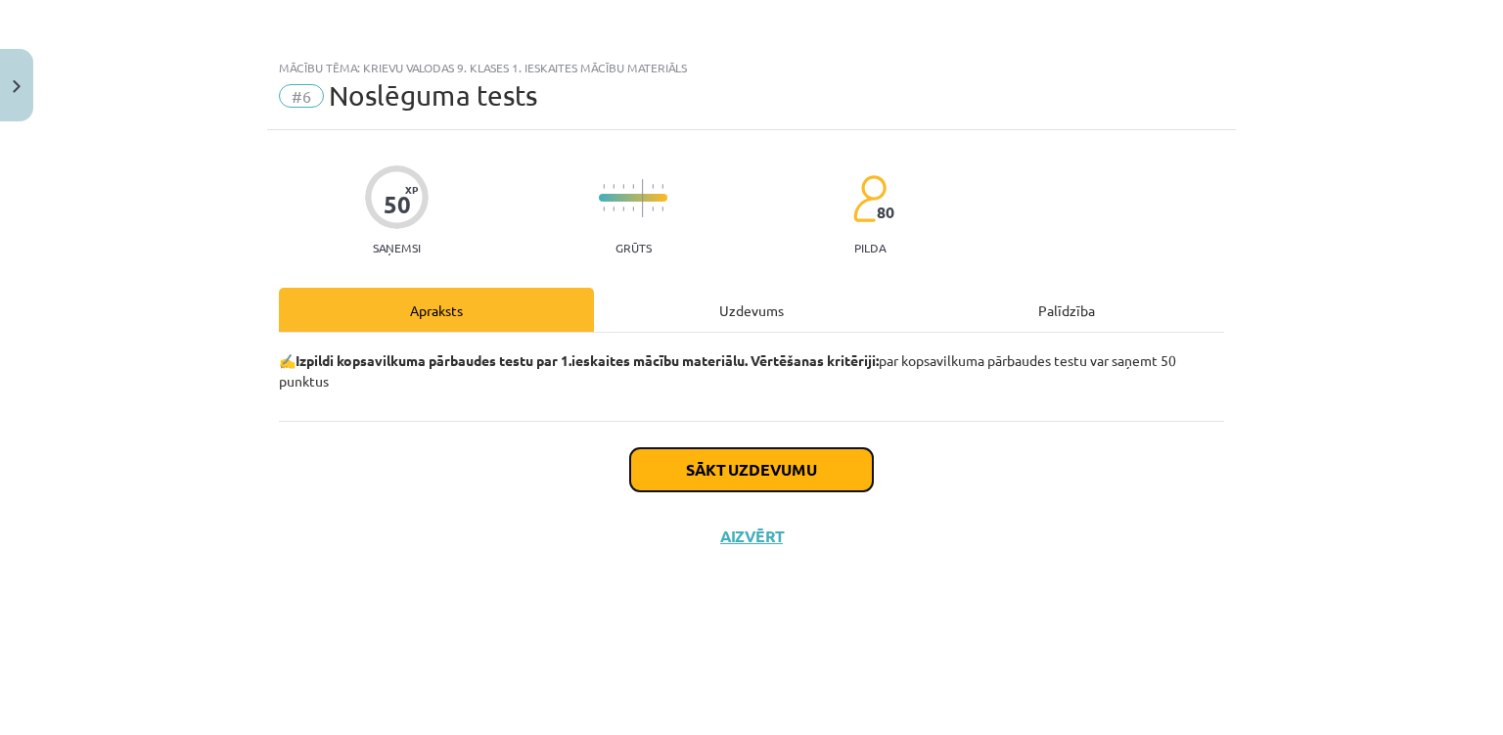
click at [742, 488] on button "Sākt uzdevumu" at bounding box center [751, 469] width 243 height 43
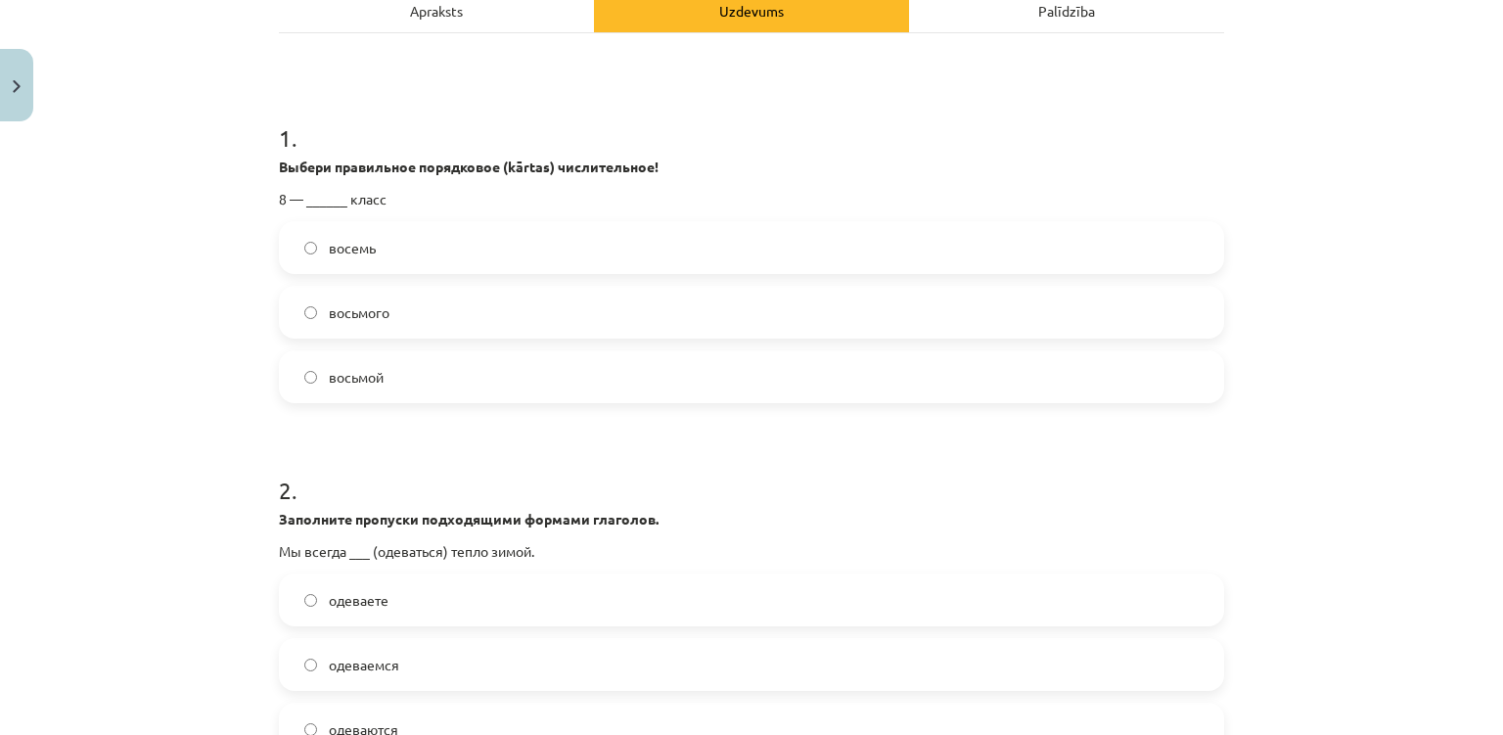
scroll to position [297, 0]
click at [342, 384] on span "восьмой" at bounding box center [356, 379] width 55 height 21
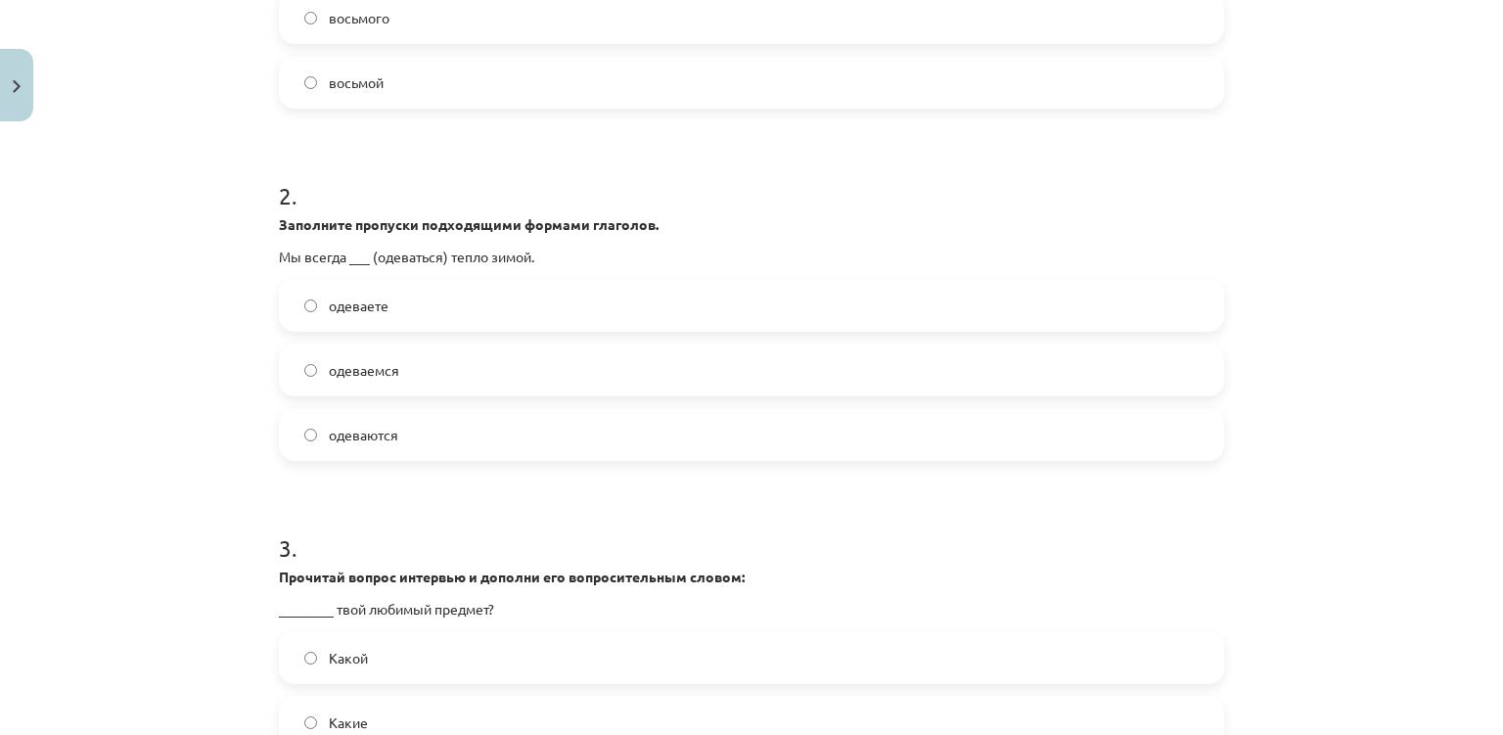
scroll to position [596, 0]
click at [360, 384] on label "одеваемся" at bounding box center [751, 367] width 941 height 49
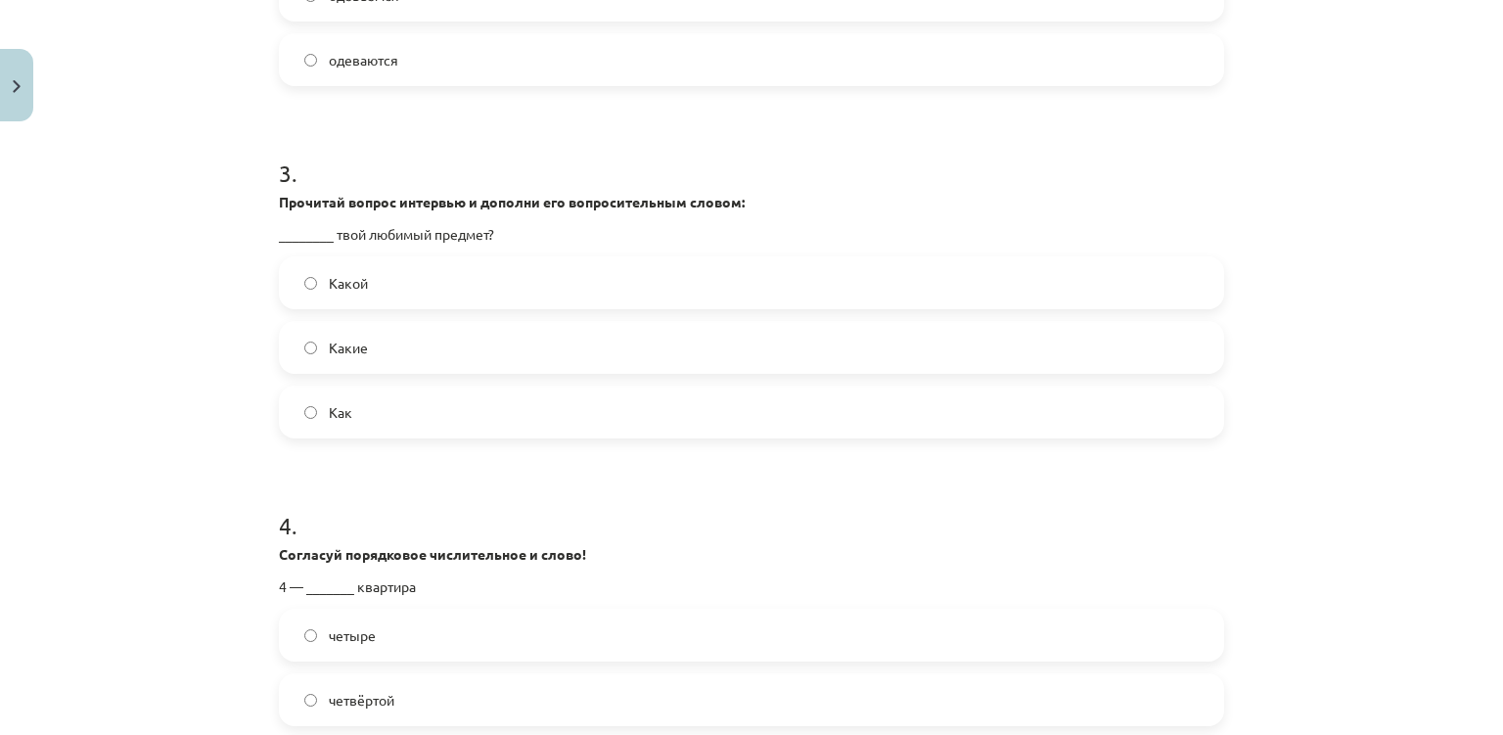
scroll to position [966, 0]
click at [385, 294] on label "Какой" at bounding box center [751, 285] width 941 height 49
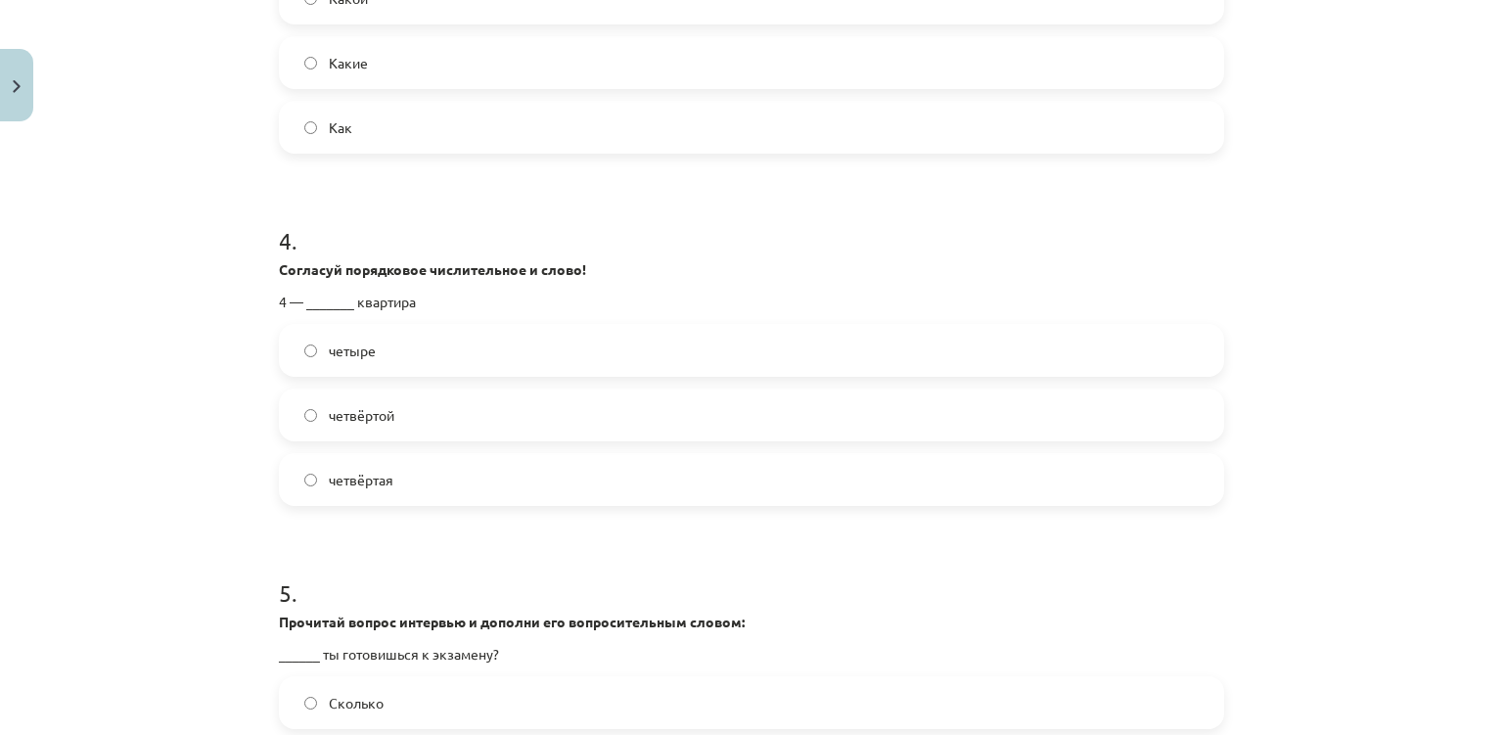
scroll to position [1248, 0]
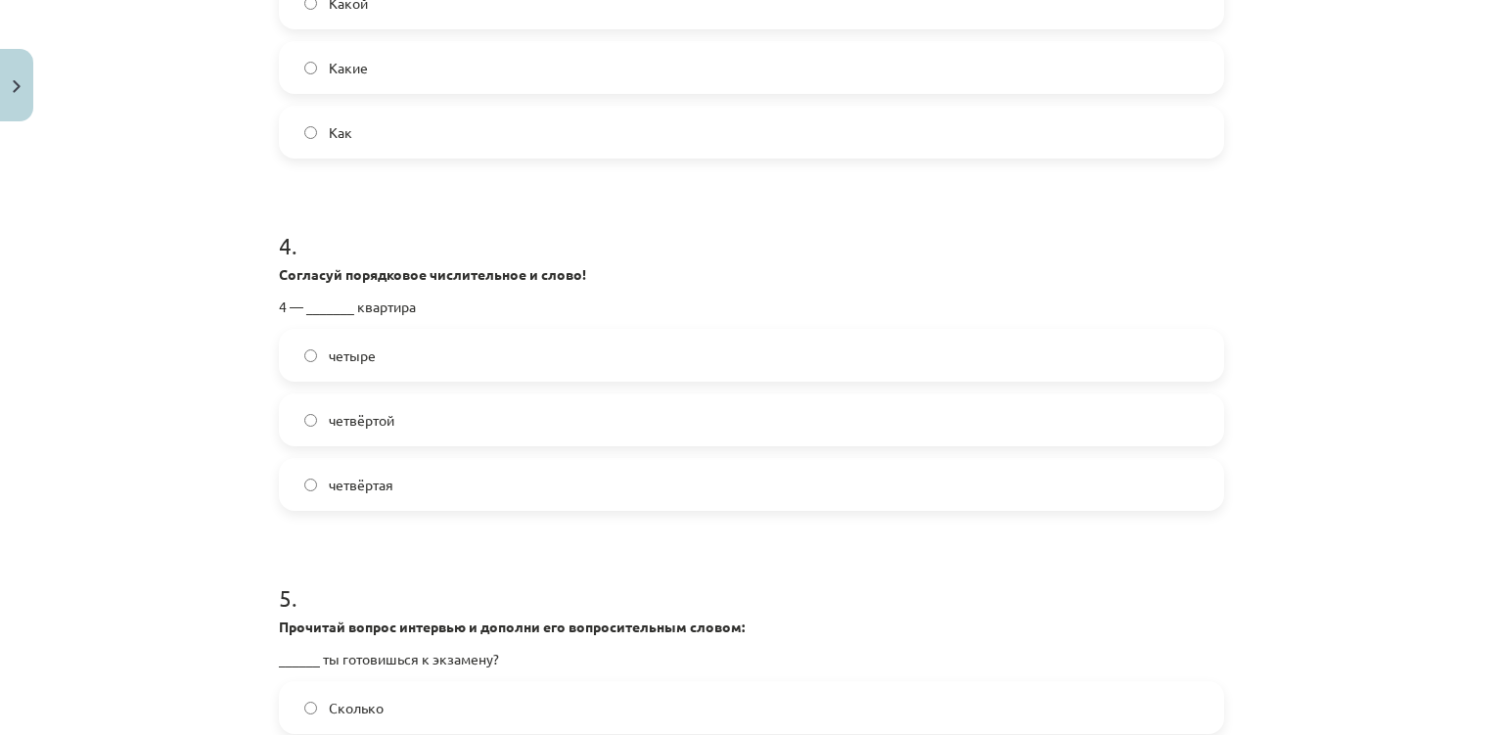
click at [400, 491] on label "четвёртая" at bounding box center [751, 484] width 941 height 49
click at [138, 555] on div "Mācību tēma: Krievu valodas 9. klases 1. ieskaites mācību materiāls #6 Noslēgum…" at bounding box center [751, 367] width 1503 height 735
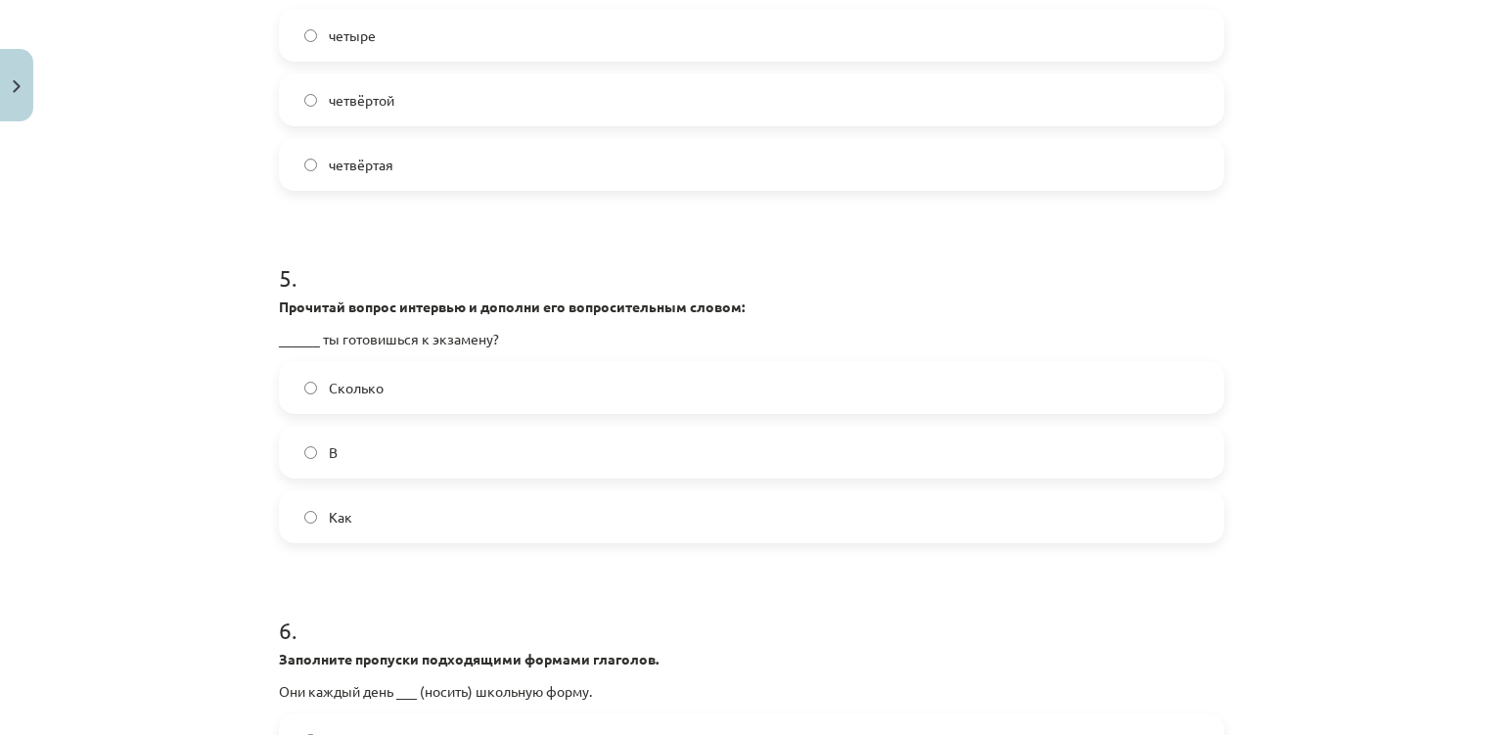
scroll to position [1565, 0]
click at [200, 508] on div "Mācību tēma: Krievu valodas 9. klases 1. ieskaites mācību materiāls #6 Noslēgum…" at bounding box center [751, 367] width 1503 height 735
click at [386, 530] on label "Как" at bounding box center [751, 519] width 941 height 49
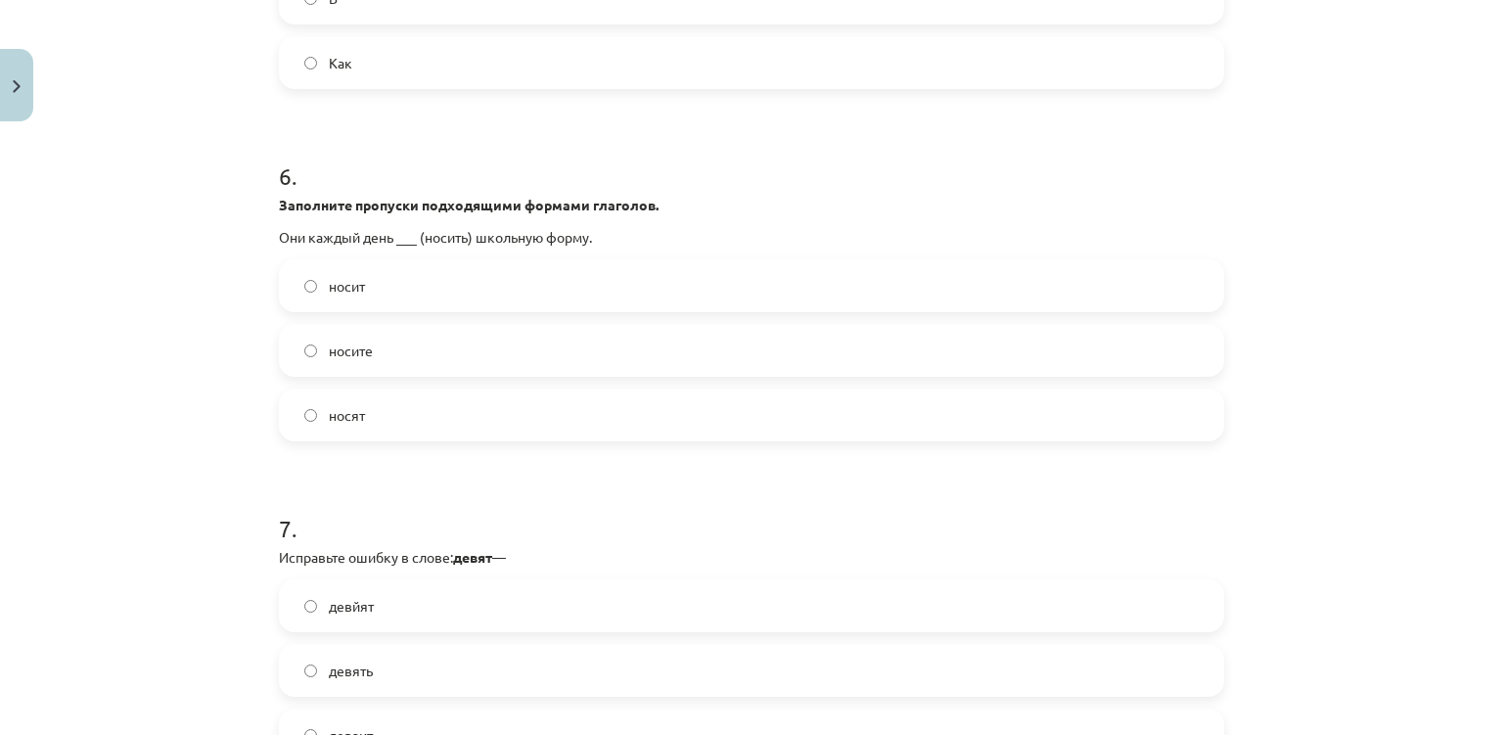
scroll to position [2037, 0]
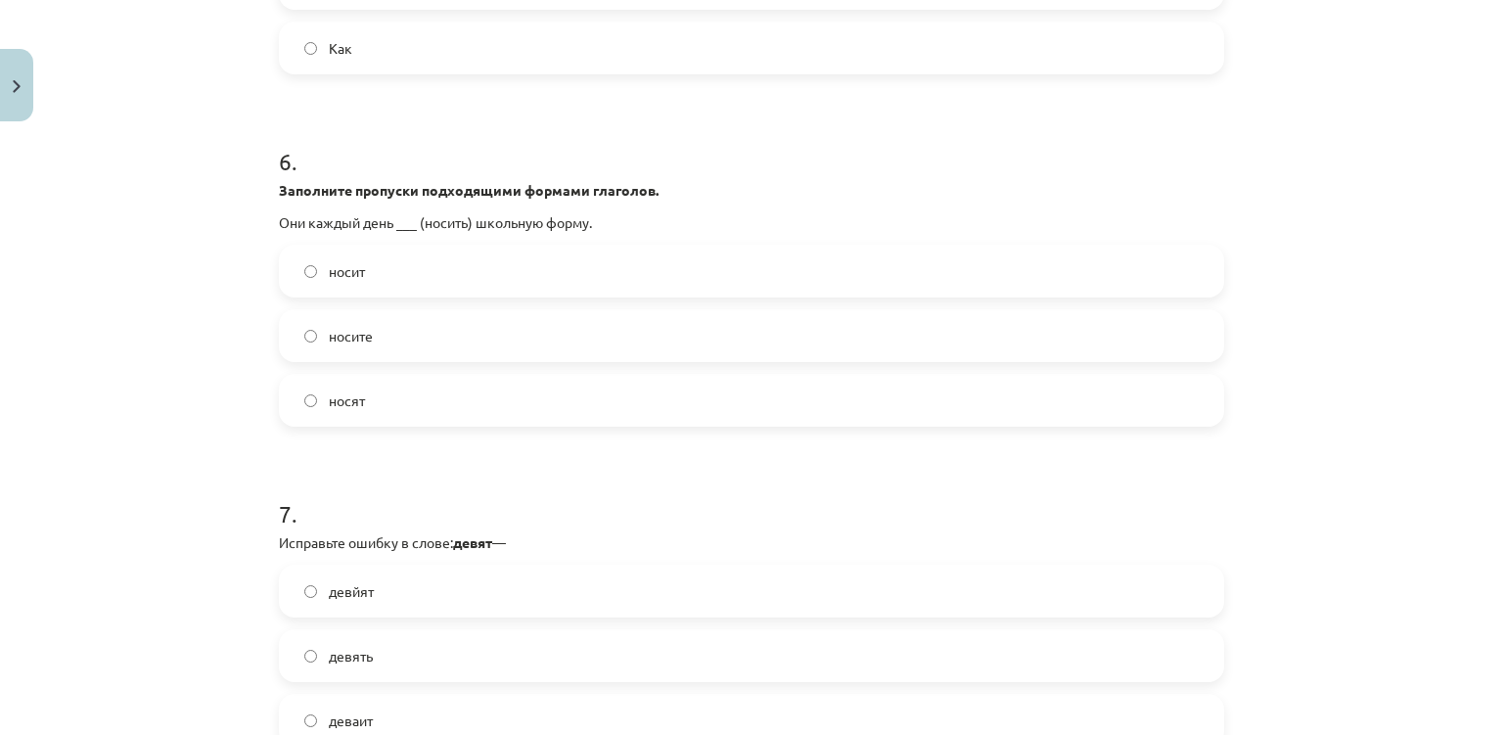
click at [363, 288] on label "носит" at bounding box center [751, 271] width 941 height 49
click at [361, 402] on span "носят" at bounding box center [347, 400] width 36 height 21
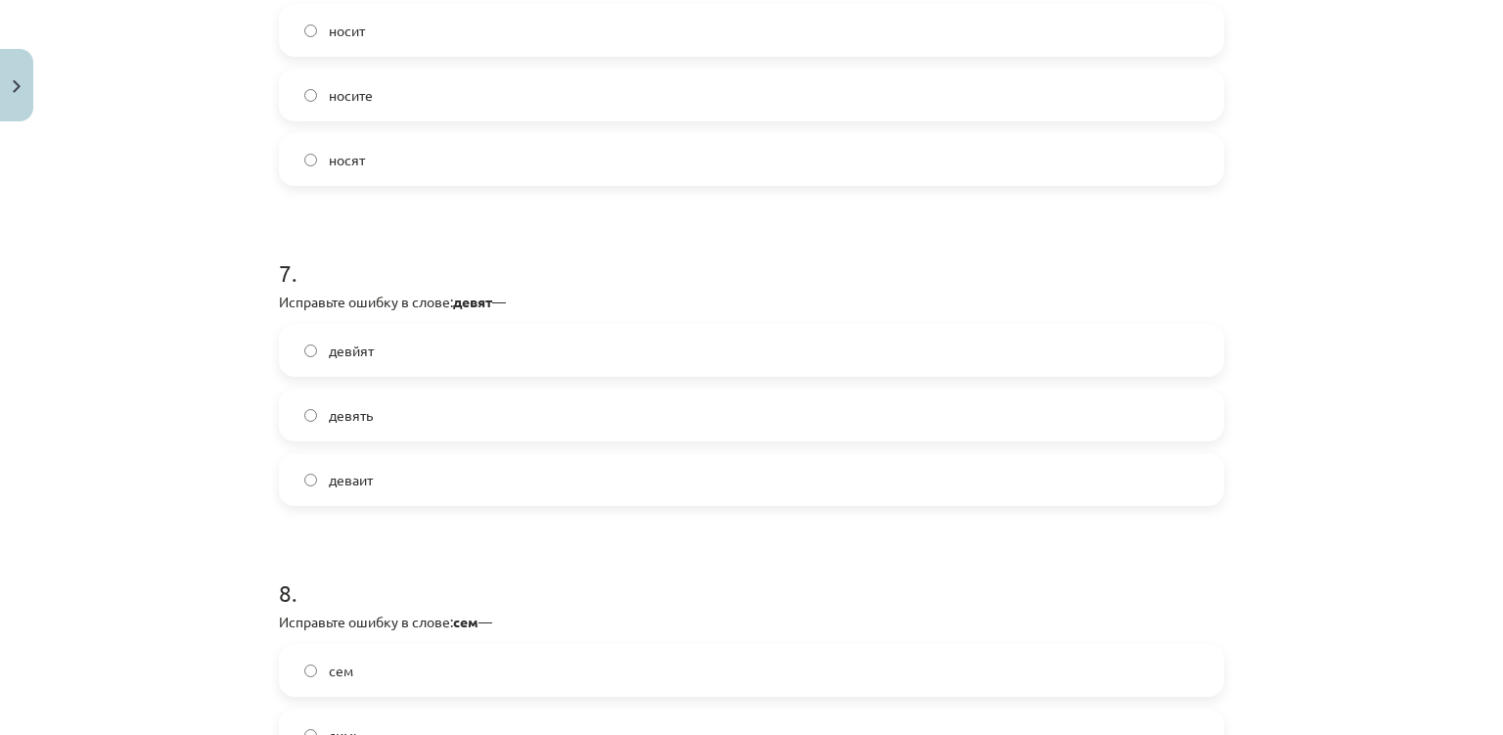
scroll to position [2276, 0]
click at [446, 419] on label "девять" at bounding box center [751, 416] width 941 height 49
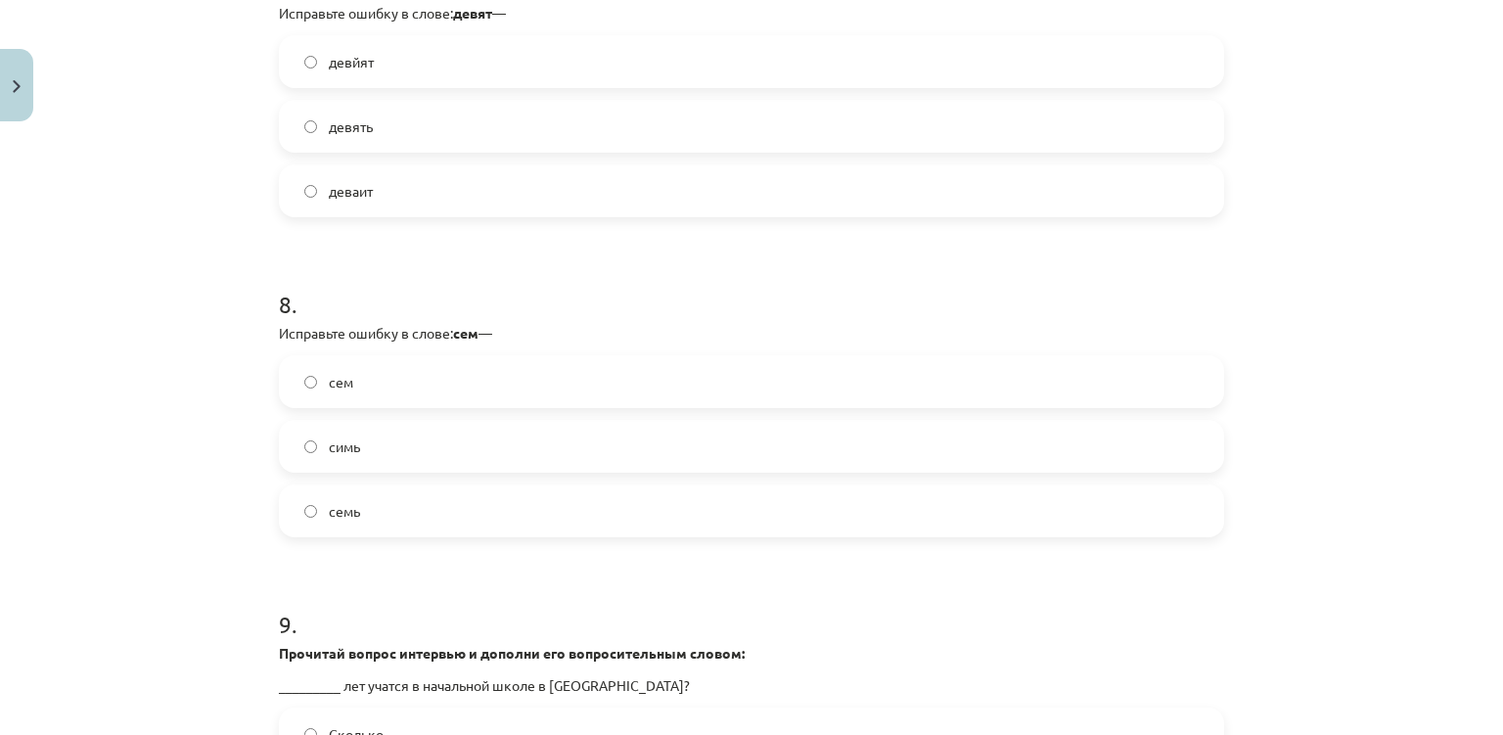
scroll to position [2583, 0]
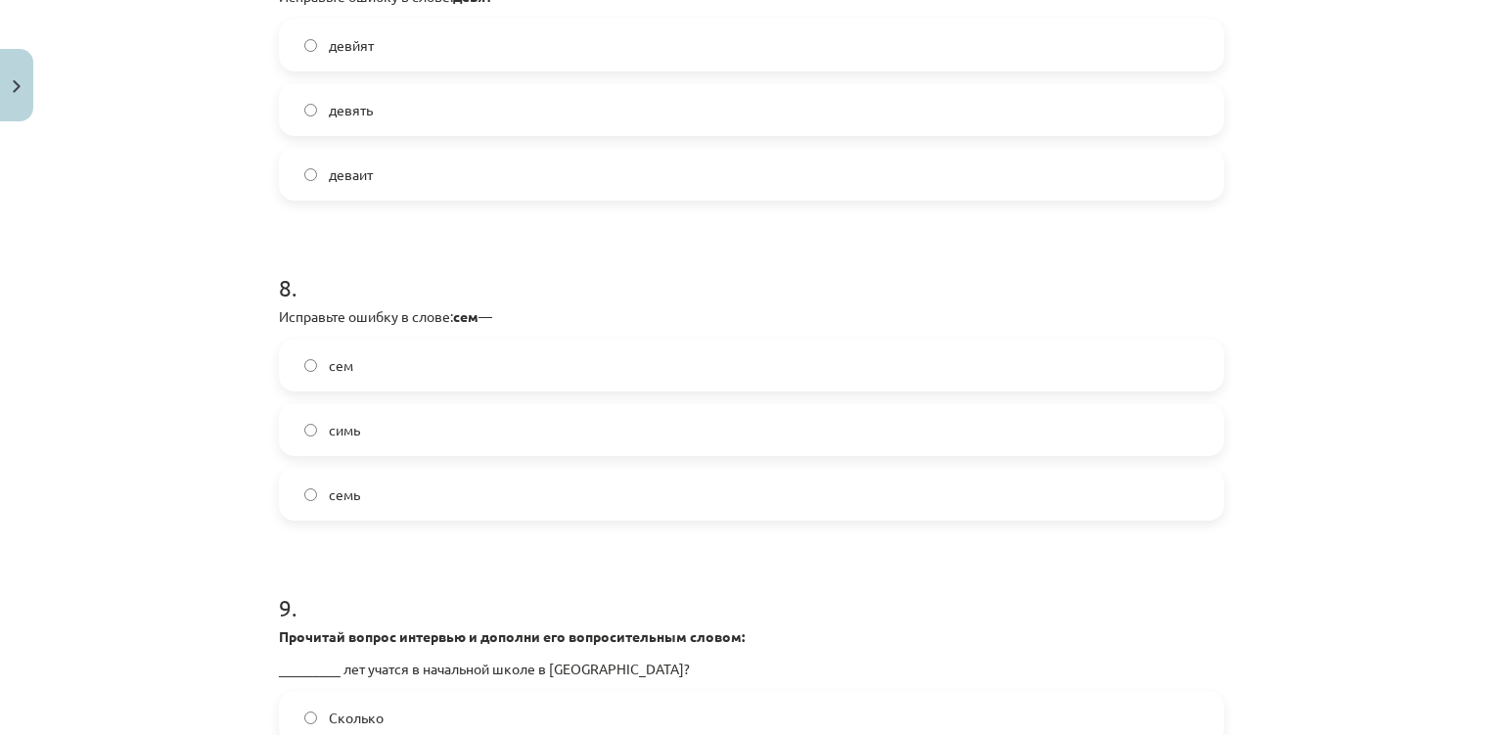
click at [397, 505] on label "семь" at bounding box center [751, 494] width 941 height 49
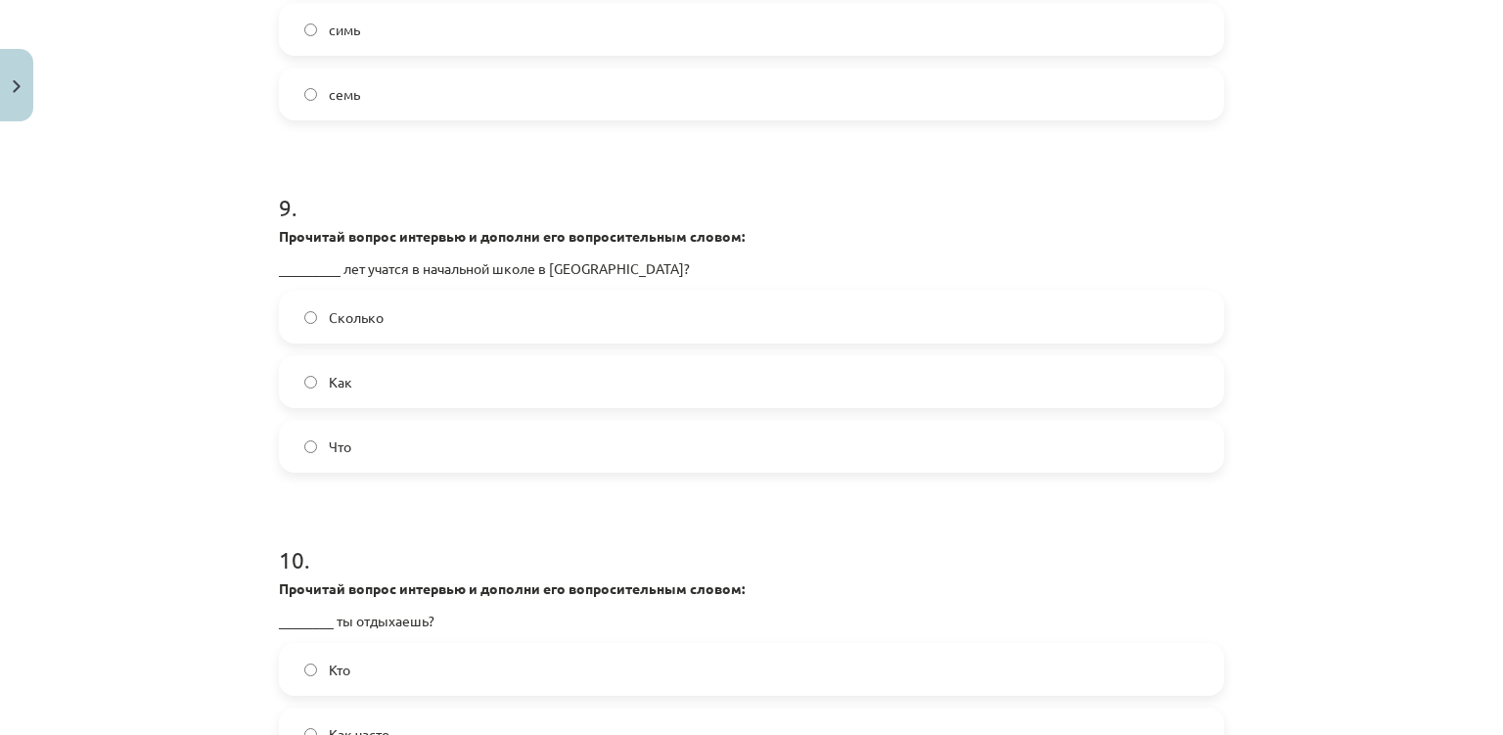
scroll to position [2985, 0]
click at [425, 315] on label "Сколько" at bounding box center [751, 315] width 941 height 49
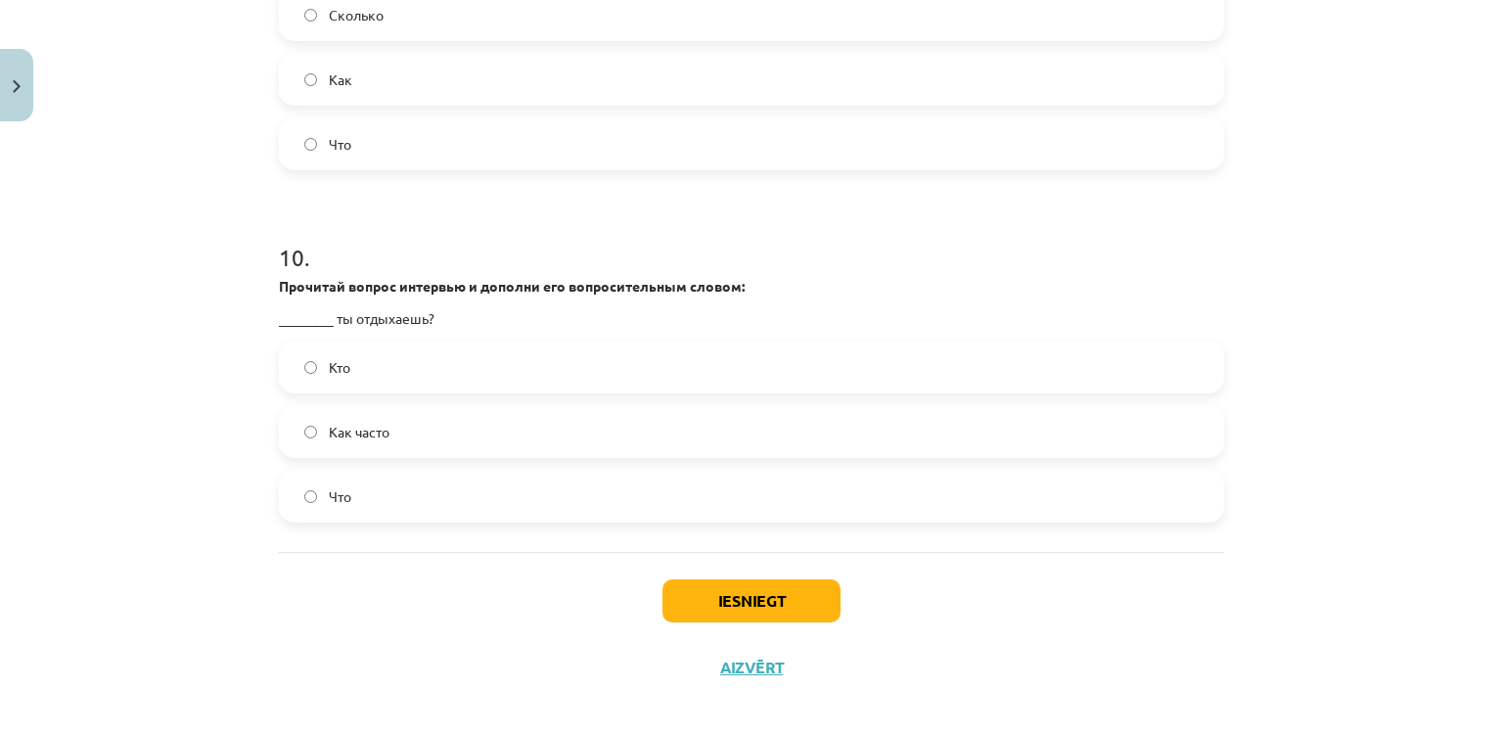
scroll to position [3285, 0]
click at [380, 438] on span "Как часто" at bounding box center [359, 432] width 61 height 21
click at [672, 589] on button "Iesniegt" at bounding box center [751, 600] width 178 height 43
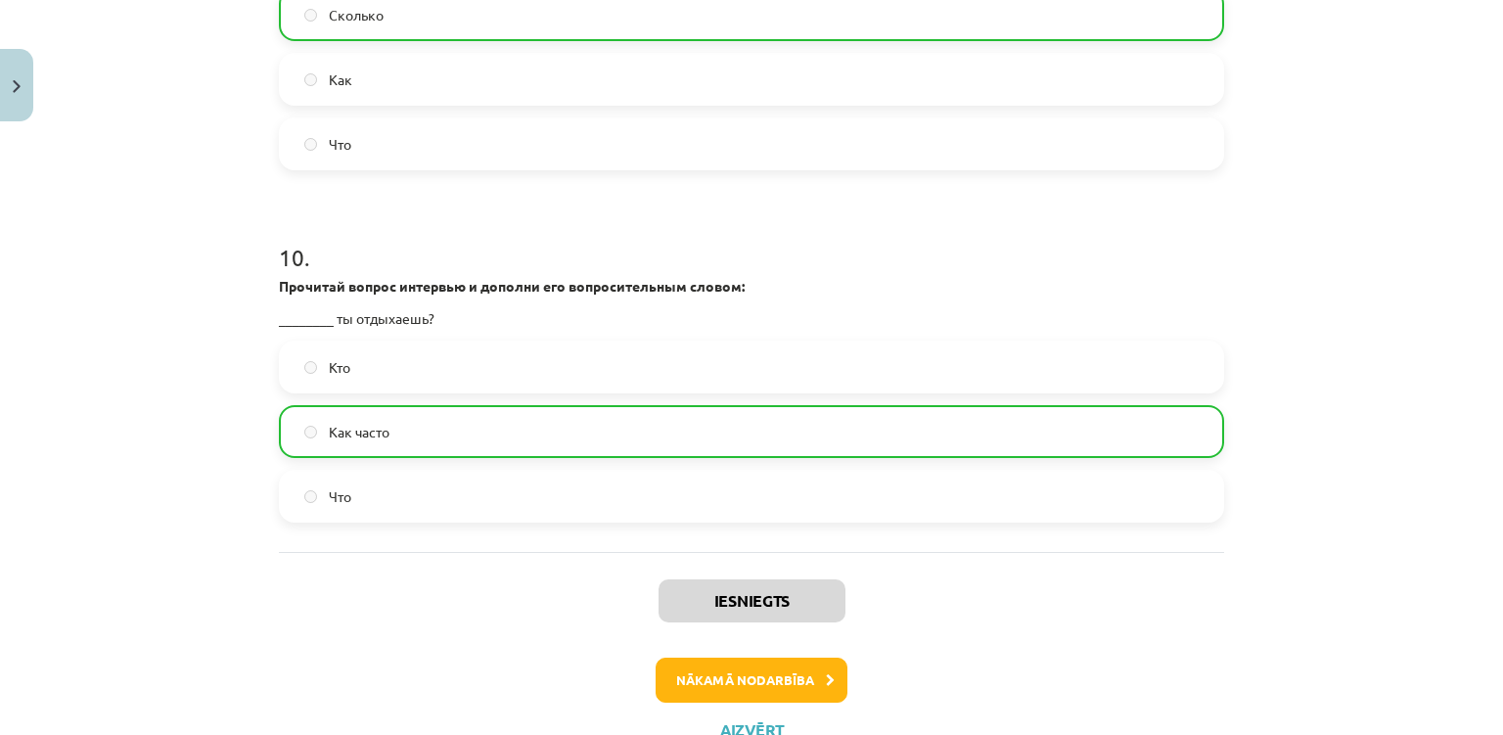
click at [942, 688] on div "Nākamā nodarbība" at bounding box center [752, 679] width 922 height 45
click at [774, 678] on button "Nākamā nodarbība" at bounding box center [752, 679] width 192 height 45
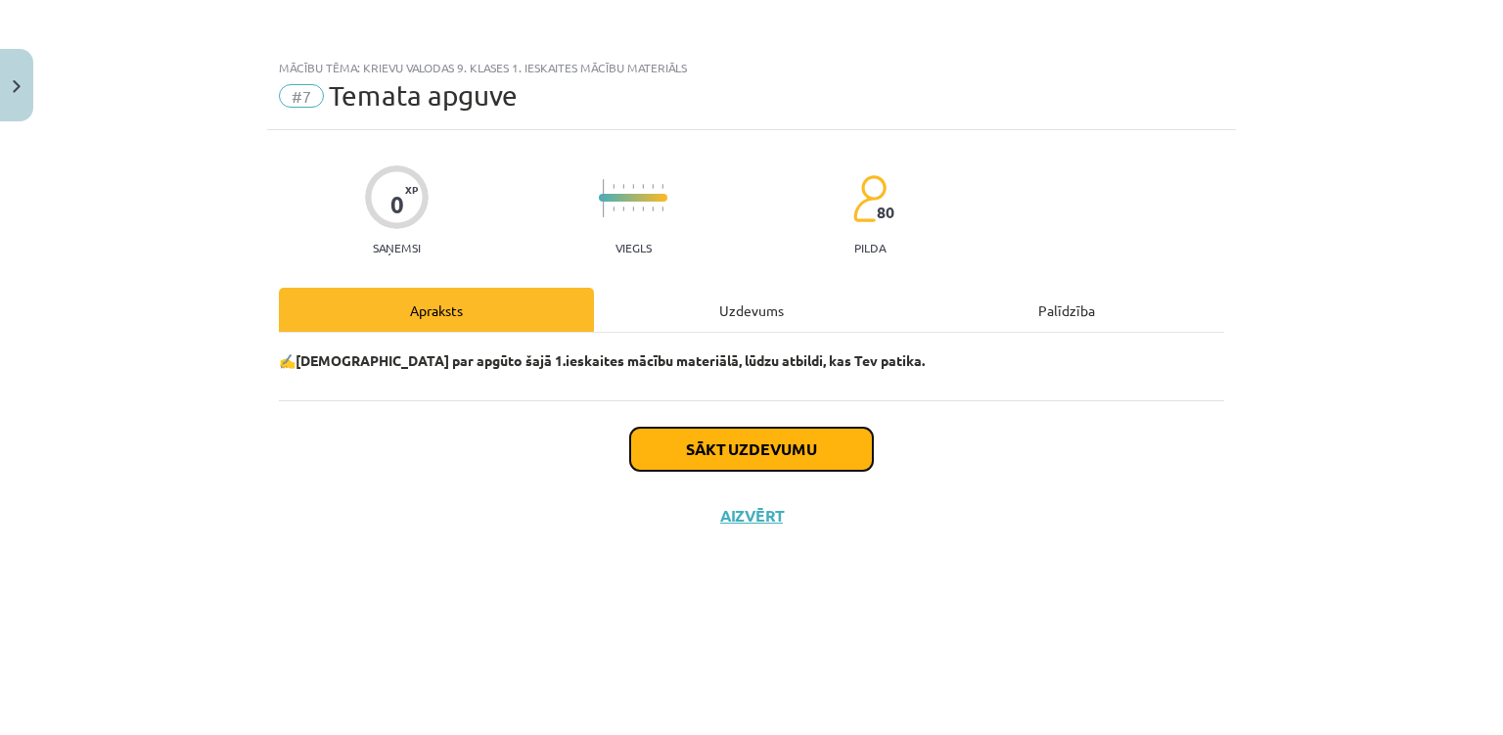
click at [775, 446] on button "Sākt uzdevumu" at bounding box center [751, 449] width 243 height 43
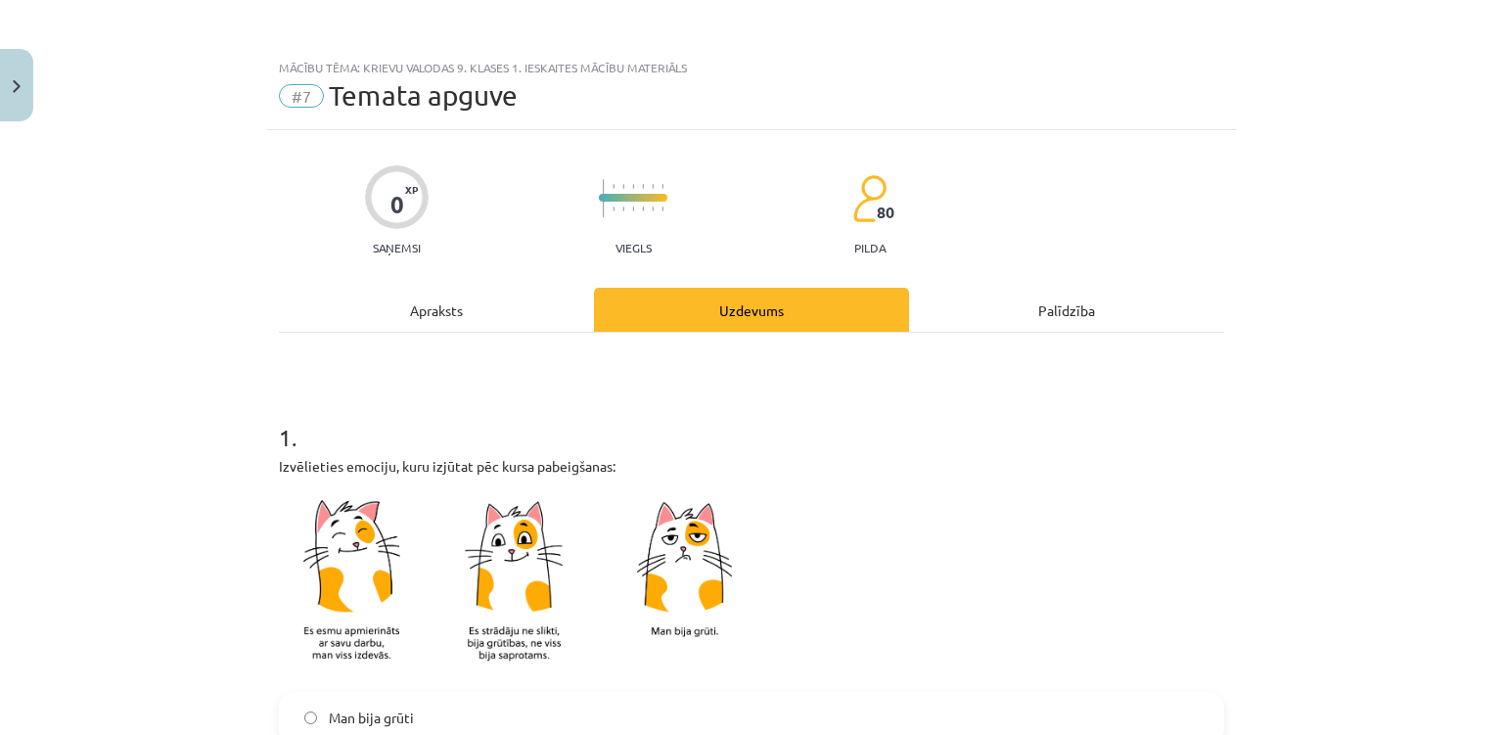
scroll to position [1706, 0]
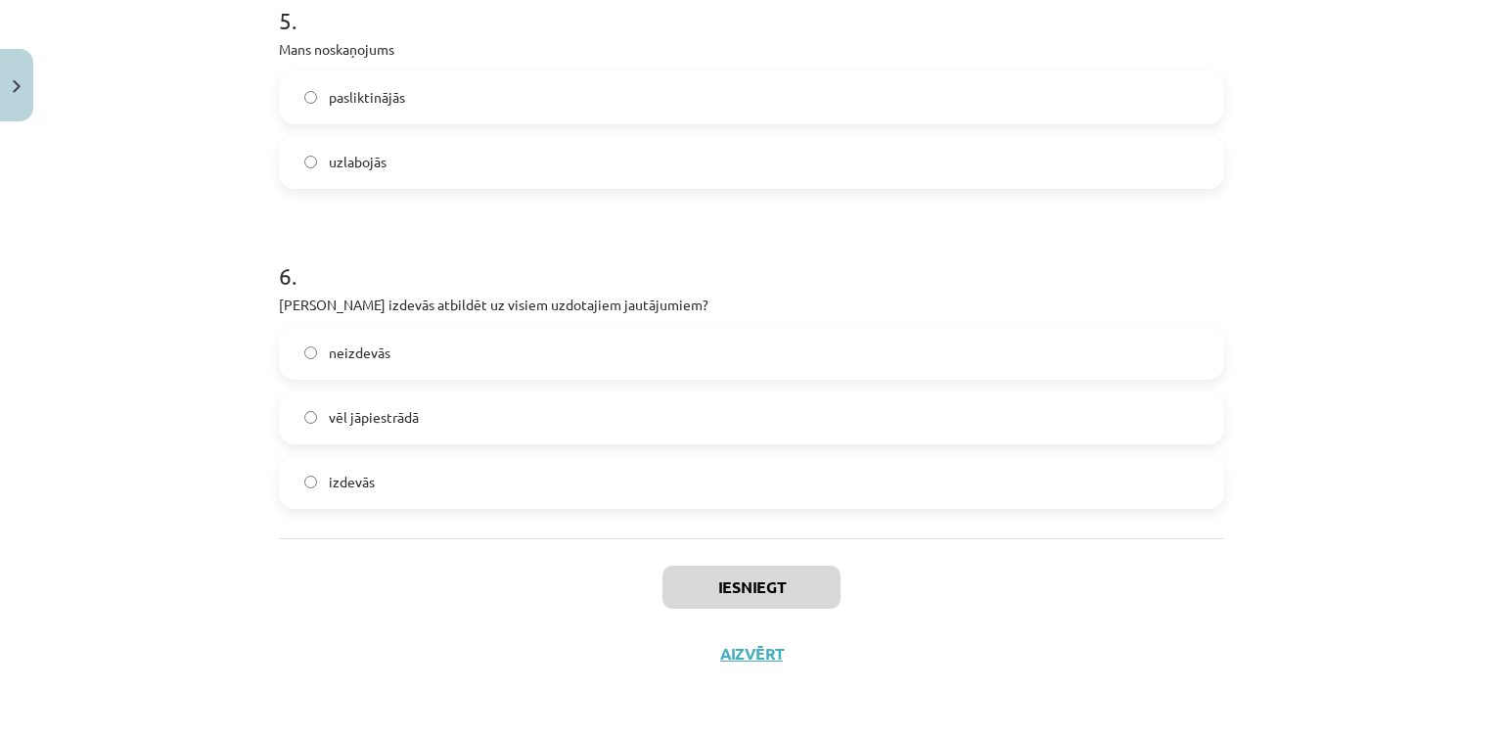
click at [644, 497] on label "izdevās" at bounding box center [751, 482] width 941 height 49
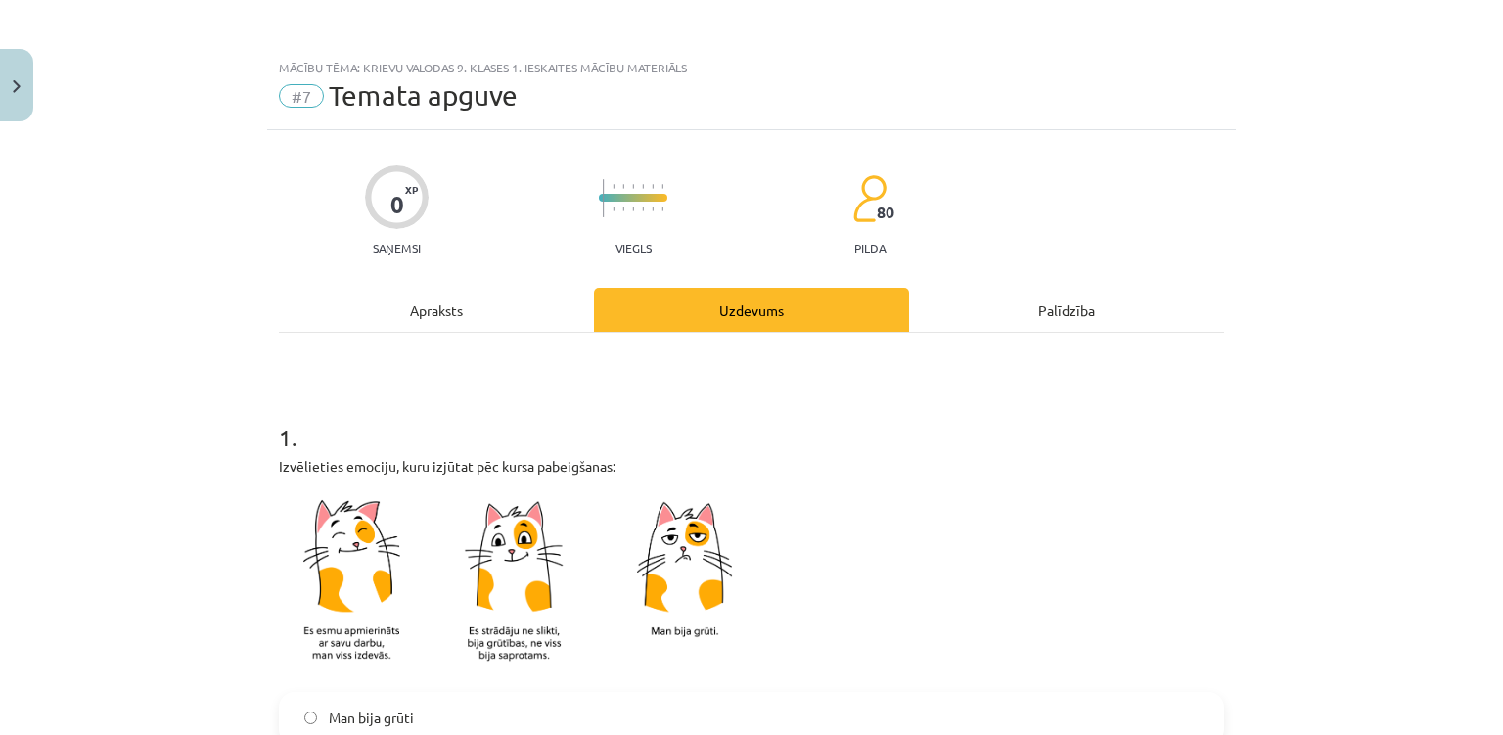
scroll to position [1706, 0]
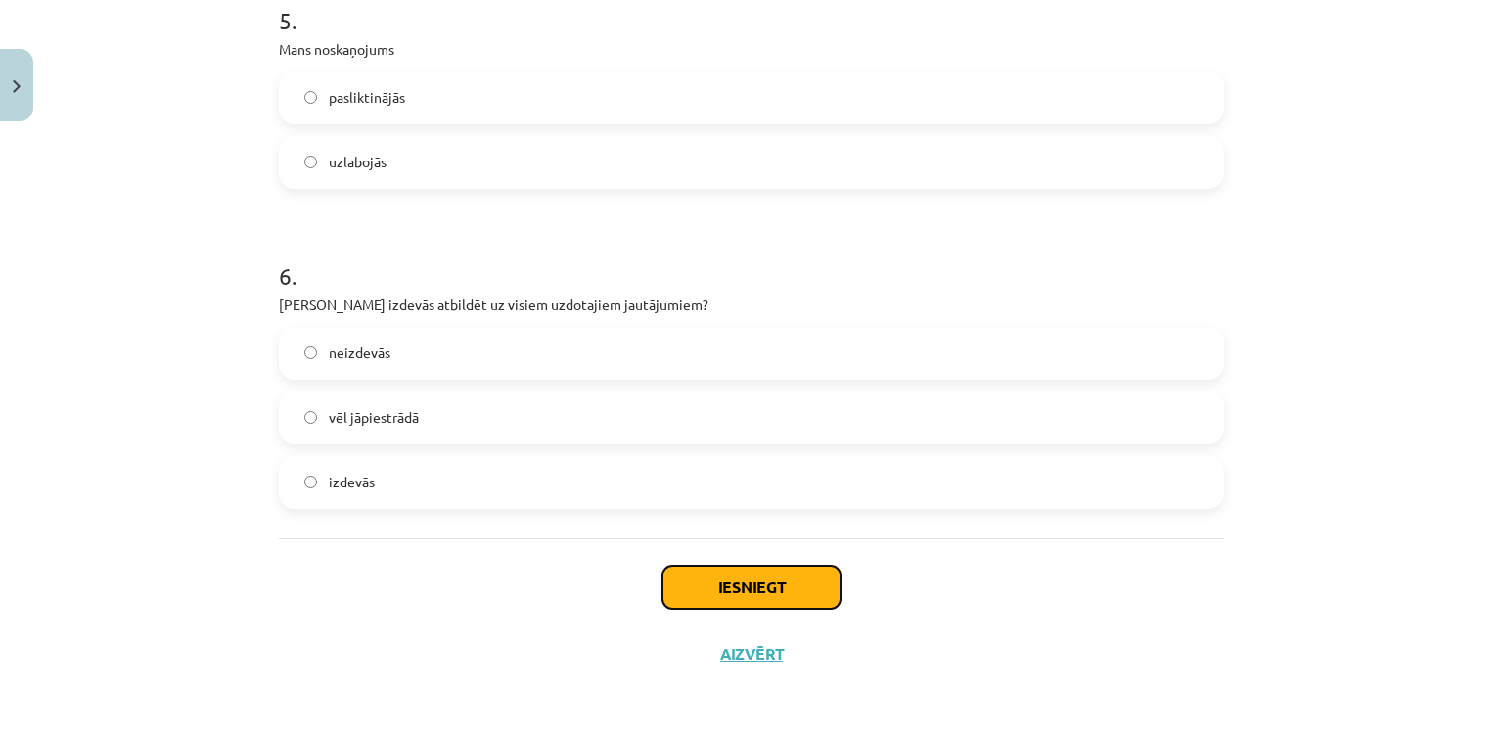
click at [709, 587] on button "Iesniegt" at bounding box center [751, 587] width 178 height 43
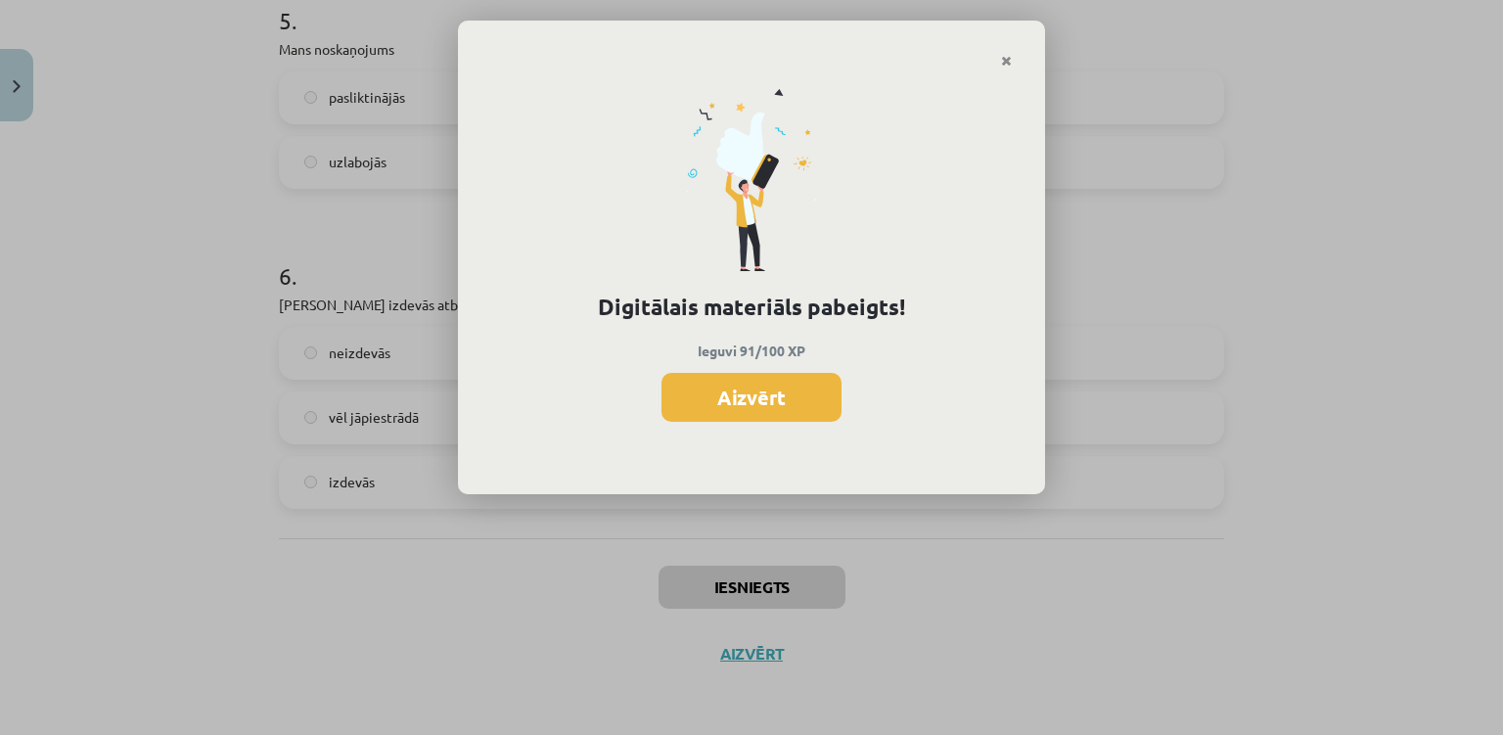
click at [223, 395] on div "Digitālais materiāls pabeigts! Ieguvi 91/100 XP Aizvērt" at bounding box center [751, 367] width 1503 height 735
click at [814, 403] on button "Aizvērt" at bounding box center [751, 397] width 180 height 49
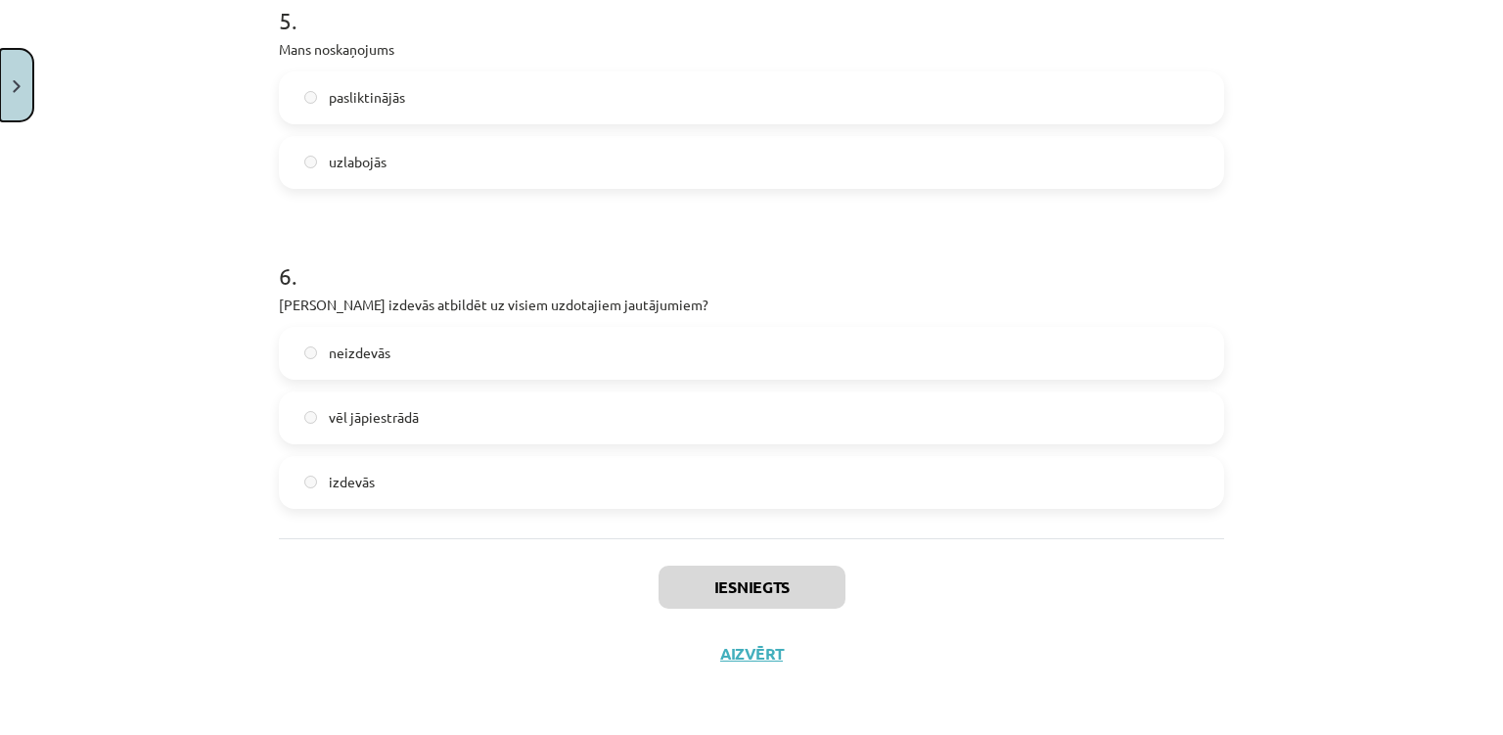
click at [24, 104] on button "Close" at bounding box center [16, 85] width 33 height 72
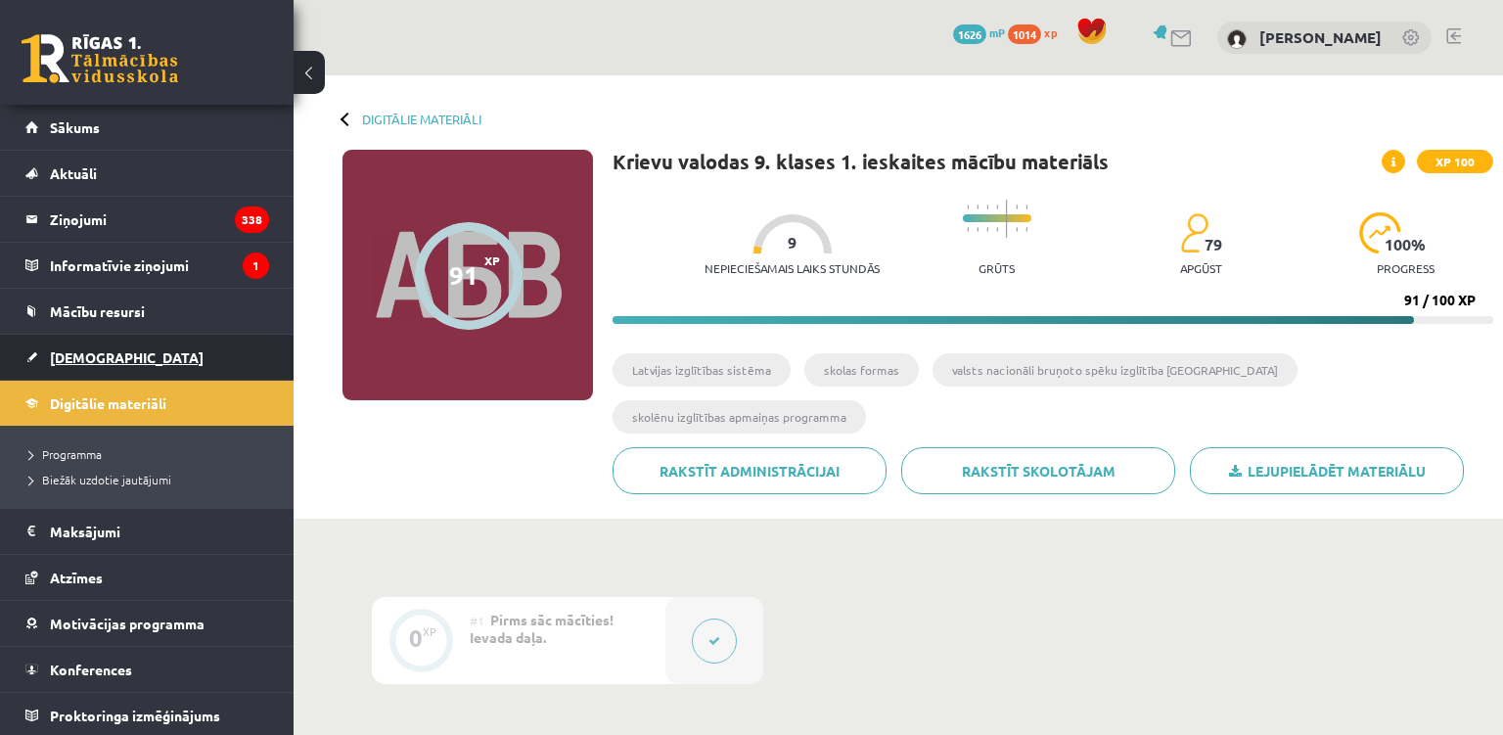
click at [71, 353] on span "[DEMOGRAPHIC_DATA]" at bounding box center [127, 357] width 154 height 18
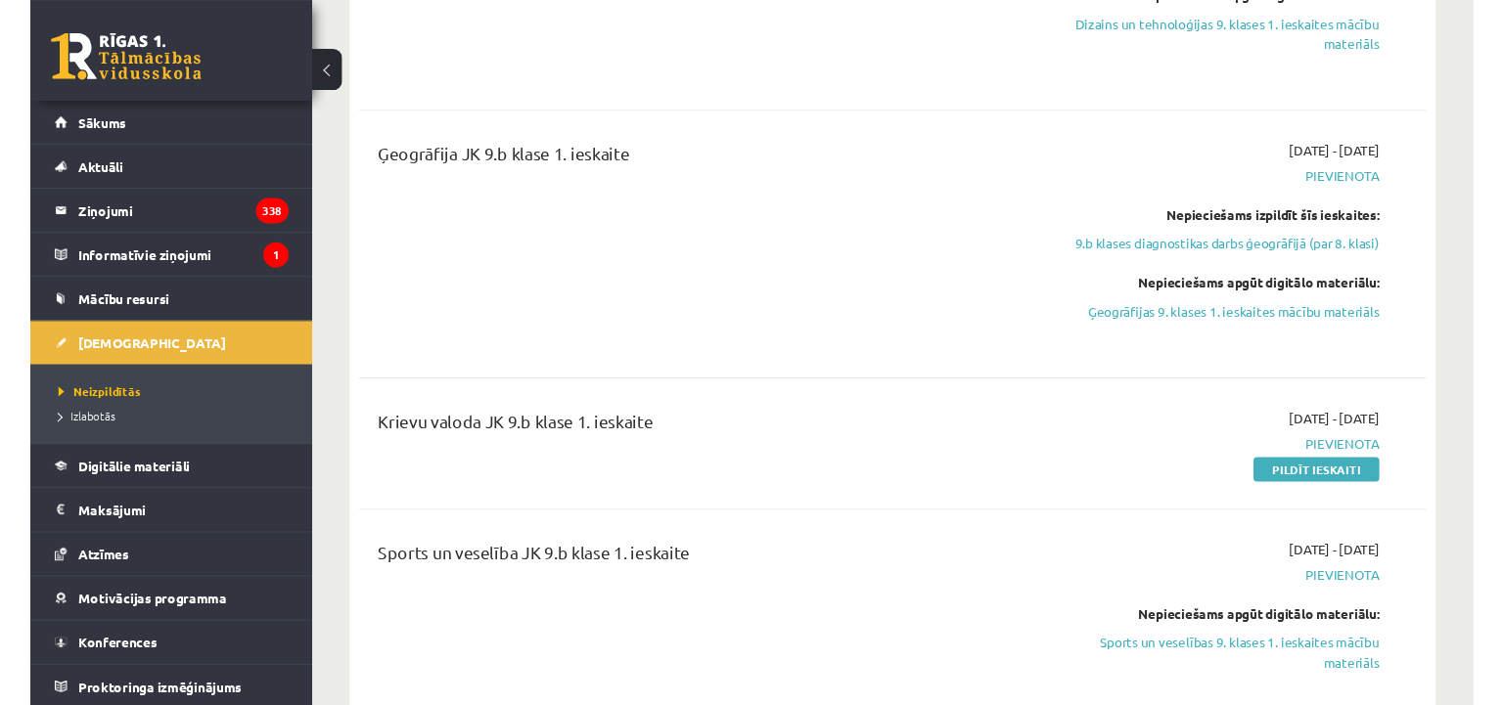
scroll to position [906, 0]
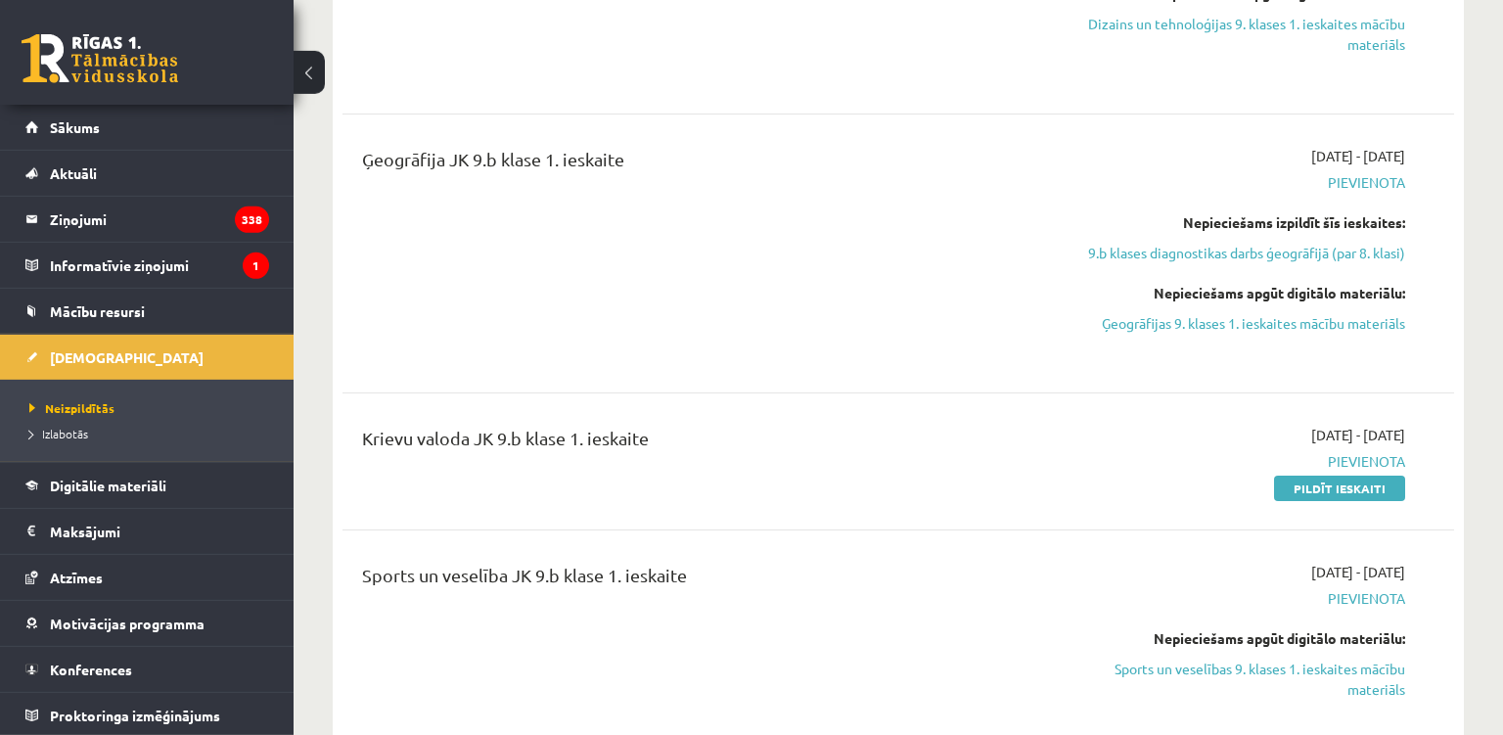
click at [991, 210] on div "Ģeogrāfija JK 9.b klase 1. ieskaite" at bounding box center [704, 253] width 715 height 215
